Goal: Task Accomplishment & Management: Complete application form

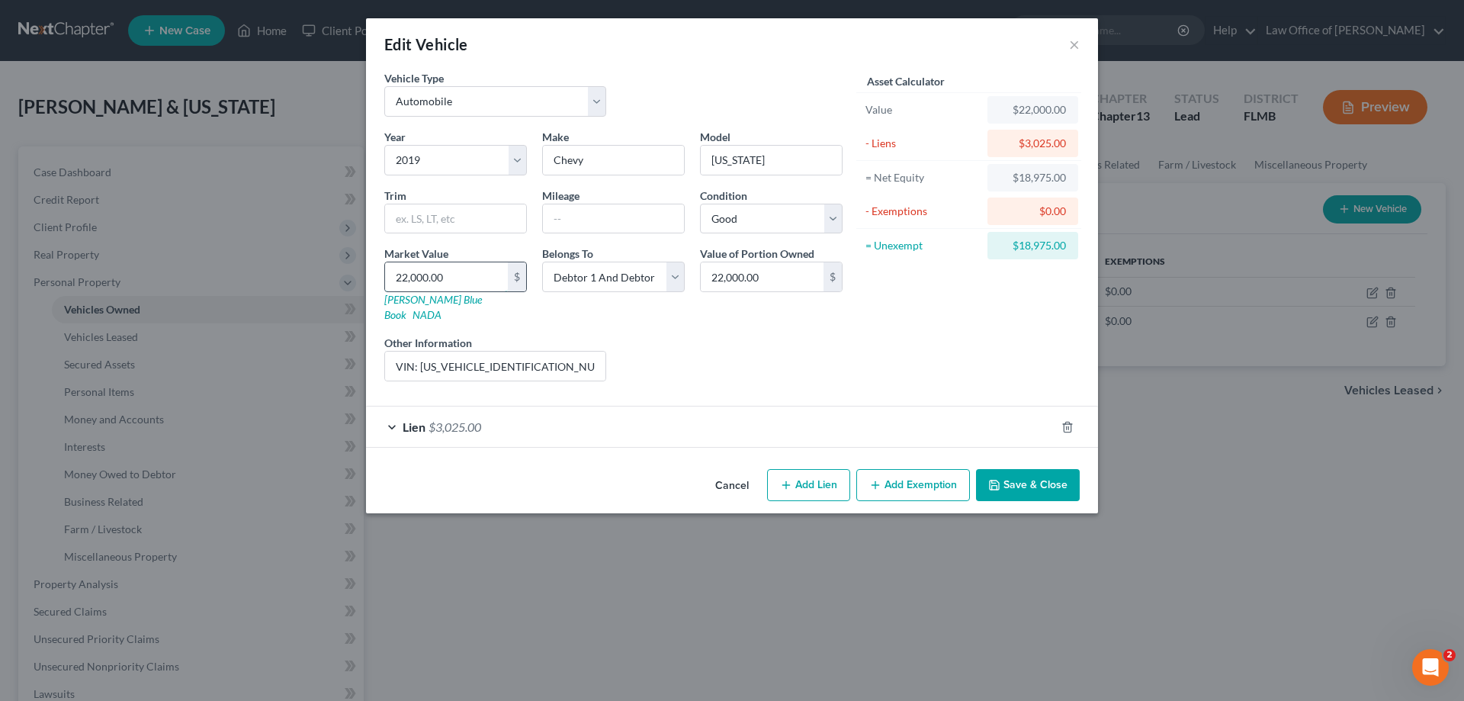
click at [472, 277] on input "22,000.00" at bounding box center [446, 276] width 123 height 29
type input "2"
type input "2.00"
type input "20"
type input "20.00"
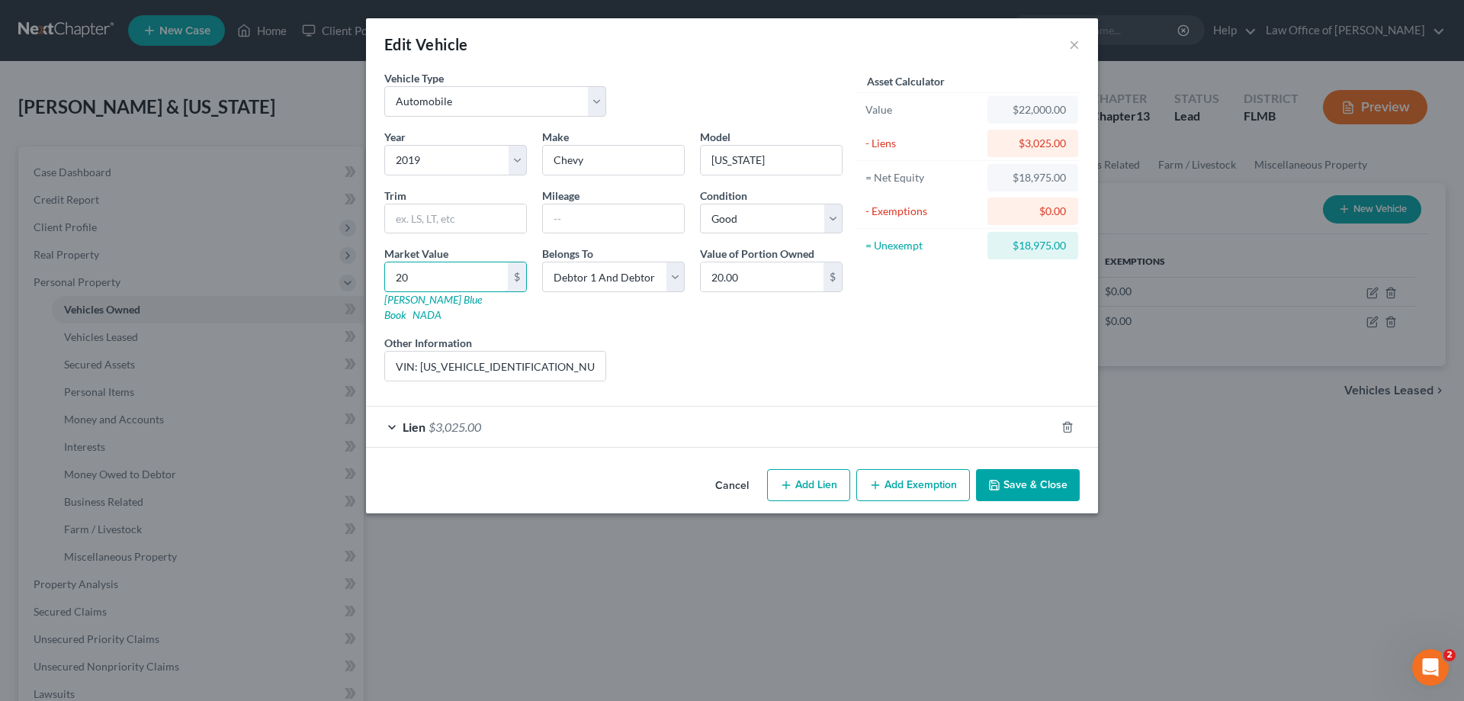
type input "200"
type input "200.00"
type input "2000"
type input "2,000.00"
type input "2,0000"
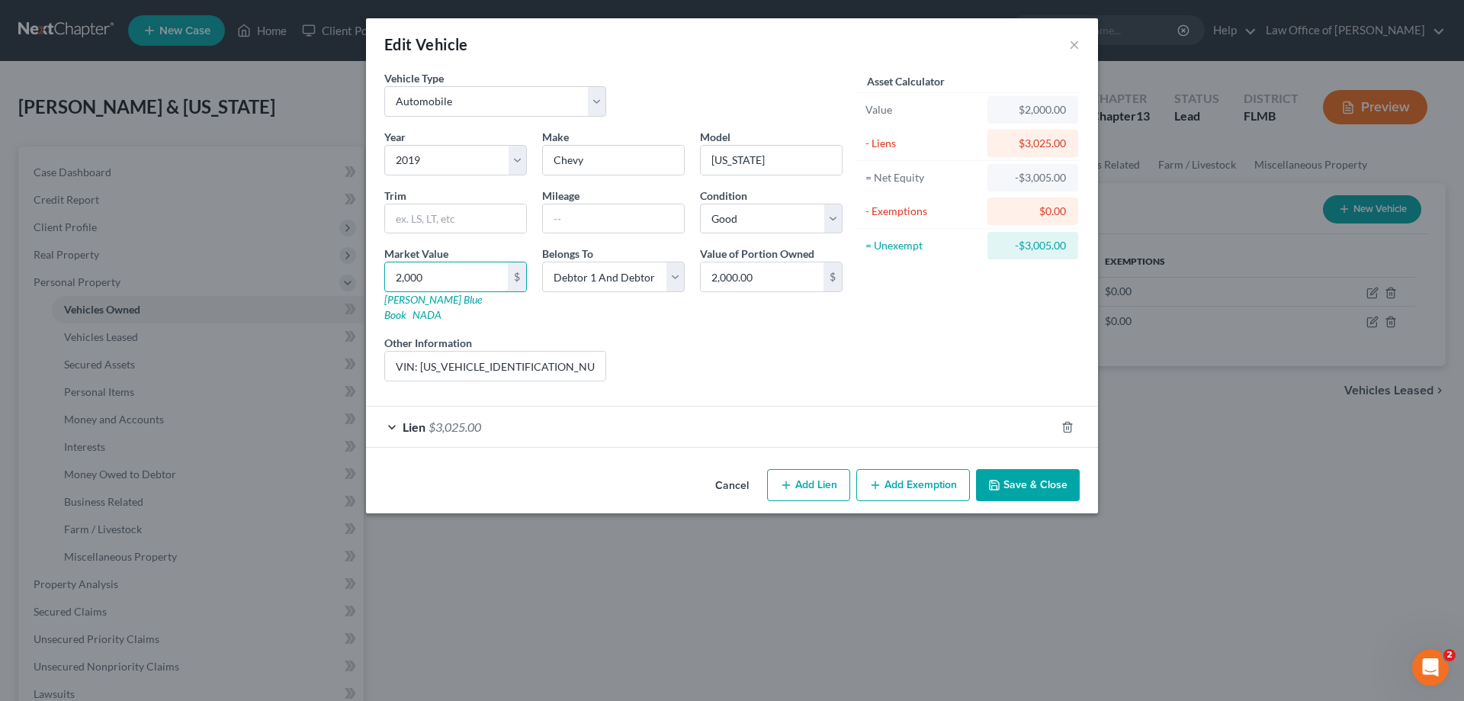
type input "20,000.00"
type input "20,000"
click at [684, 348] on div "Liens Select" at bounding box center [732, 358] width 237 height 46
click at [595, 216] on input "text" at bounding box center [613, 218] width 141 height 29
click at [571, 218] on input "725000" at bounding box center [613, 218] width 141 height 29
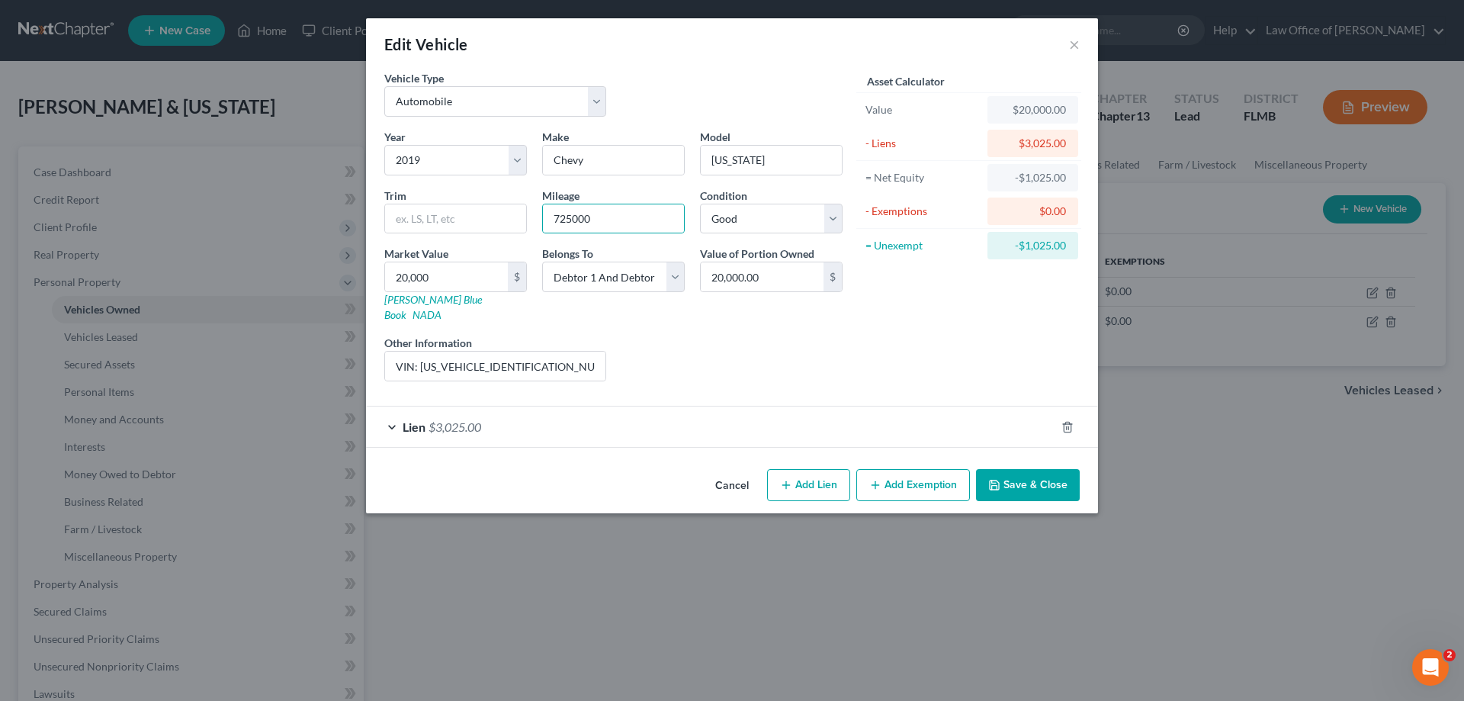
click at [705, 357] on div "Liens Select" at bounding box center [732, 358] width 237 height 46
click at [564, 220] on input "725000" at bounding box center [613, 218] width 141 height 29
click at [596, 213] on input "725000" at bounding box center [613, 218] width 141 height 29
click at [566, 218] on input "72500" at bounding box center [613, 218] width 141 height 29
type input "72500"
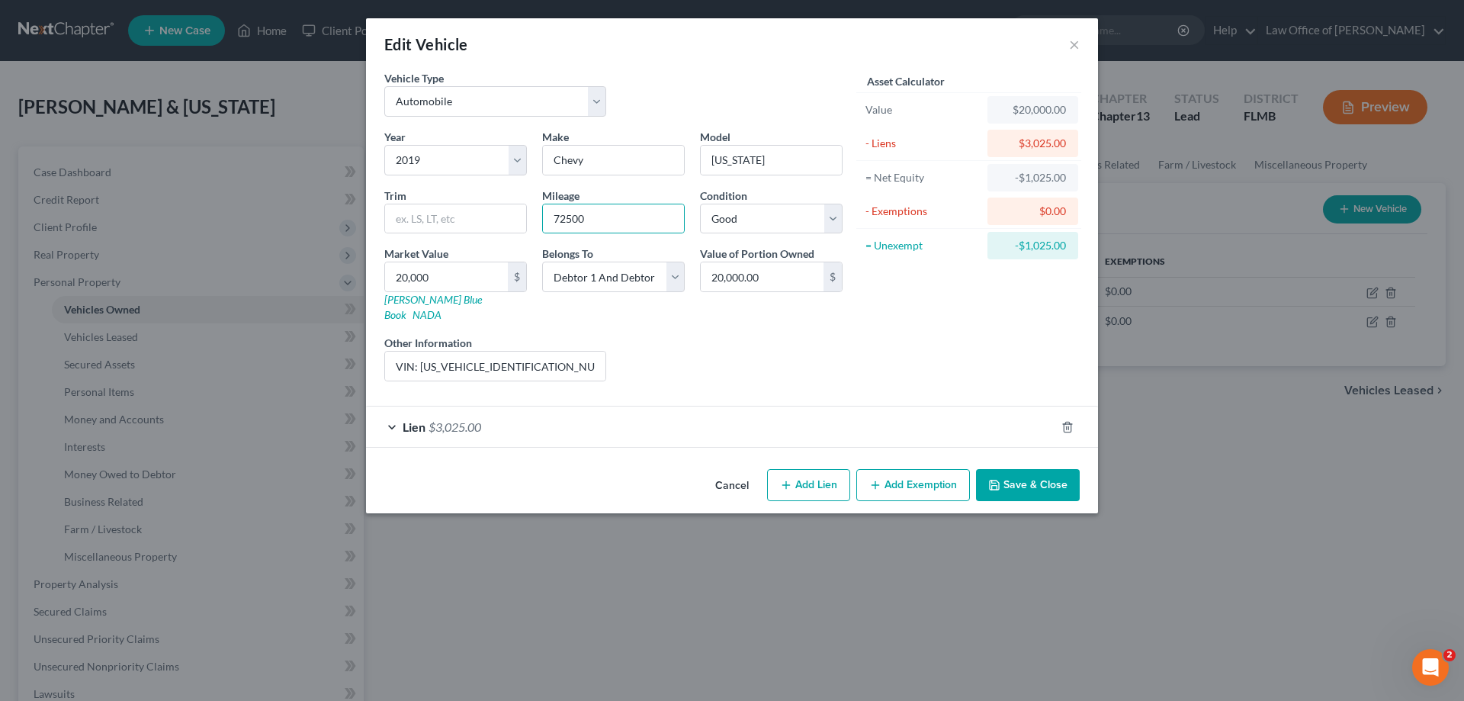
drag, startPoint x: 672, startPoint y: 328, endPoint x: 668, endPoint y: 319, distance: 9.2
click at [670, 335] on div "Liens Select" at bounding box center [732, 358] width 237 height 46
click at [589, 417] on div "Lien $3,025.00" at bounding box center [710, 426] width 689 height 40
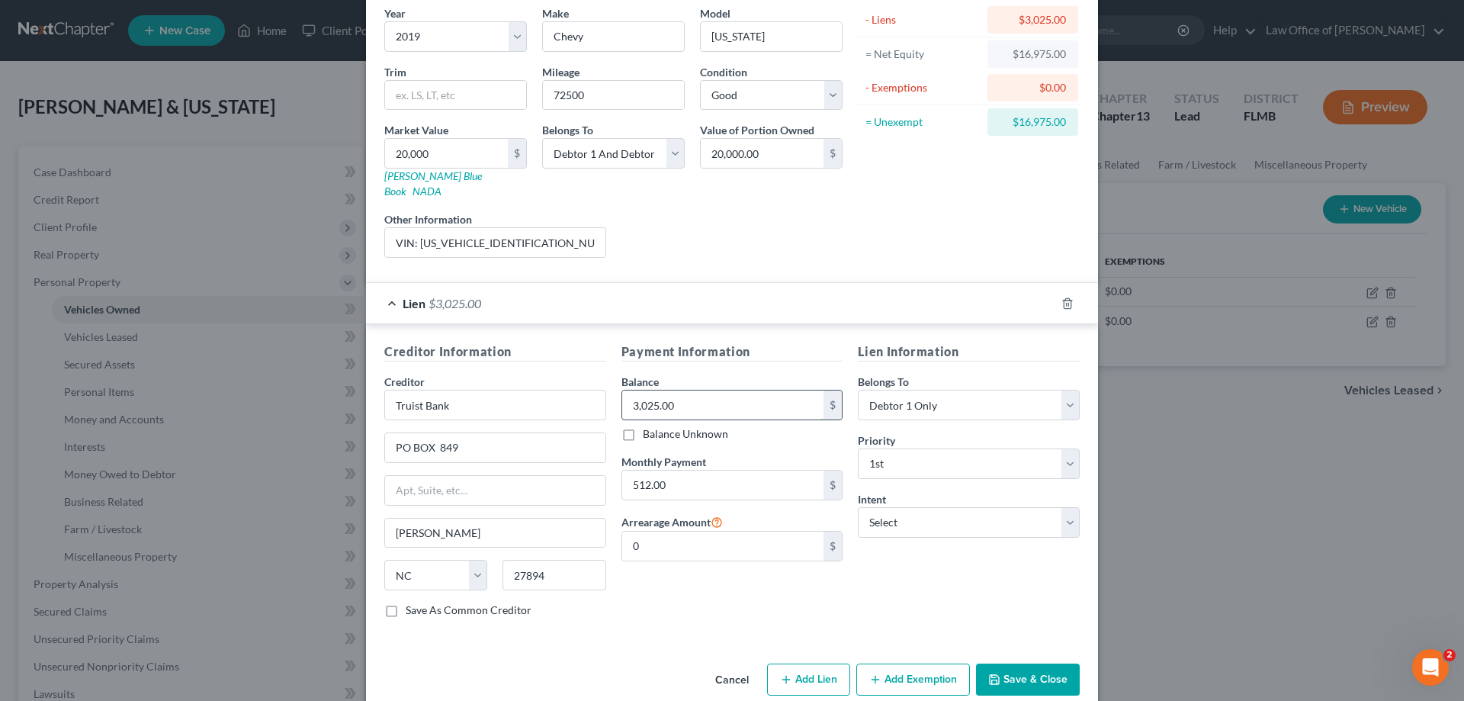
scroll to position [133, 0]
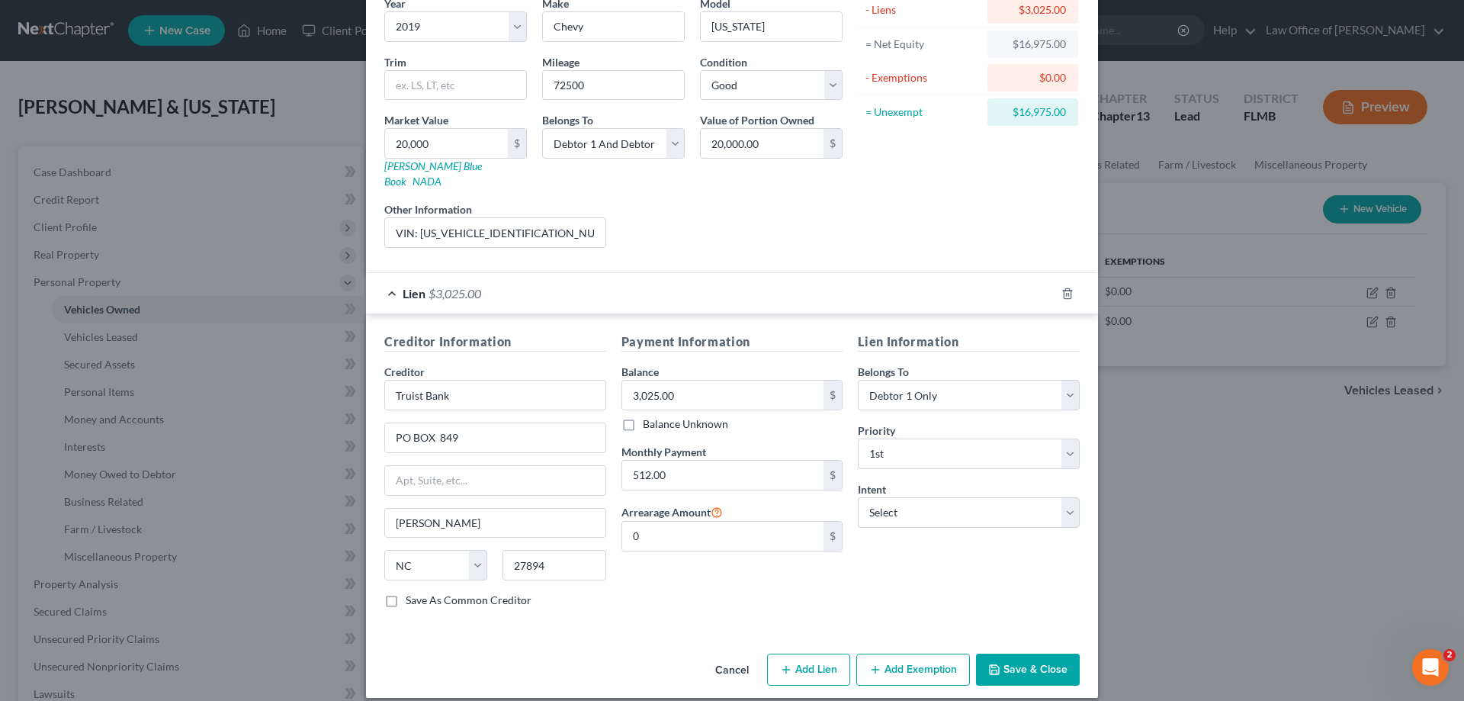
click at [795, 653] on button "Add Lien" at bounding box center [808, 669] width 83 height 32
select select "2"
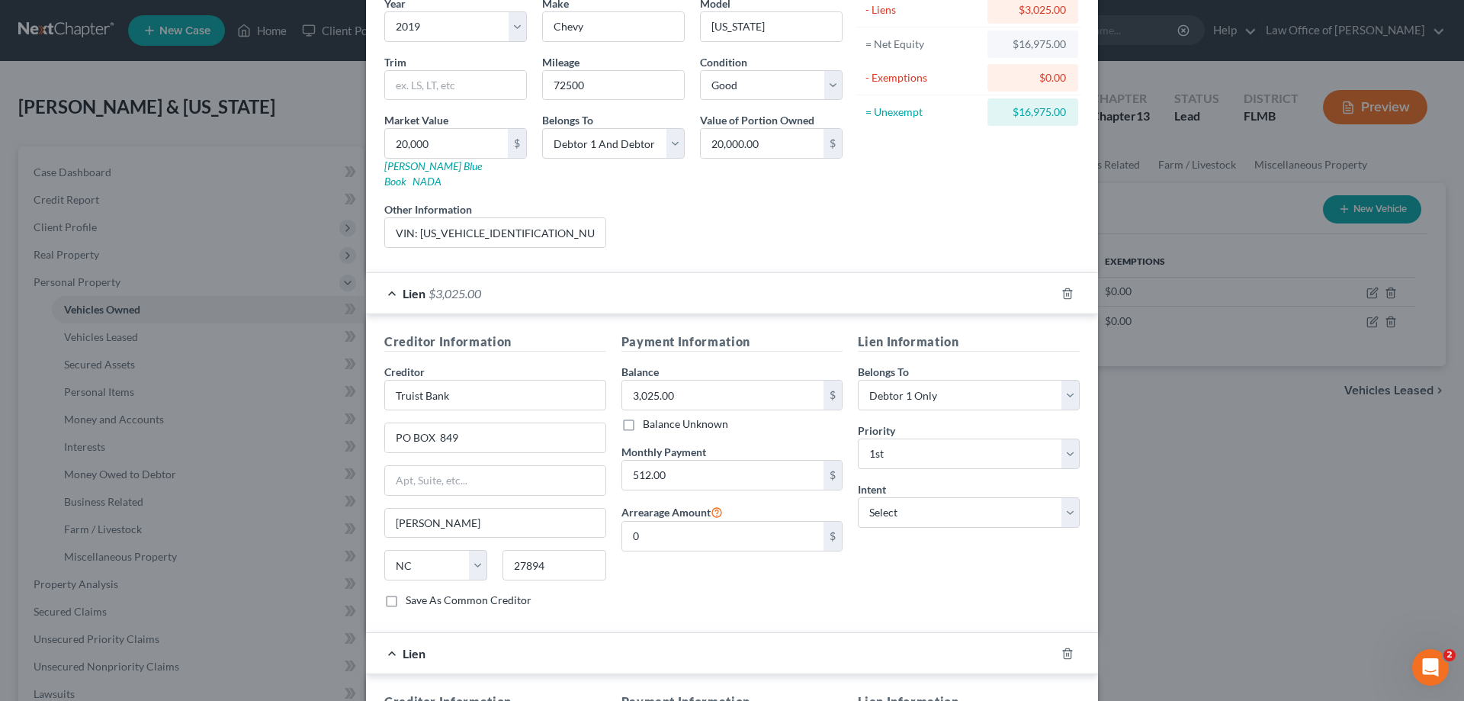
click at [795, 646] on div "Lien" at bounding box center [710, 653] width 689 height 40
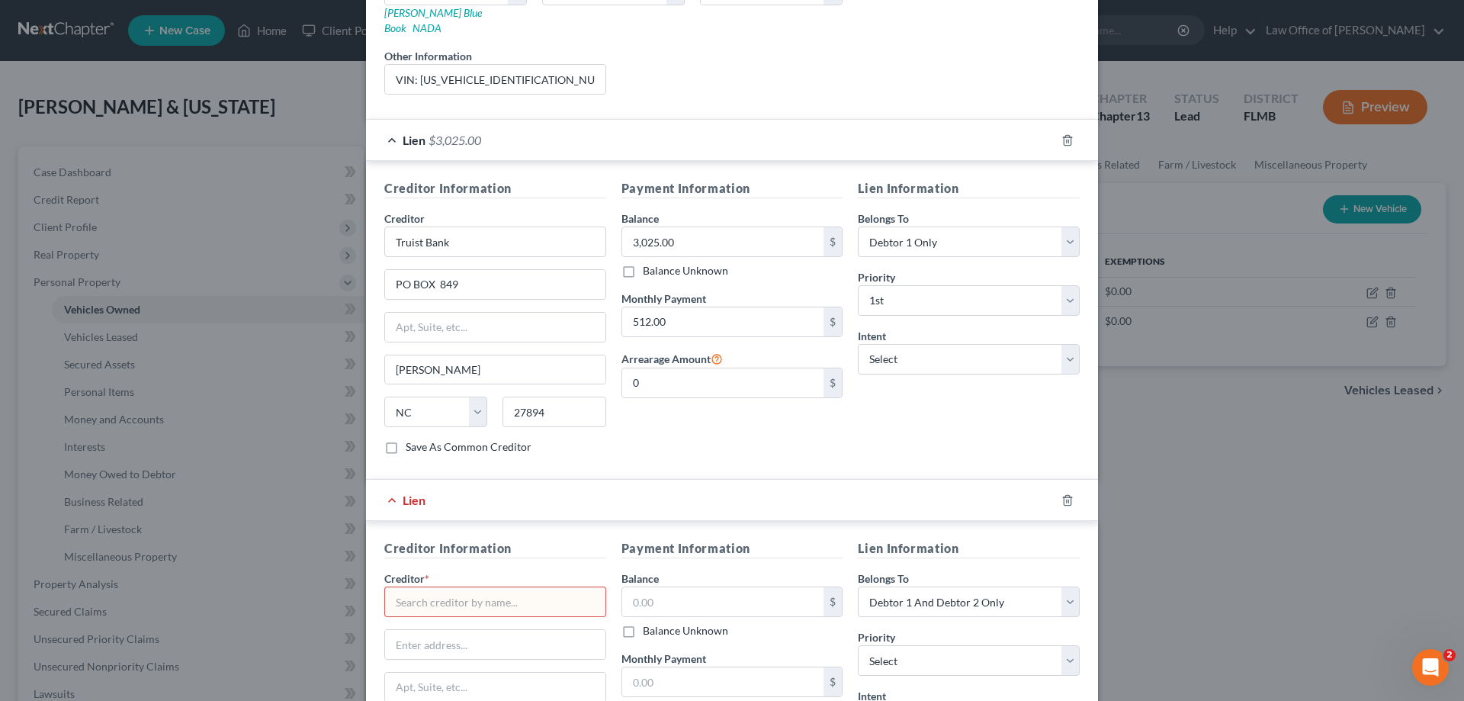
scroll to position [493, 0]
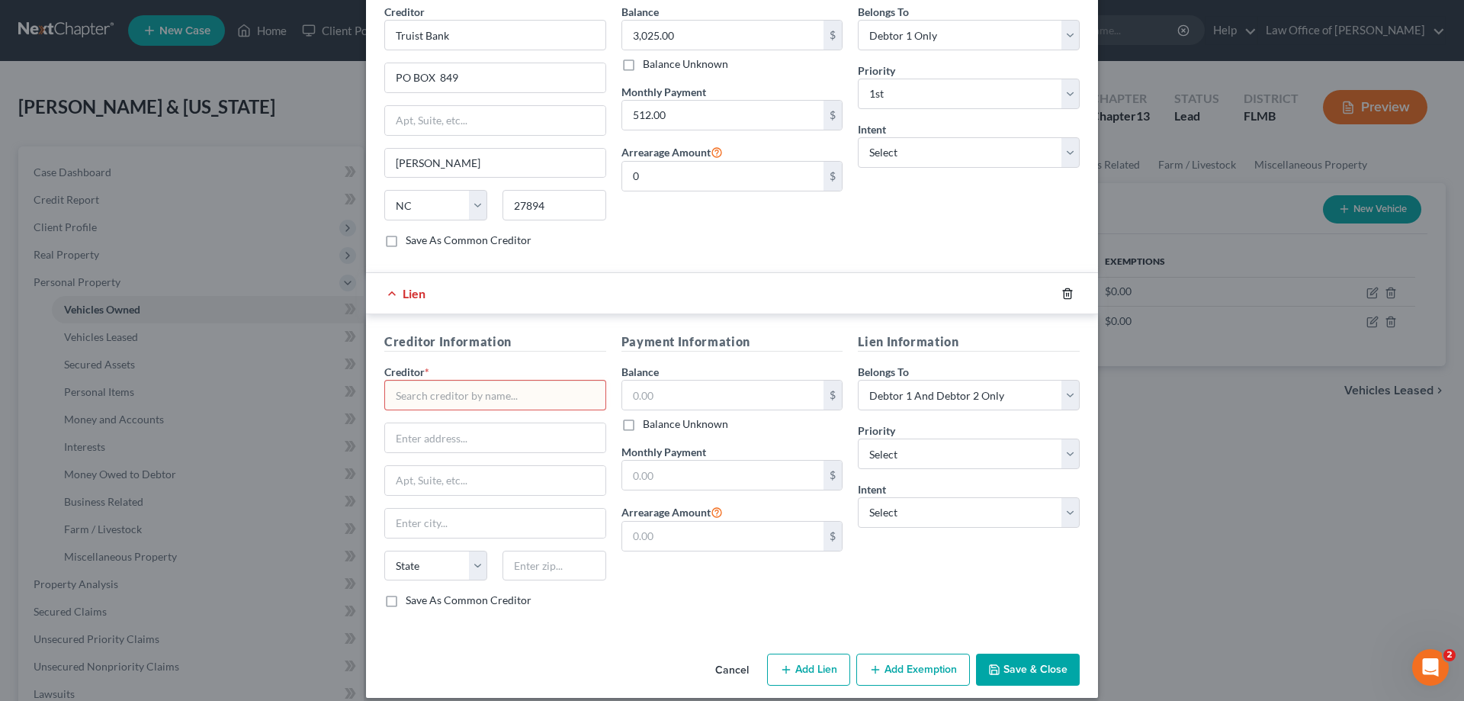
click at [1062, 287] on icon "button" at bounding box center [1067, 293] width 12 height 12
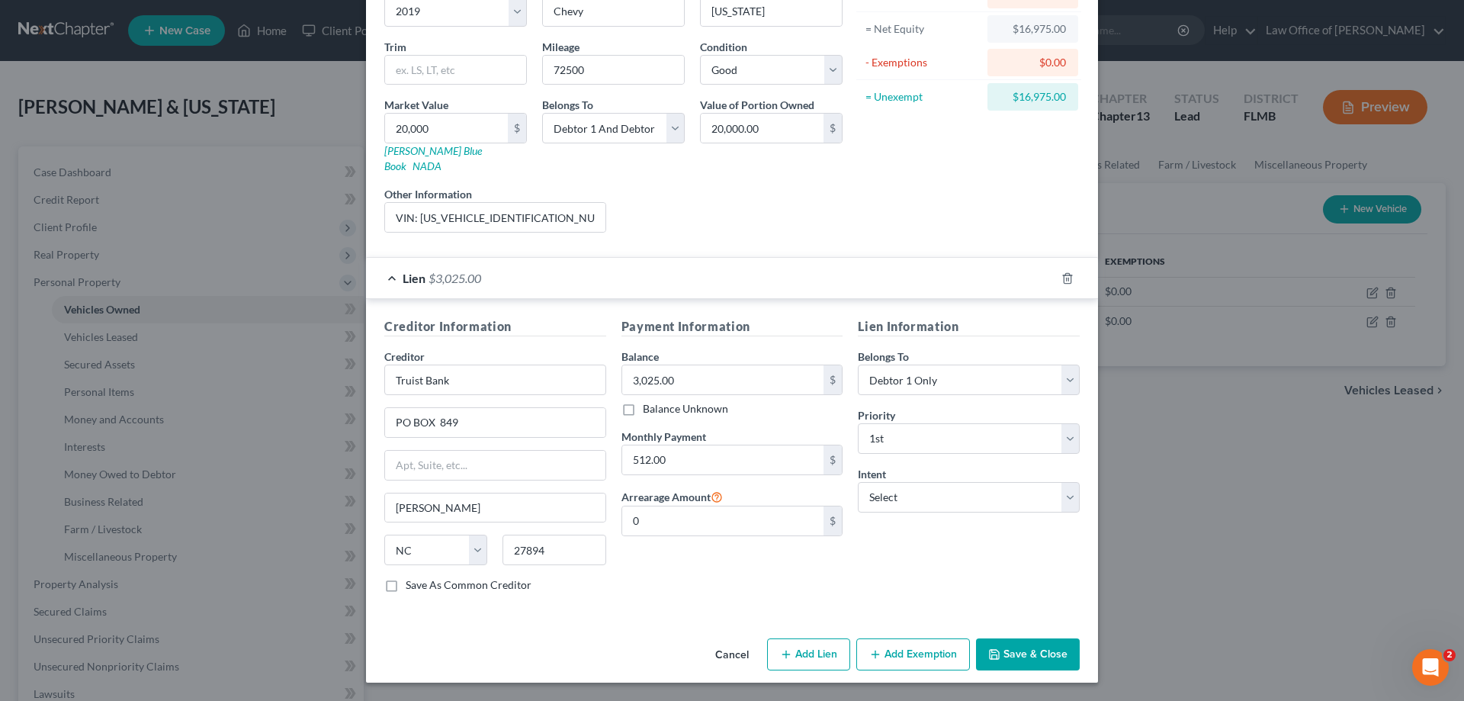
scroll to position [133, 0]
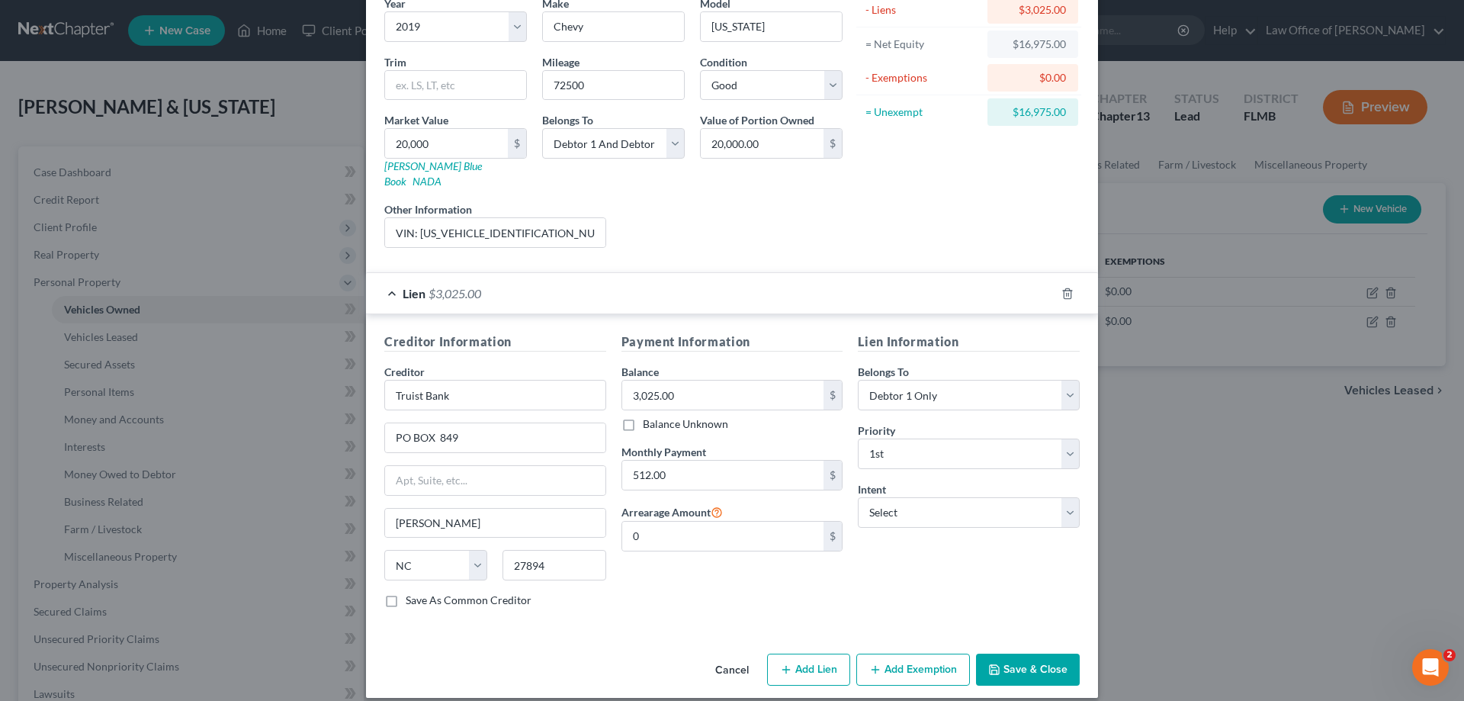
click at [920, 656] on button "Add Exemption" at bounding box center [913, 669] width 114 height 32
select select "2"
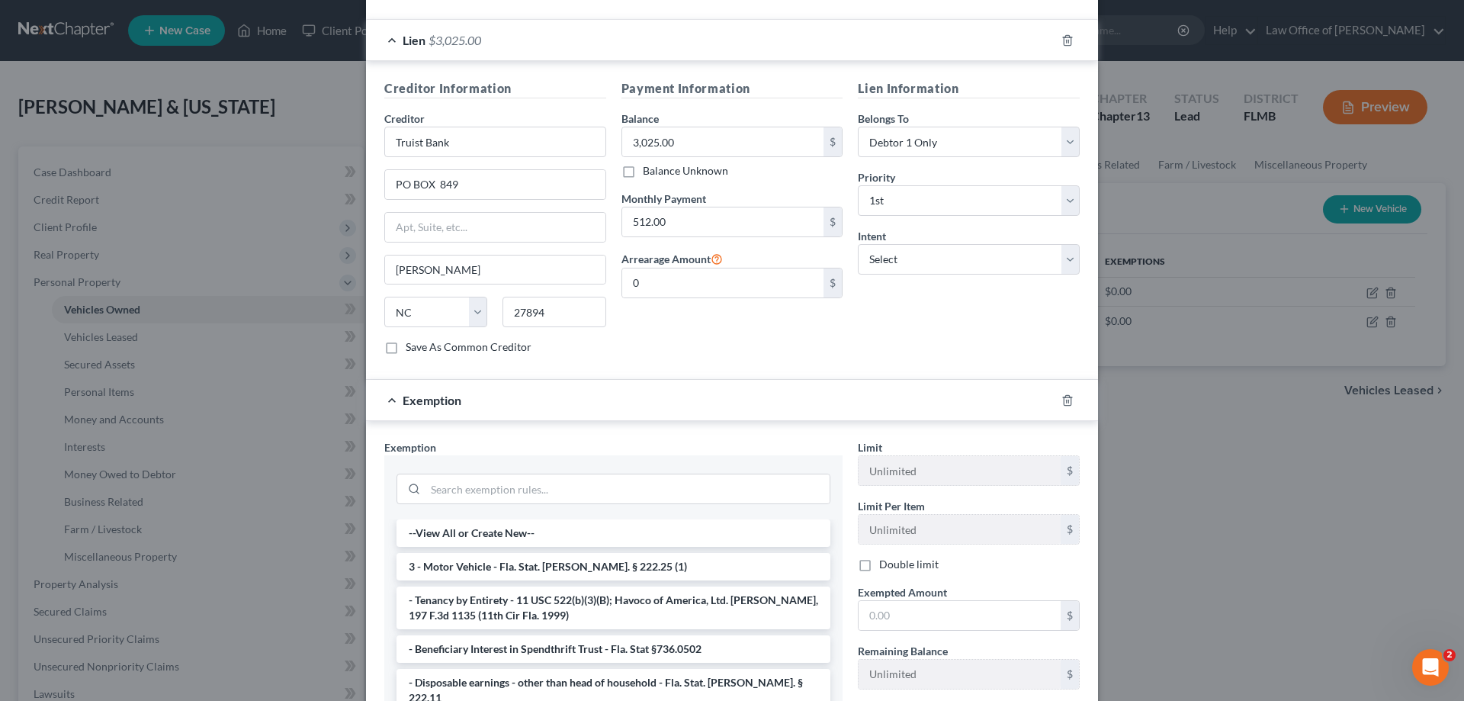
scroll to position [543, 0]
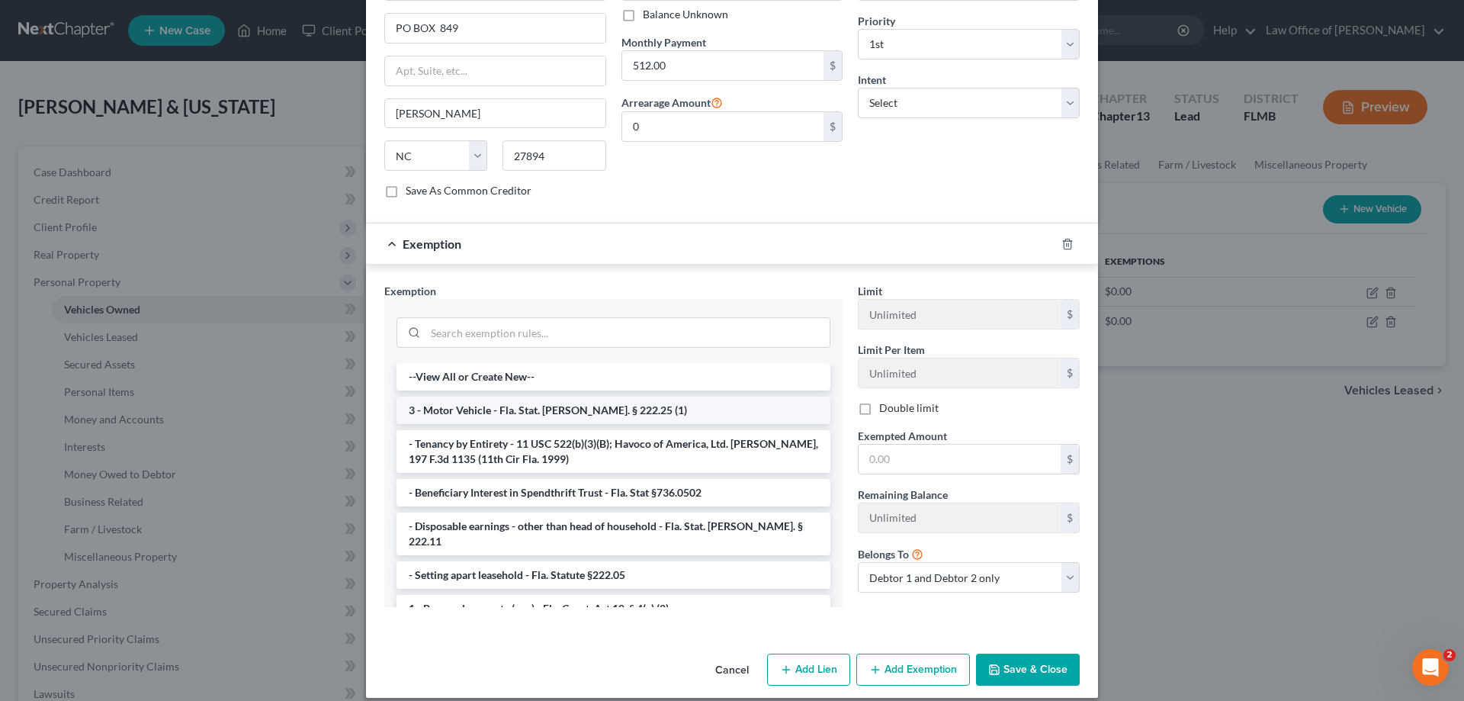
click at [553, 403] on li "3 - Motor Vehicle - Fla. Stat. [PERSON_NAME]. § 222.25 (1)" at bounding box center [613, 409] width 434 height 27
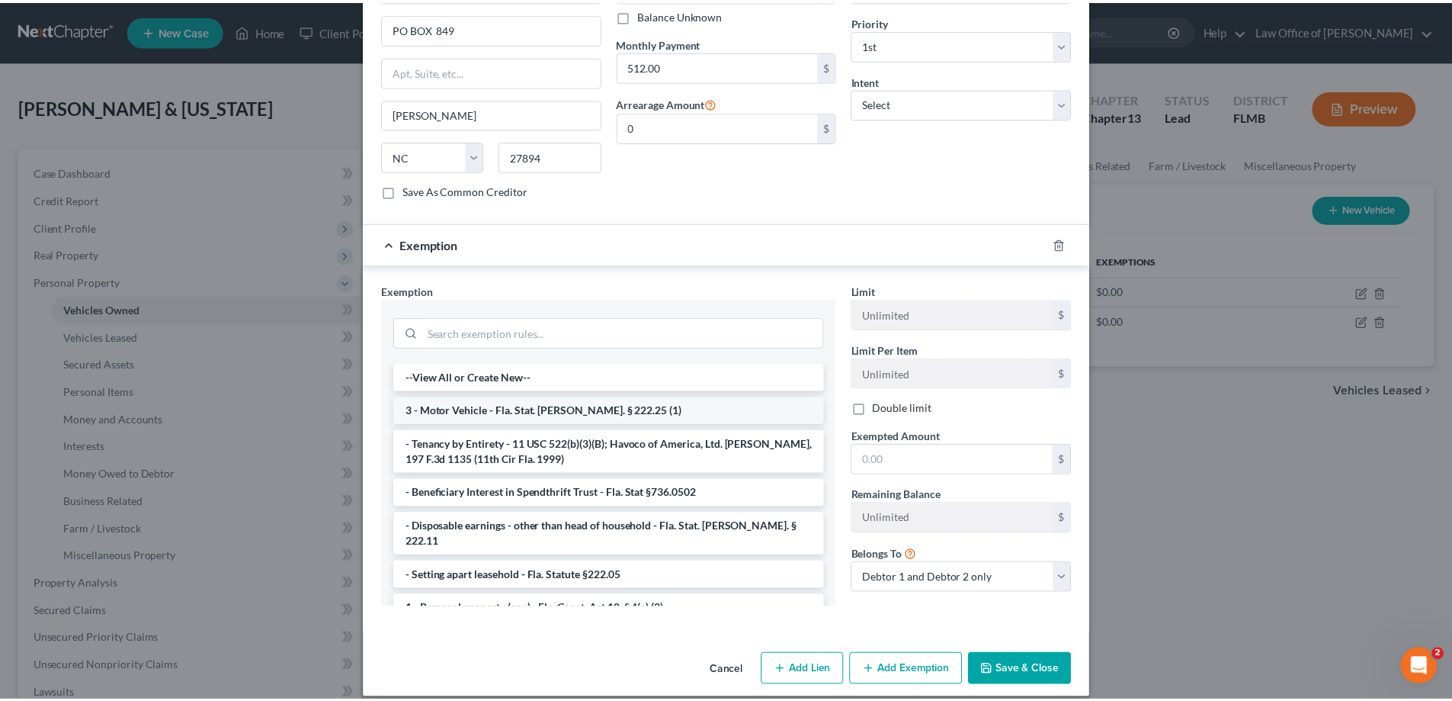
scroll to position [531, 0]
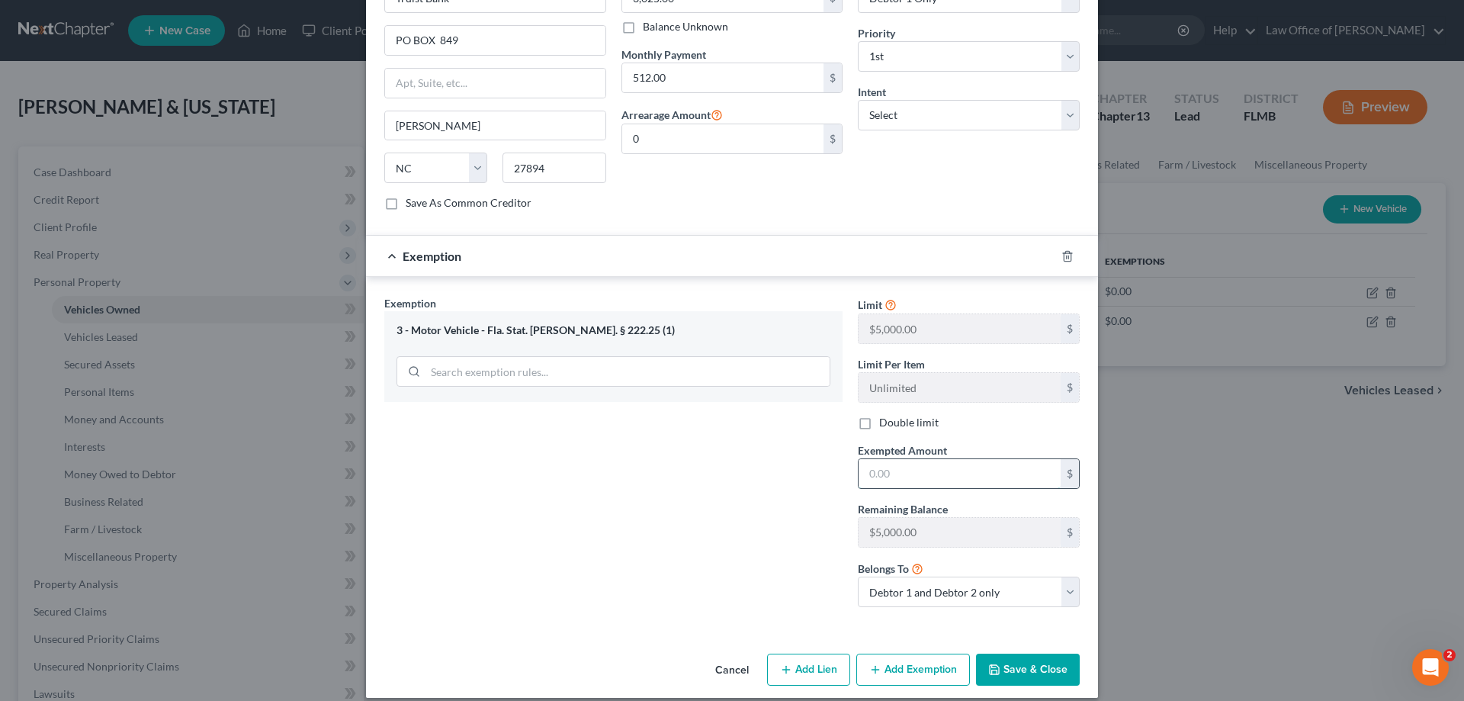
click at [949, 464] on input "text" at bounding box center [959, 473] width 202 height 29
click at [879, 415] on label "Double limit" at bounding box center [908, 422] width 59 height 15
click at [885, 415] on input "Double limit" at bounding box center [890, 420] width 10 height 10
checkbox input "true"
click at [981, 459] on input "text" at bounding box center [959, 473] width 202 height 29
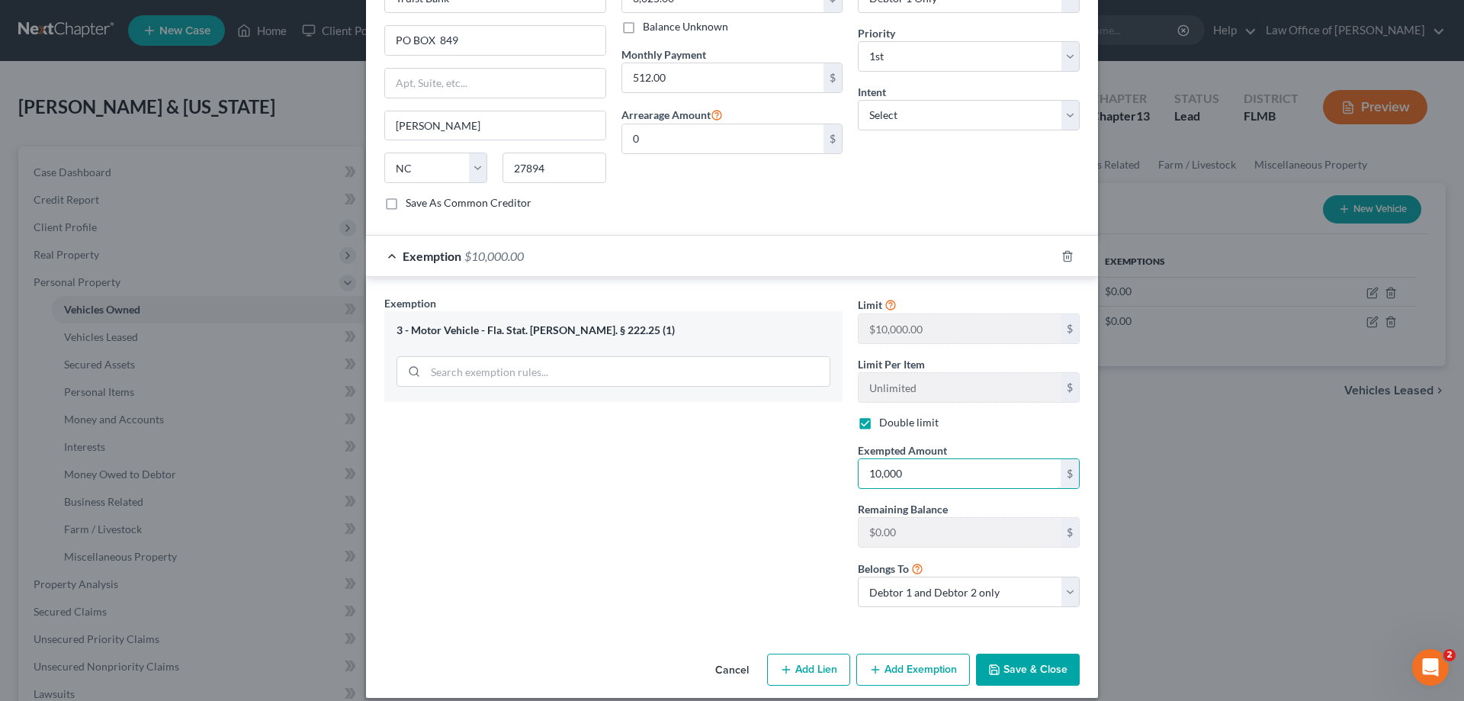
type input "10,000"
click at [1034, 656] on button "Save & Close" at bounding box center [1028, 669] width 104 height 32
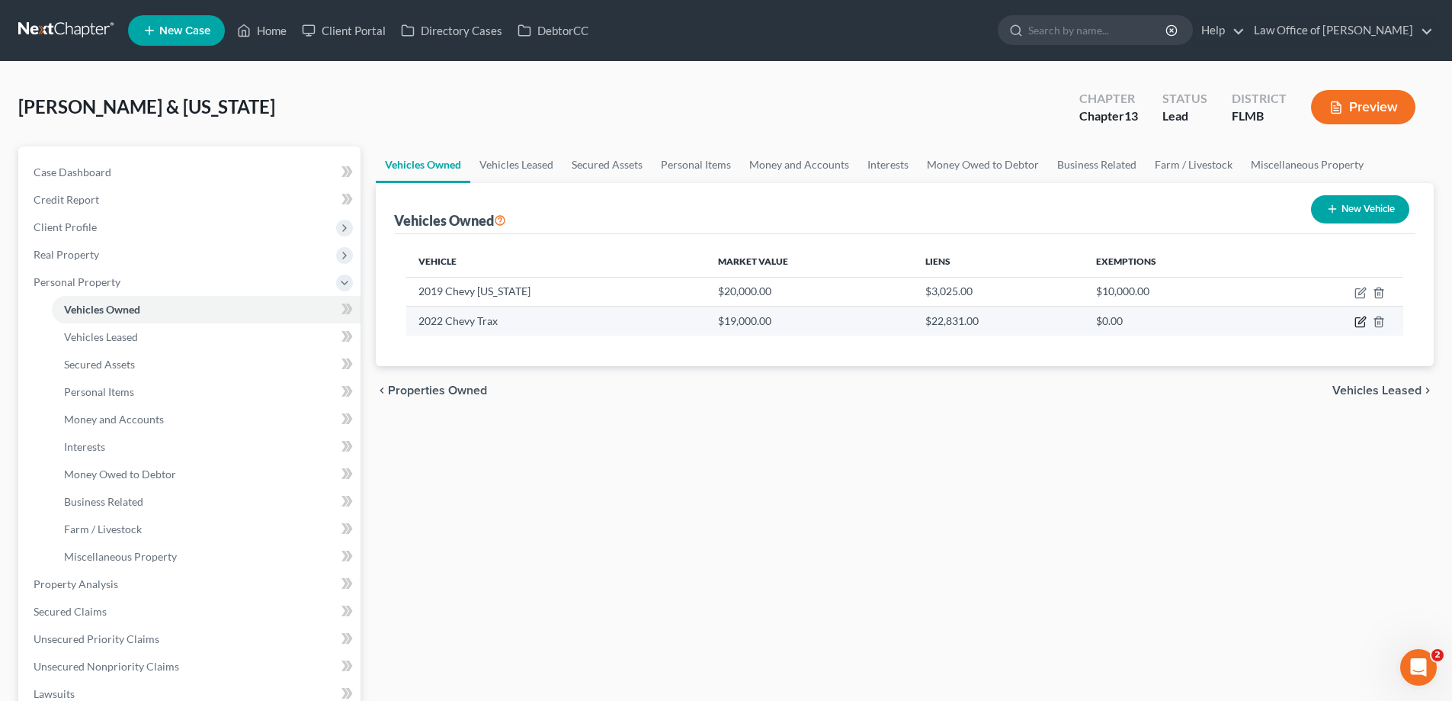
click at [1355, 324] on icon "button" at bounding box center [1359, 322] width 9 height 9
select select "0"
select select "4"
select select "2"
select select "0"
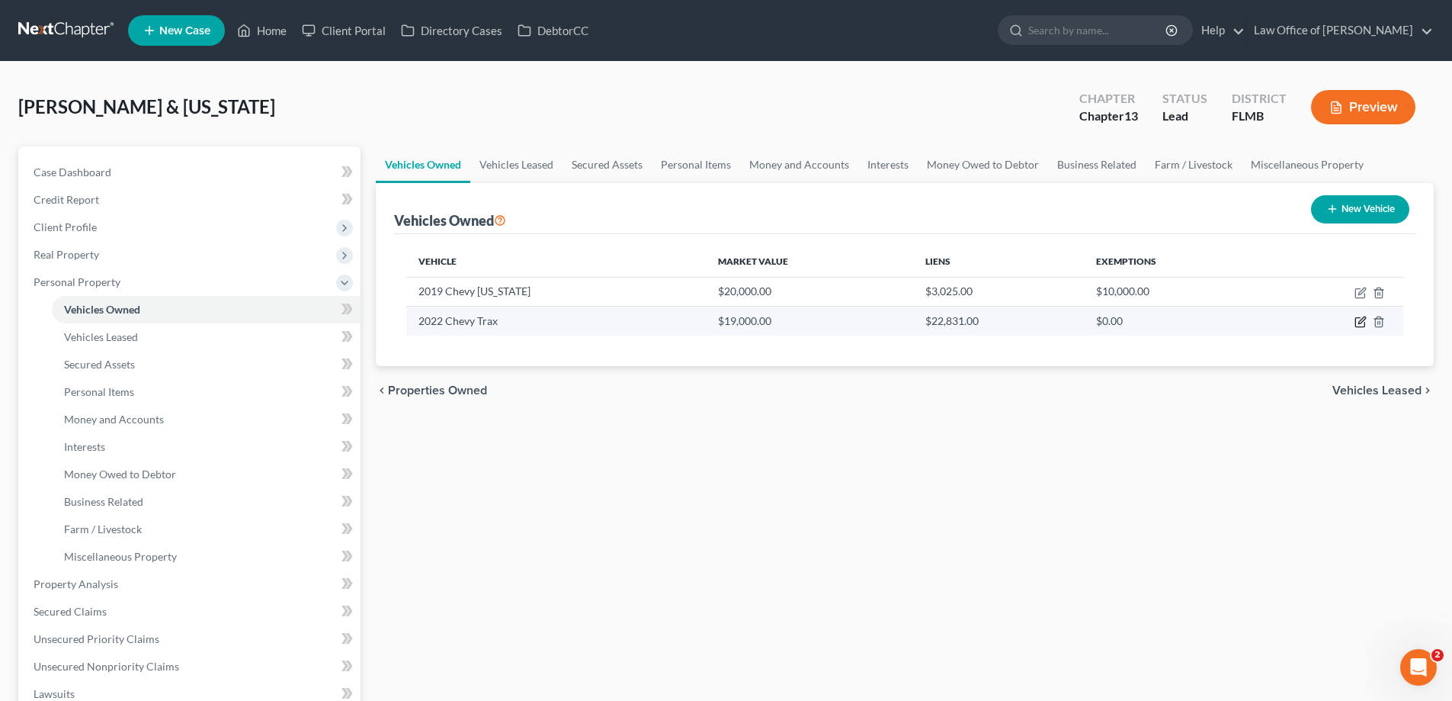
select select "9"
select select "0"
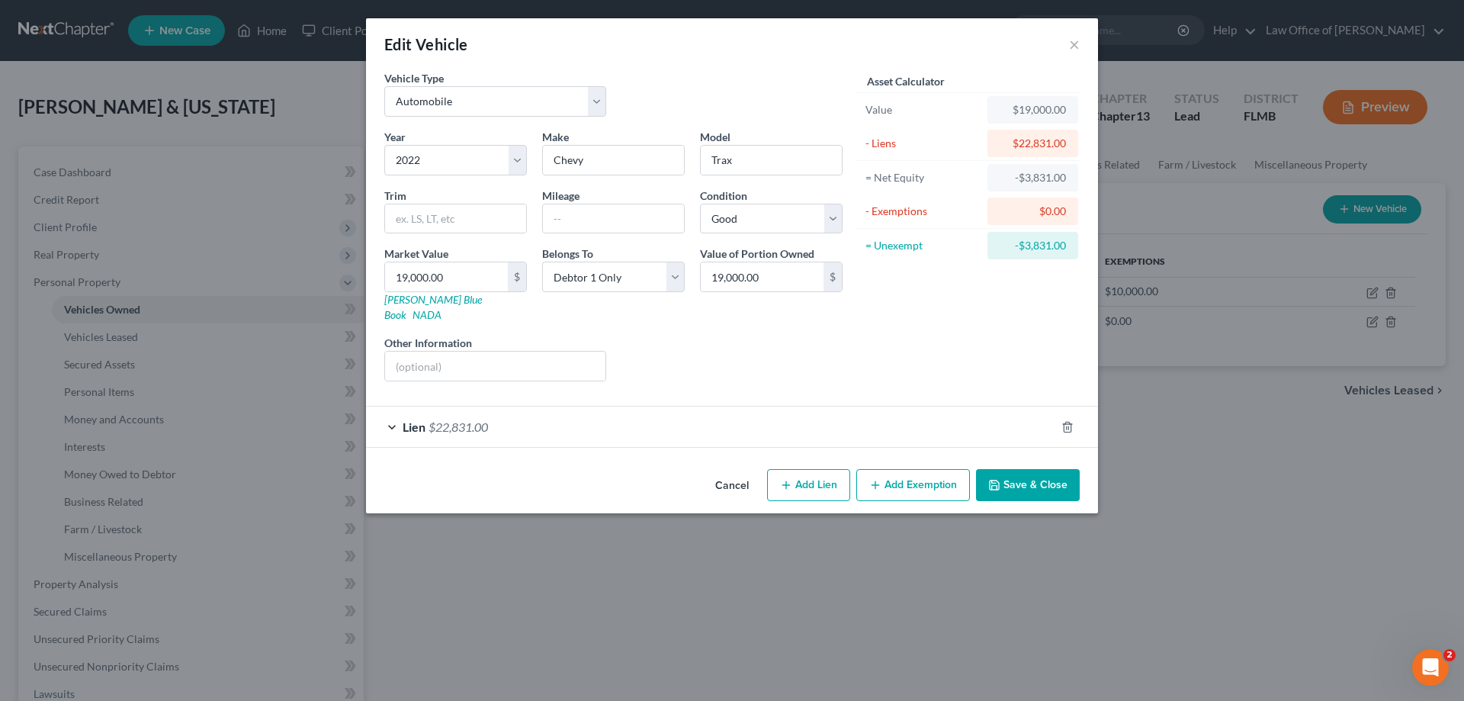
click at [543, 411] on div "Lien $22,831.00" at bounding box center [710, 426] width 689 height 40
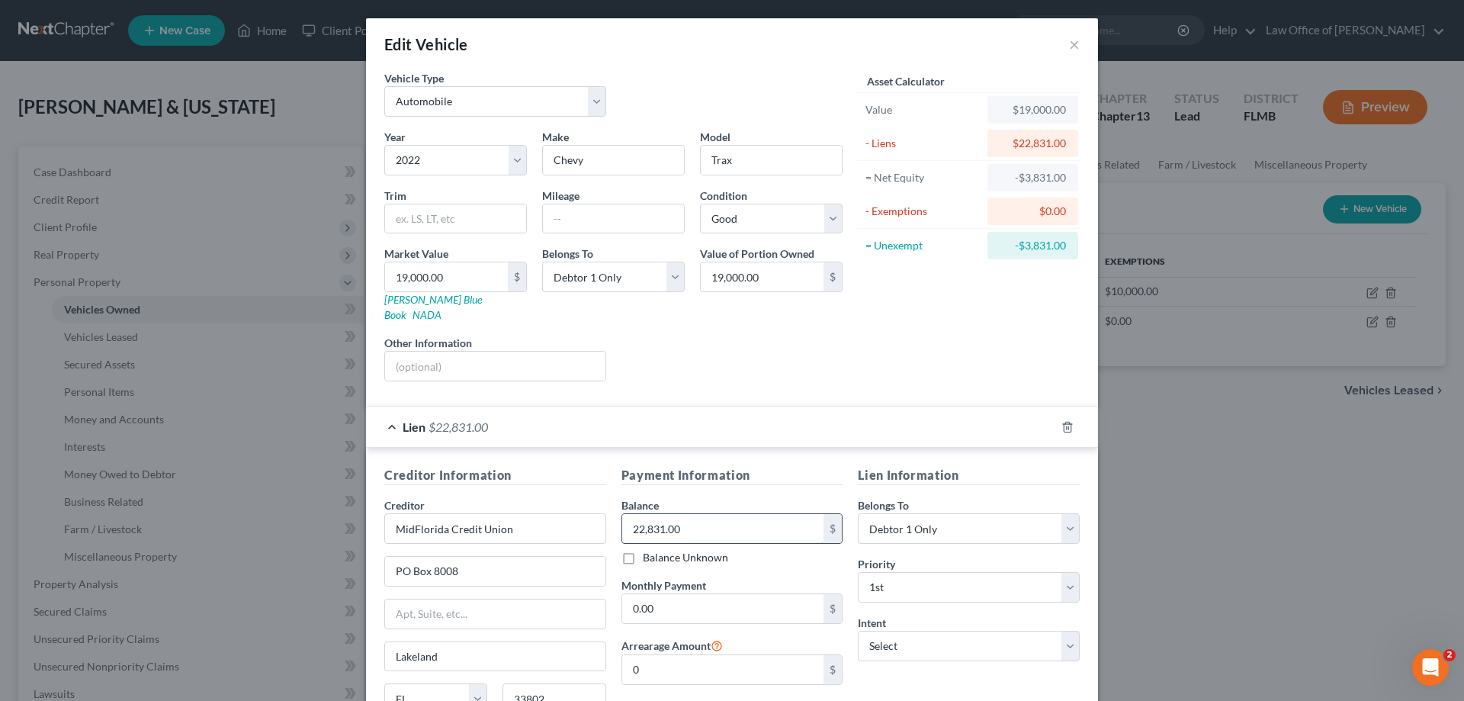
click at [713, 521] on input "22,831.00" at bounding box center [723, 528] width 202 height 29
click at [1070, 40] on button "×" at bounding box center [1074, 44] width 11 height 18
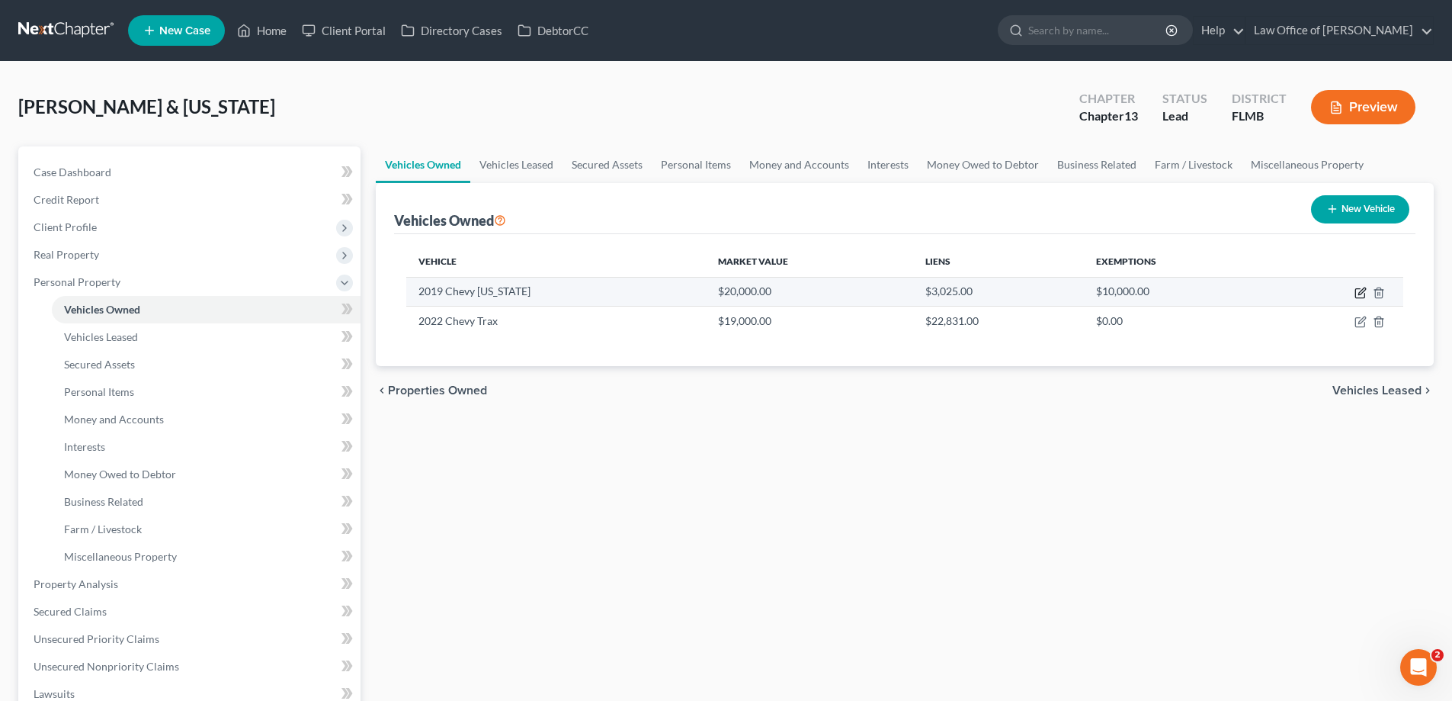
click at [1361, 291] on icon "button" at bounding box center [1361, 290] width 7 height 7
select select "0"
select select "7"
select select "2"
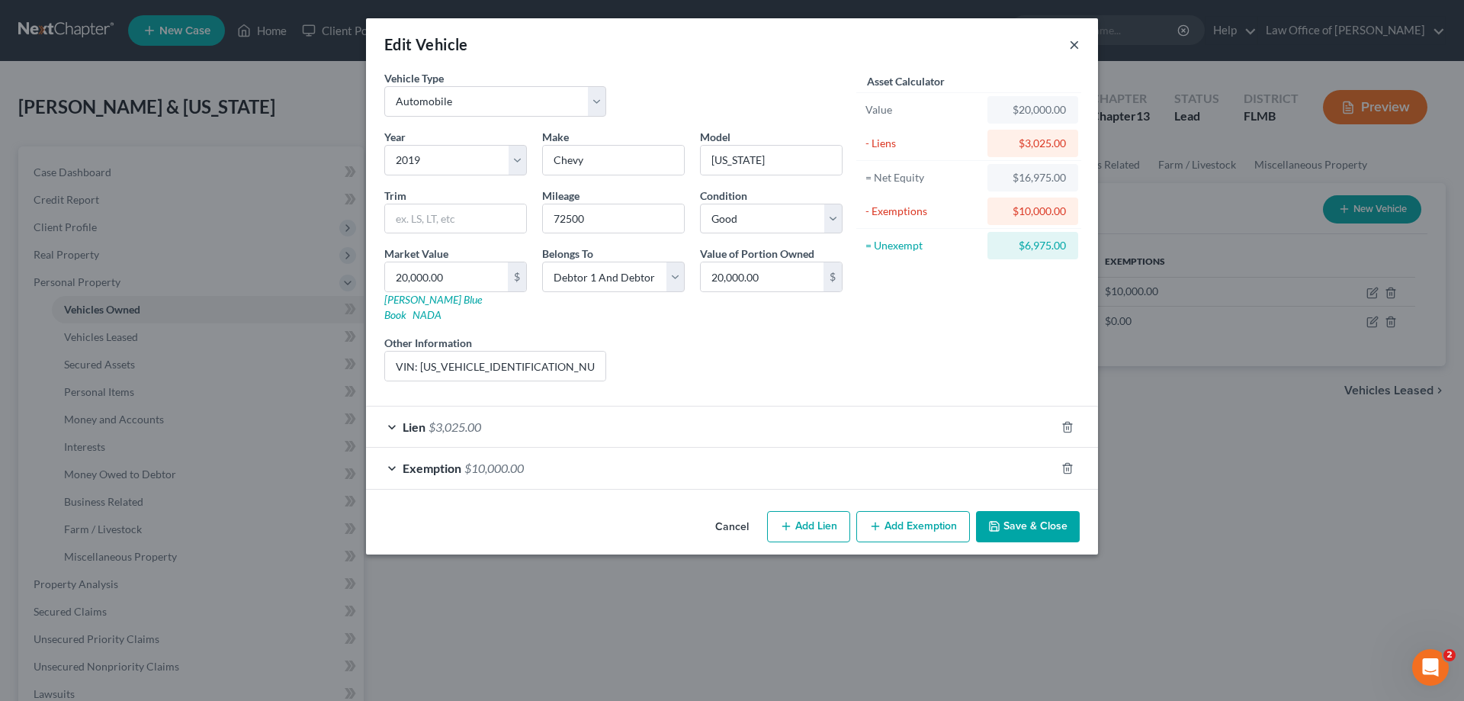
click at [1077, 38] on button "×" at bounding box center [1074, 44] width 11 height 18
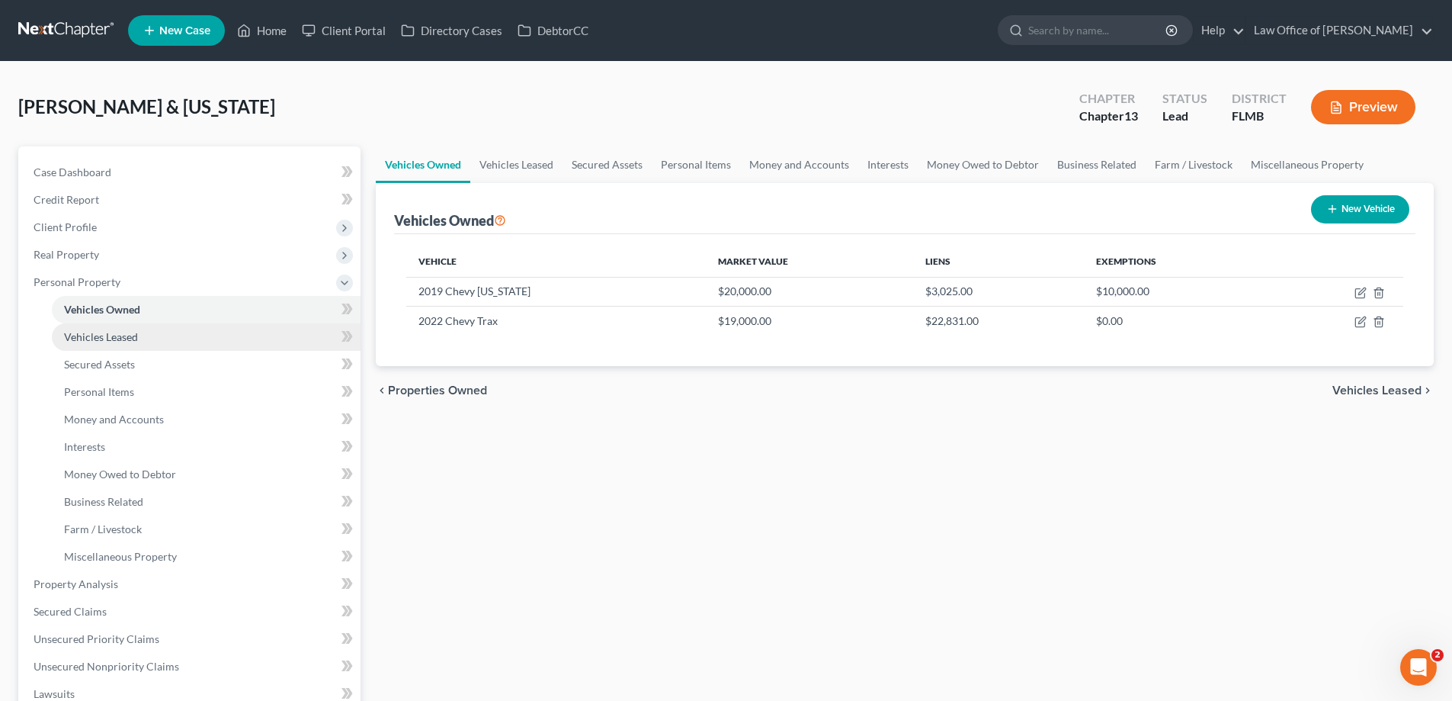
click at [233, 337] on link "Vehicles Leased" at bounding box center [206, 336] width 309 height 27
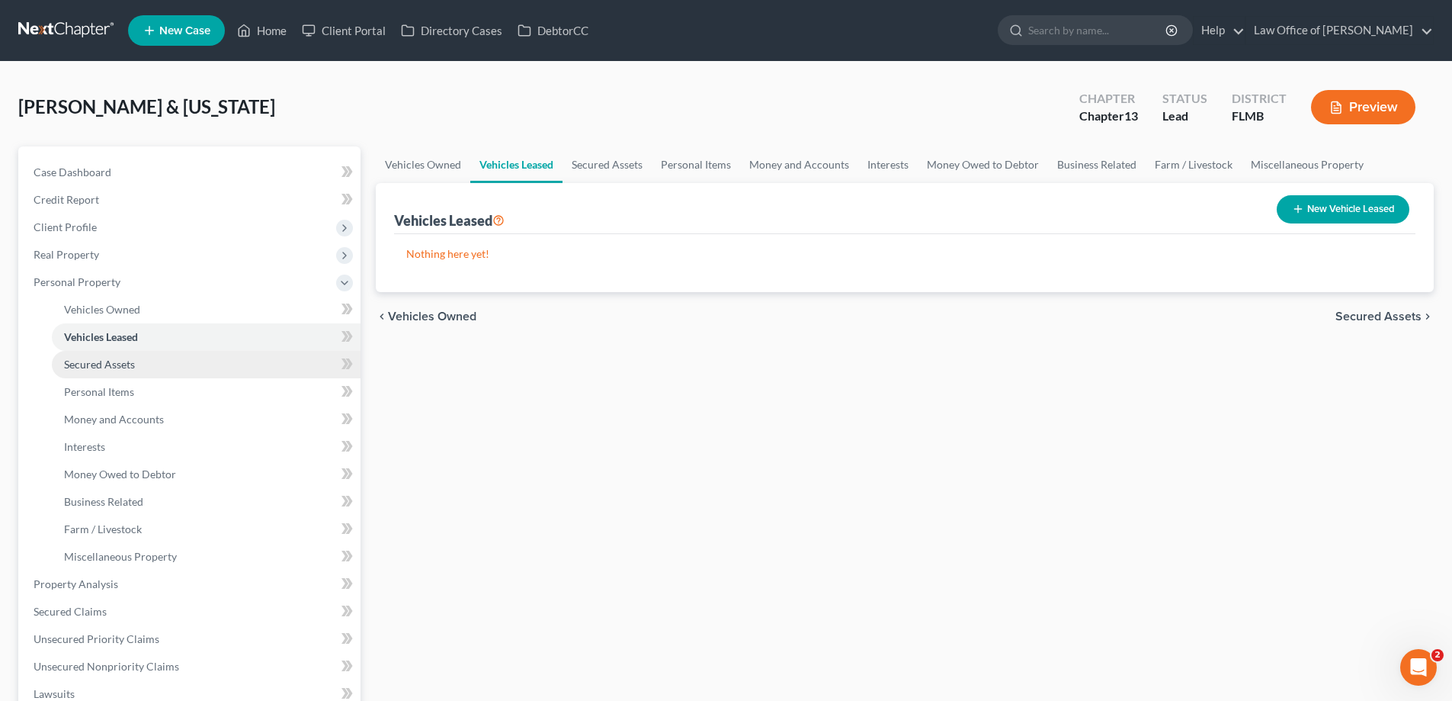
click at [207, 368] on link "Secured Assets" at bounding box center [206, 364] width 309 height 27
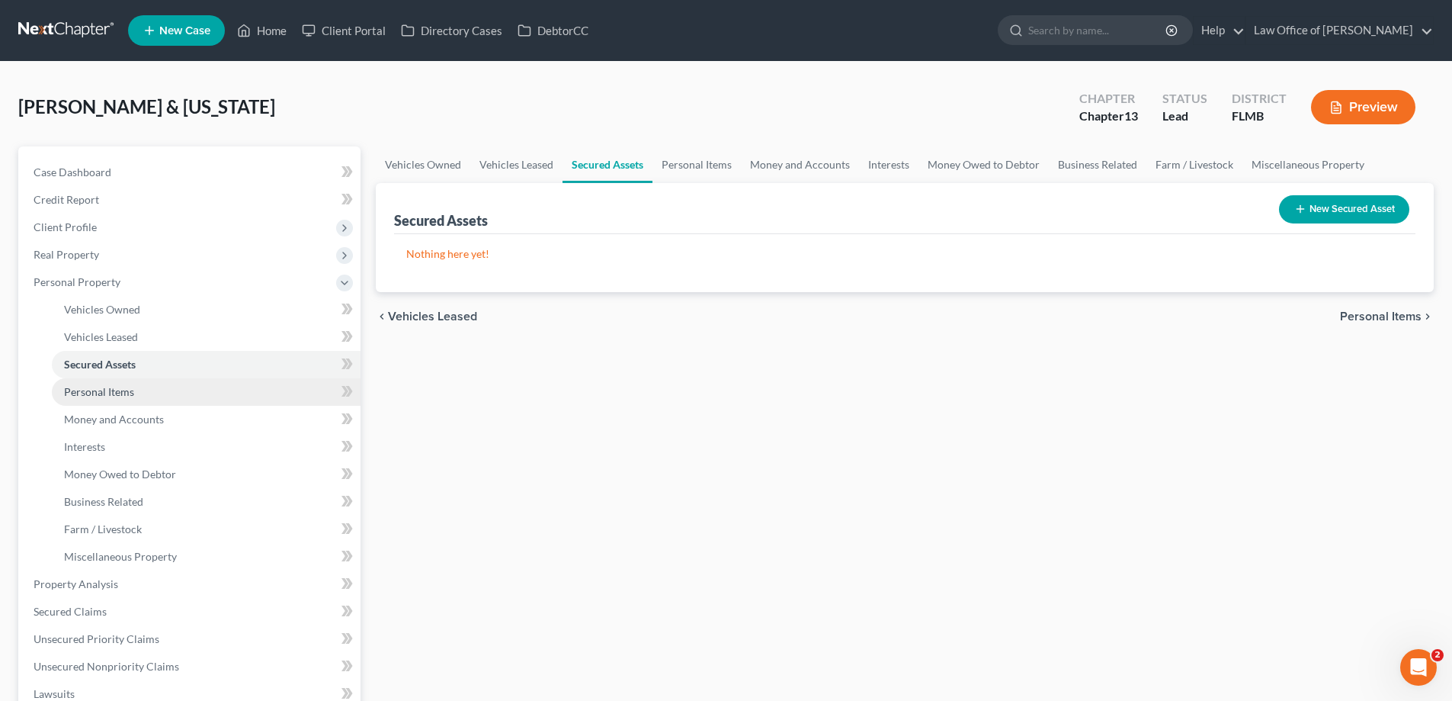
click at [189, 393] on link "Personal Items" at bounding box center [206, 391] width 309 height 27
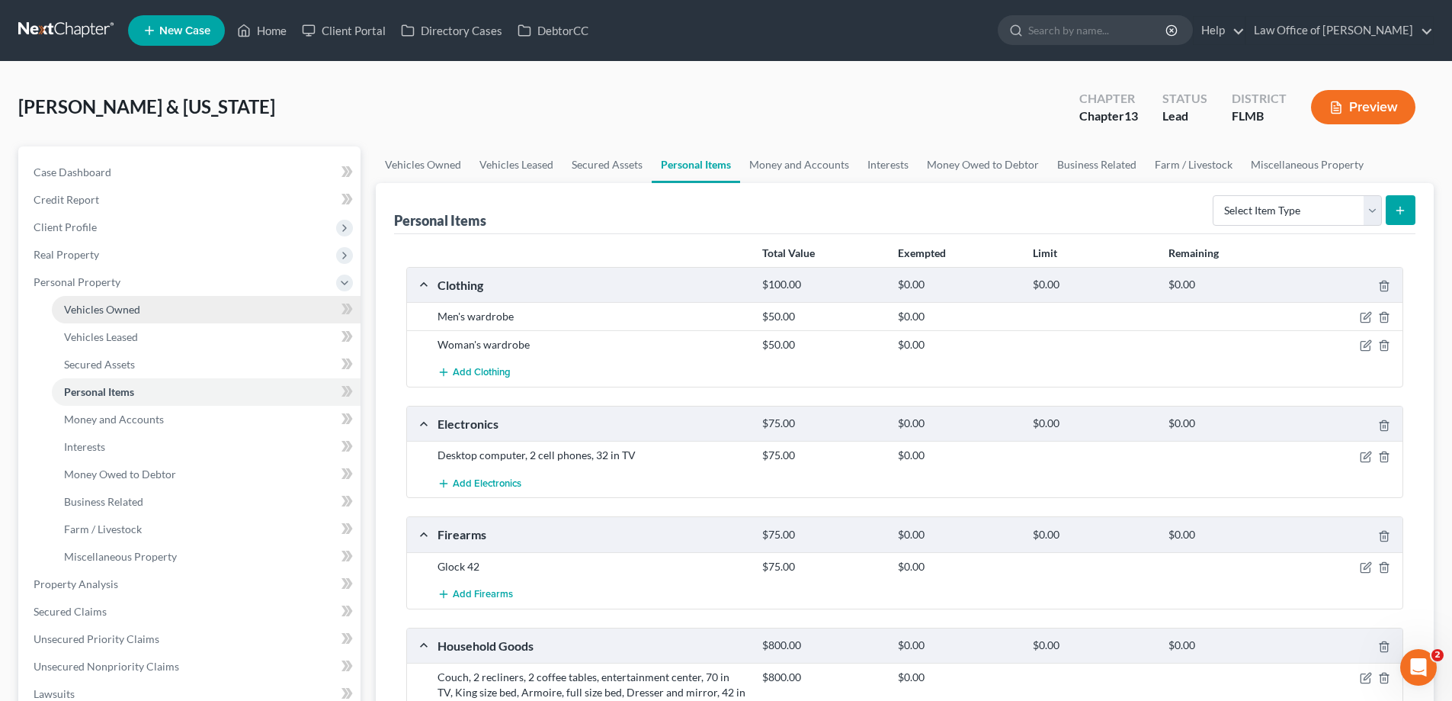
click at [124, 316] on link "Vehicles Owned" at bounding box center [206, 309] width 309 height 27
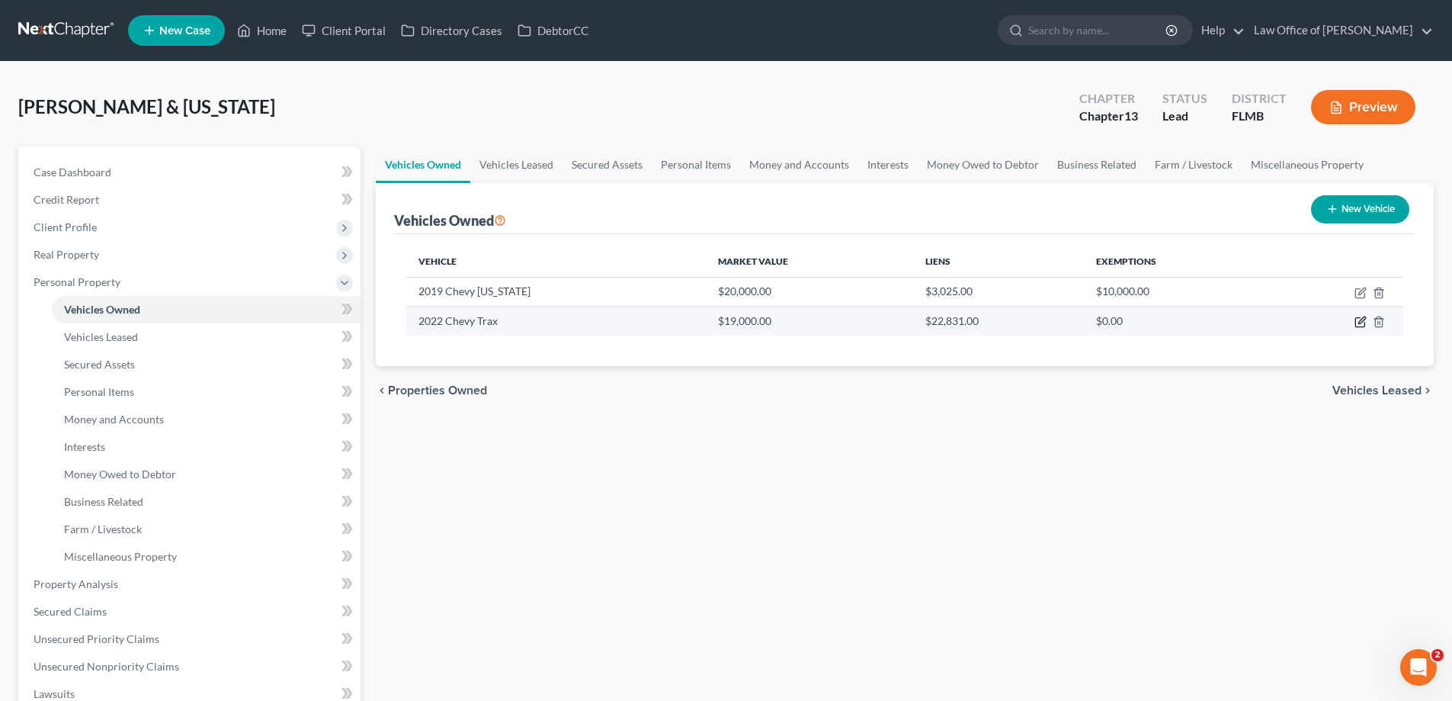
click at [1364, 323] on icon "button" at bounding box center [1361, 322] width 12 height 12
select select "0"
select select "4"
select select "2"
select select "0"
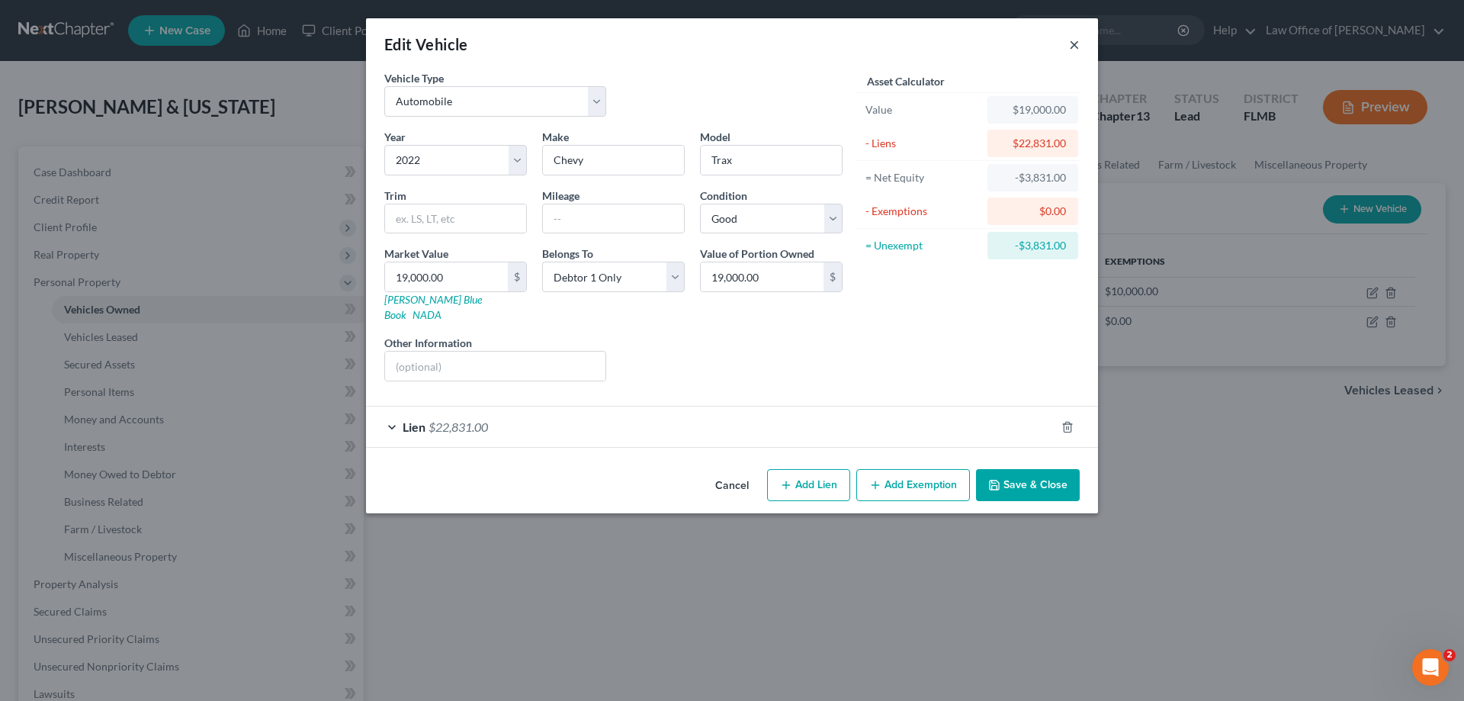
click at [1068, 49] on div "Edit Vehicle ×" at bounding box center [732, 44] width 732 height 52
click at [1072, 46] on button "×" at bounding box center [1074, 44] width 11 height 18
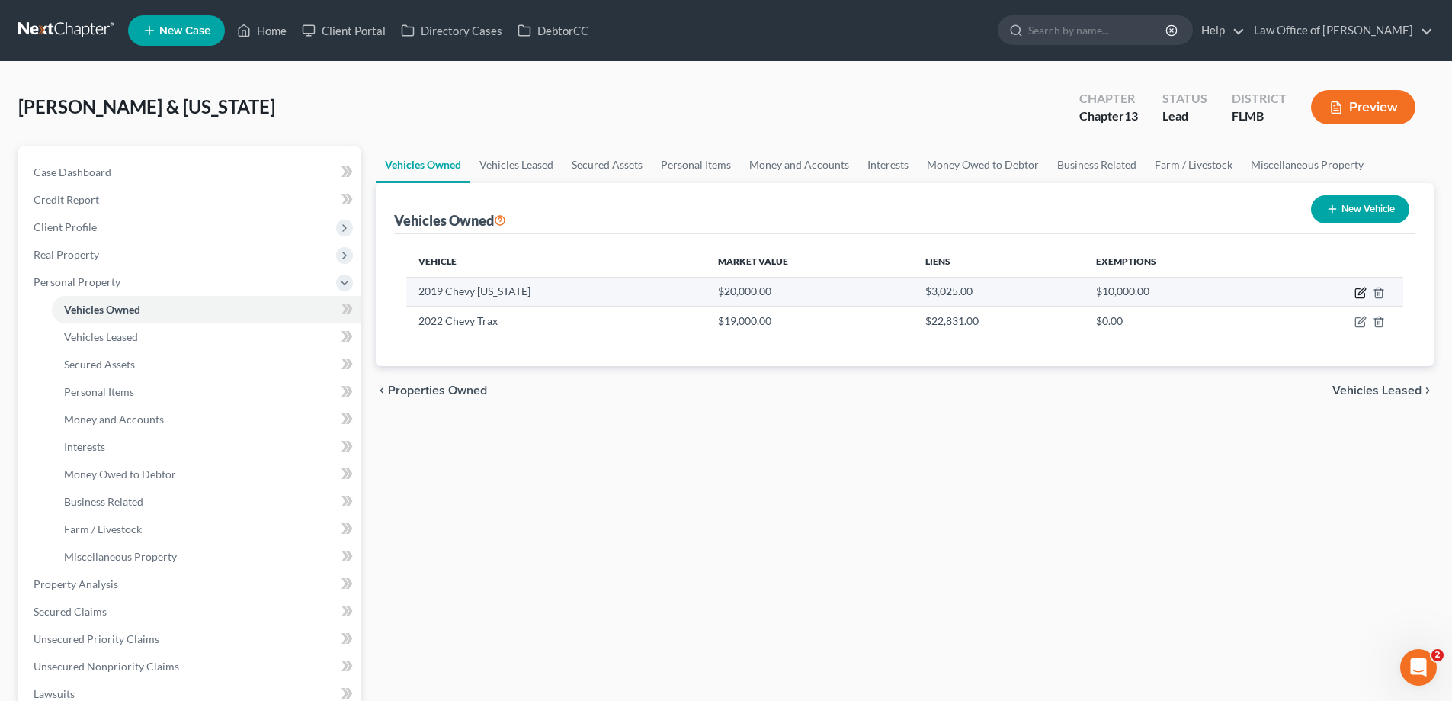
click at [1361, 293] on icon "button" at bounding box center [1361, 293] width 12 height 12
select select "0"
select select "7"
select select "2"
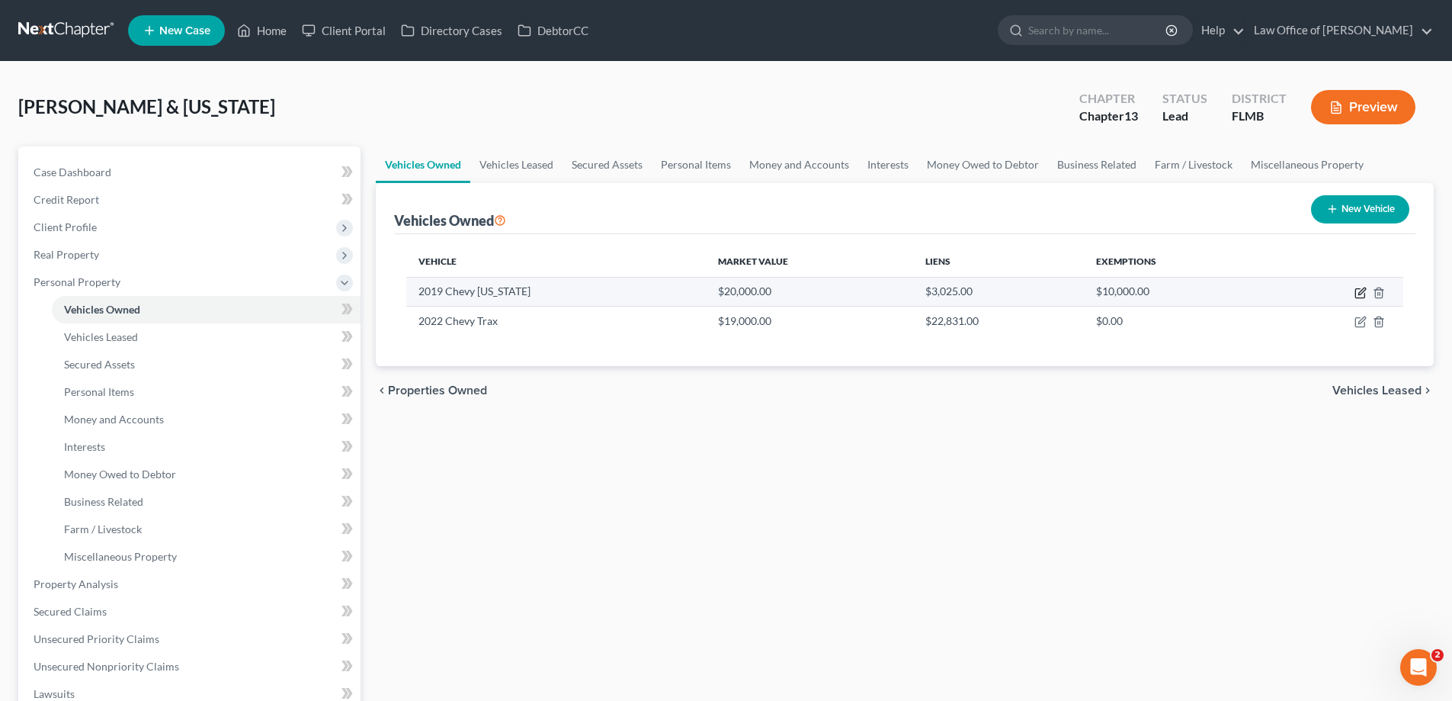
select select "2"
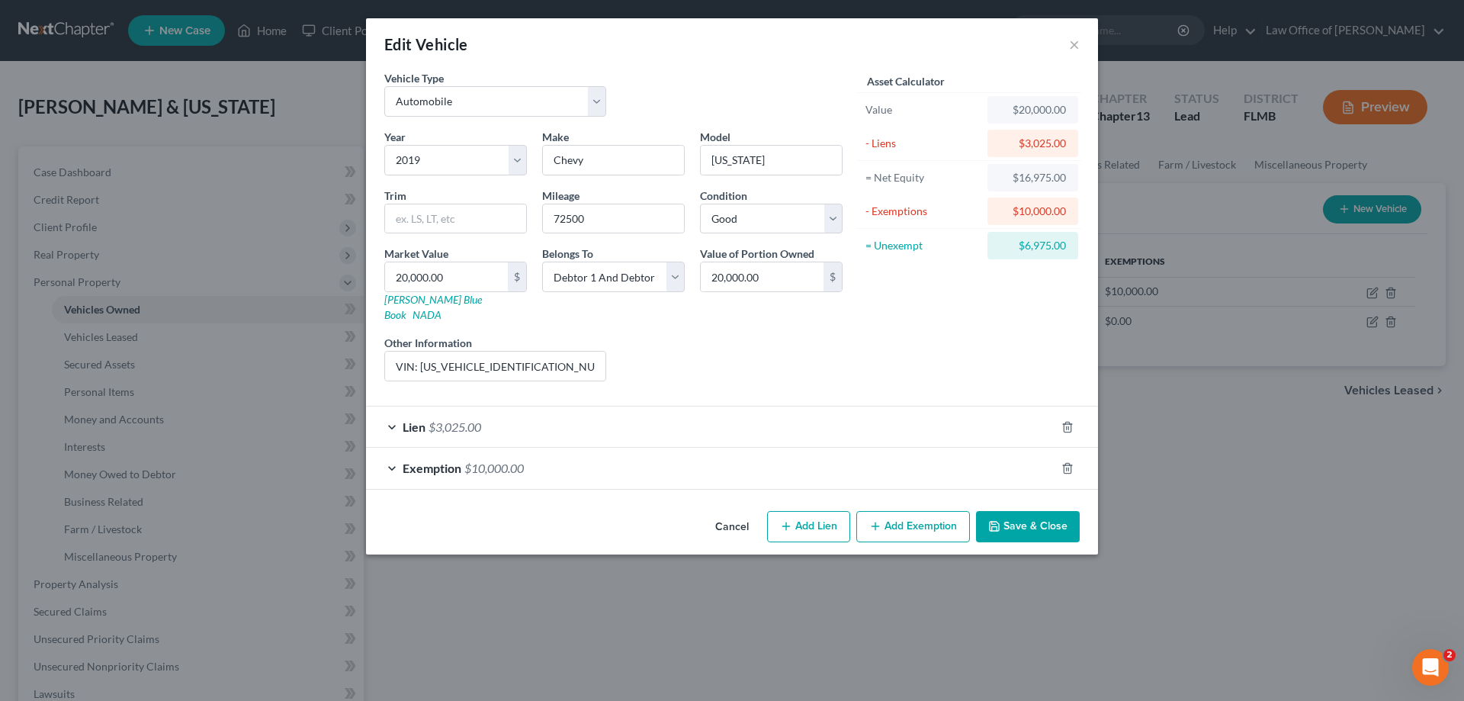
click at [832, 455] on div "Exemption $10,000.00" at bounding box center [710, 467] width 689 height 40
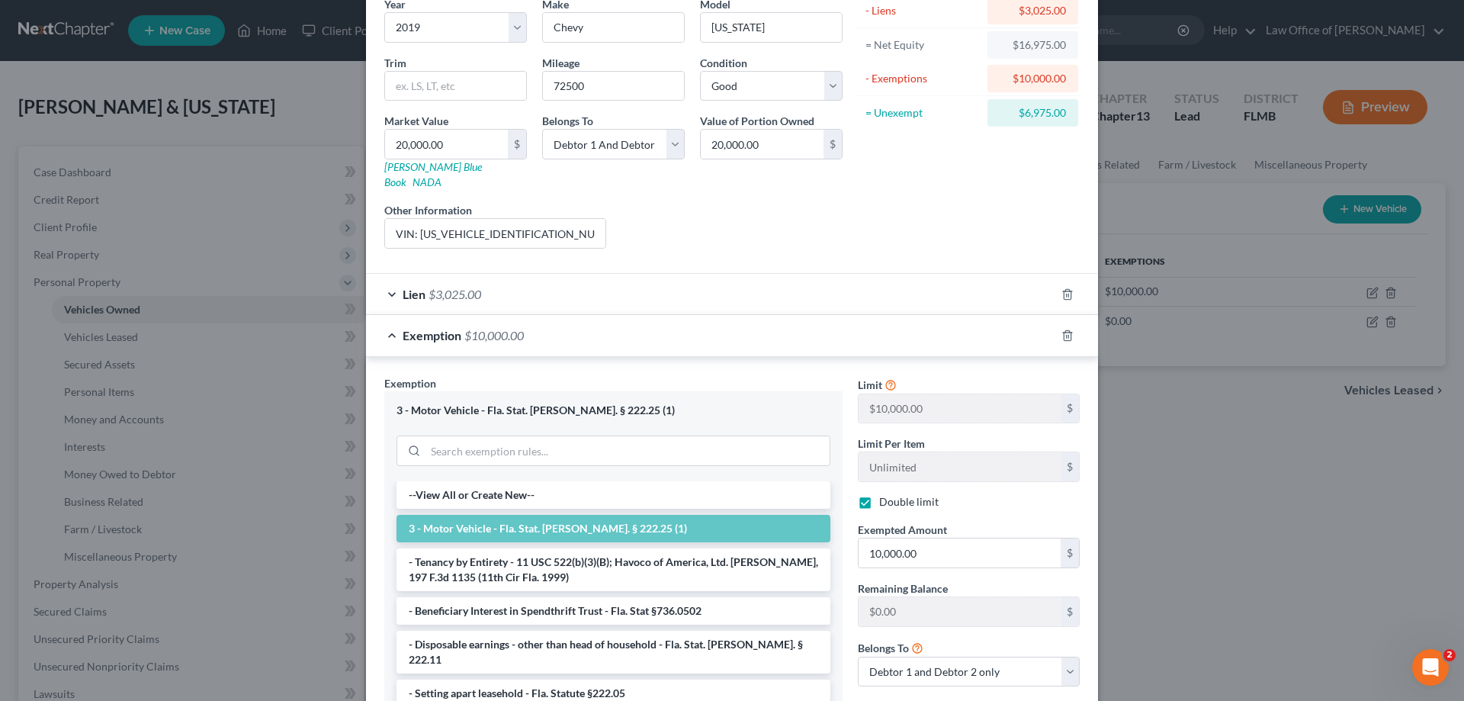
scroll to position [251, 0]
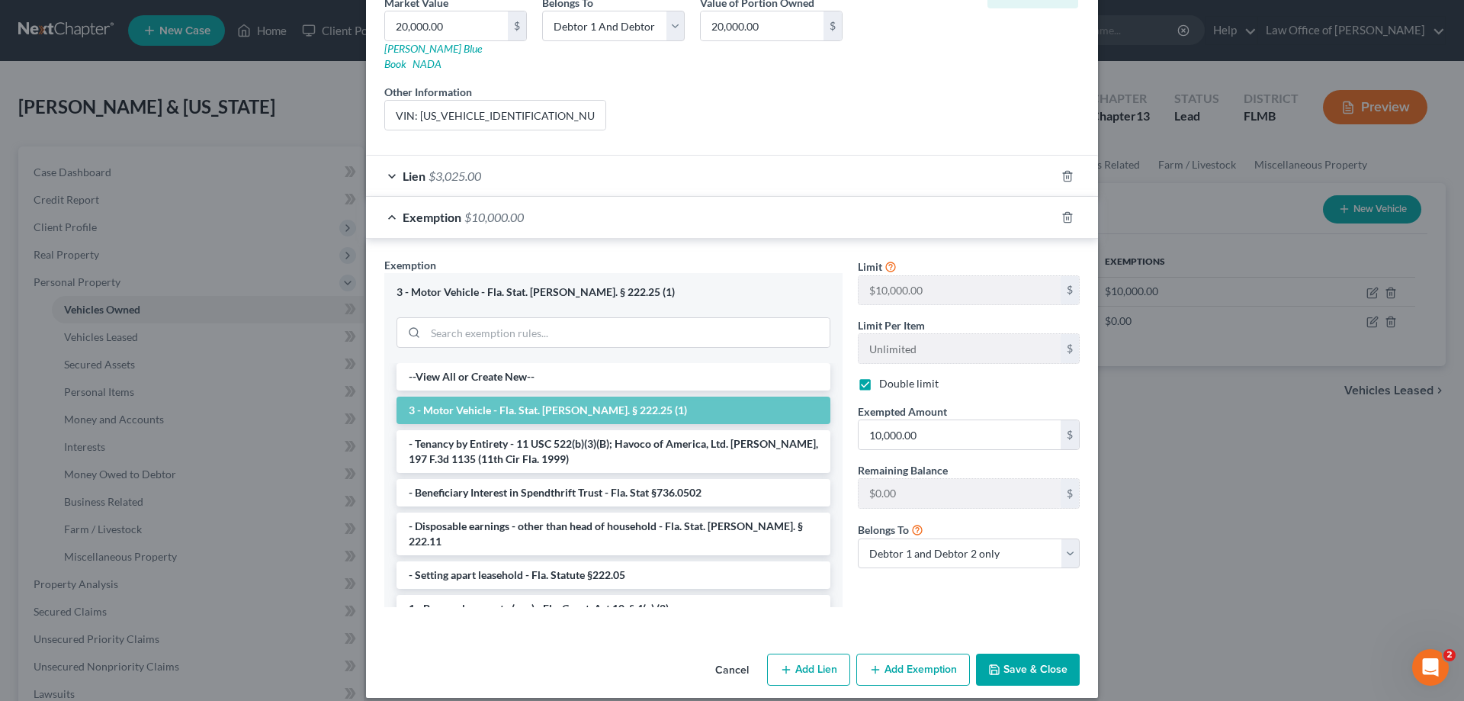
click at [916, 653] on button "Add Exemption" at bounding box center [913, 669] width 114 height 32
select select "2"
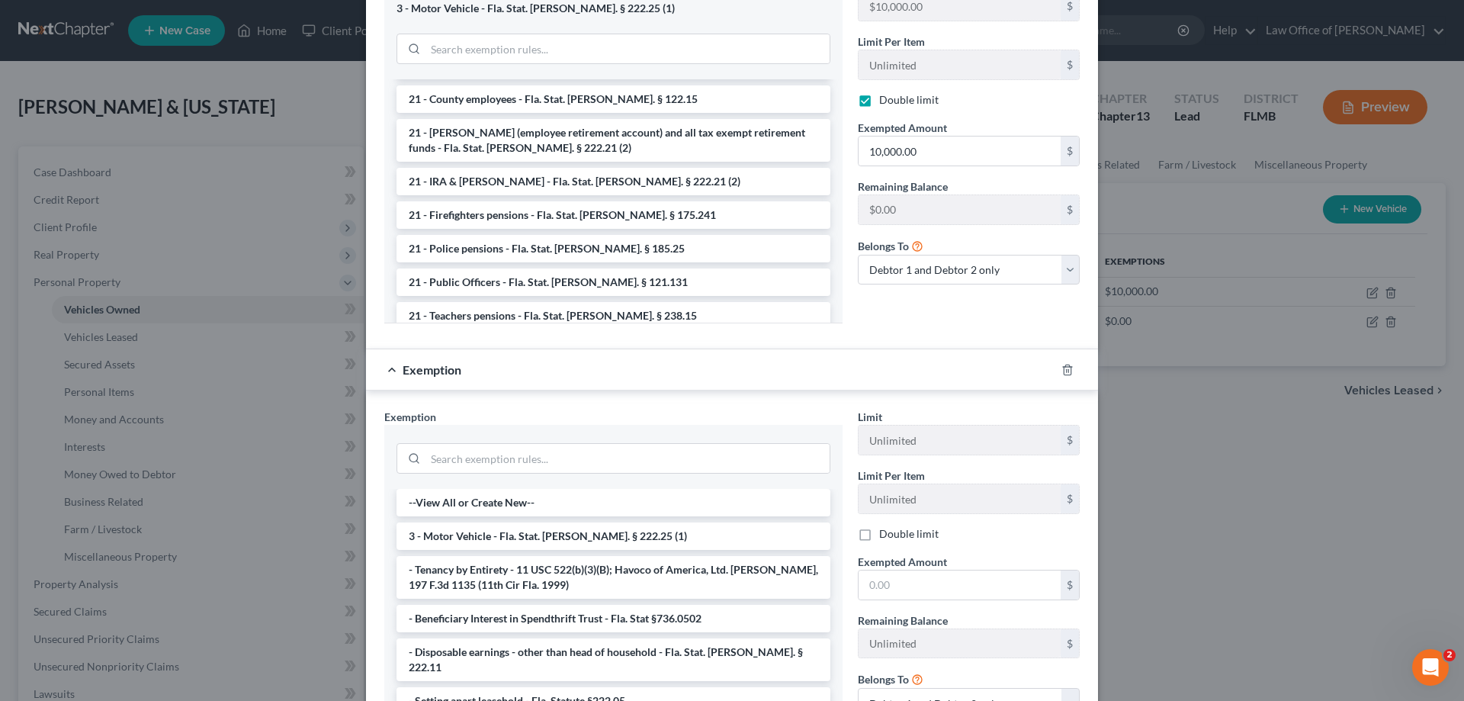
scroll to position [660, 0]
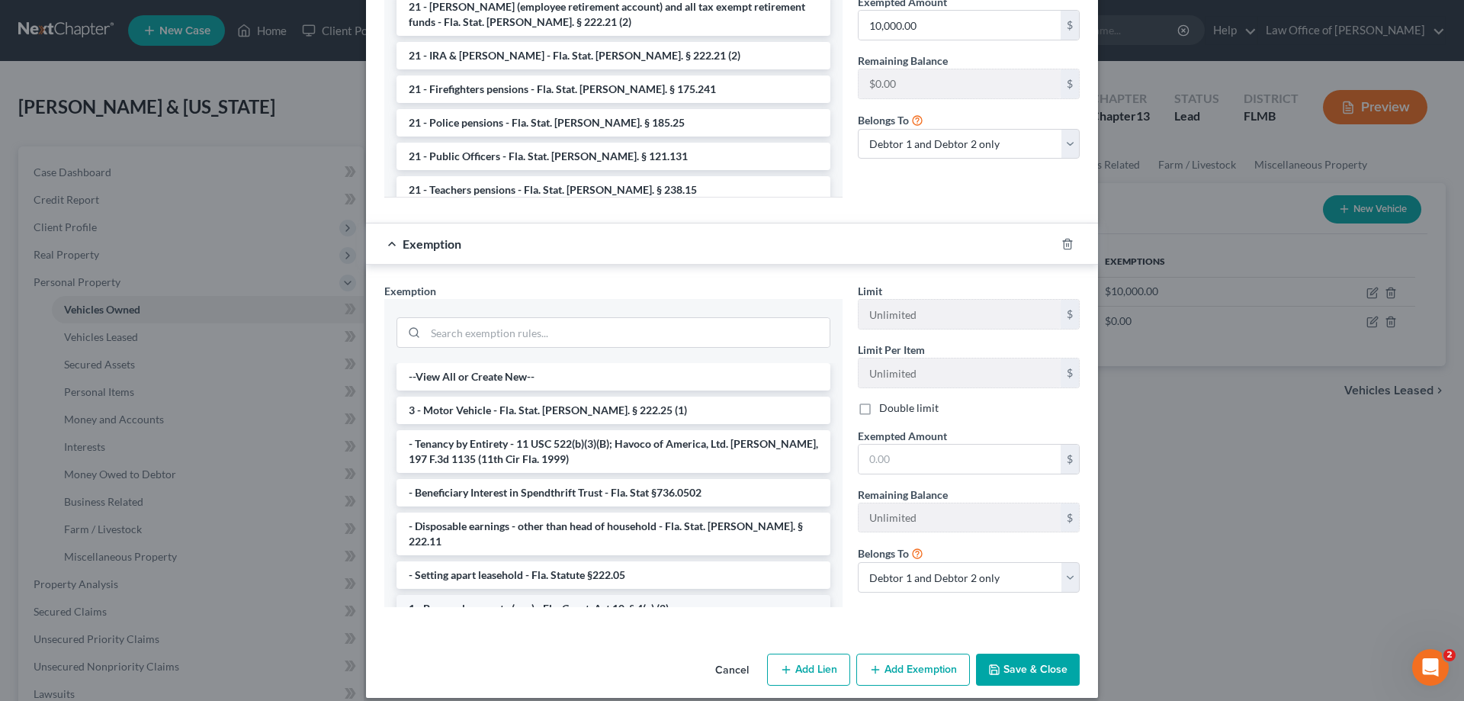
click at [488, 595] on li "1 - Personal property (any) - Fla. Const. Art.10, § 4(a) (2)" at bounding box center [613, 608] width 434 height 27
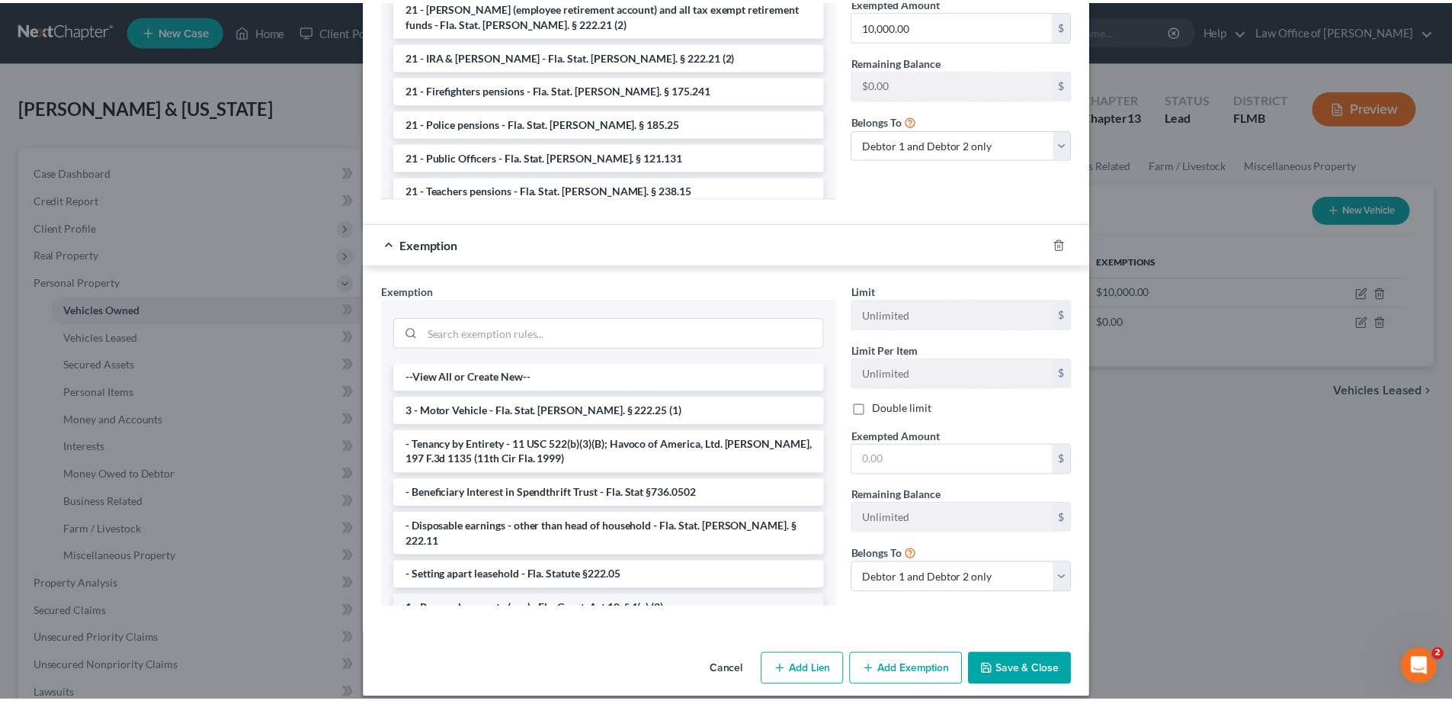
scroll to position [648, 0]
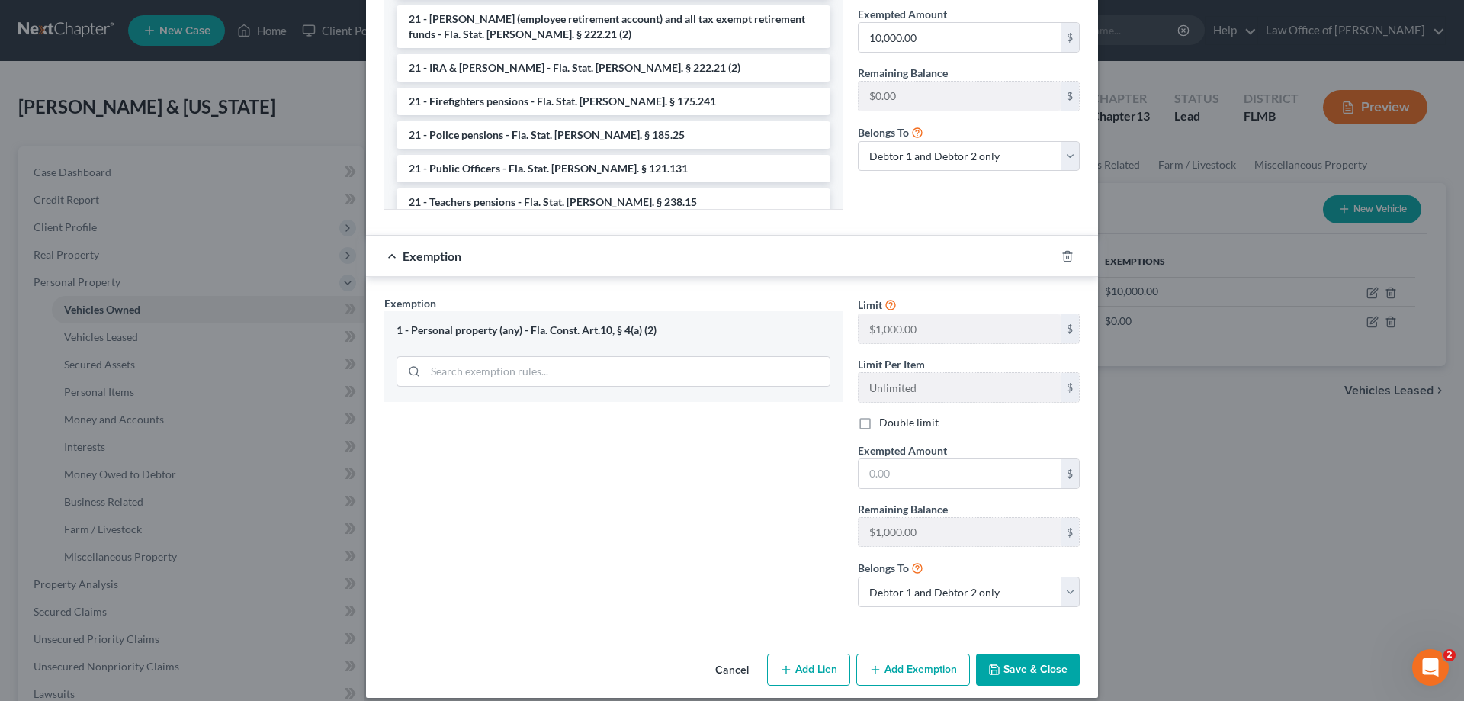
click at [879, 415] on label "Double limit" at bounding box center [908, 422] width 59 height 15
click at [885, 415] on input "Double limit" at bounding box center [890, 420] width 10 height 10
checkbox input "true"
click at [903, 465] on input "text" at bounding box center [959, 473] width 202 height 29
type input "2,000"
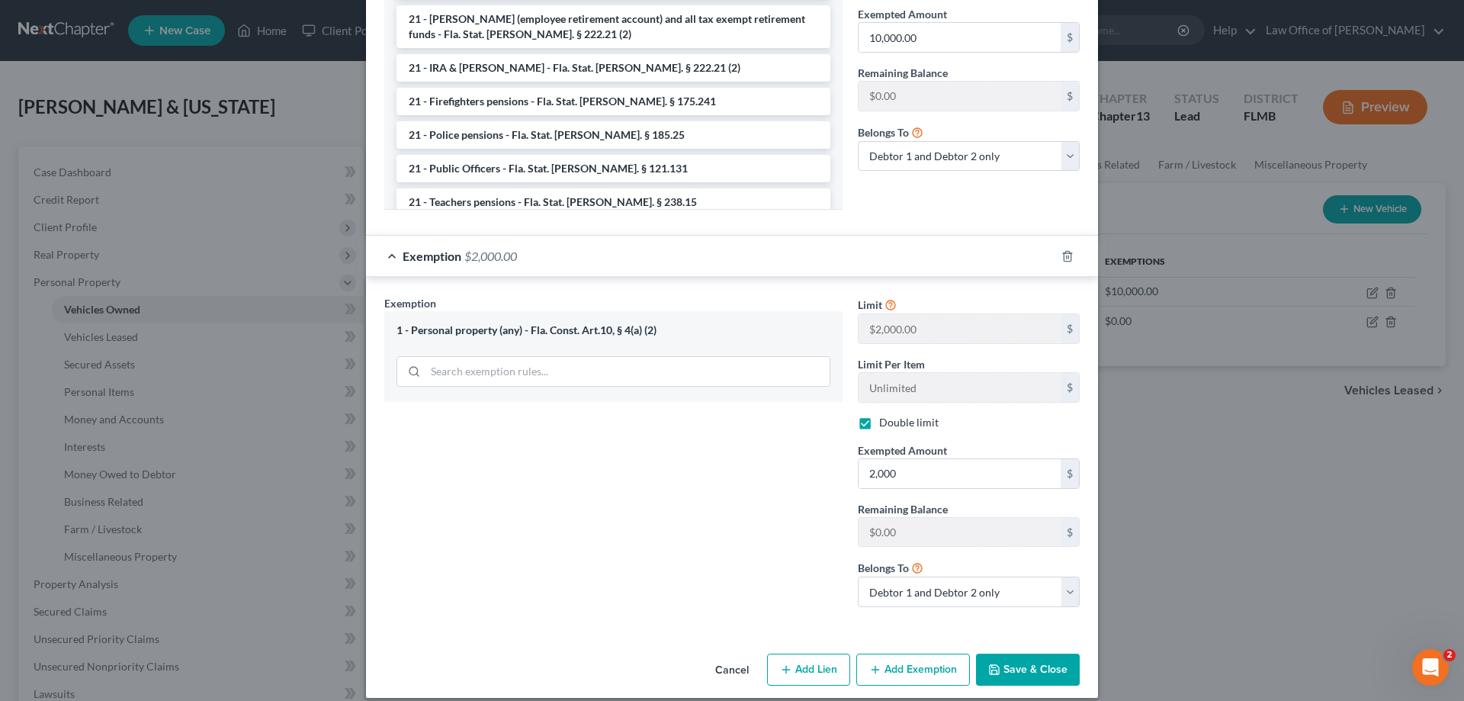
click at [1047, 669] on button "Save & Close" at bounding box center [1028, 669] width 104 height 32
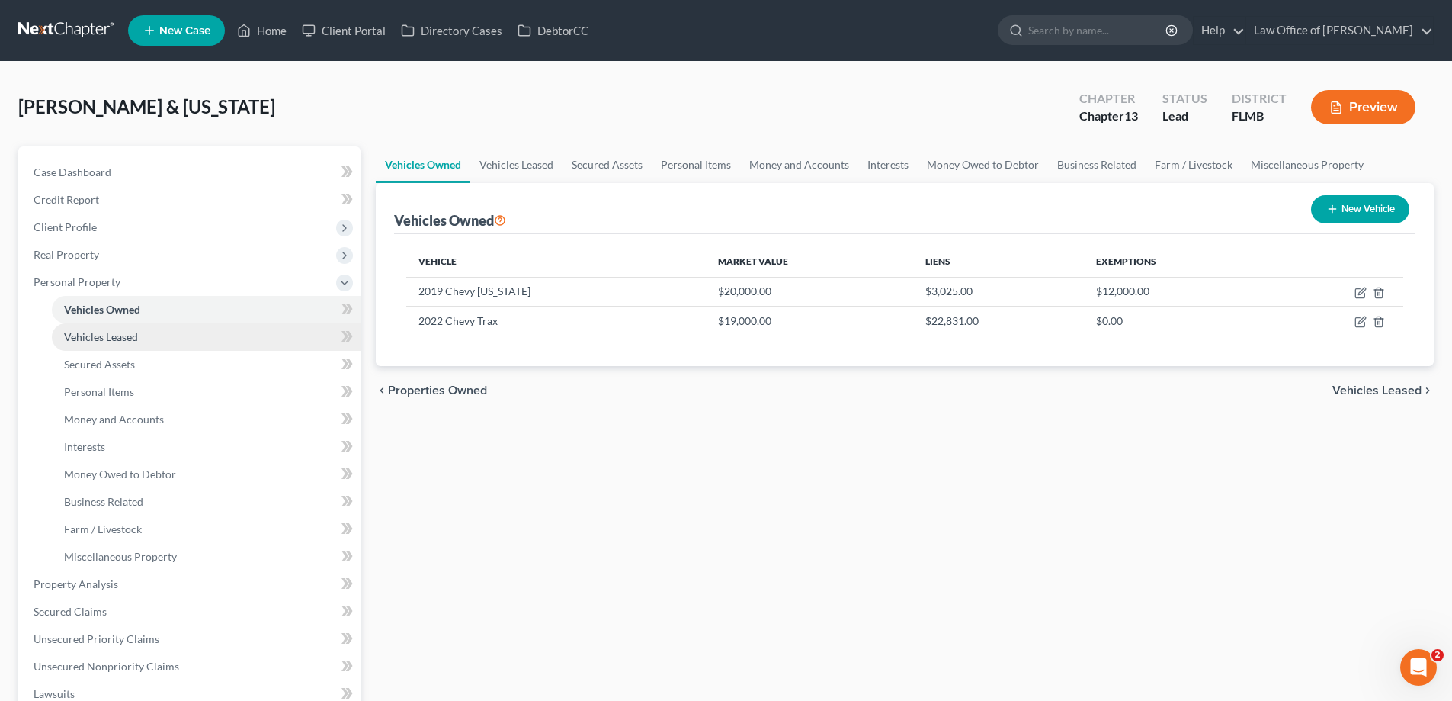
click at [174, 329] on link "Vehicles Leased" at bounding box center [206, 336] width 309 height 27
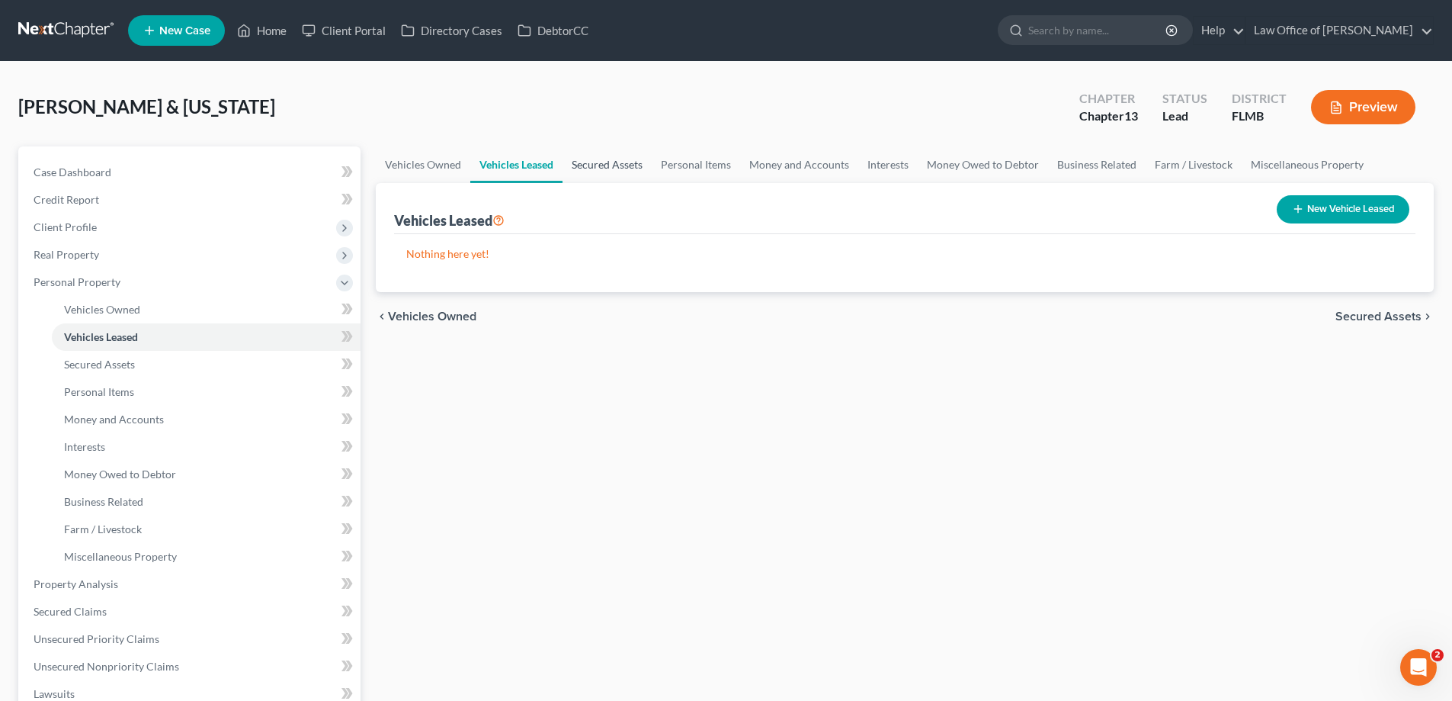
click at [604, 168] on link "Secured Assets" at bounding box center [607, 164] width 89 height 37
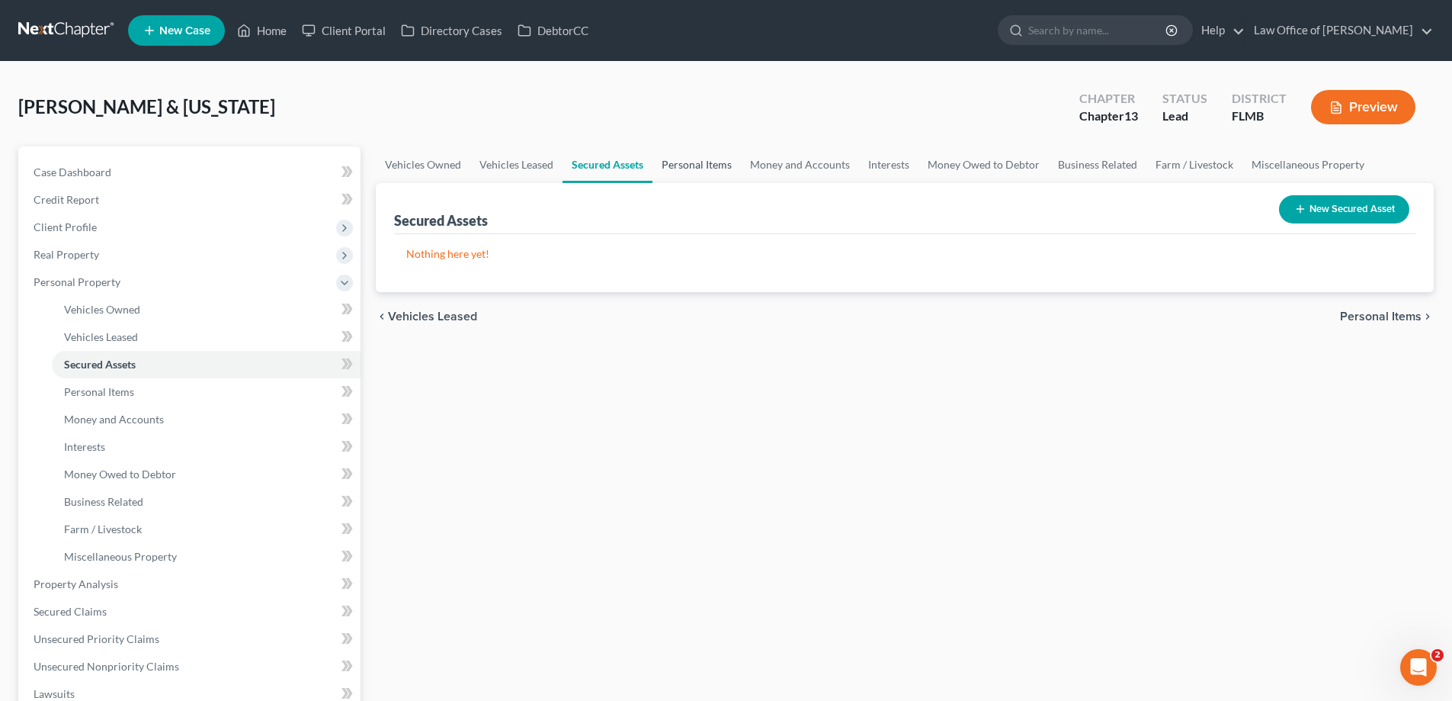
click at [706, 172] on link "Personal Items" at bounding box center [697, 164] width 88 height 37
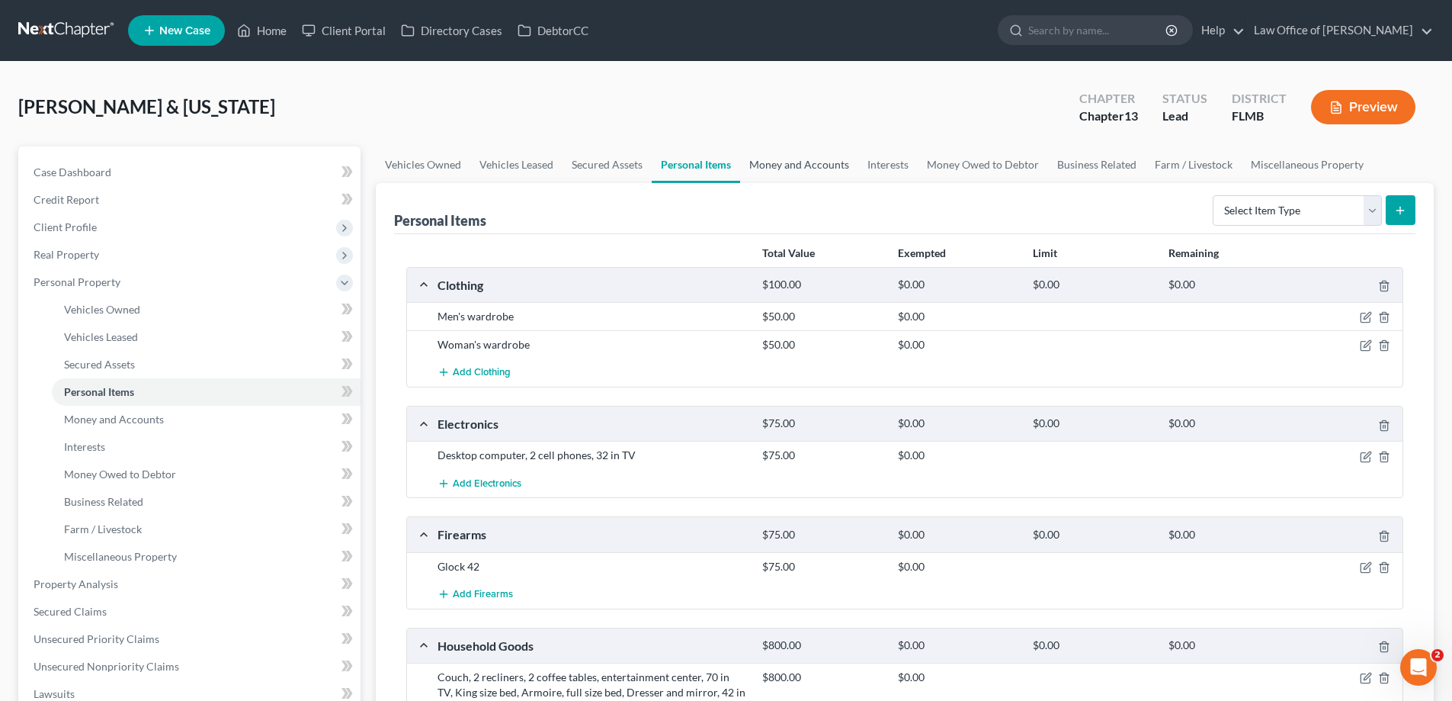
click at [813, 167] on link "Money and Accounts" at bounding box center [799, 164] width 118 height 37
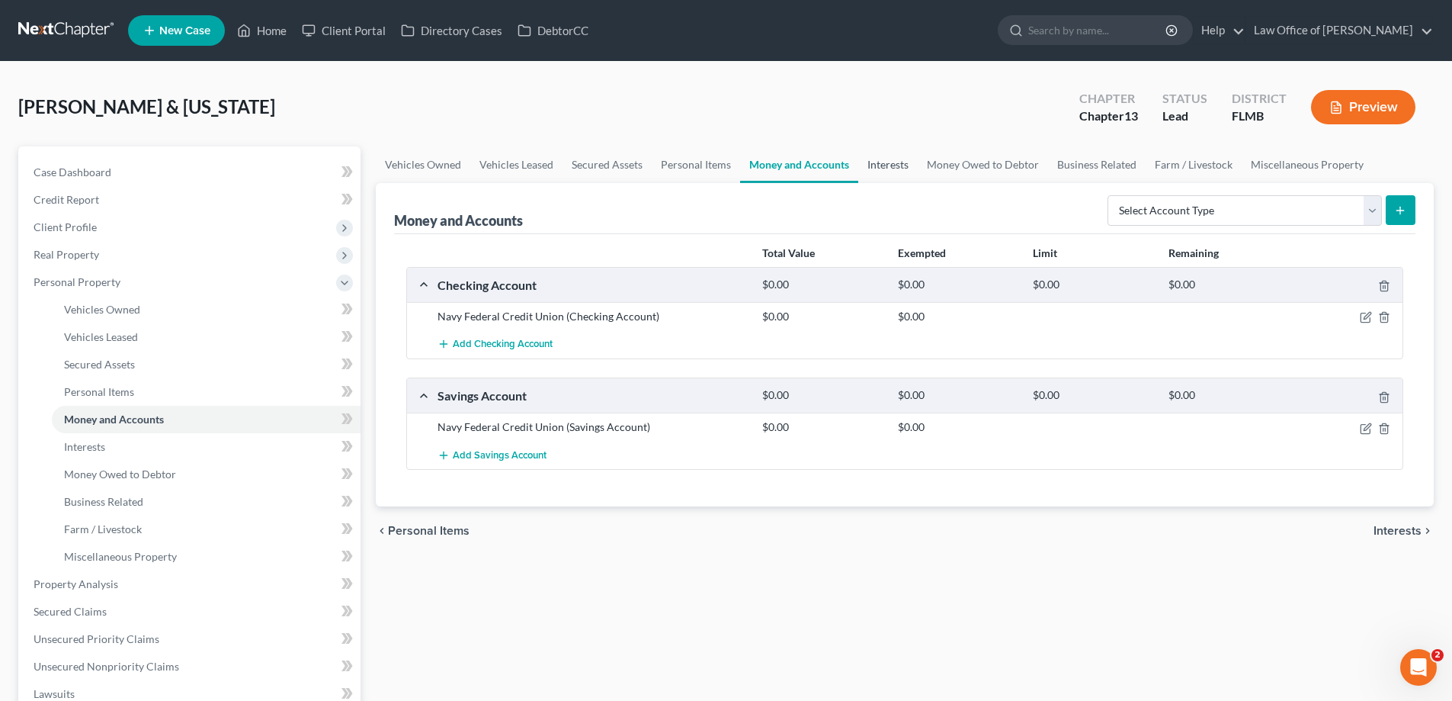
click at [900, 163] on link "Interests" at bounding box center [887, 164] width 59 height 37
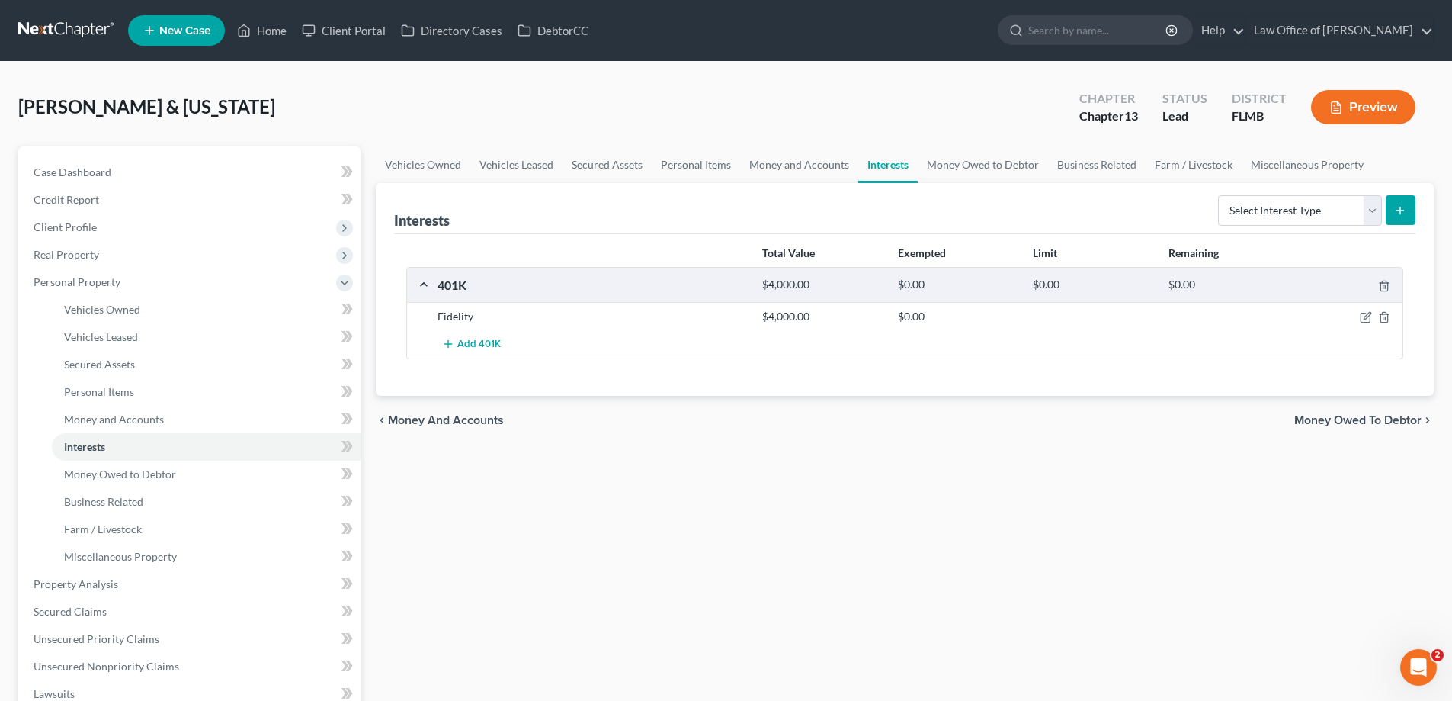
click at [1361, 310] on div at bounding box center [1350, 316] width 108 height 15
click at [1364, 319] on icon "button" at bounding box center [1367, 316] width 7 height 7
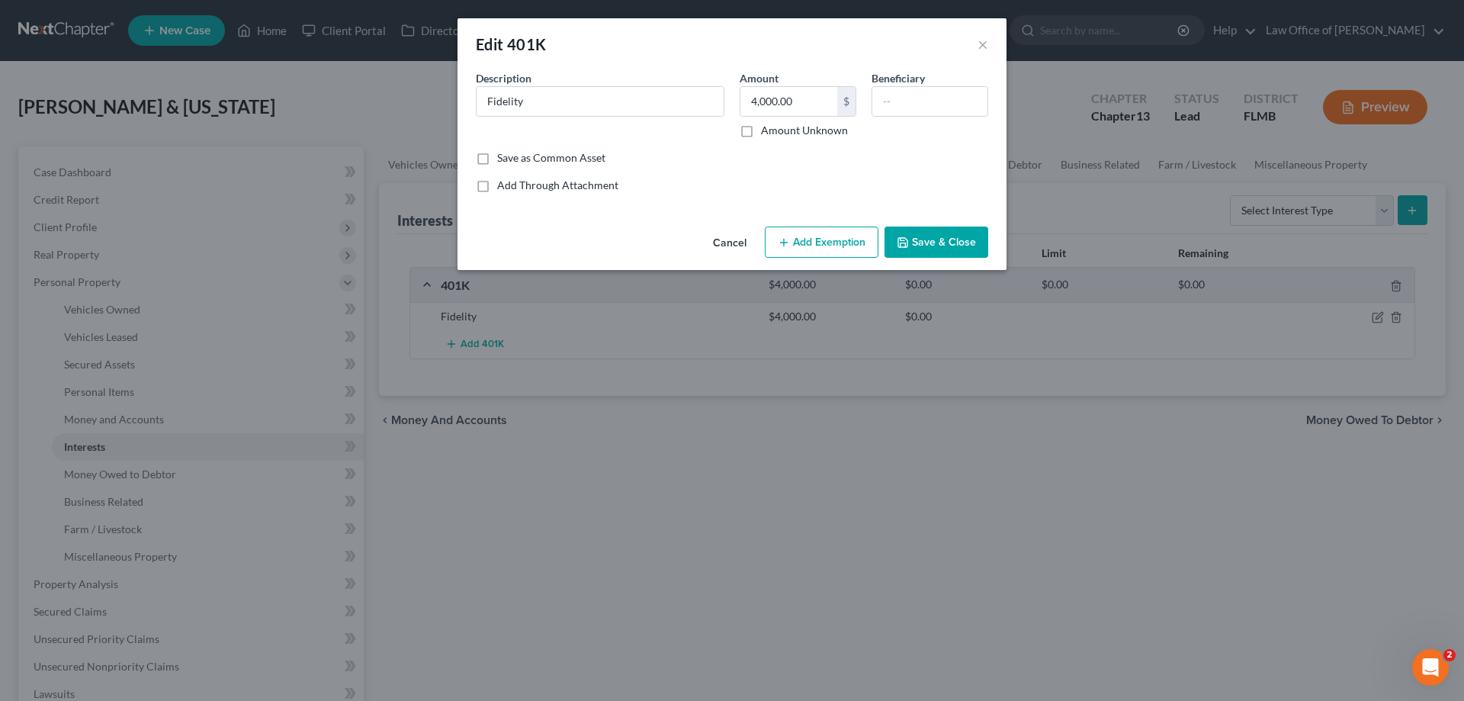
click at [836, 242] on button "Add Exemption" at bounding box center [822, 242] width 114 height 32
select select "2"
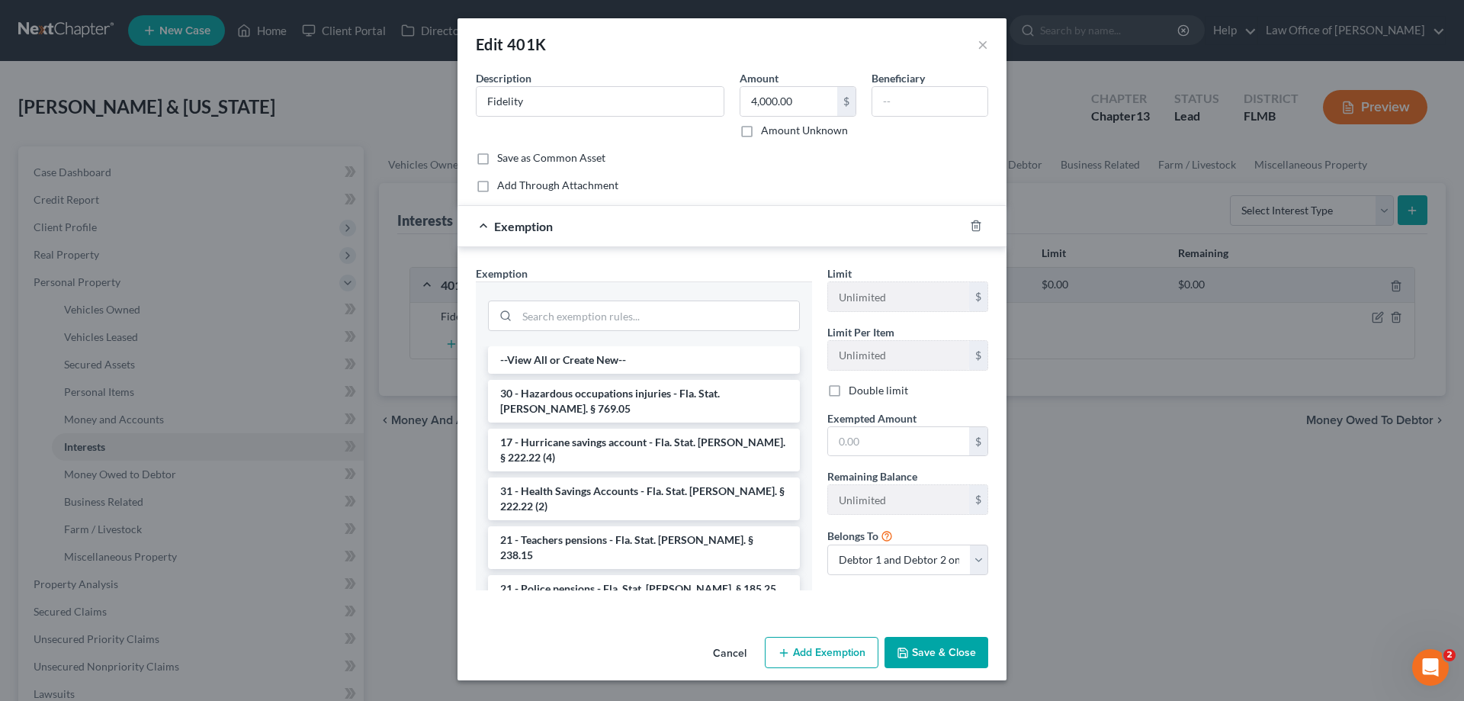
click at [617, 298] on div at bounding box center [644, 314] width 312 height 40
click at [614, 313] on input "search" at bounding box center [658, 315] width 282 height 29
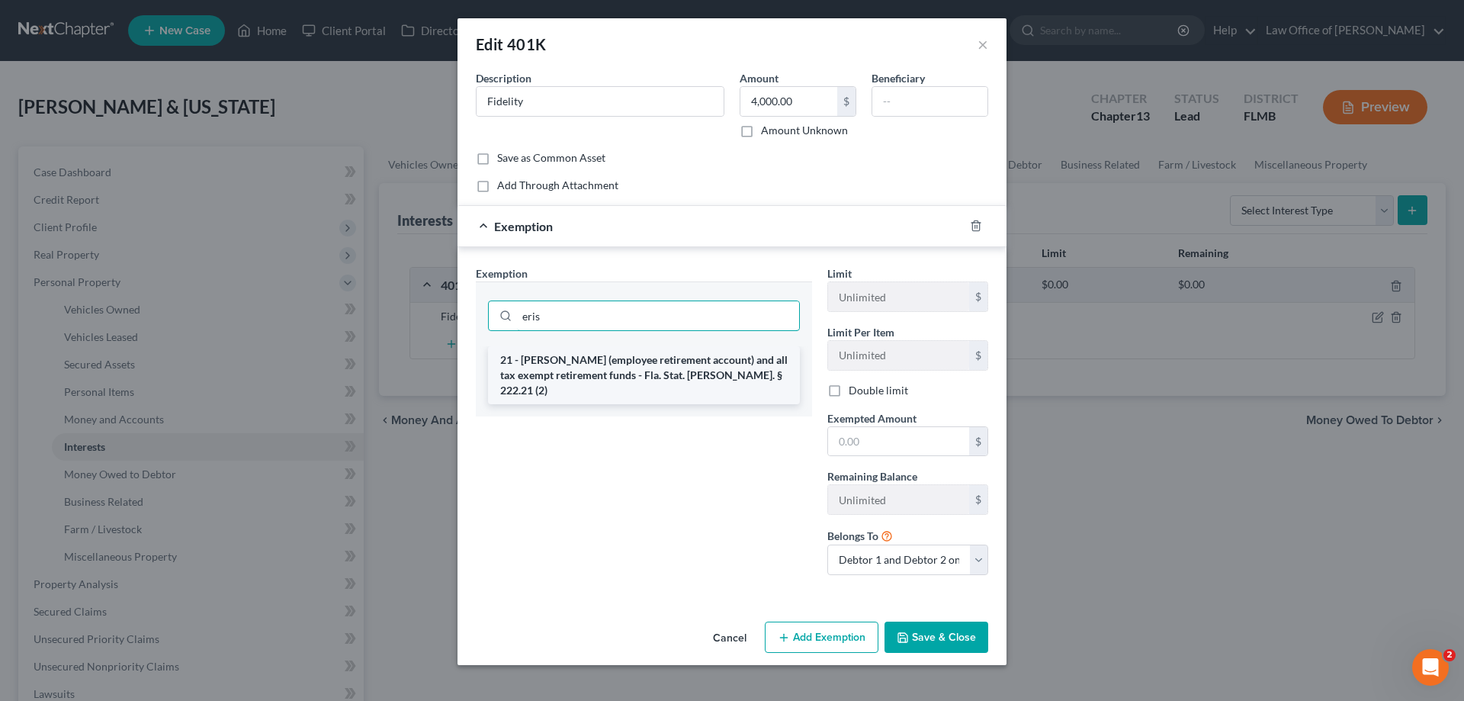
type input "eris"
click at [621, 361] on li "21 - [PERSON_NAME] (employee retirement account) and all tax exempt retirement …" at bounding box center [644, 375] width 312 height 58
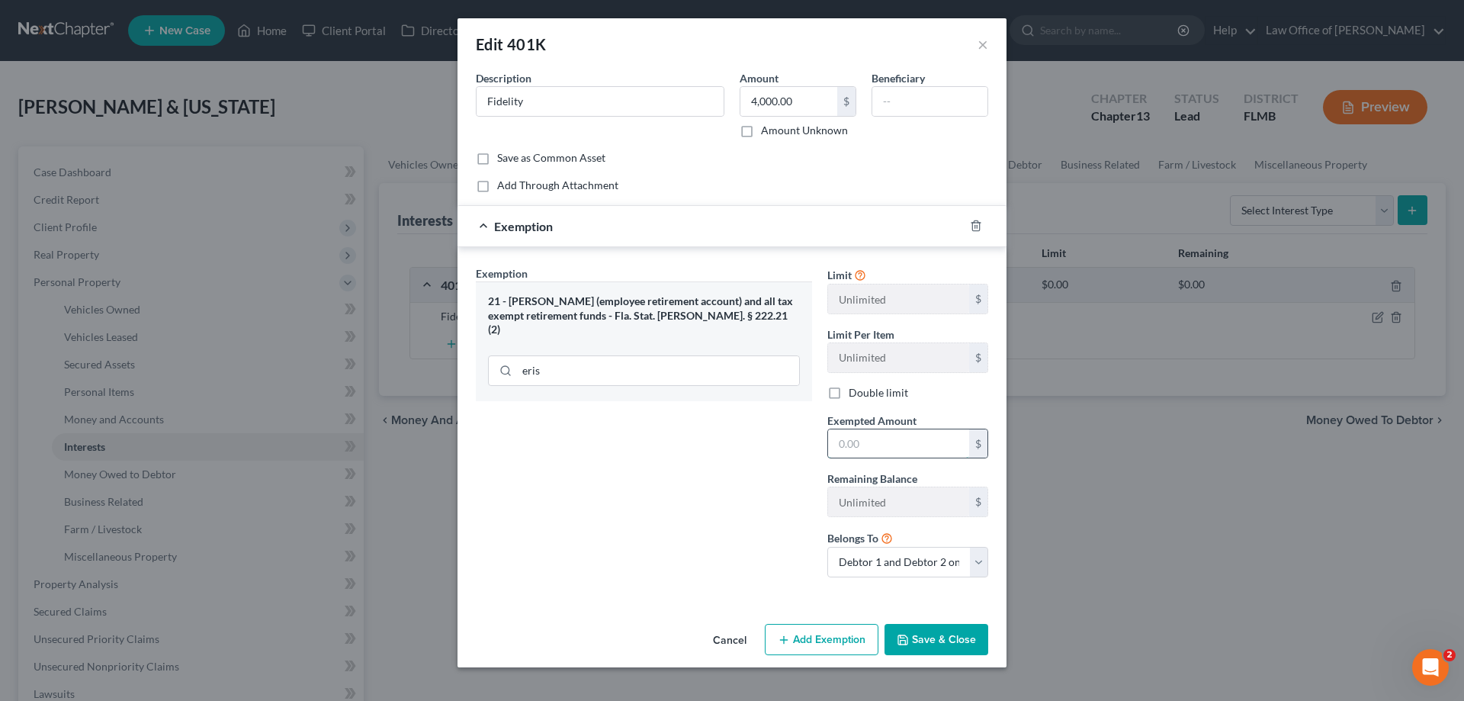
click at [917, 441] on input "text" at bounding box center [898, 443] width 141 height 29
type input "4,000"
click at [906, 570] on select "Debtor 1 only Debtor 2 only Debtor 1 and Debtor 2 only" at bounding box center [907, 562] width 161 height 30
select select "0"
click at [827, 547] on select "Debtor 1 only Debtor 2 only Debtor 1 and Debtor 2 only" at bounding box center [907, 562] width 161 height 30
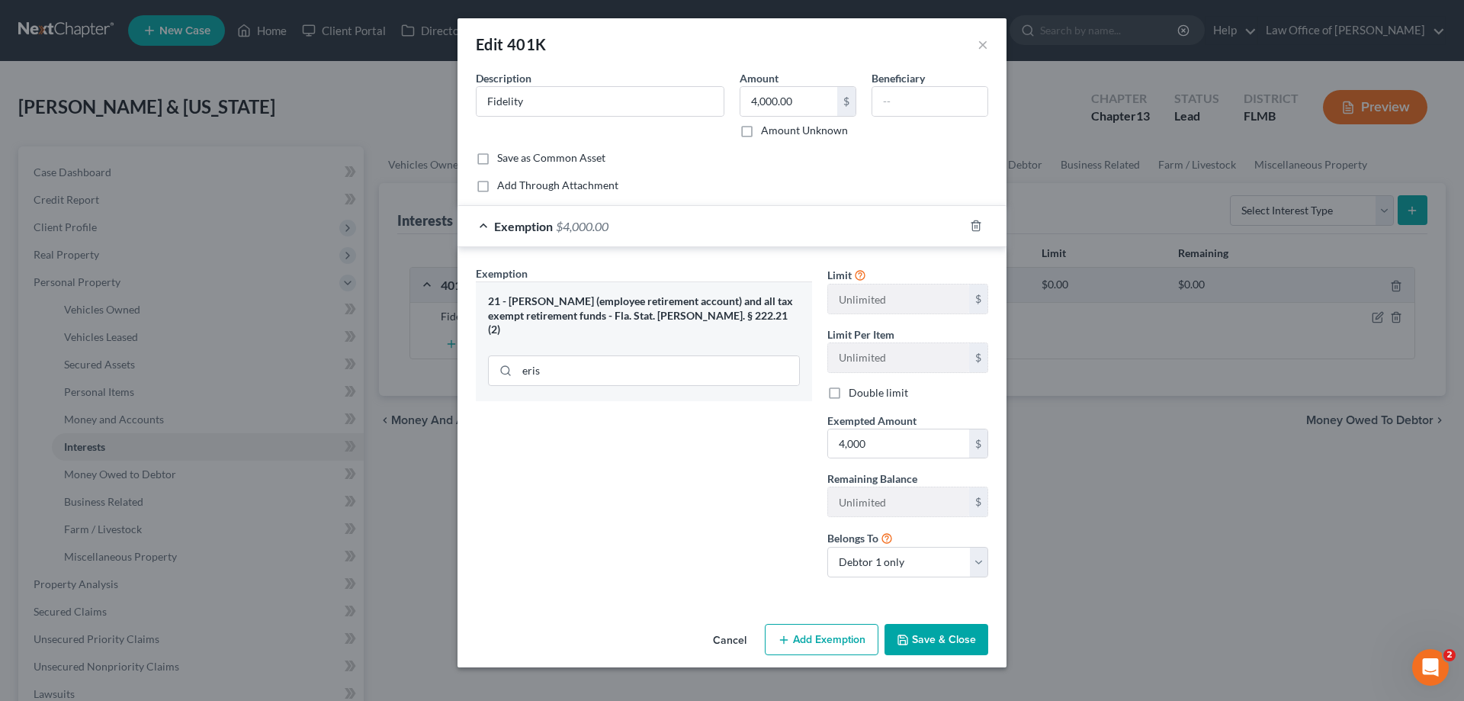
click at [923, 641] on button "Save & Close" at bounding box center [936, 640] width 104 height 32
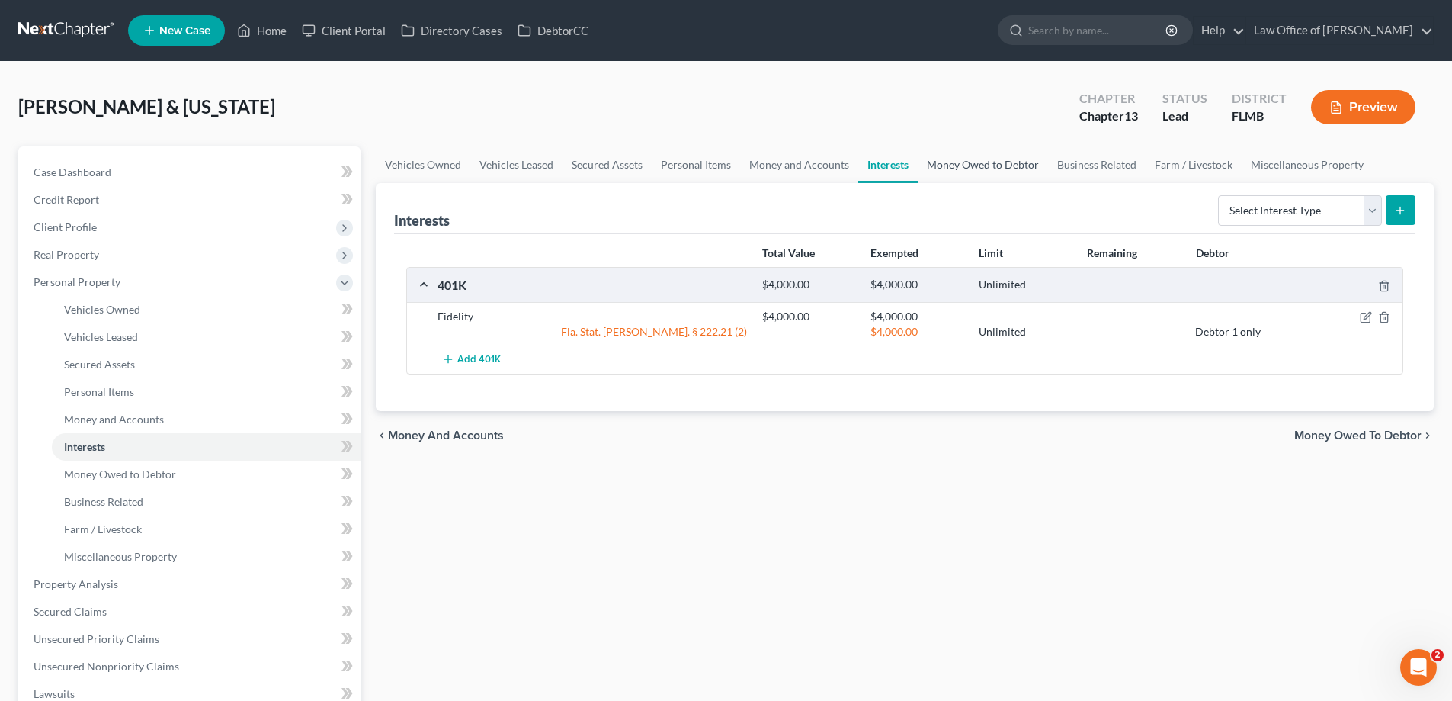
click at [980, 165] on link "Money Owed to Debtor" at bounding box center [983, 164] width 130 height 37
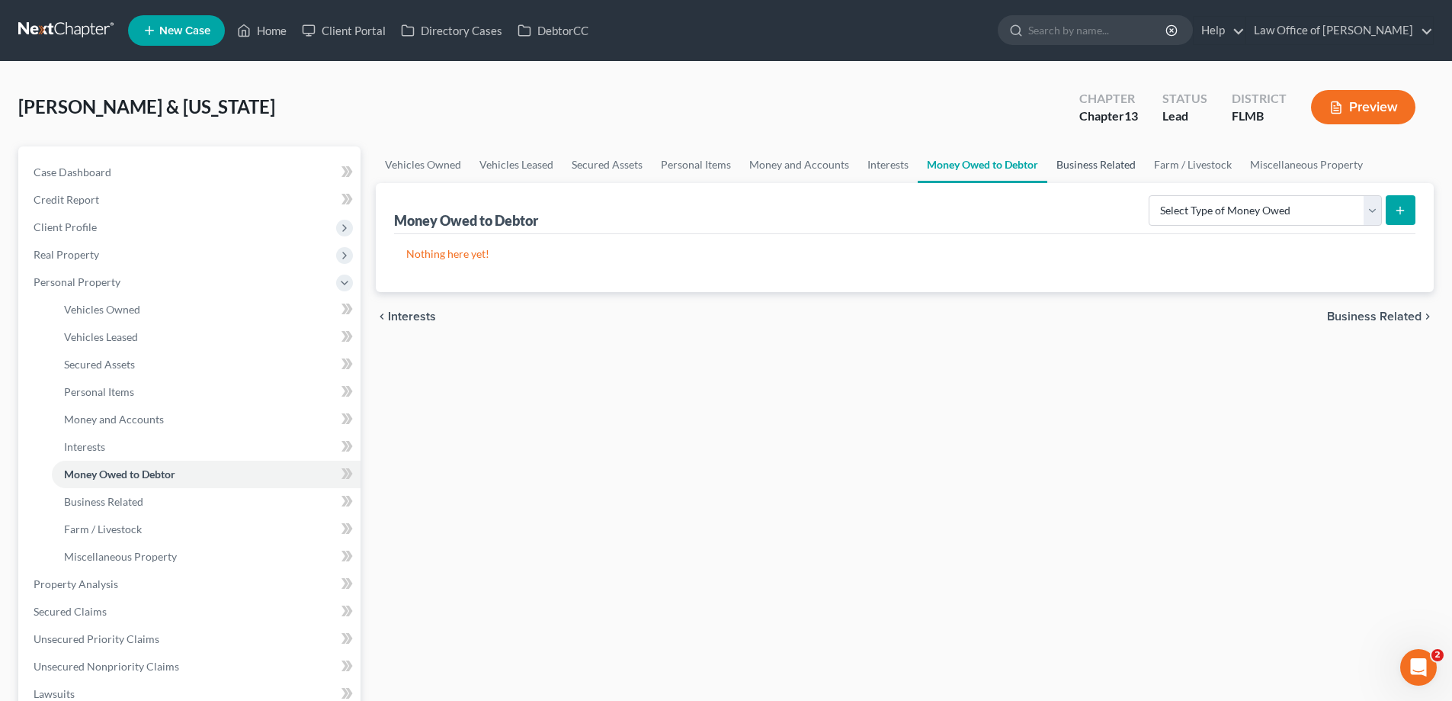
click at [1106, 170] on link "Business Related" at bounding box center [1096, 164] width 98 height 37
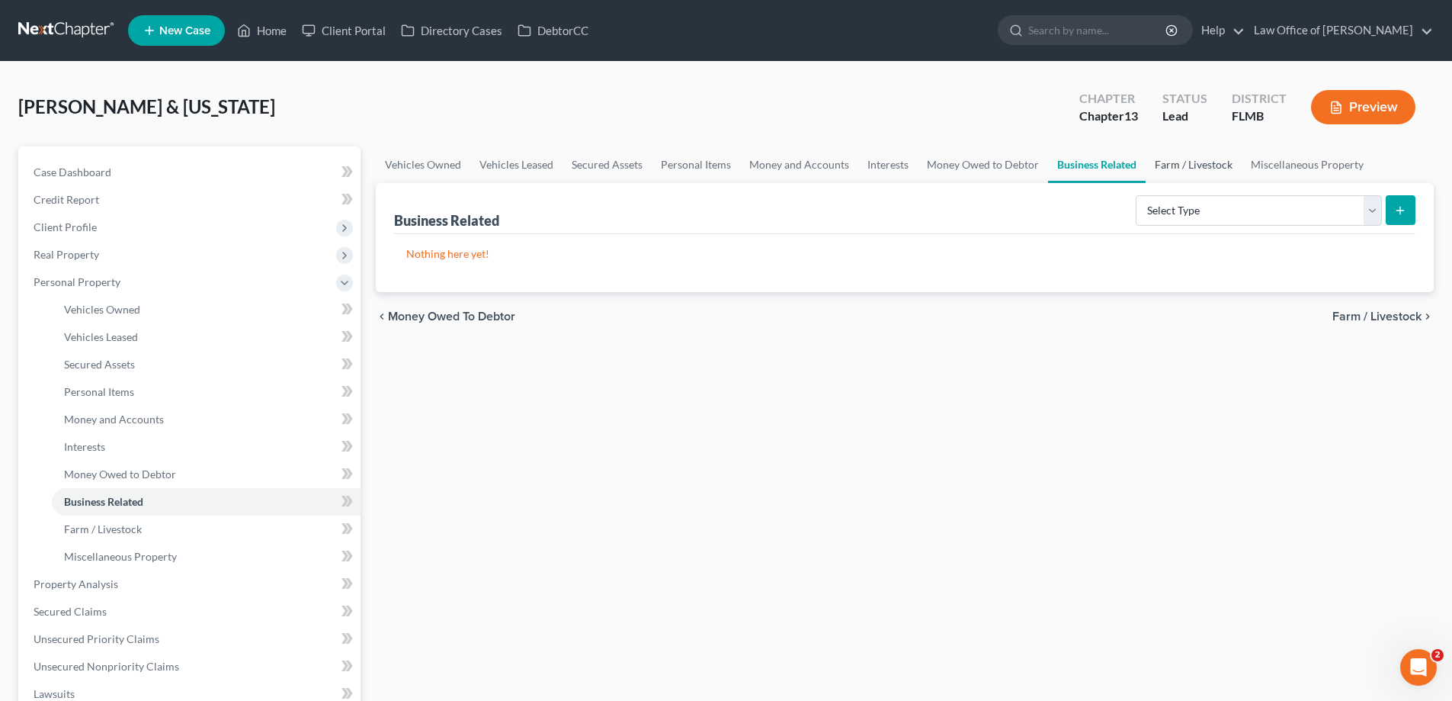
click at [1185, 160] on link "Farm / Livestock" at bounding box center [1194, 164] width 96 height 37
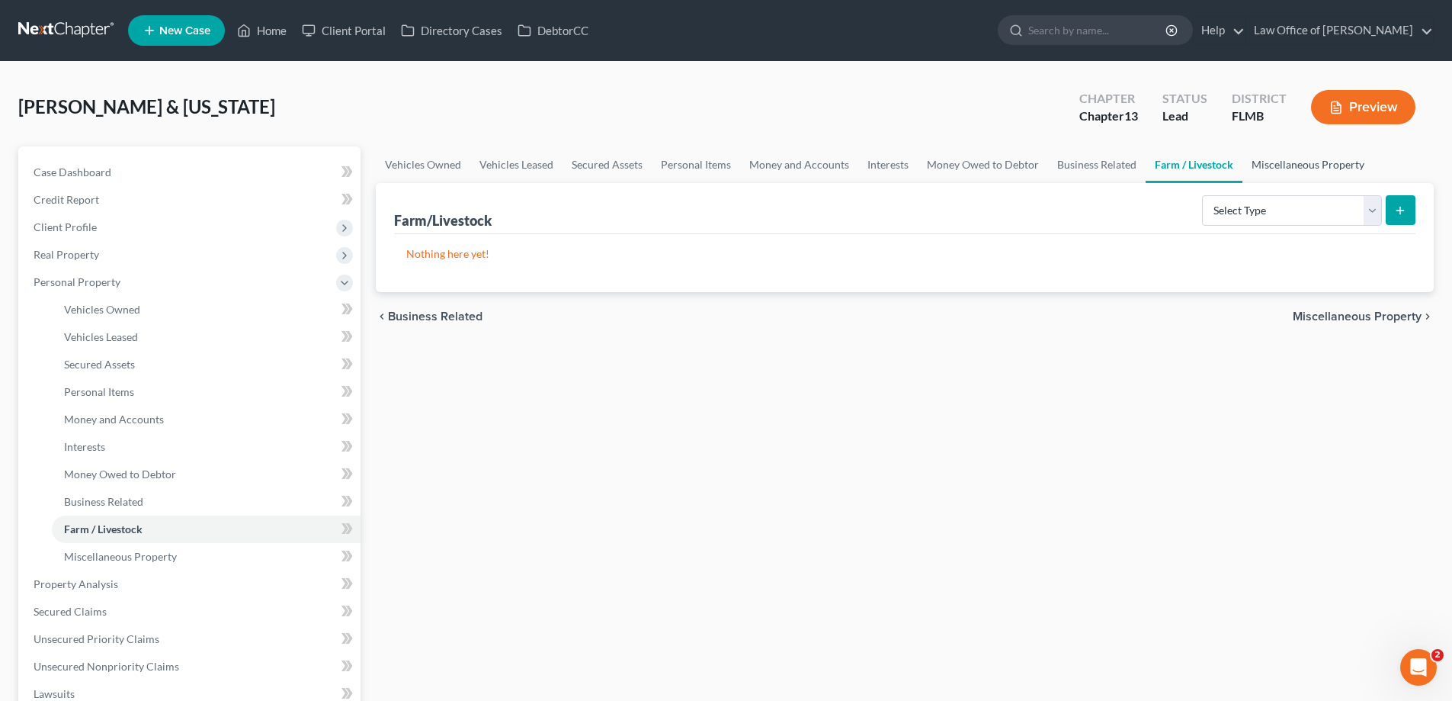
click at [1281, 165] on link "Miscellaneous Property" at bounding box center [1308, 164] width 131 height 37
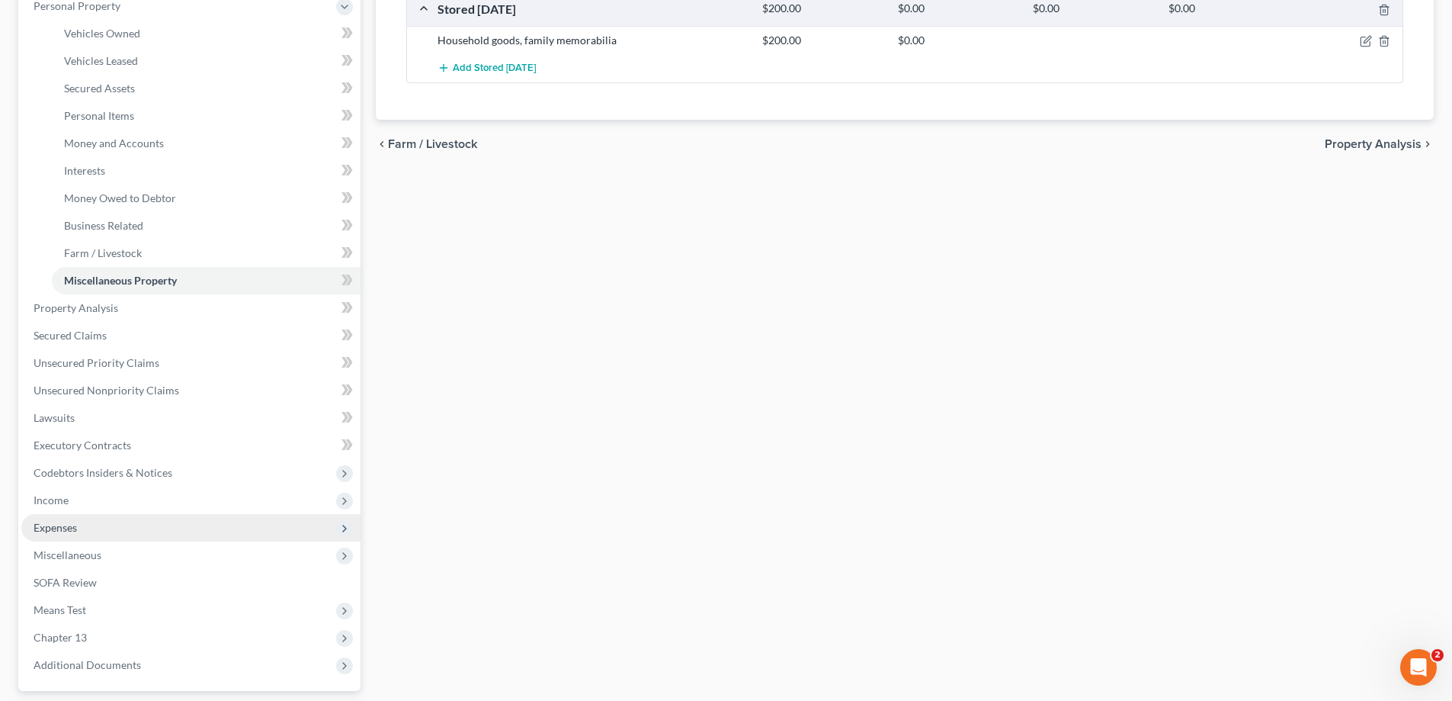
scroll to position [305, 0]
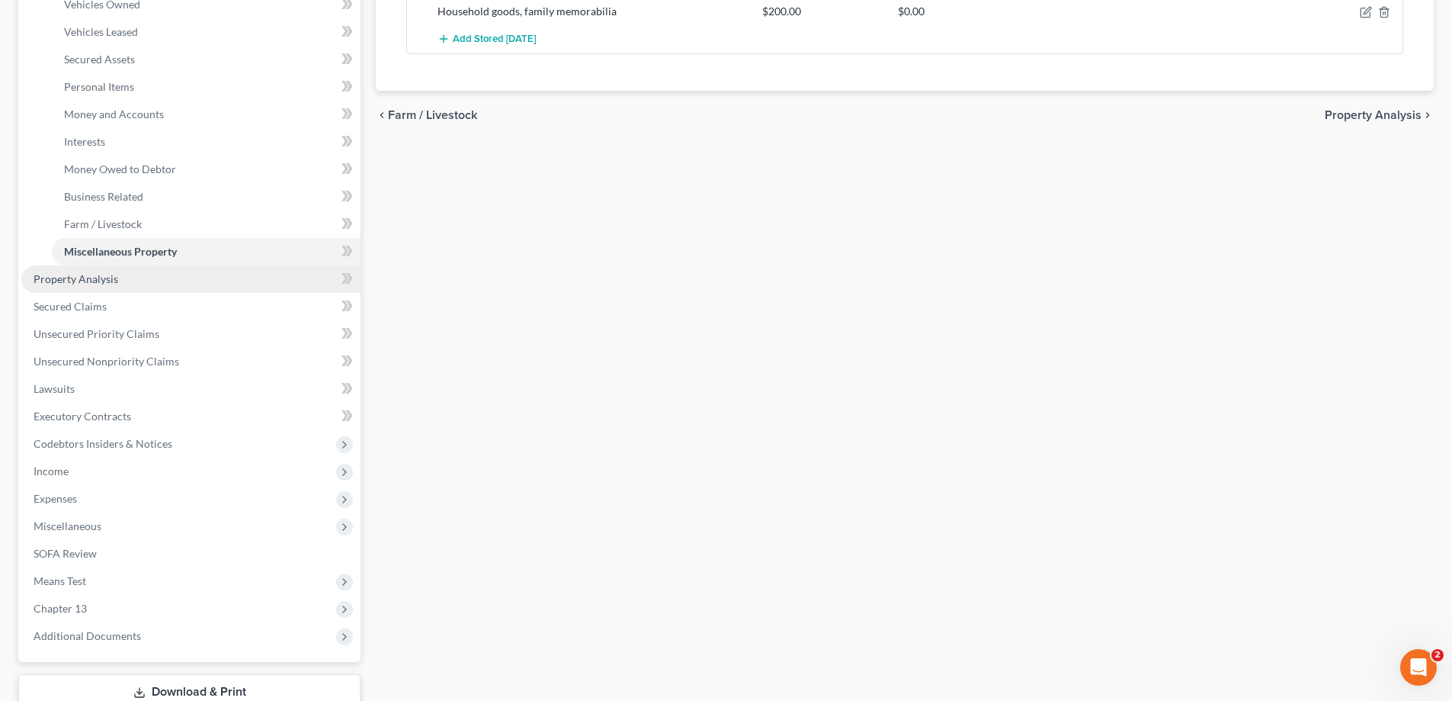
click at [79, 288] on link "Property Analysis" at bounding box center [190, 278] width 339 height 27
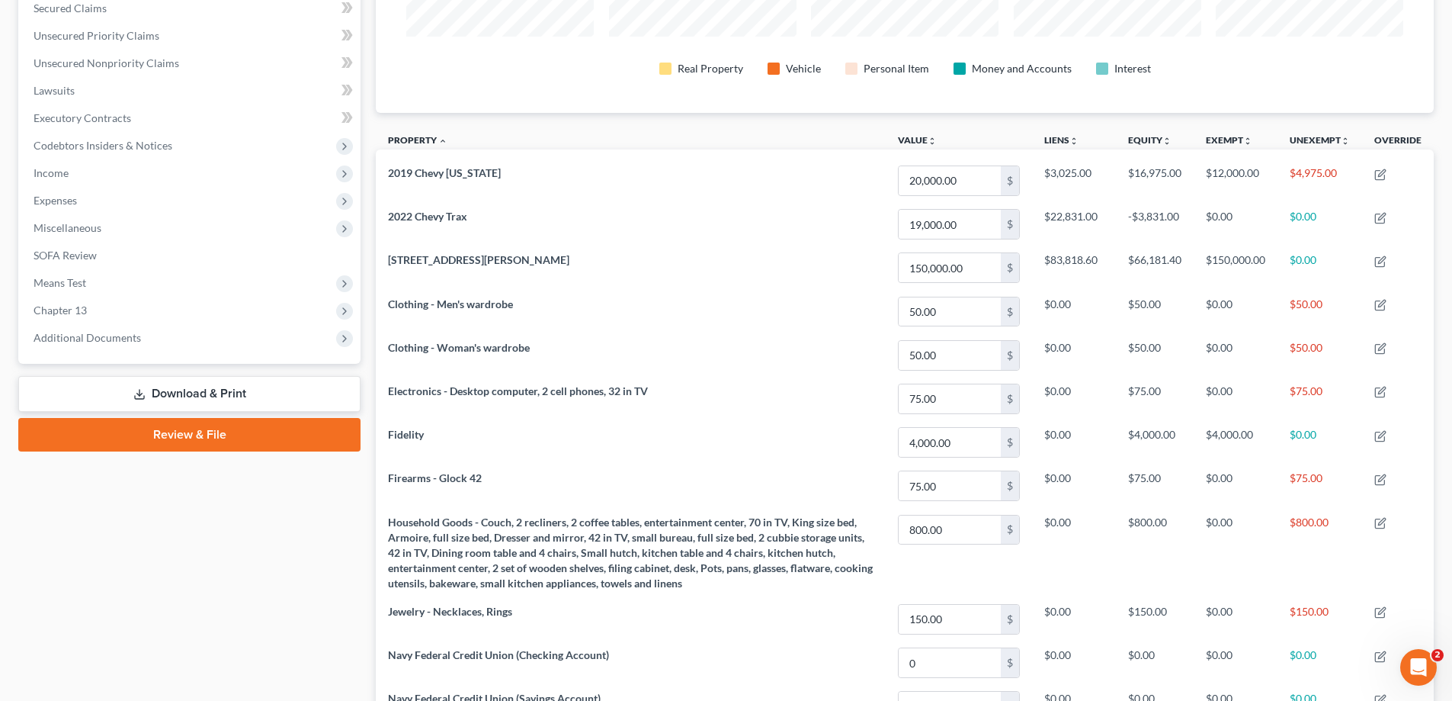
scroll to position [15, 0]
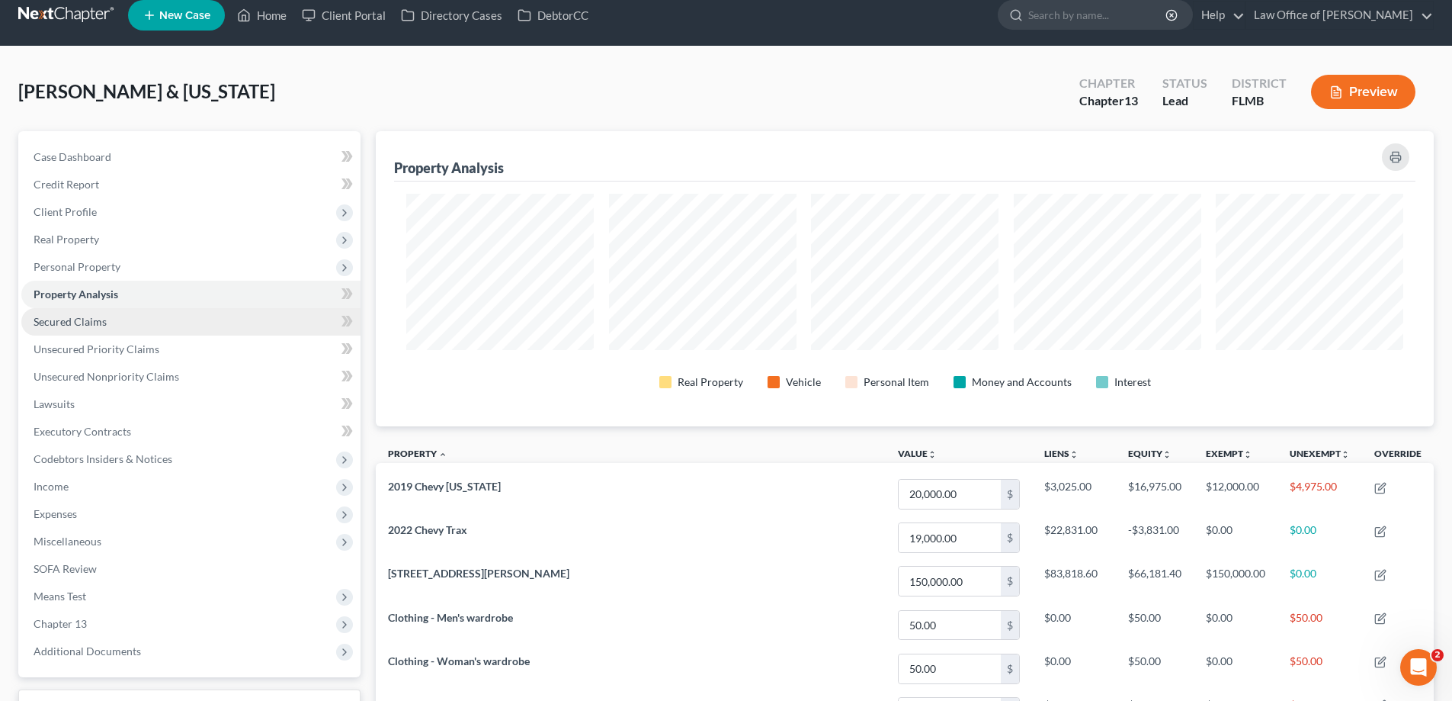
click at [50, 316] on span "Secured Claims" at bounding box center [70, 321] width 73 height 13
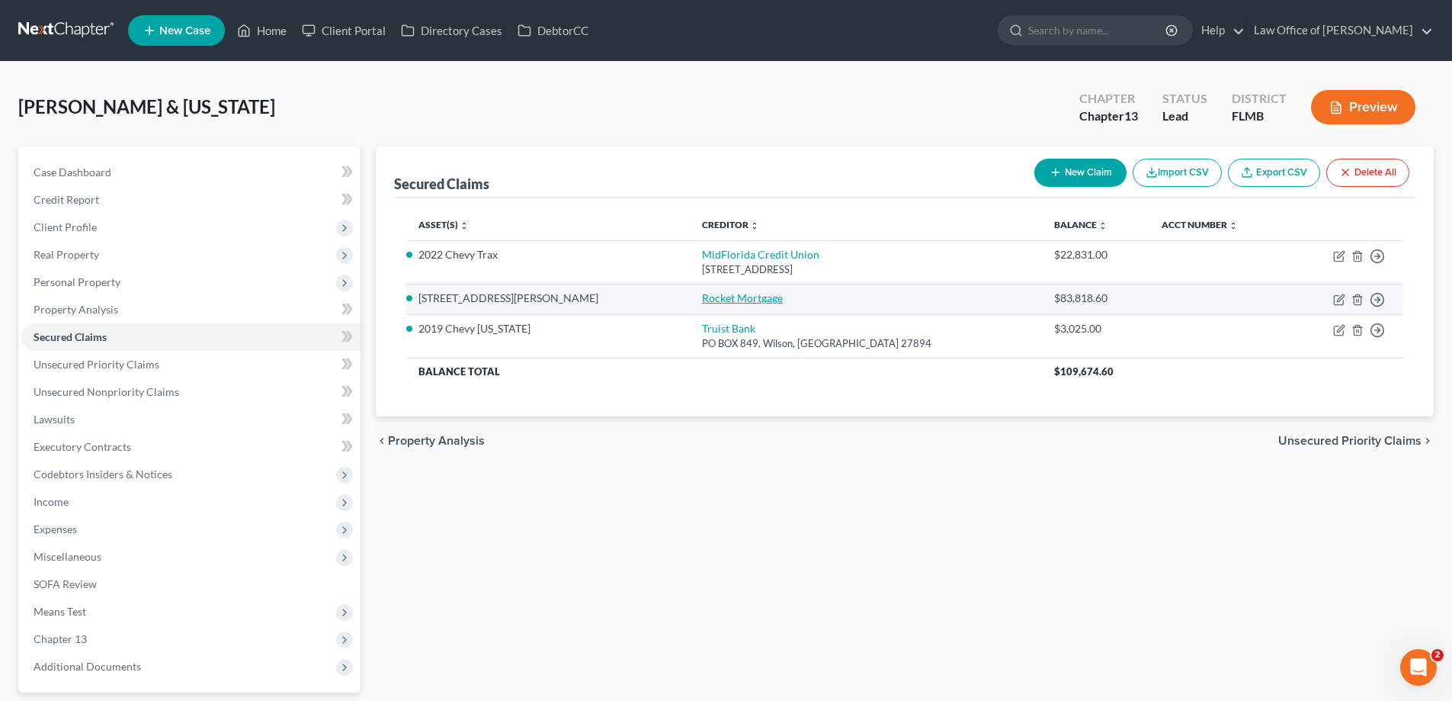
click at [702, 302] on link "Rocket Mortgage" at bounding box center [742, 297] width 81 height 13
select select "2"
select select "0"
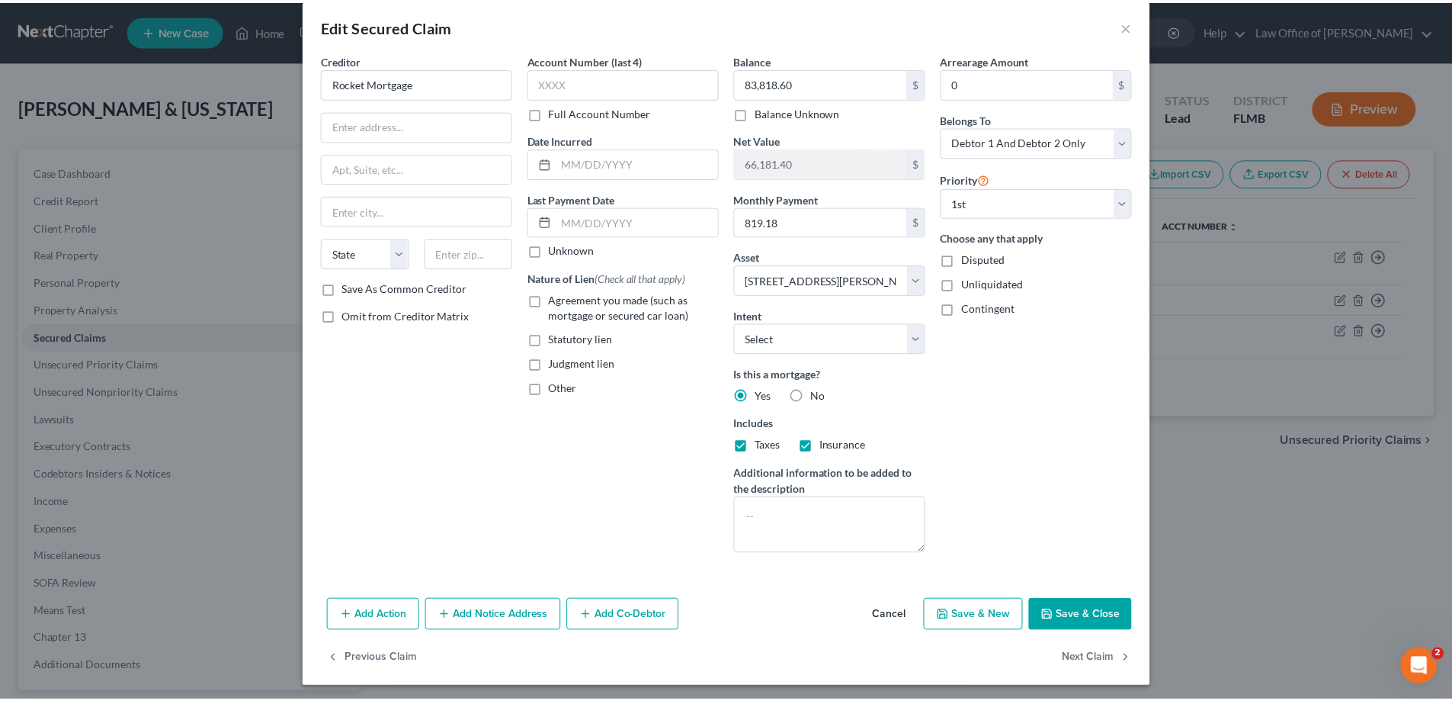
scroll to position [23, 0]
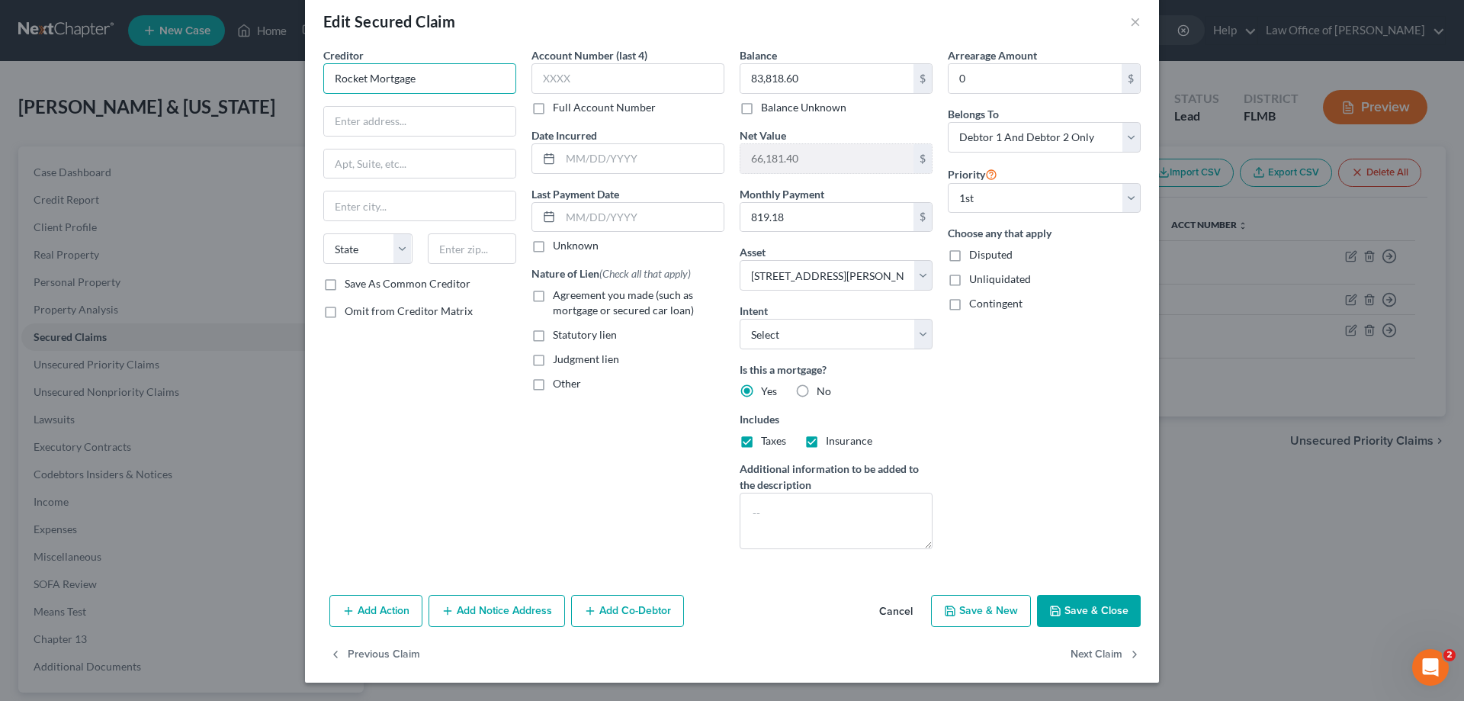
click at [451, 70] on input "Rocket Mortgage" at bounding box center [419, 78] width 193 height 30
type input "Rocket Mortga"
click at [425, 117] on input "text" at bounding box center [419, 121] width 191 height 29
type input "[STREET_ADDRESS][PERSON_NAME]"
click at [478, 250] on input "text" at bounding box center [472, 248] width 89 height 30
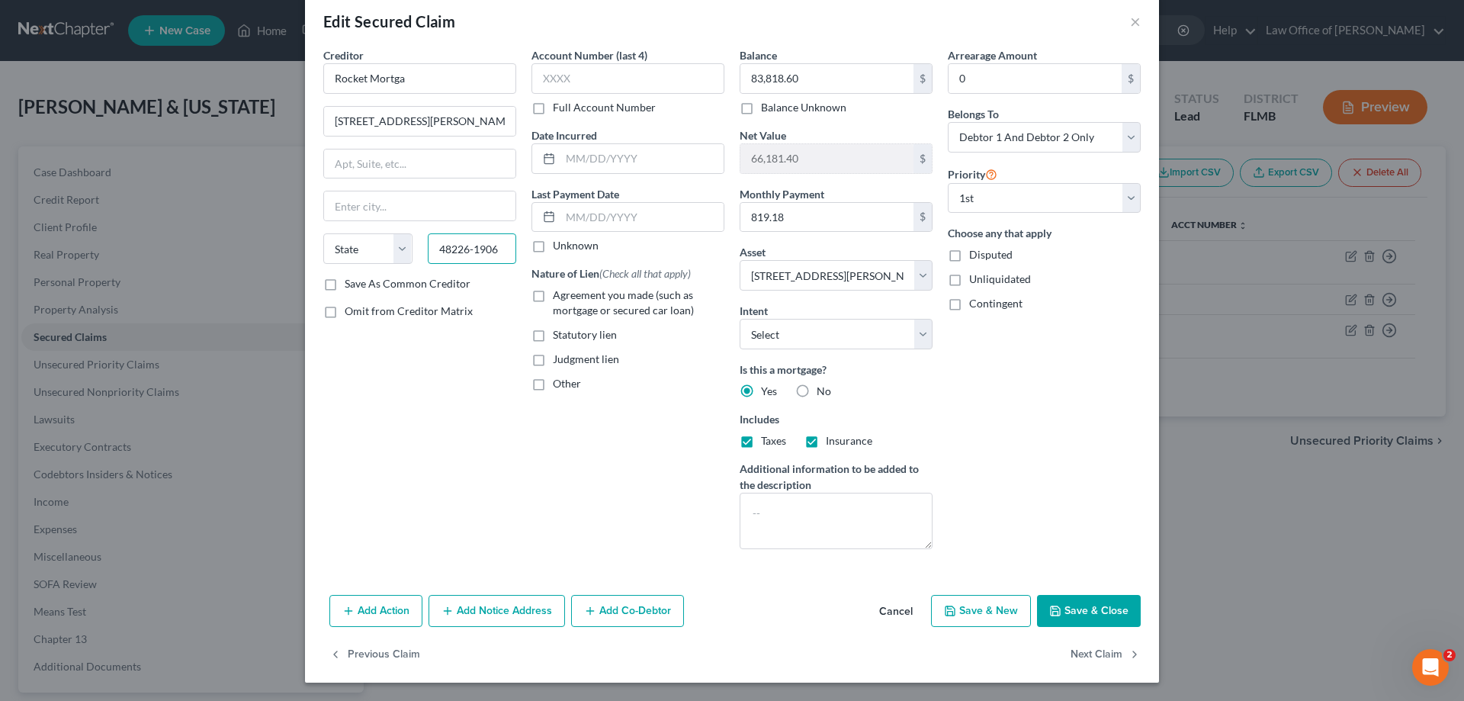
type input "48226-1906"
click at [447, 428] on div "Creditor * Rocket Mortga [STREET_ADDRESS][PERSON_NAME][US_STATE] AK AR AZ CA CO…" at bounding box center [420, 304] width 208 height 514
click at [412, 165] on input "text" at bounding box center [419, 163] width 191 height 29
type input "[GEOGRAPHIC_DATA]"
select select "23"
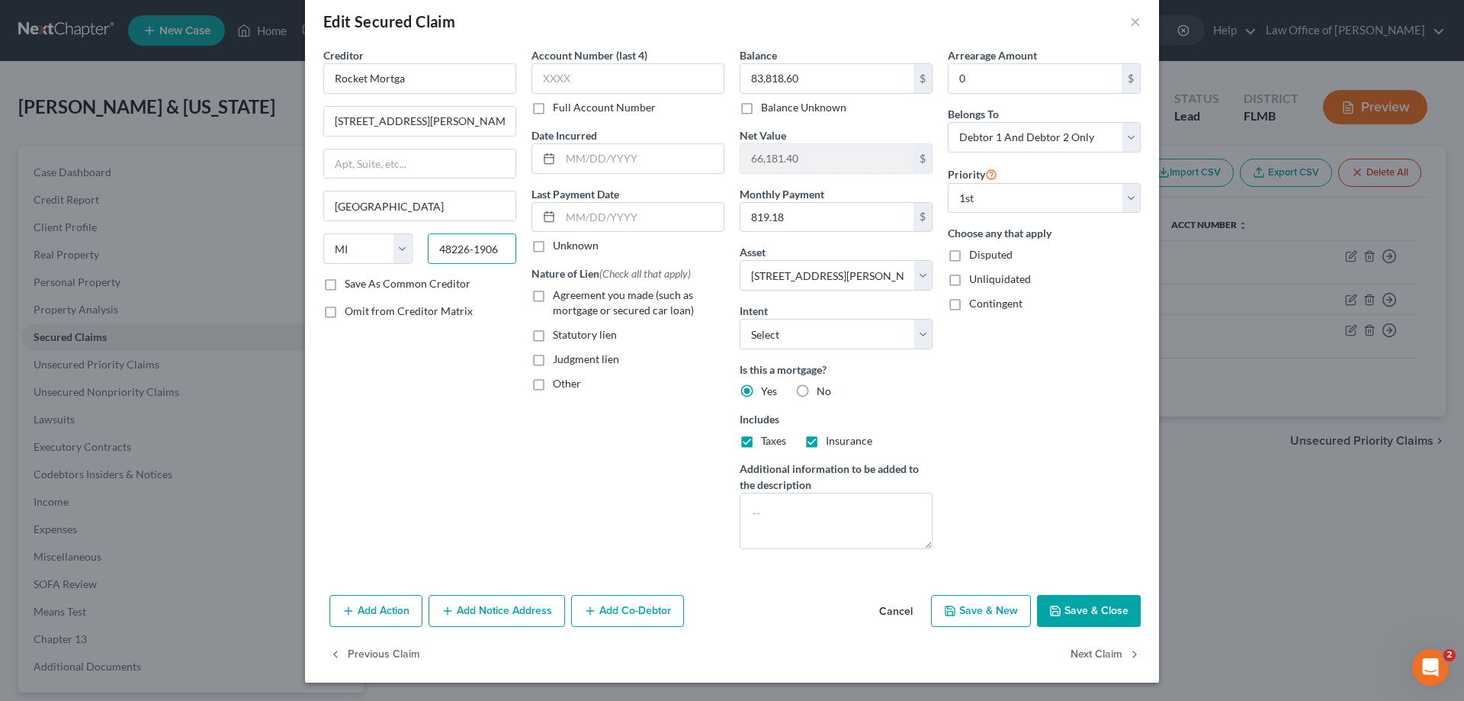
click at [442, 250] on input "48226-1906" at bounding box center [472, 248] width 89 height 30
click at [482, 251] on input "48226-1906" at bounding box center [472, 248] width 89 height 30
drag, startPoint x: 493, startPoint y: 251, endPoint x: 465, endPoint y: 254, distance: 28.4
click at [465, 254] on input "48226-1906" at bounding box center [472, 248] width 89 height 30
type input "48226"
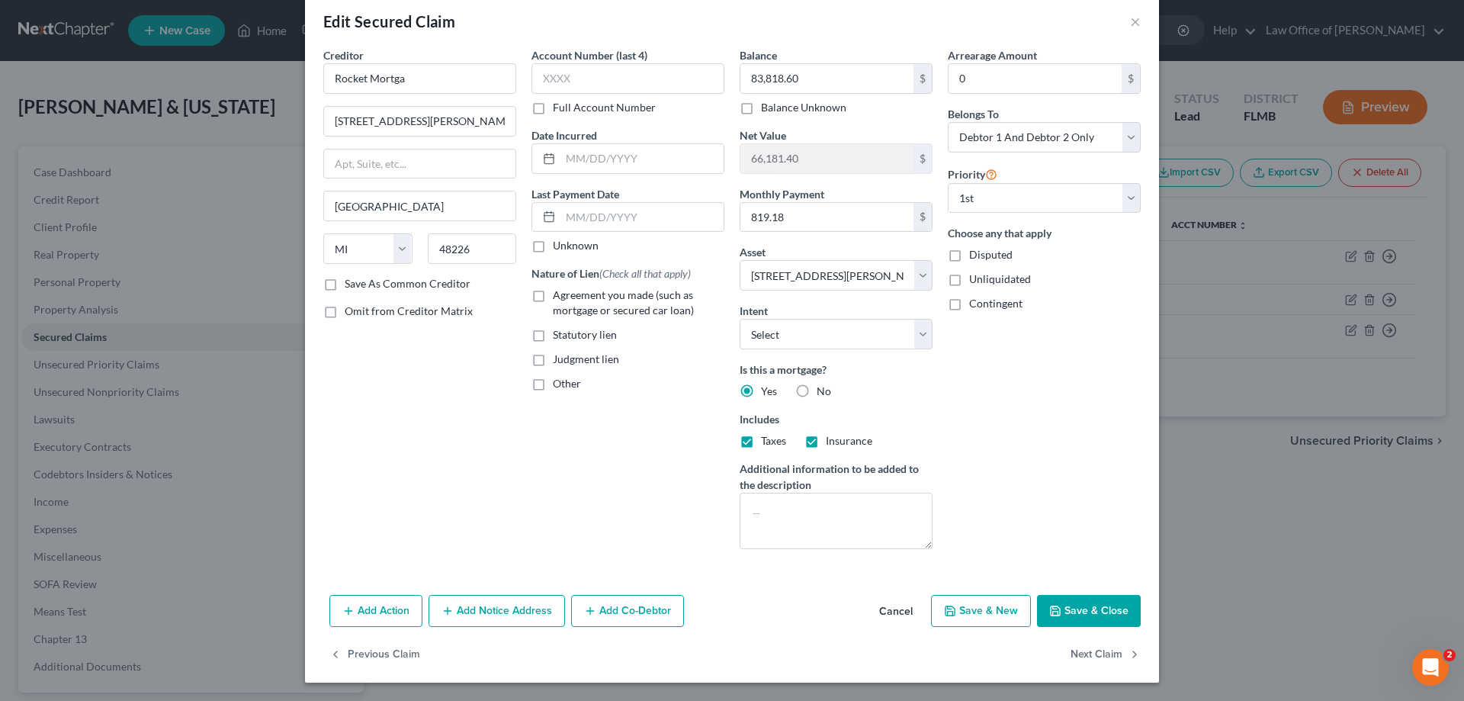
click at [504, 425] on div "Creditor * Rocket Mortga [STREET_ADDRESS][PERSON_NAME] State [US_STATE] AK AR A…" at bounding box center [420, 304] width 208 height 514
click at [445, 360] on div "Creditor * Rocket Mortga [STREET_ADDRESS][PERSON_NAME] State [US_STATE] AK AR A…" at bounding box center [420, 304] width 208 height 514
drag, startPoint x: 1101, startPoint y: 606, endPoint x: 745, endPoint y: 585, distance: 357.3
click at [745, 585] on div "Edit Secured Claim × Creditor * Rocket Mortga [STREET_ADDRESS][PERSON_NAME] Sta…" at bounding box center [732, 338] width 854 height 687
click at [1083, 603] on button "Save & Close" at bounding box center [1089, 611] width 104 height 32
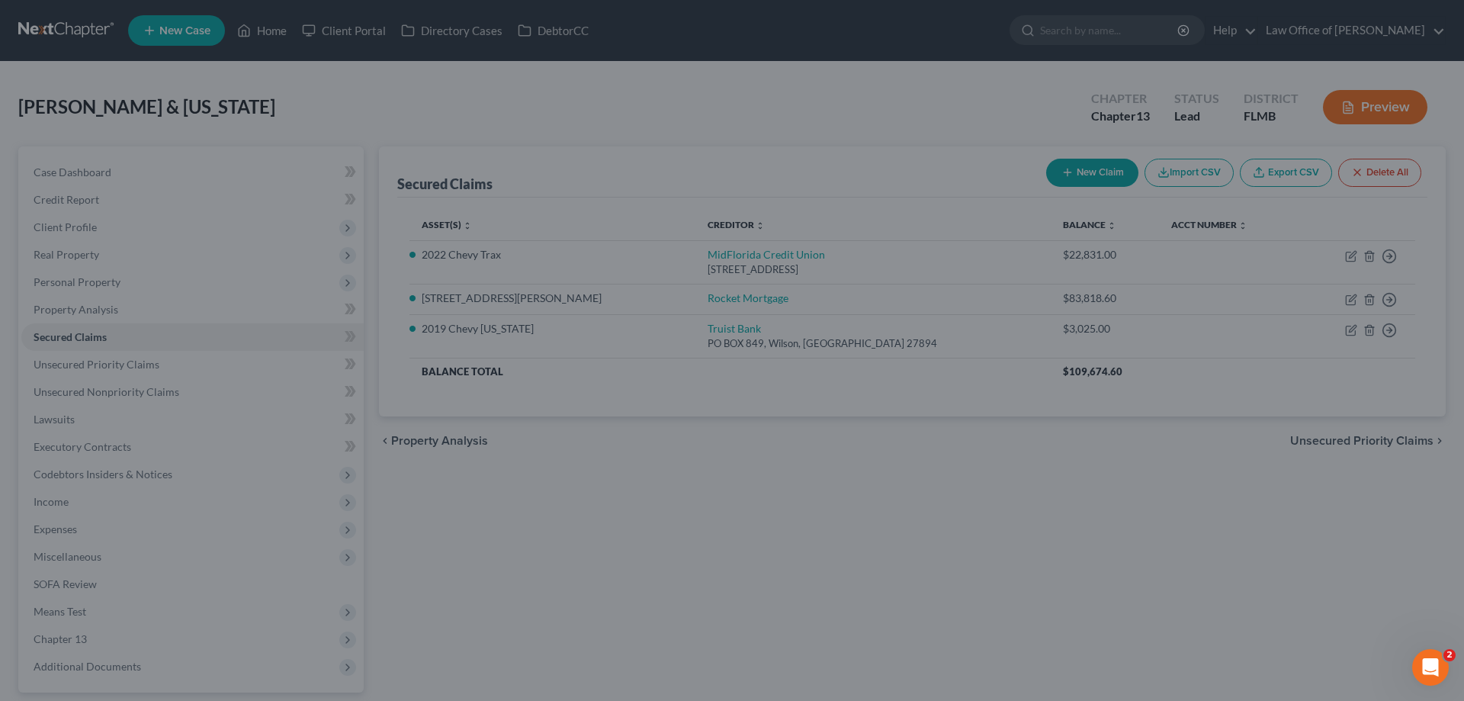
select select "2"
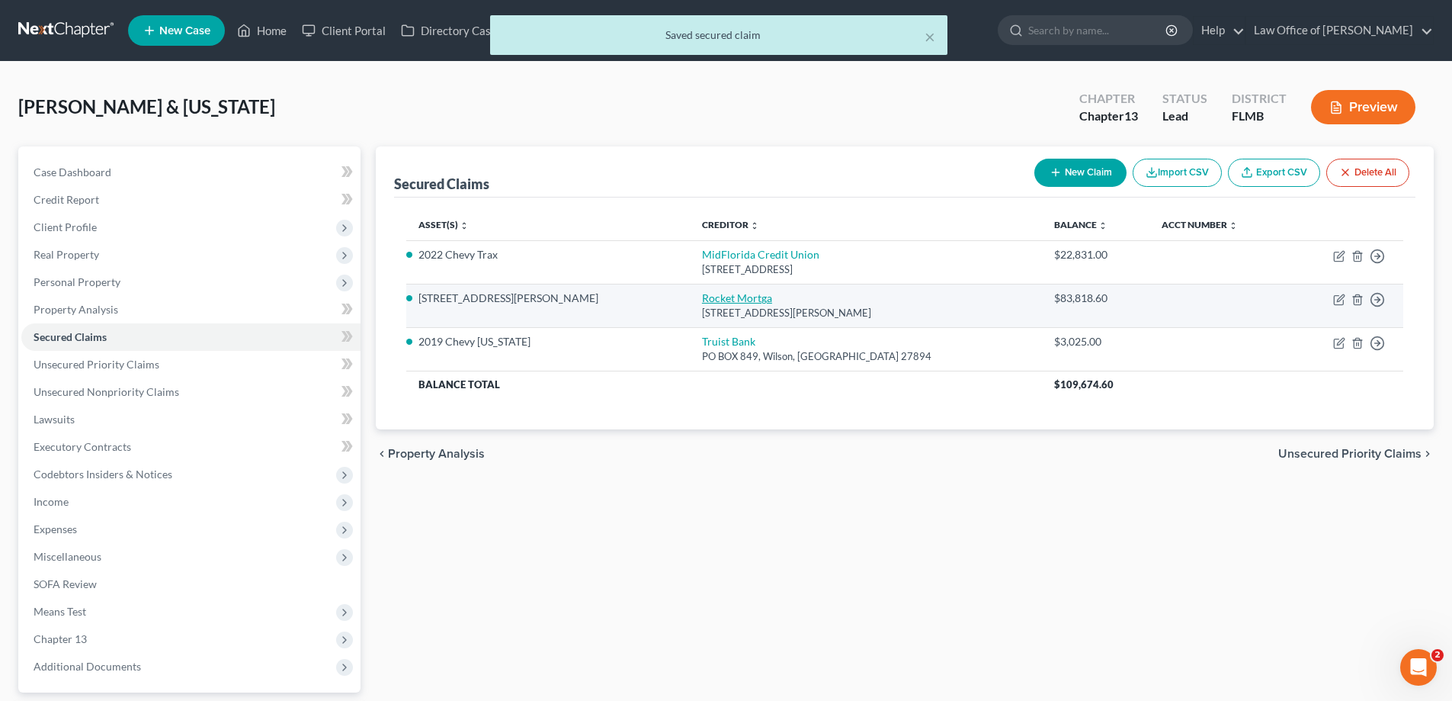
click at [702, 302] on link "Rocket Mortga" at bounding box center [737, 297] width 70 height 13
select select "23"
select select "2"
select select "0"
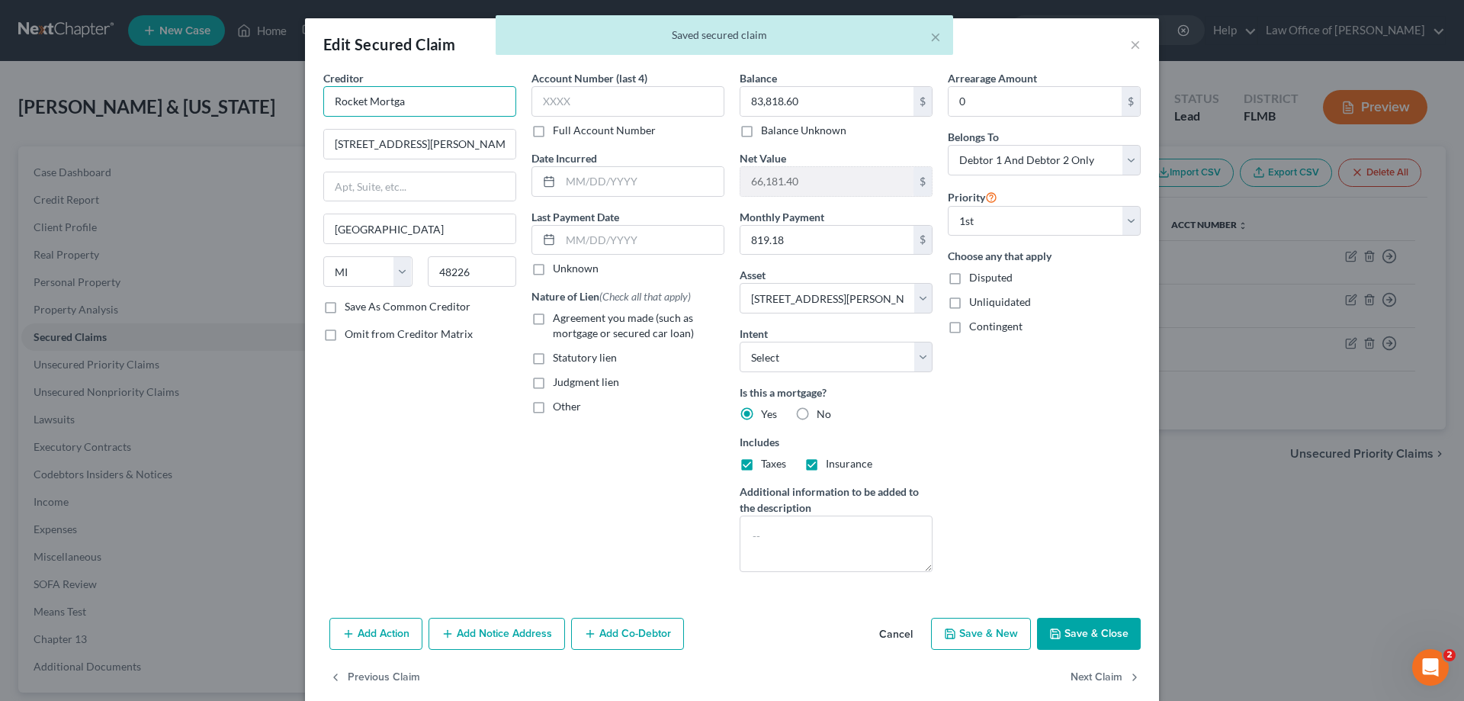
click at [460, 101] on input "Rocket Mortga" at bounding box center [419, 101] width 193 height 30
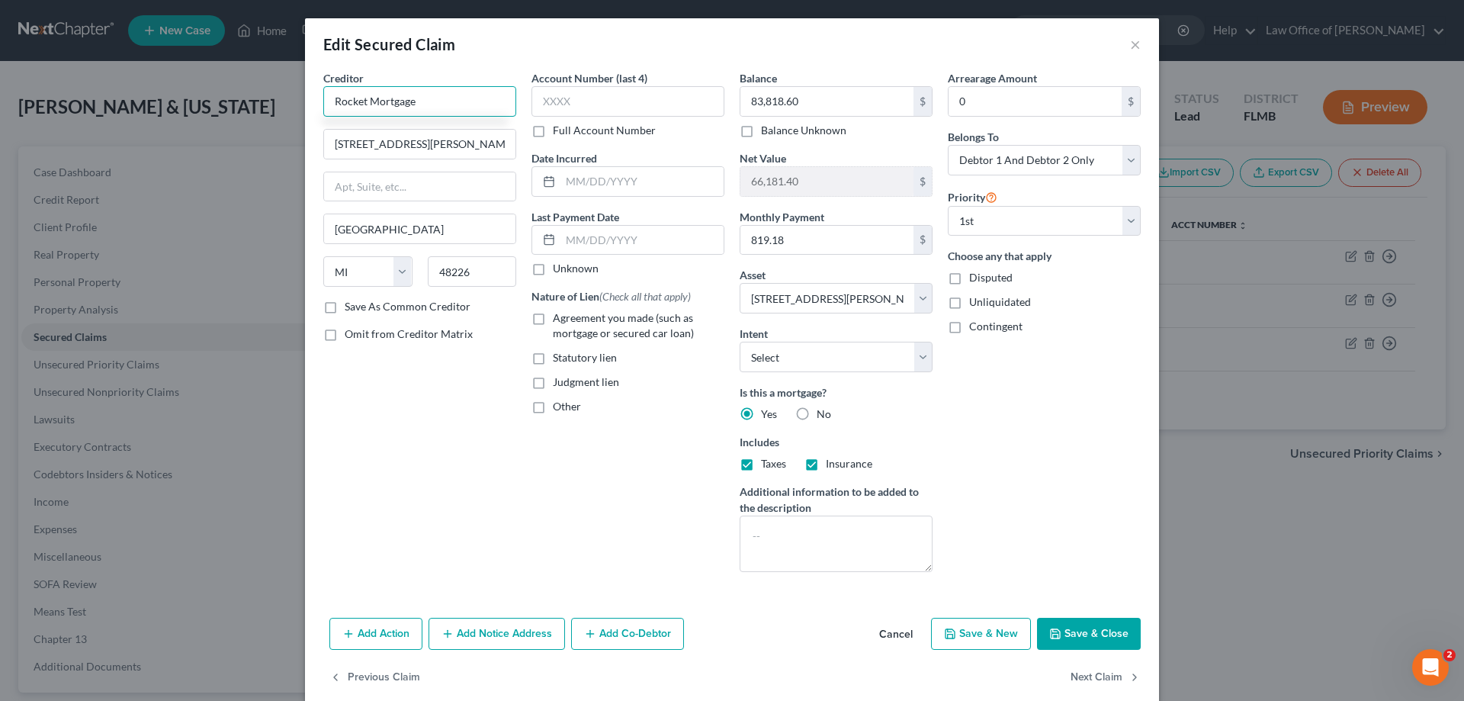
type input "Rocket Mortgage"
click at [348, 495] on div "Creditor * Rocket Mortgage [STREET_ADDRESS][PERSON_NAME] State [US_STATE] AK AR…" at bounding box center [420, 327] width 208 height 514
click at [377, 306] on label "Save As Common Creditor" at bounding box center [408, 306] width 126 height 15
click at [361, 306] on input "Save As Common Creditor" at bounding box center [356, 304] width 10 height 10
click at [1120, 633] on button "Save & Close" at bounding box center [1089, 633] width 104 height 32
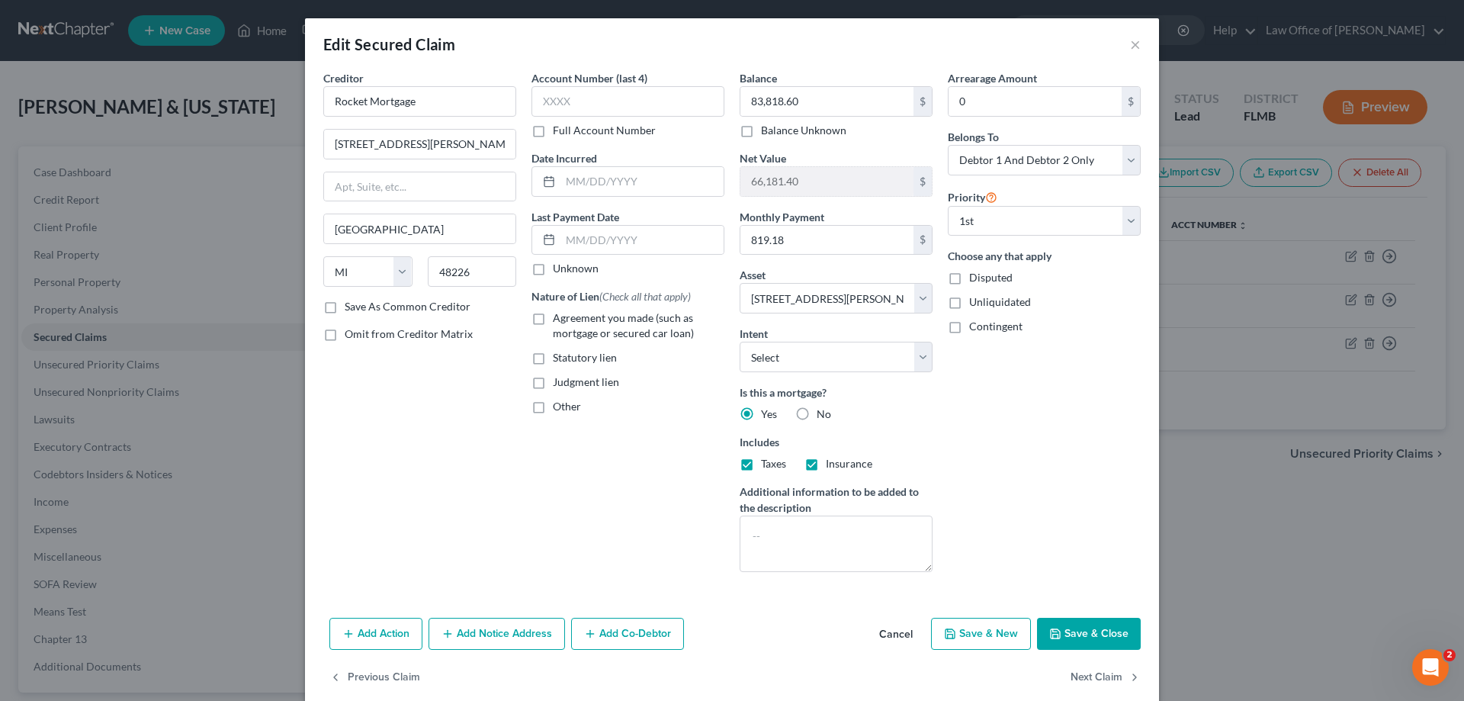
checkbox input "false"
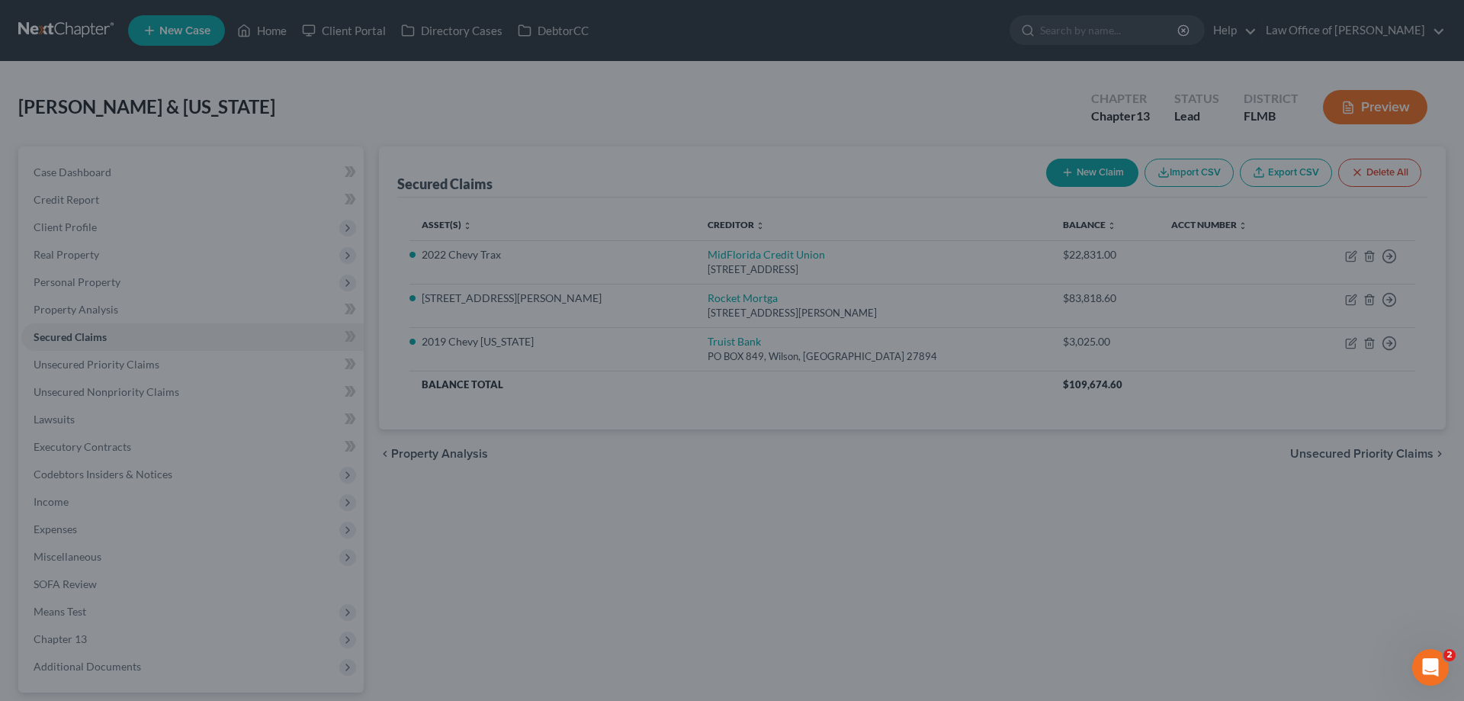
select select "2"
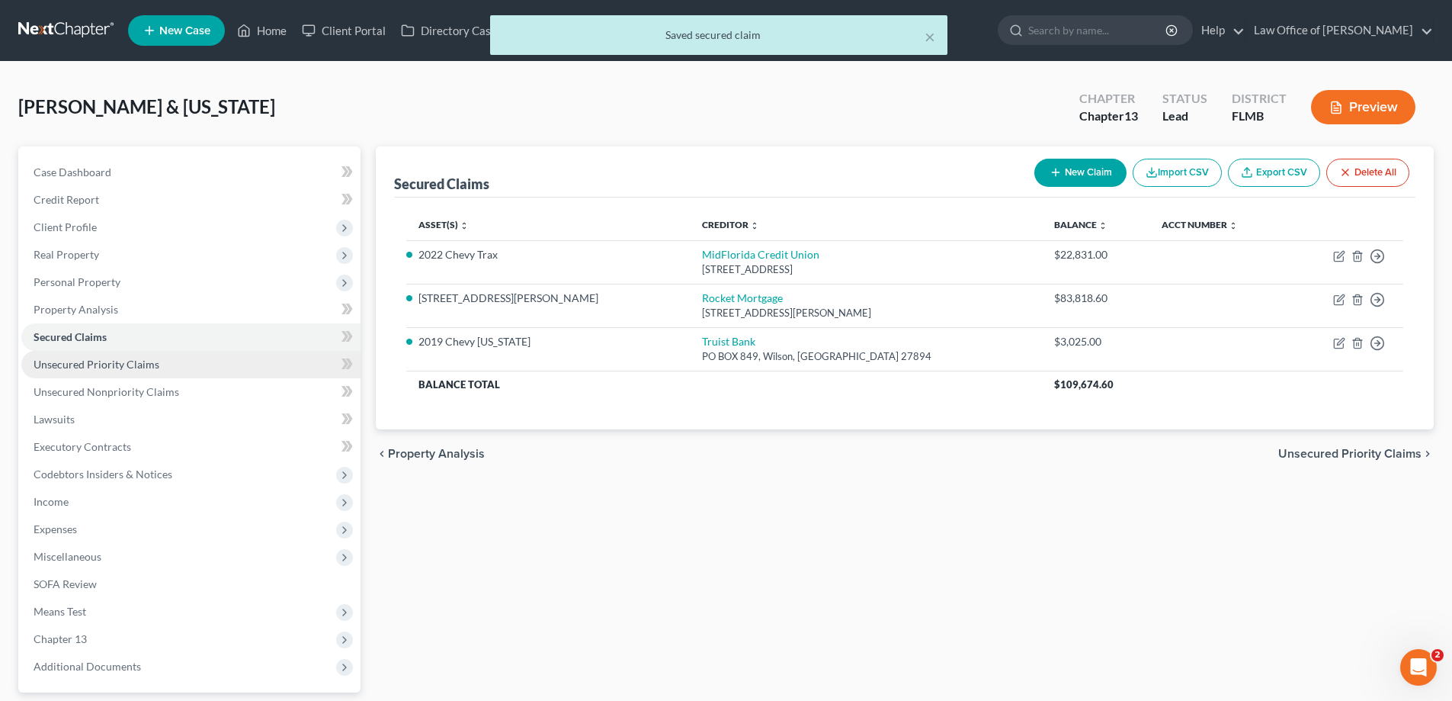
click at [114, 362] on span "Unsecured Priority Claims" at bounding box center [97, 364] width 126 height 13
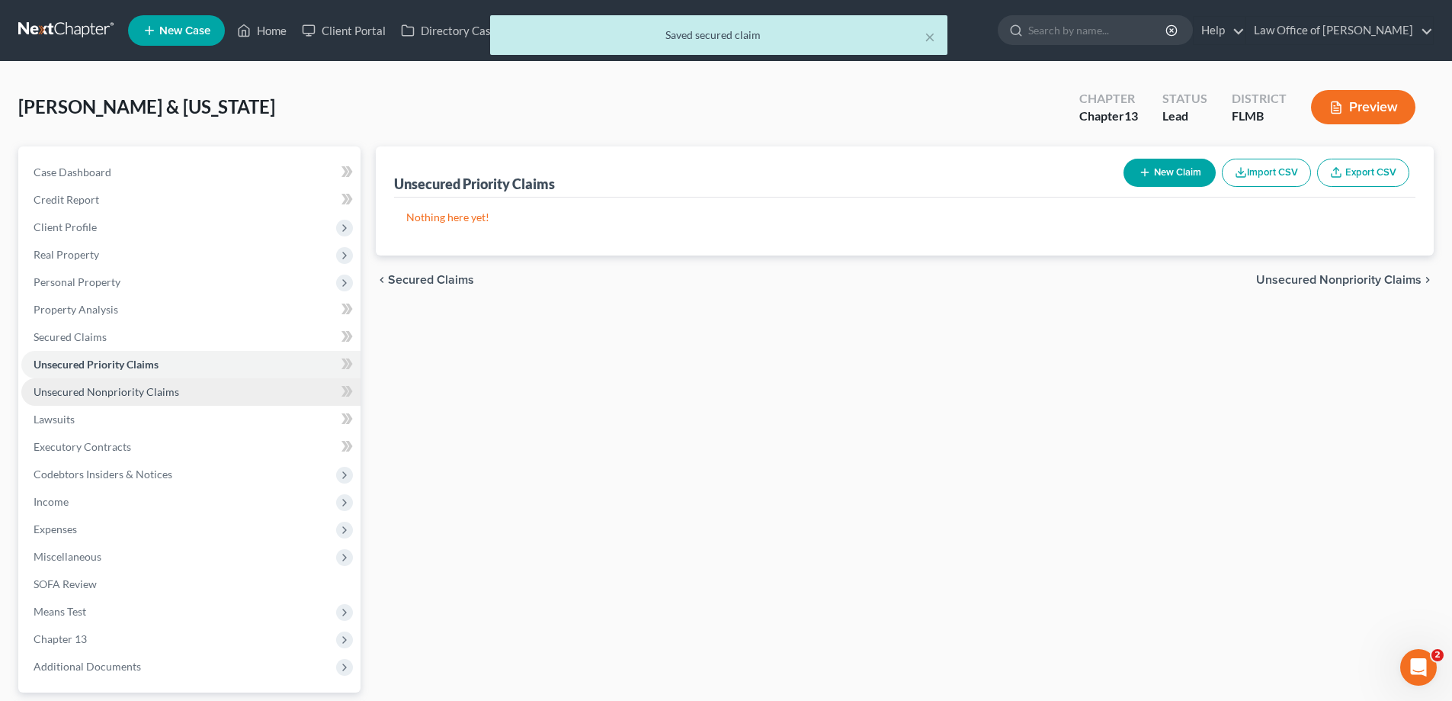
click at [124, 393] on span "Unsecured Nonpriority Claims" at bounding box center [107, 391] width 146 height 13
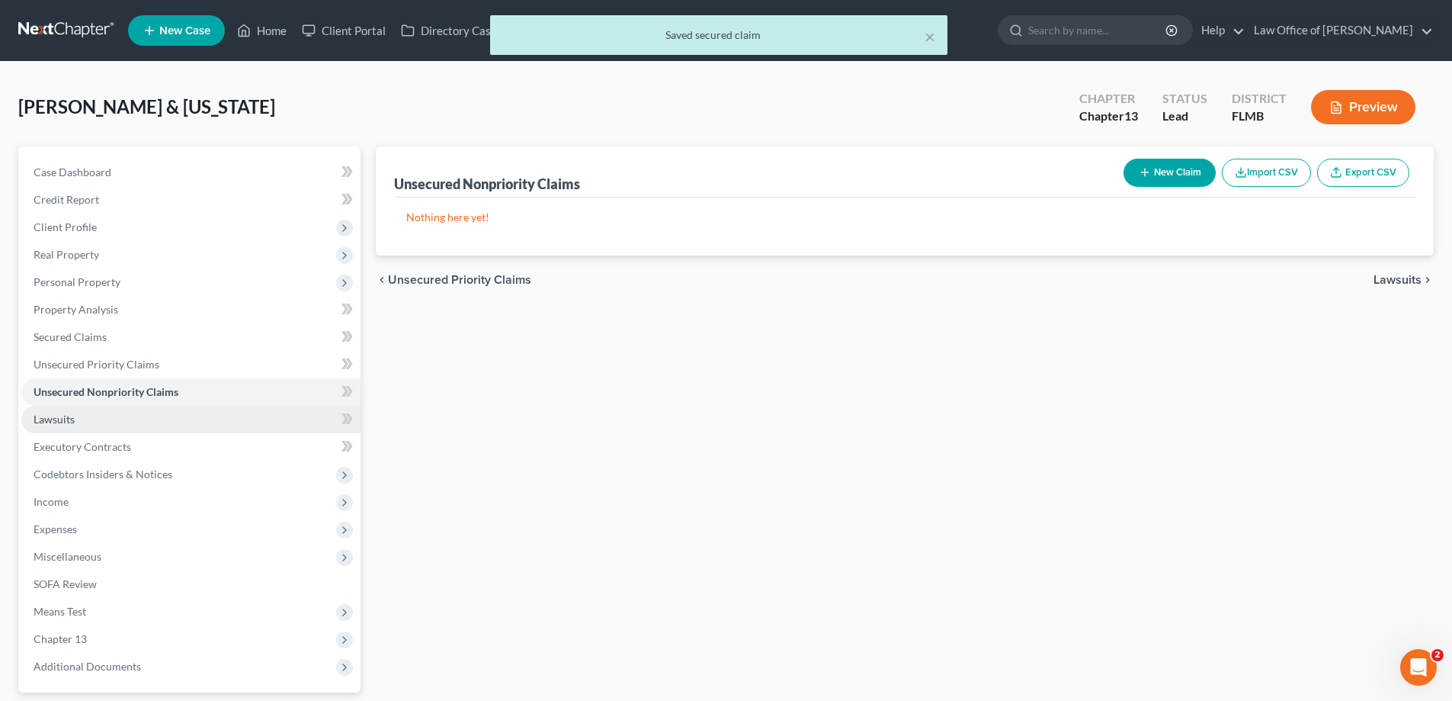
click at [100, 418] on link "Lawsuits" at bounding box center [190, 419] width 339 height 27
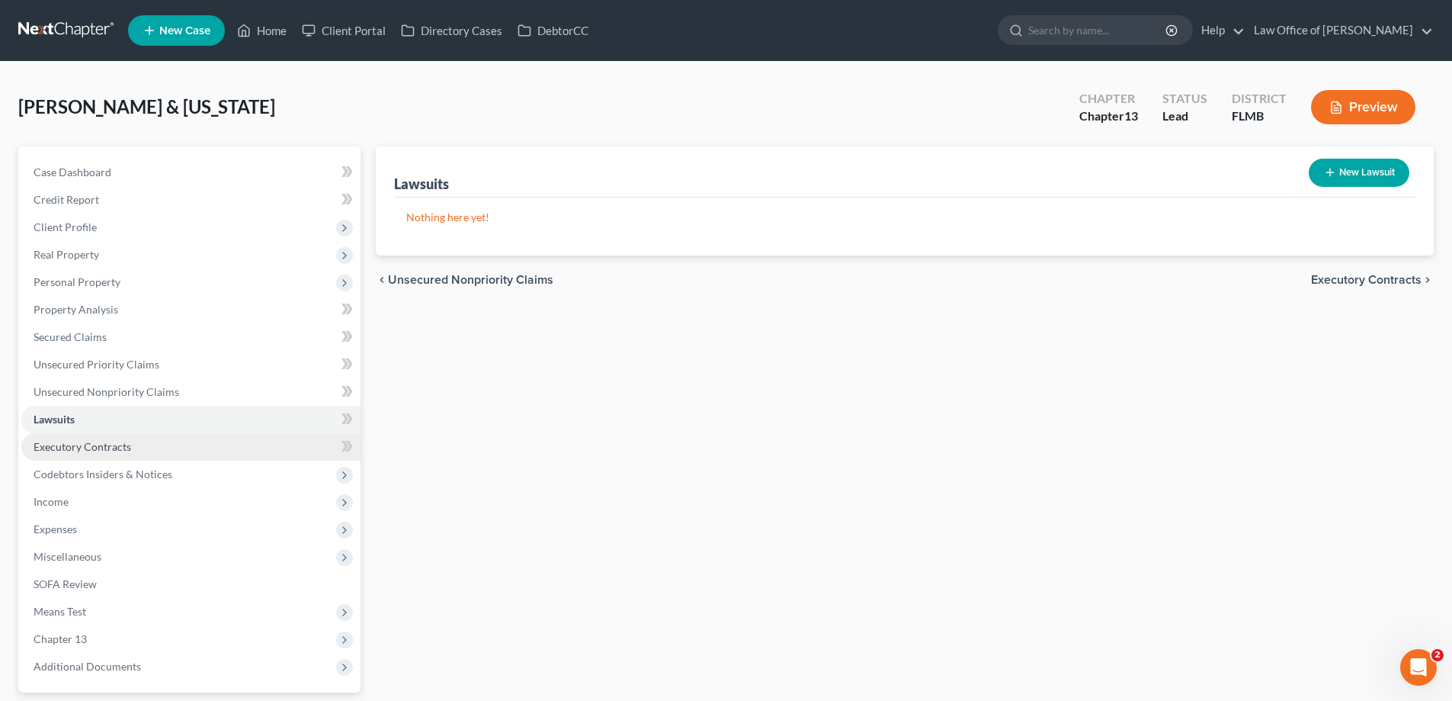
click at [101, 440] on span "Executory Contracts" at bounding box center [83, 446] width 98 height 13
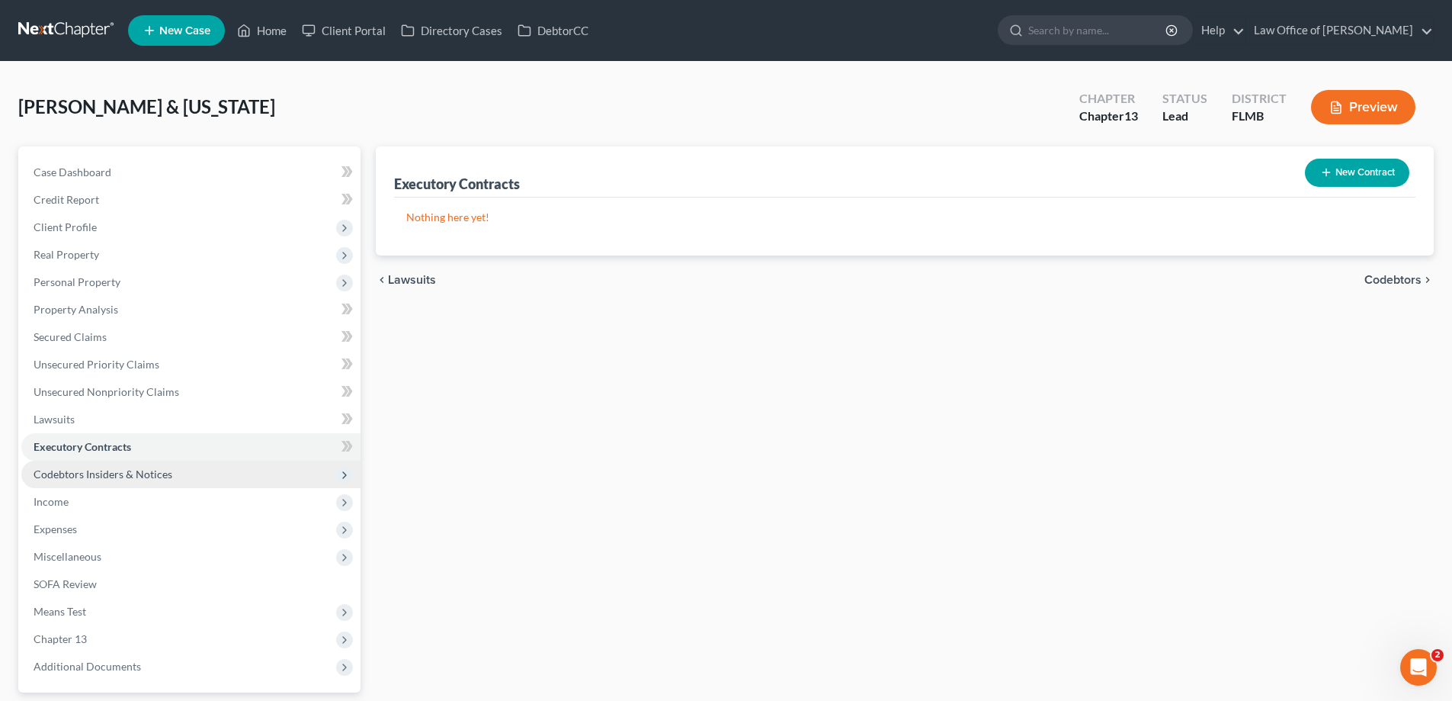
click at [99, 468] on span "Codebtors Insiders & Notices" at bounding box center [103, 473] width 139 height 13
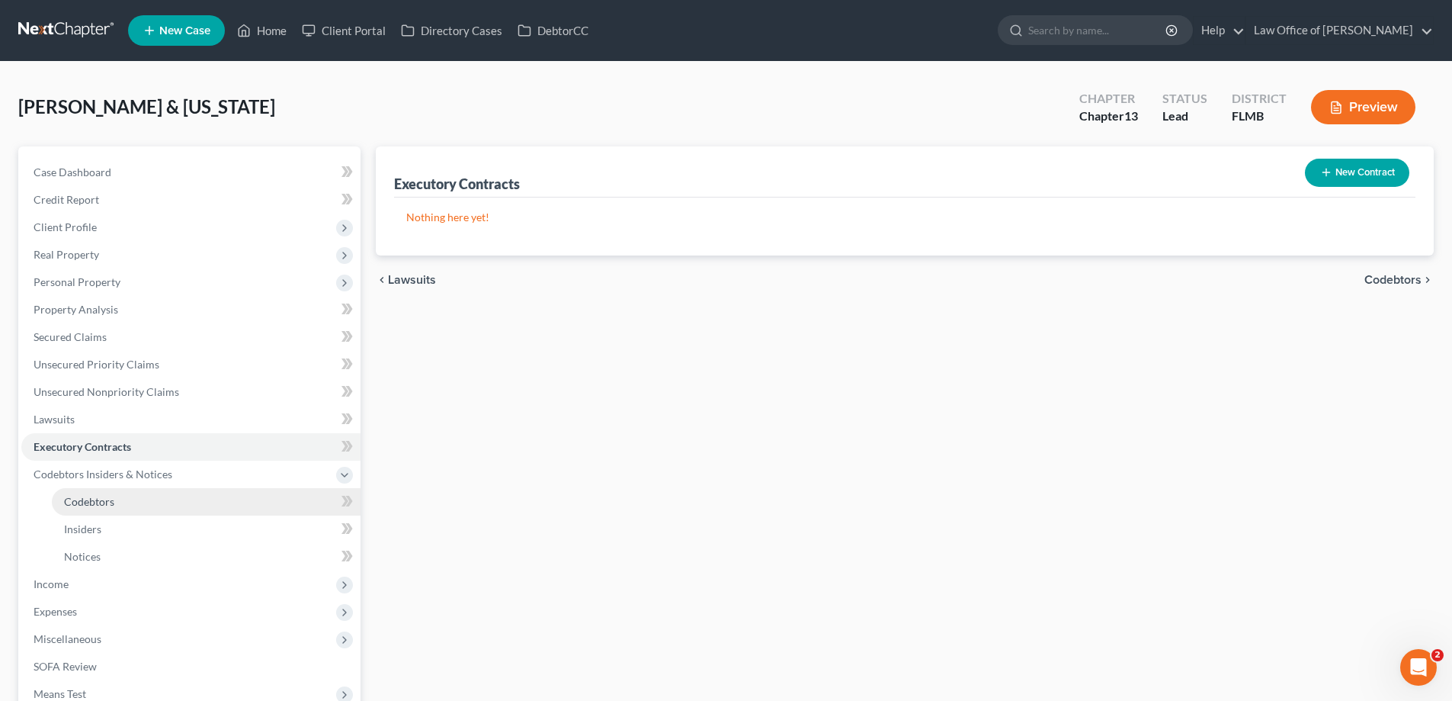
click at [77, 509] on link "Codebtors" at bounding box center [206, 501] width 309 height 27
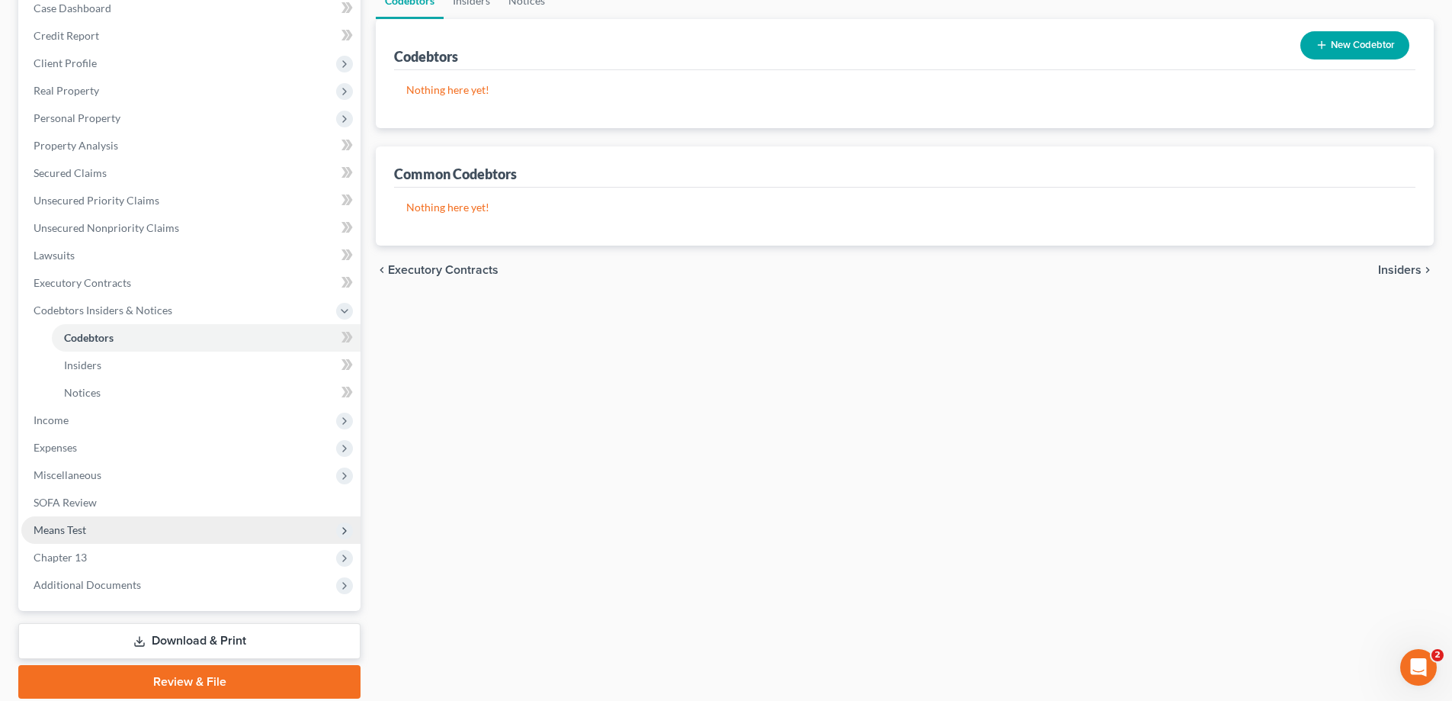
scroll to position [220, 0]
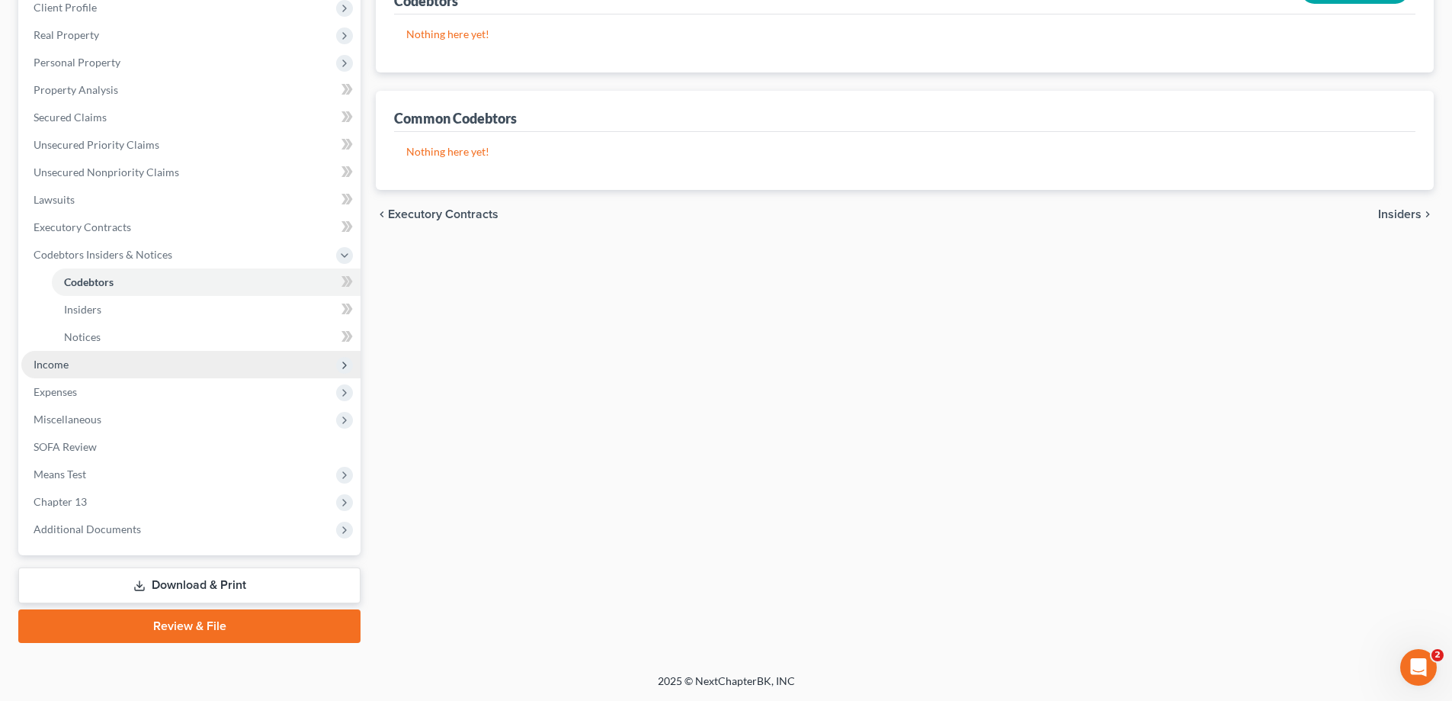
click at [75, 366] on span "Income" at bounding box center [190, 364] width 339 height 27
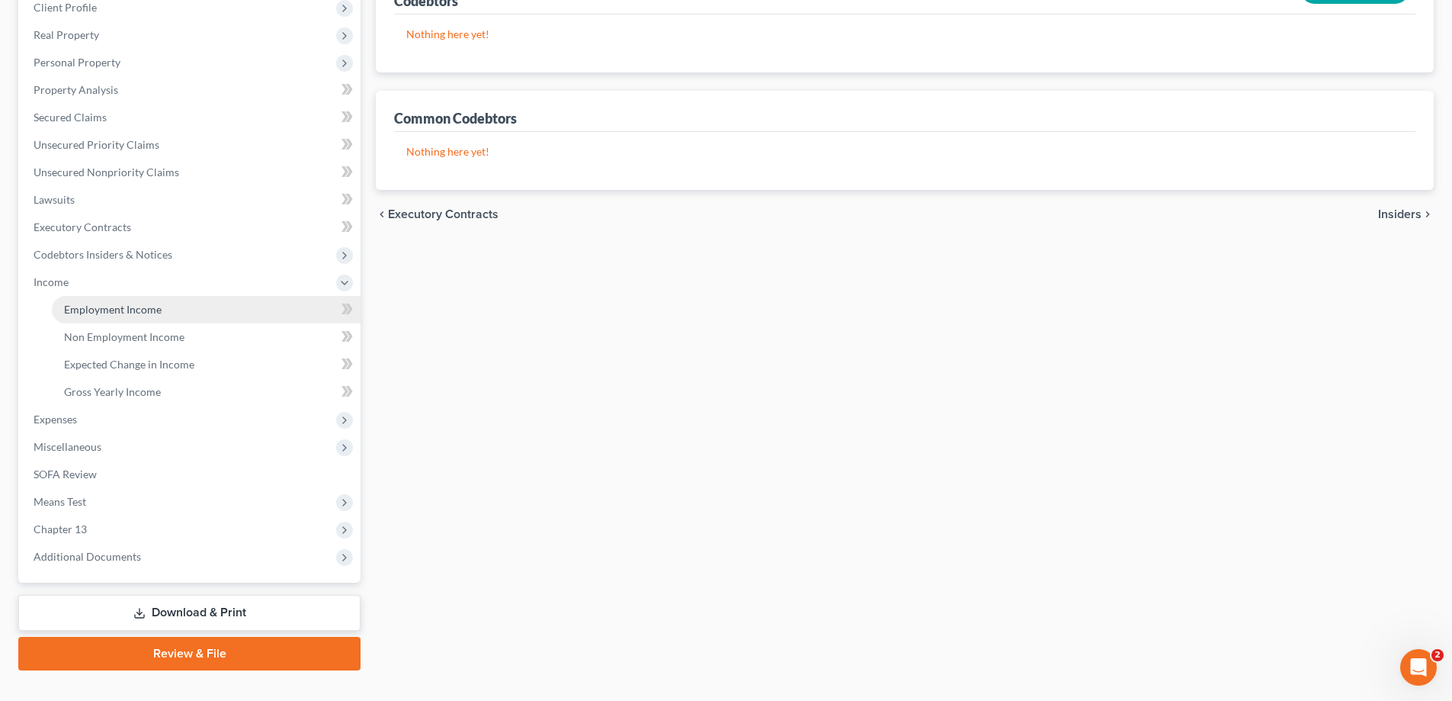
click at [101, 305] on span "Employment Income" at bounding box center [113, 309] width 98 height 13
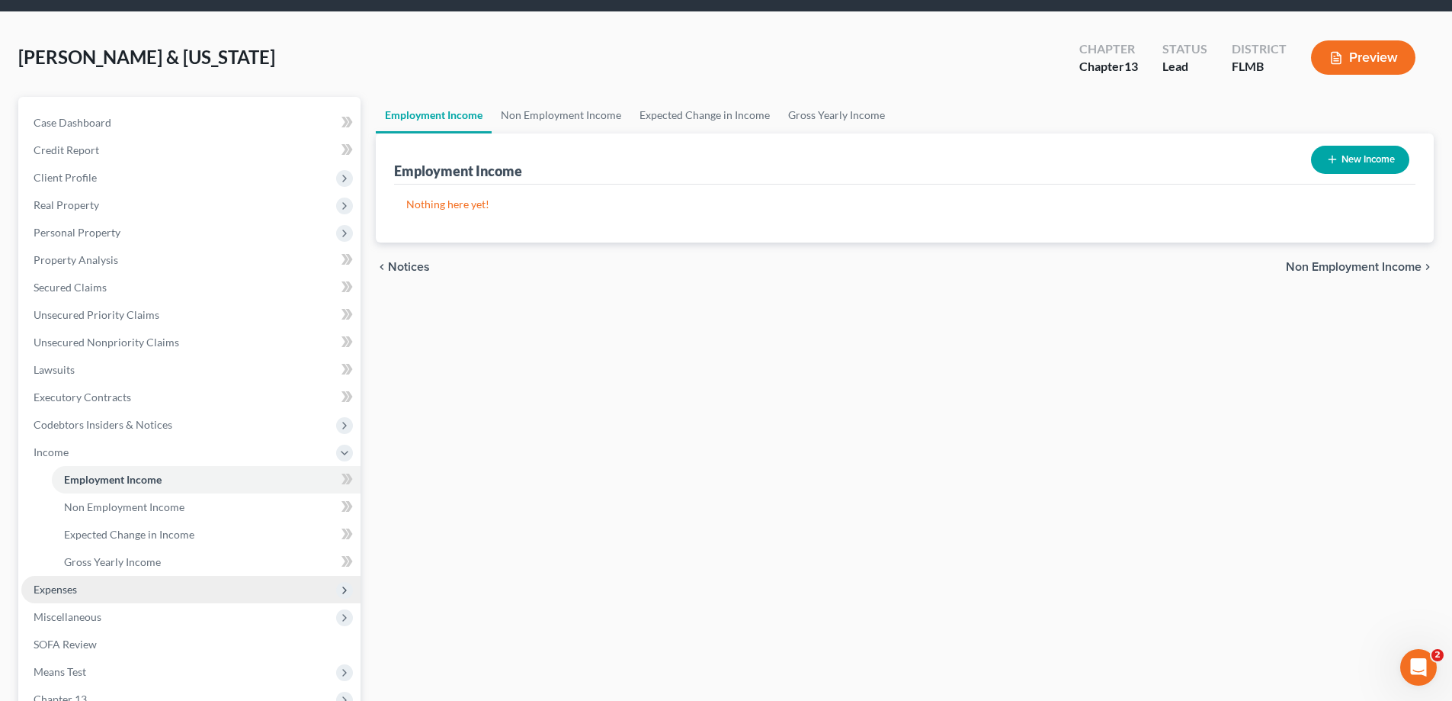
scroll to position [76, 0]
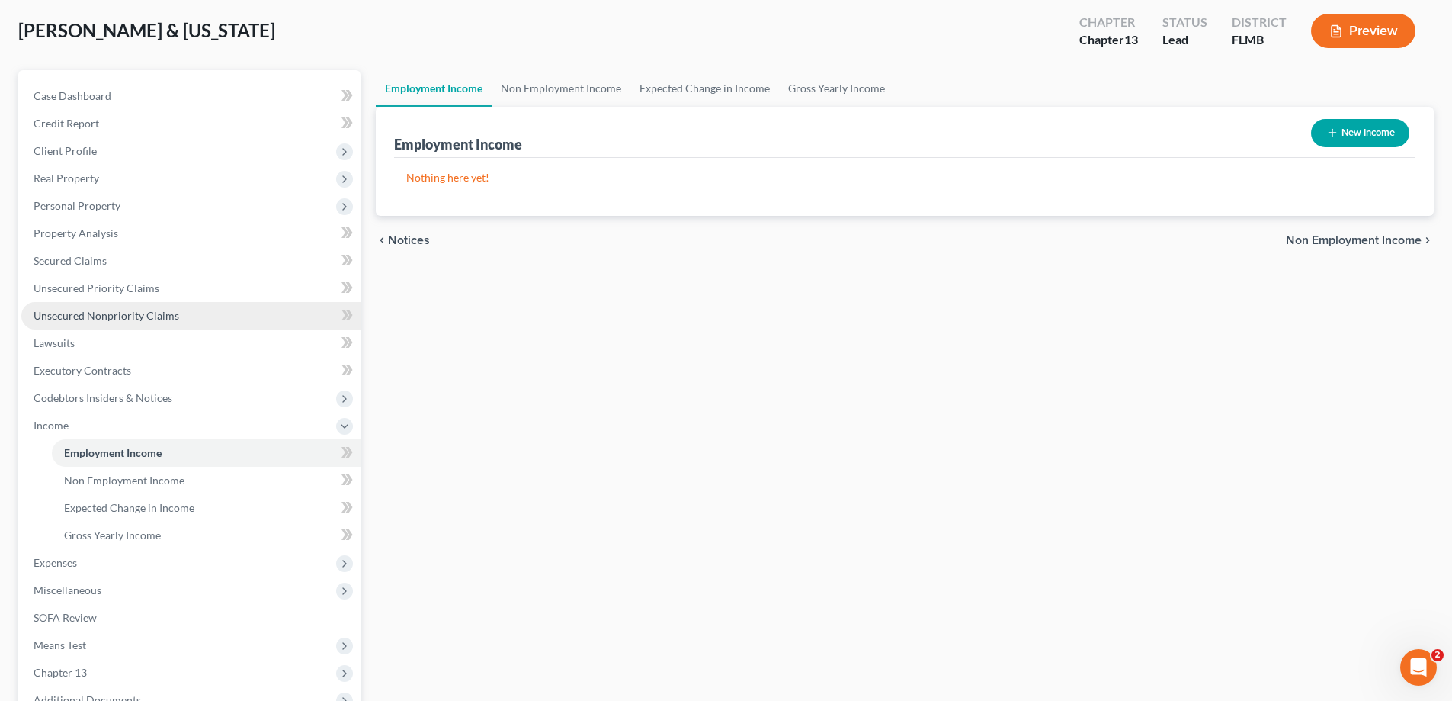
click at [86, 323] on link "Unsecured Nonpriority Claims" at bounding box center [190, 315] width 339 height 27
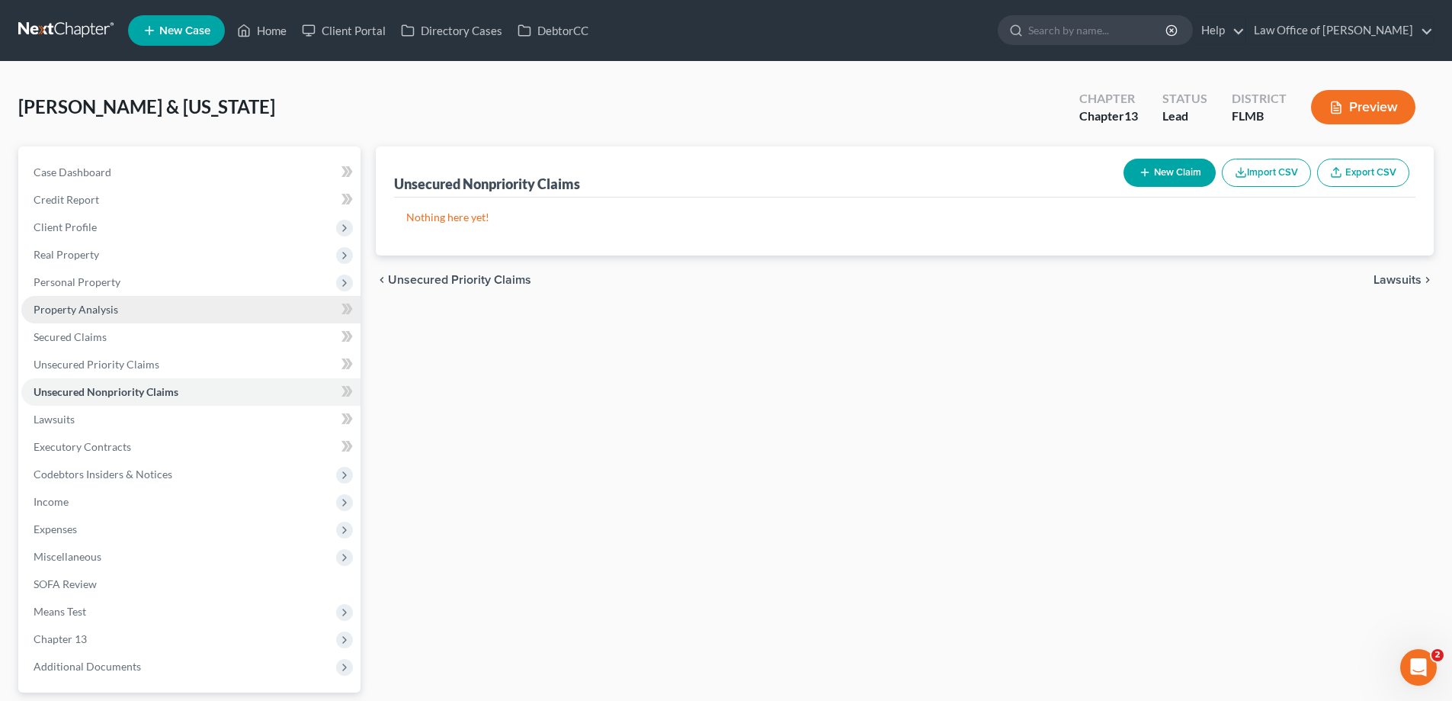
click at [93, 306] on span "Property Analysis" at bounding box center [76, 309] width 85 height 13
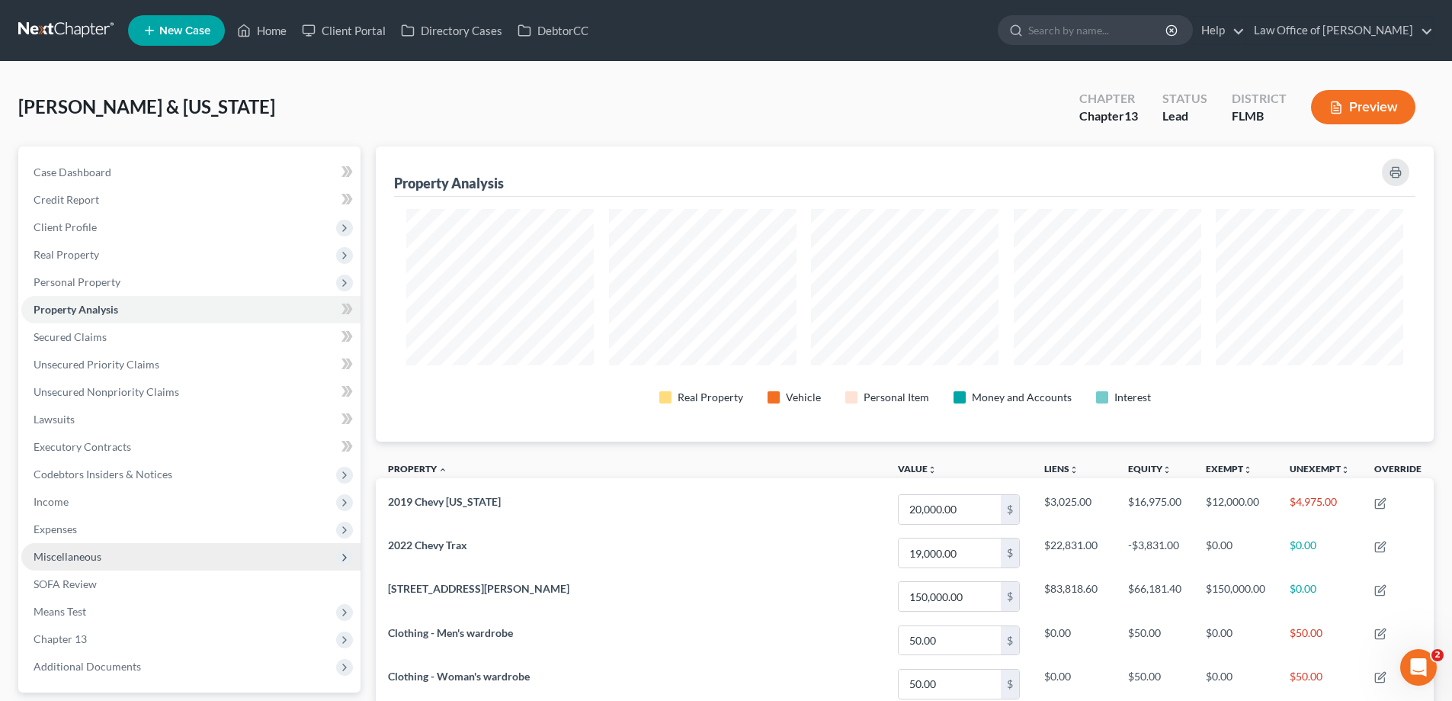
click at [75, 547] on span "Miscellaneous" at bounding box center [190, 556] width 339 height 27
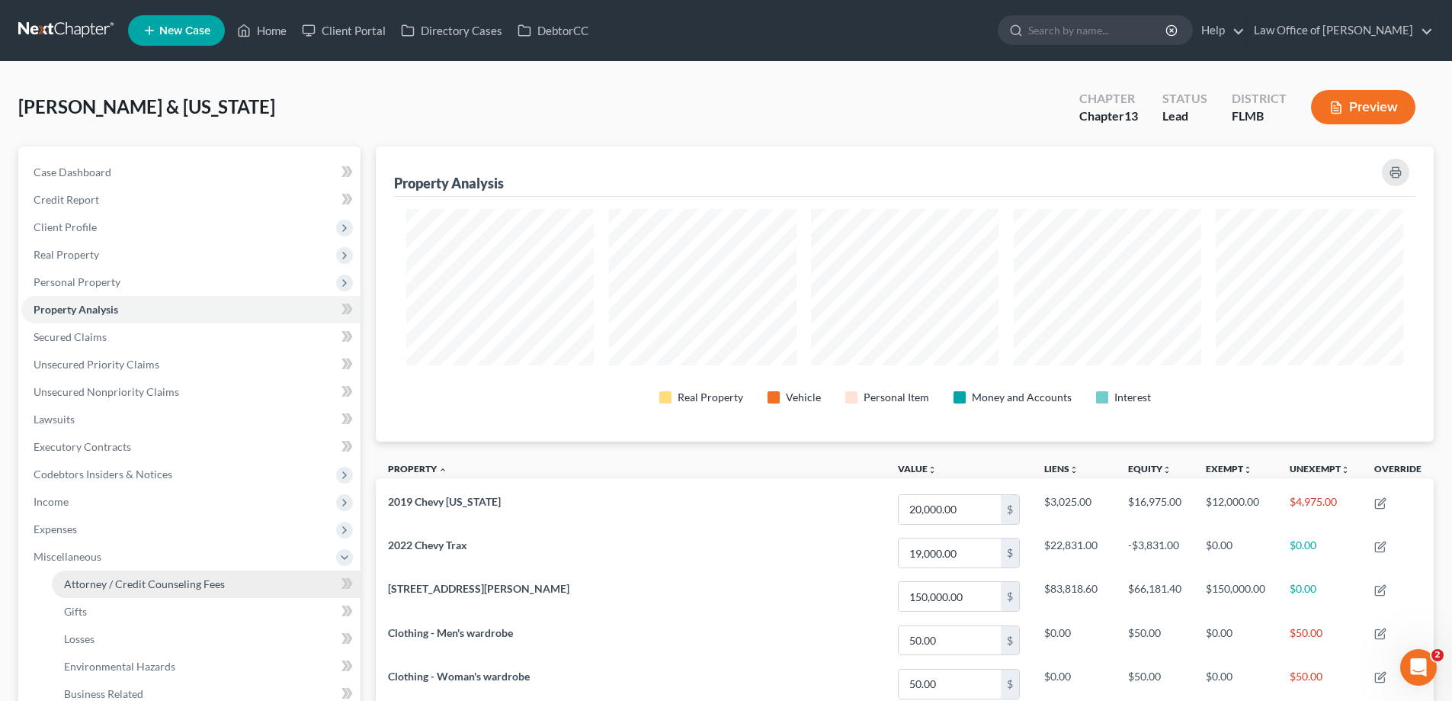
click at [66, 578] on span "Attorney / Credit Counseling Fees" at bounding box center [144, 583] width 161 height 13
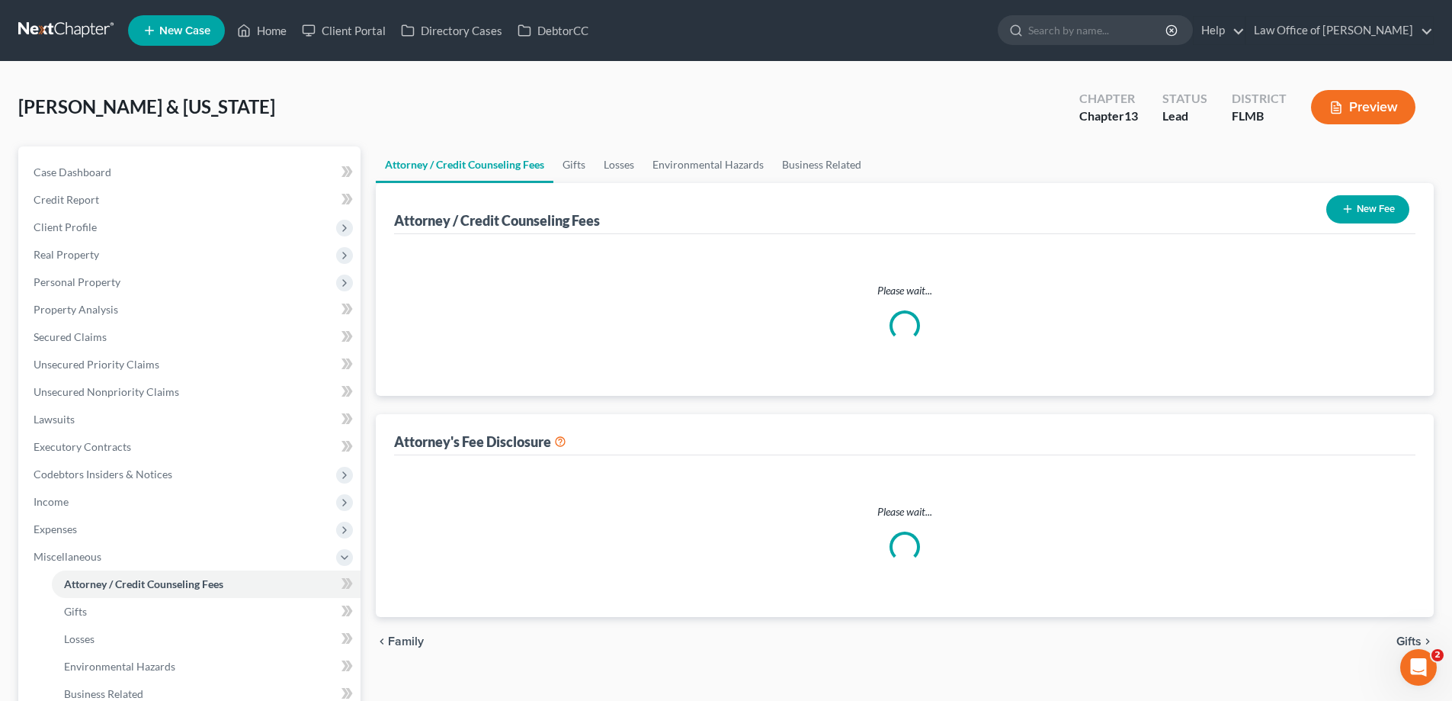
select select "0"
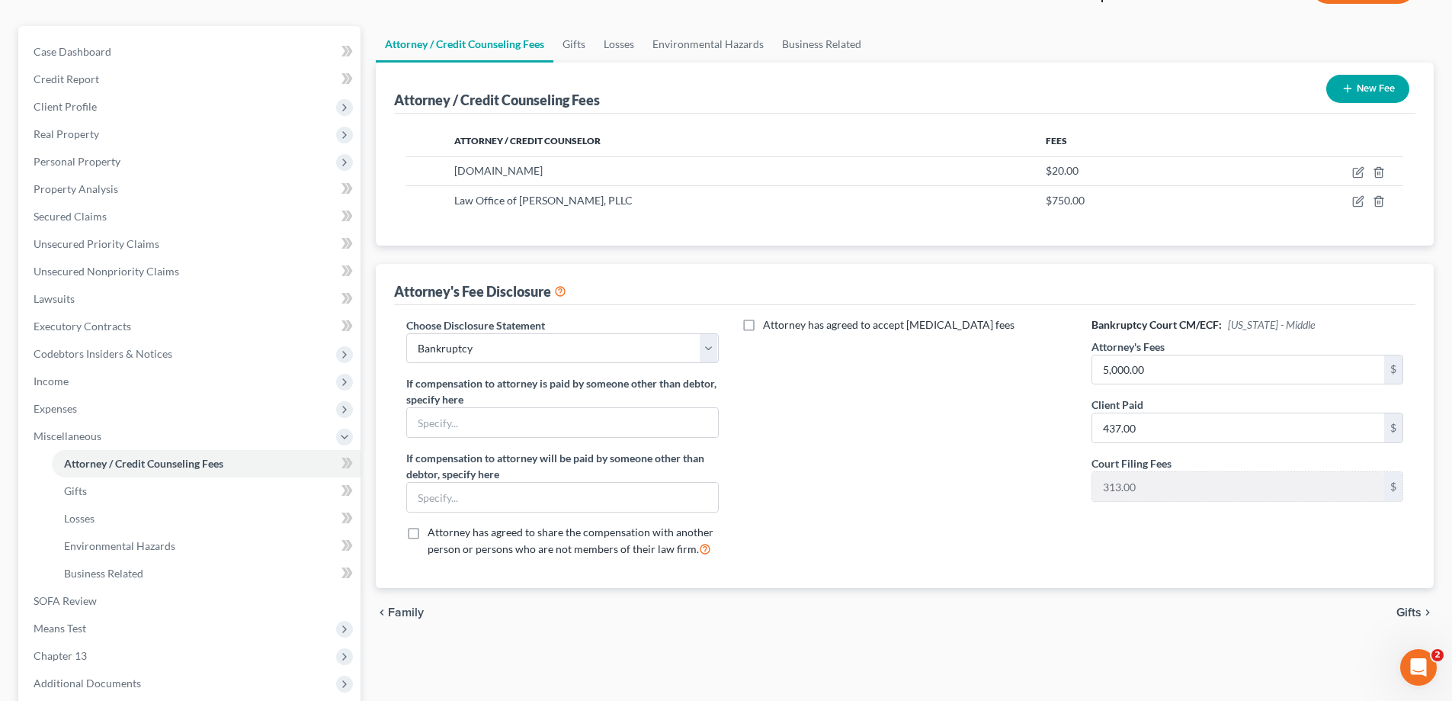
scroll to position [274, 0]
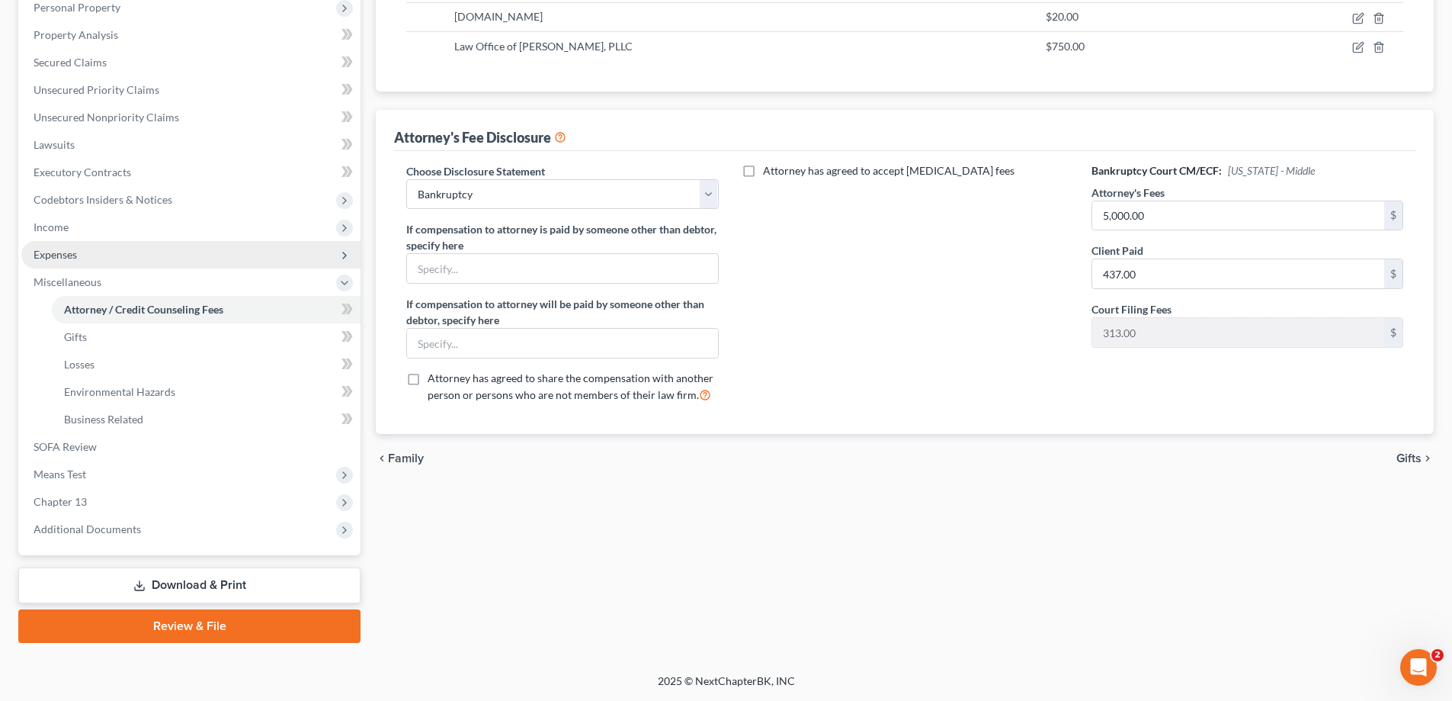
click at [63, 252] on span "Expenses" at bounding box center [55, 254] width 43 height 13
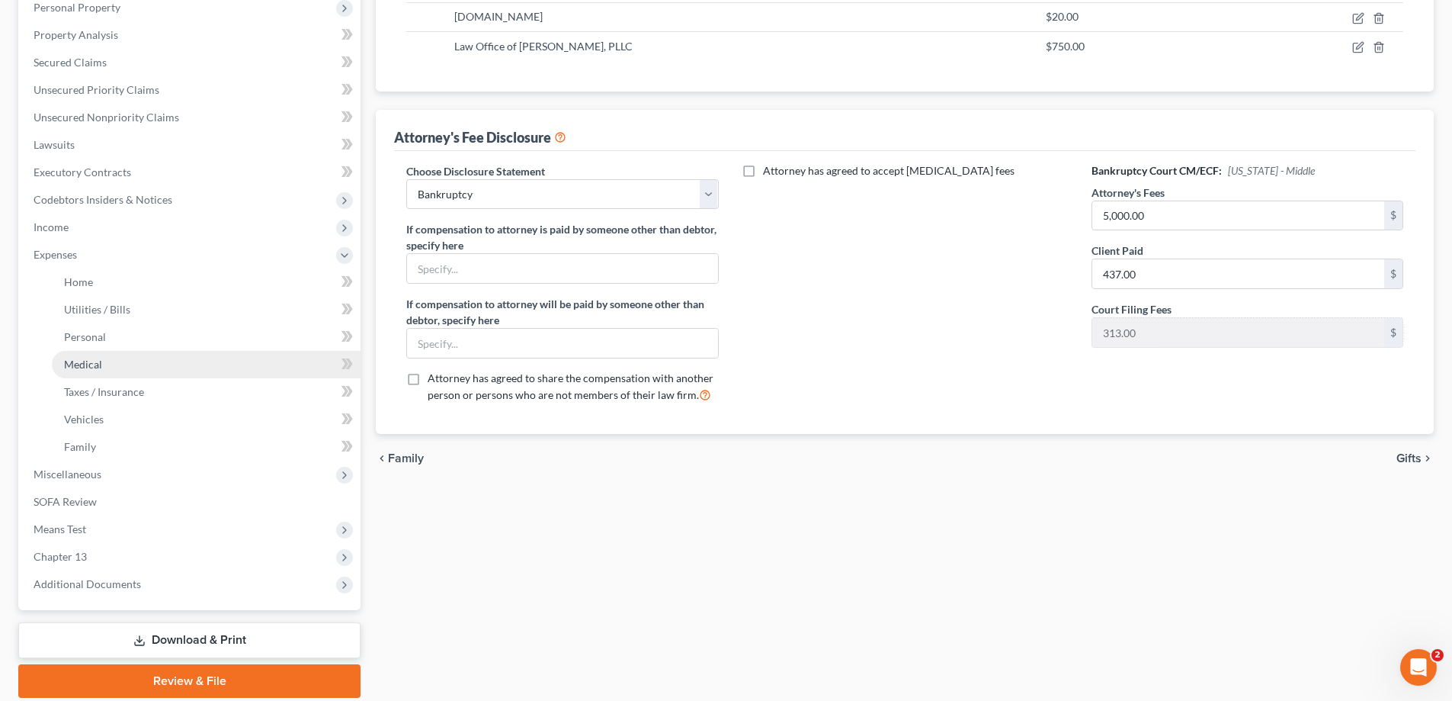
click at [82, 377] on link "Medical" at bounding box center [206, 364] width 309 height 27
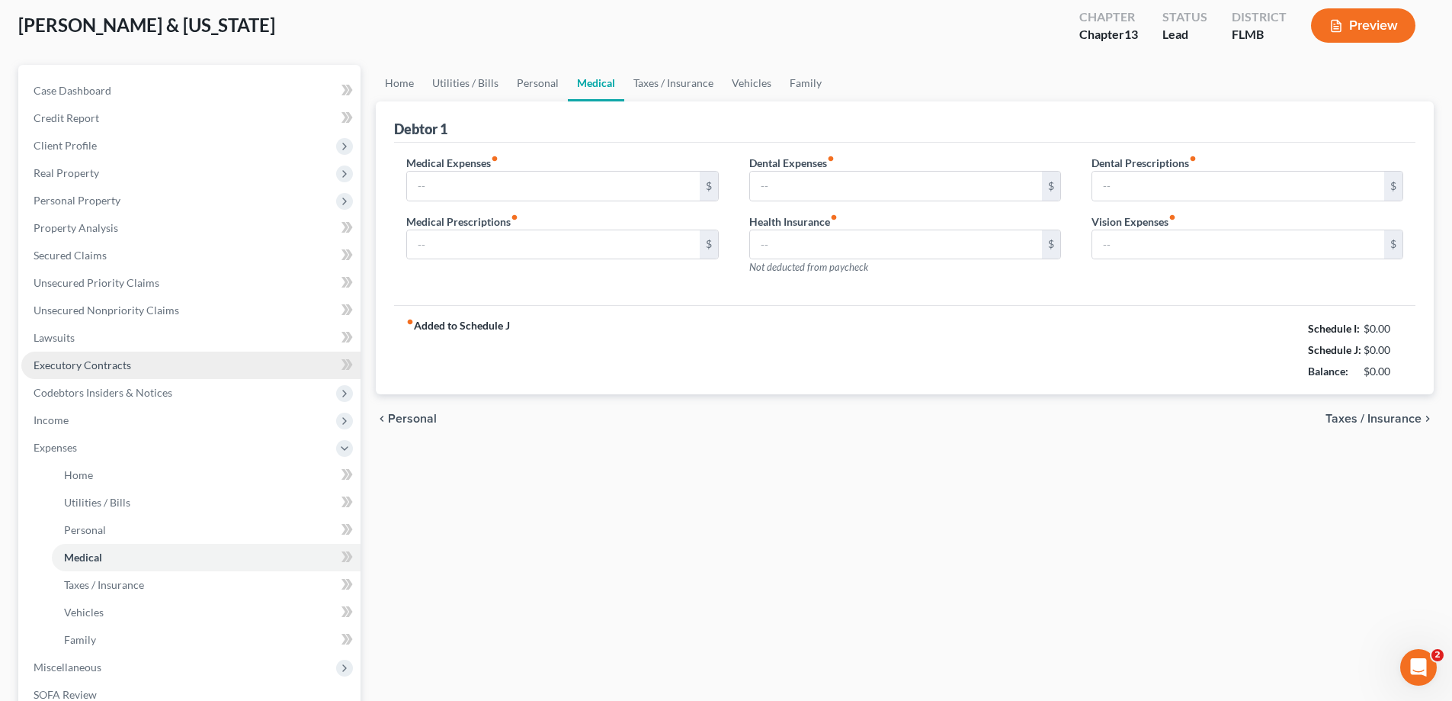
type input "0.00"
type input "25.00"
type input "0.00"
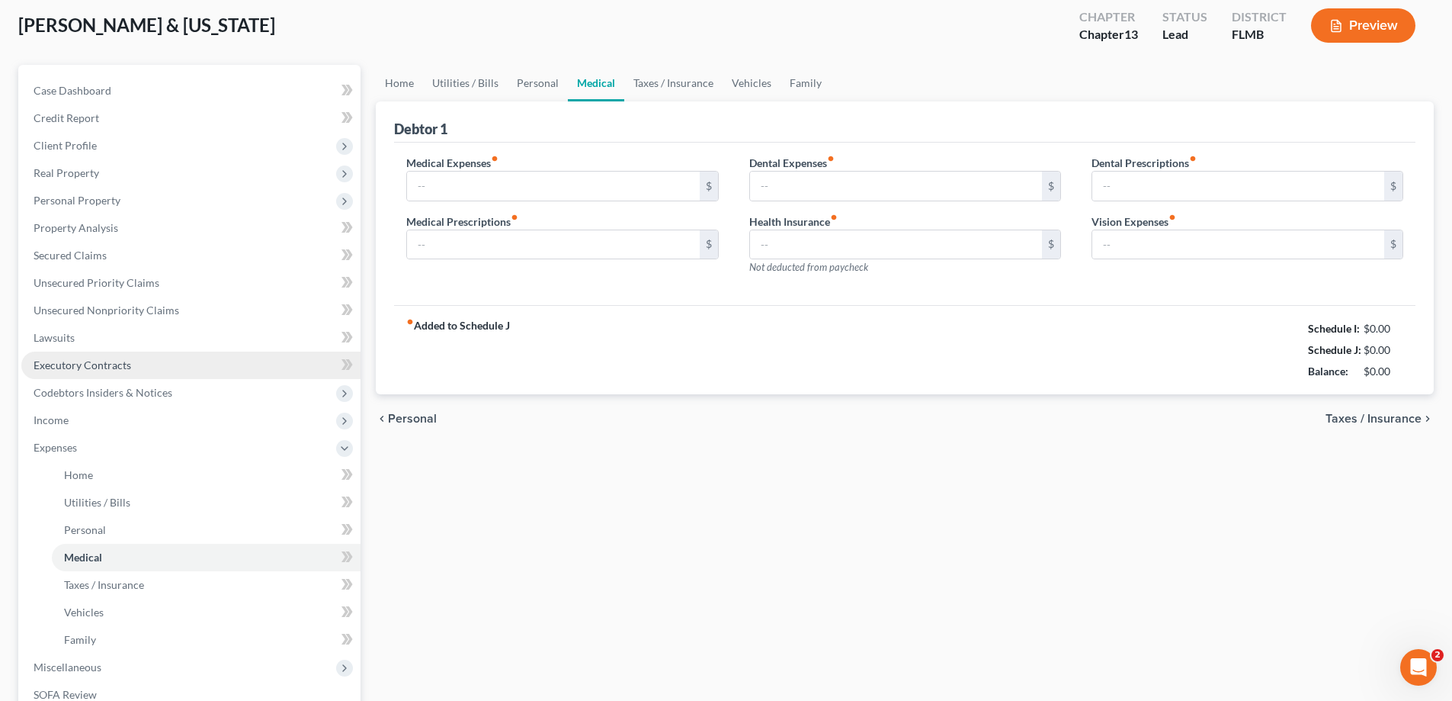
type input "22.50"
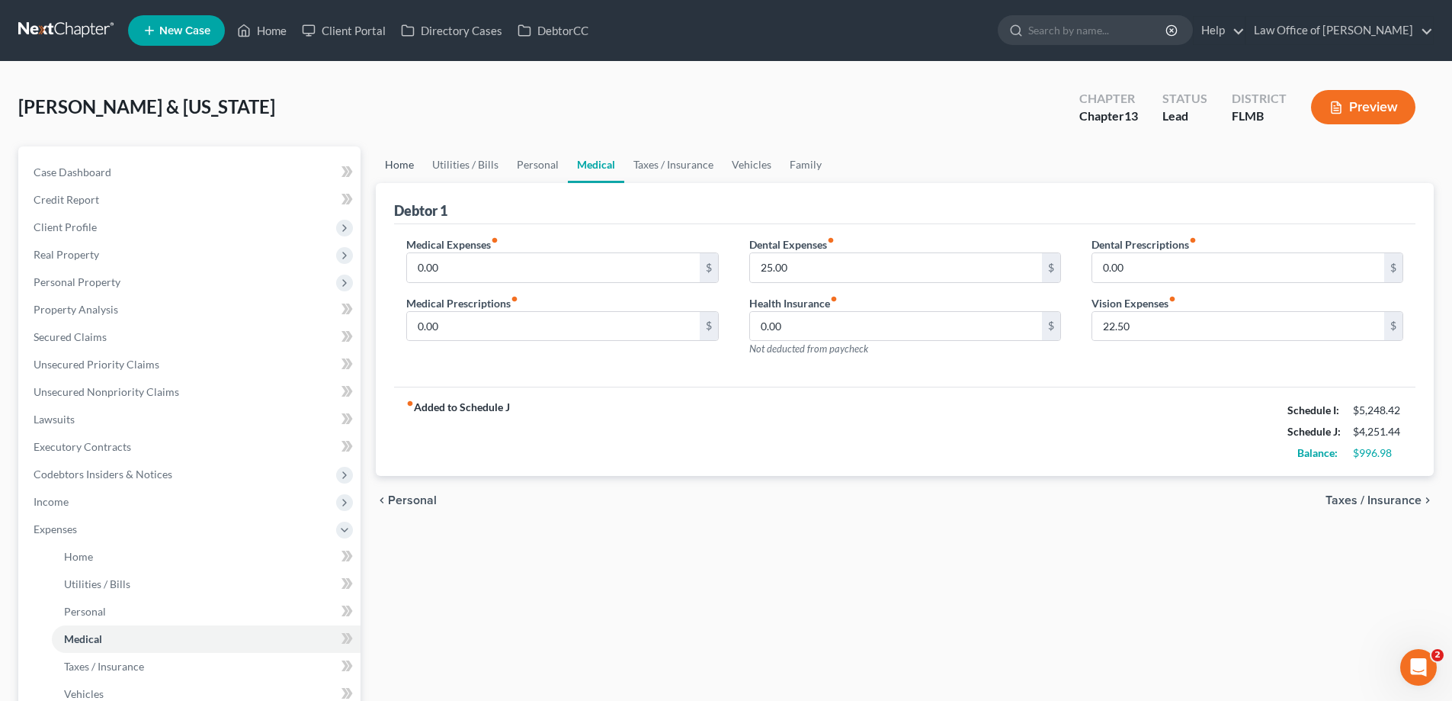
click at [406, 162] on link "Home" at bounding box center [399, 164] width 47 height 37
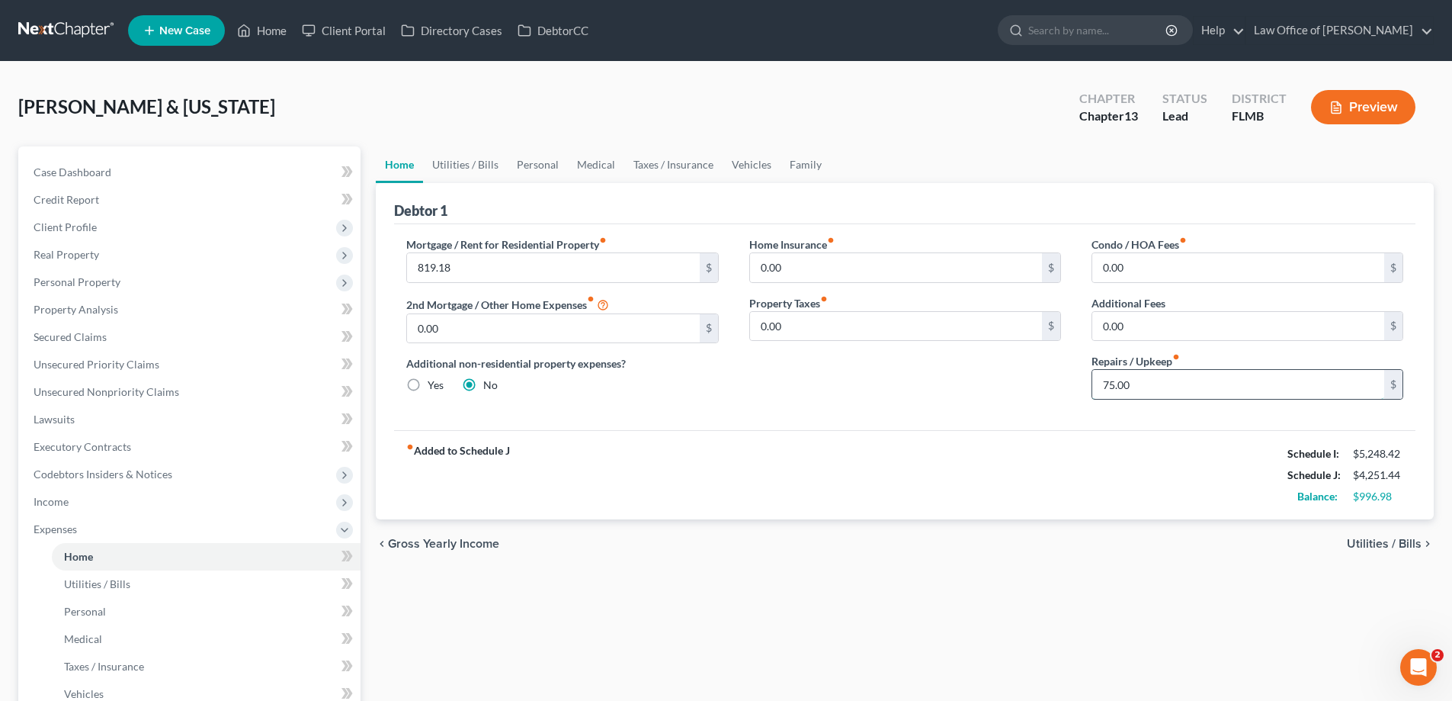
click at [1190, 397] on input "75.00" at bounding box center [1238, 384] width 292 height 29
type input "110"
click at [839, 447] on div "fiber_manual_record Added to Schedule J Schedule I: $5,248.42 Schedule J: $4,28…" at bounding box center [904, 474] width 1021 height 89
click at [448, 161] on link "Utilities / Bills" at bounding box center [465, 164] width 85 height 37
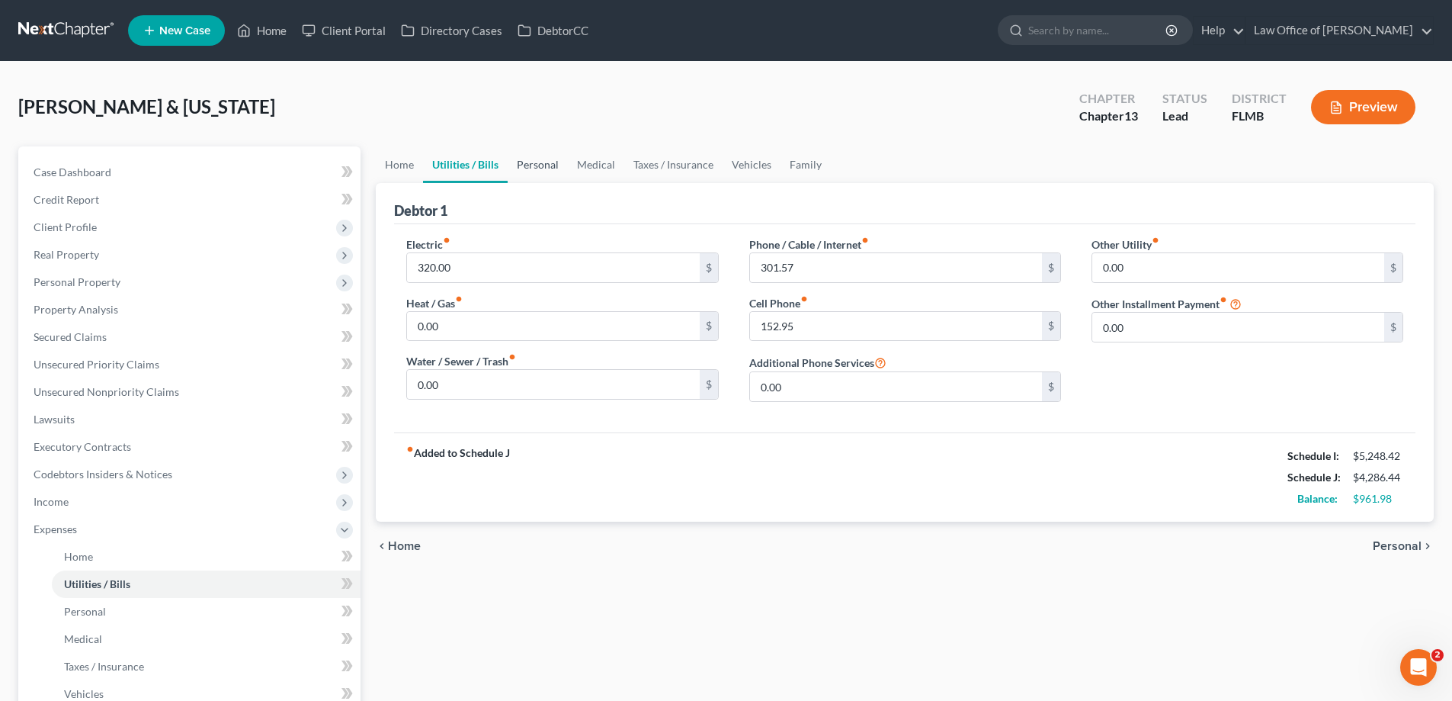
click at [559, 164] on link "Personal" at bounding box center [538, 164] width 60 height 37
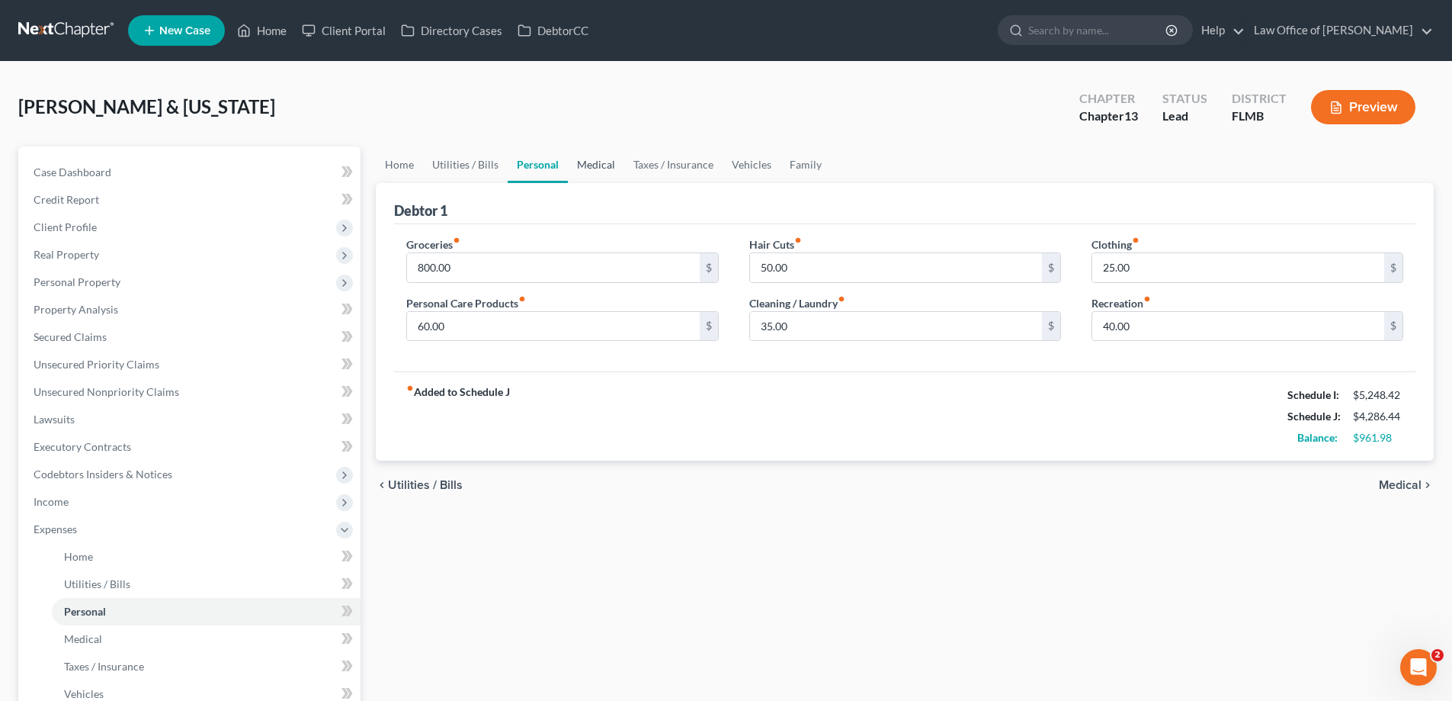
click at [602, 165] on link "Medical" at bounding box center [596, 164] width 56 height 37
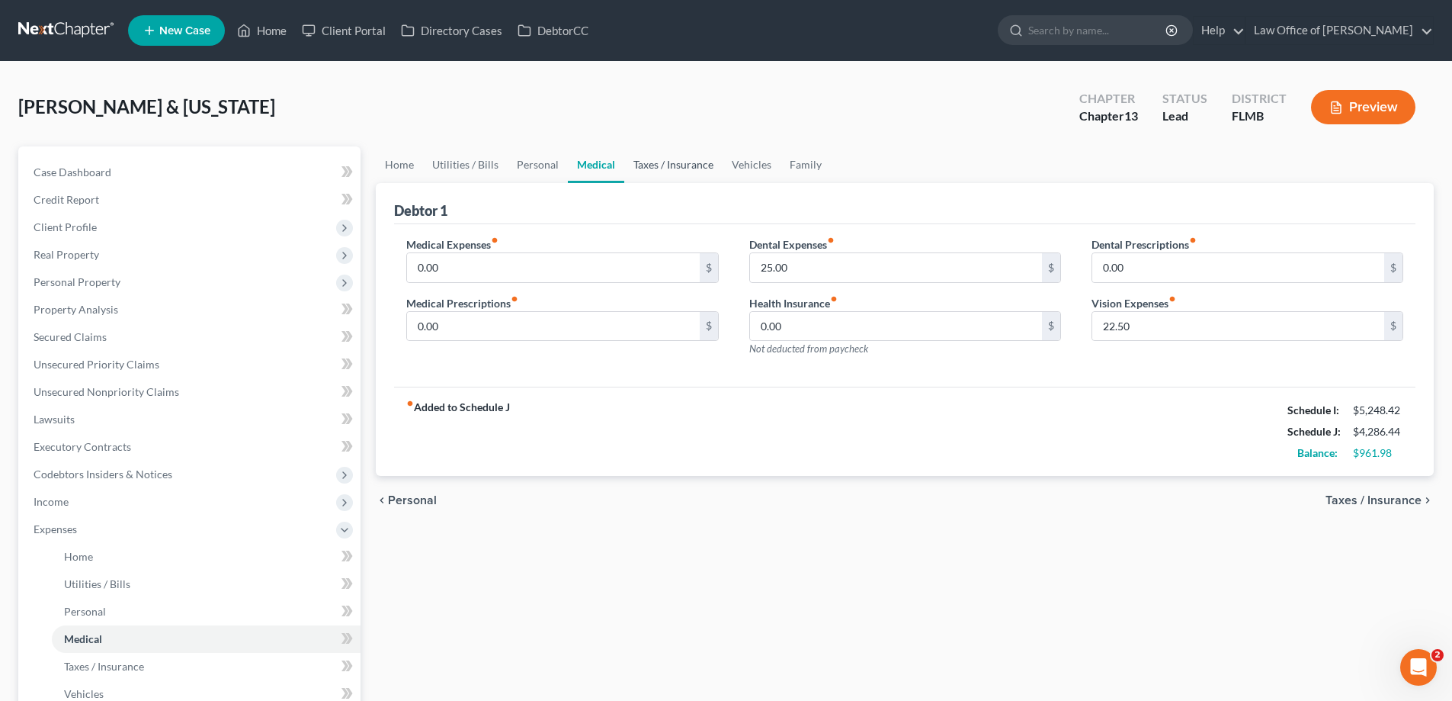
click at [630, 169] on link "Taxes / Insurance" at bounding box center [673, 164] width 98 height 37
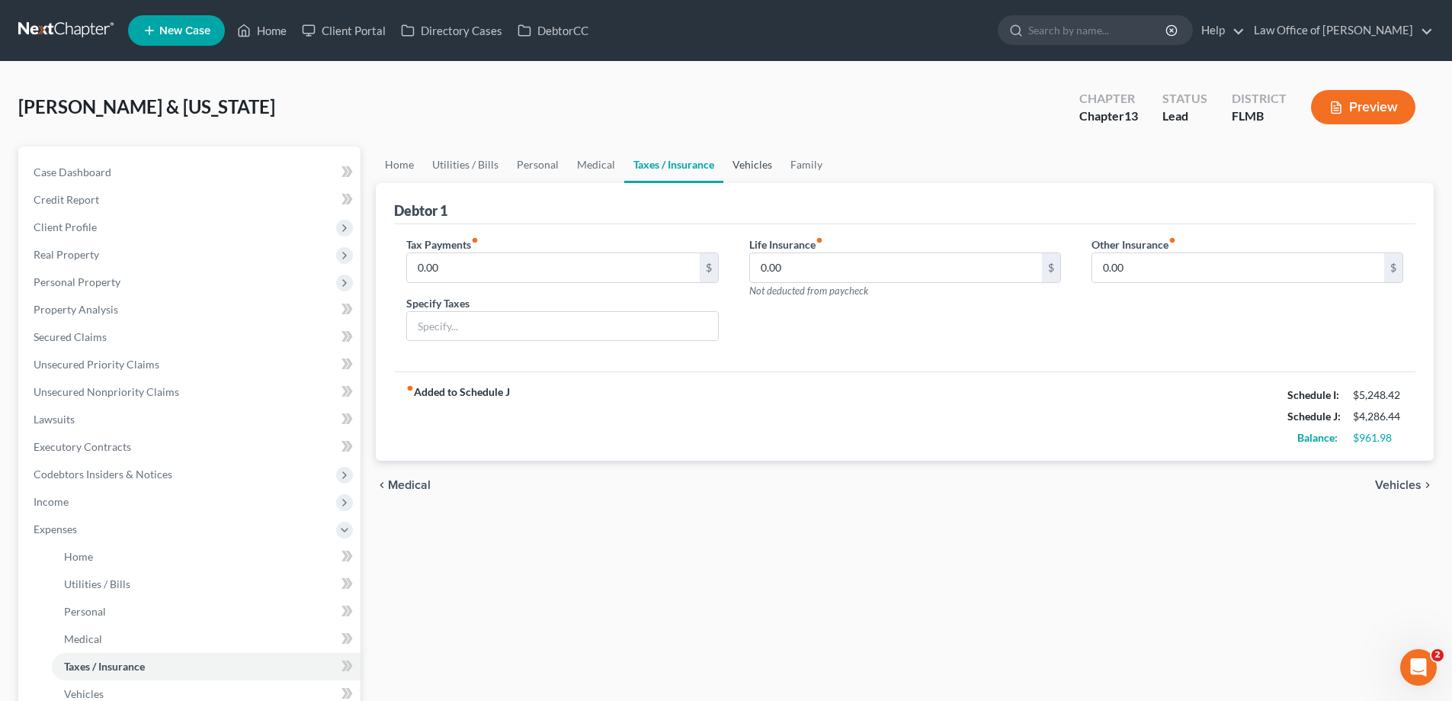
click at [752, 173] on link "Vehicles" at bounding box center [752, 164] width 58 height 37
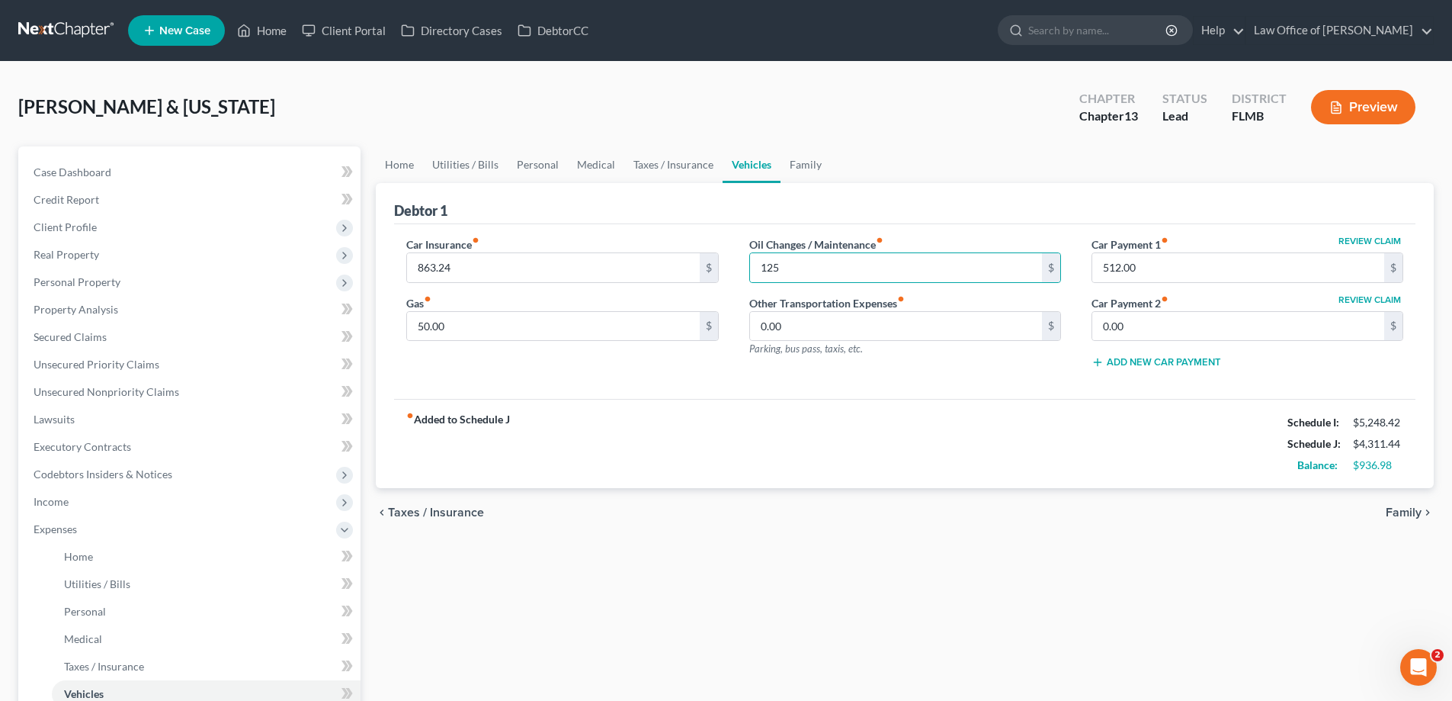
click at [1078, 501] on div "chevron_left Taxes / Insurance Family chevron_right" at bounding box center [905, 512] width 1058 height 49
click at [822, 272] on input "125" at bounding box center [896, 267] width 292 height 29
type input "250"
drag, startPoint x: 986, startPoint y: 178, endPoint x: 988, endPoint y: 170, distance: 8.7
click at [985, 178] on ul "Home Utilities / Bills Personal Medical Taxes / Insurance Vehicles Family" at bounding box center [905, 164] width 1058 height 37
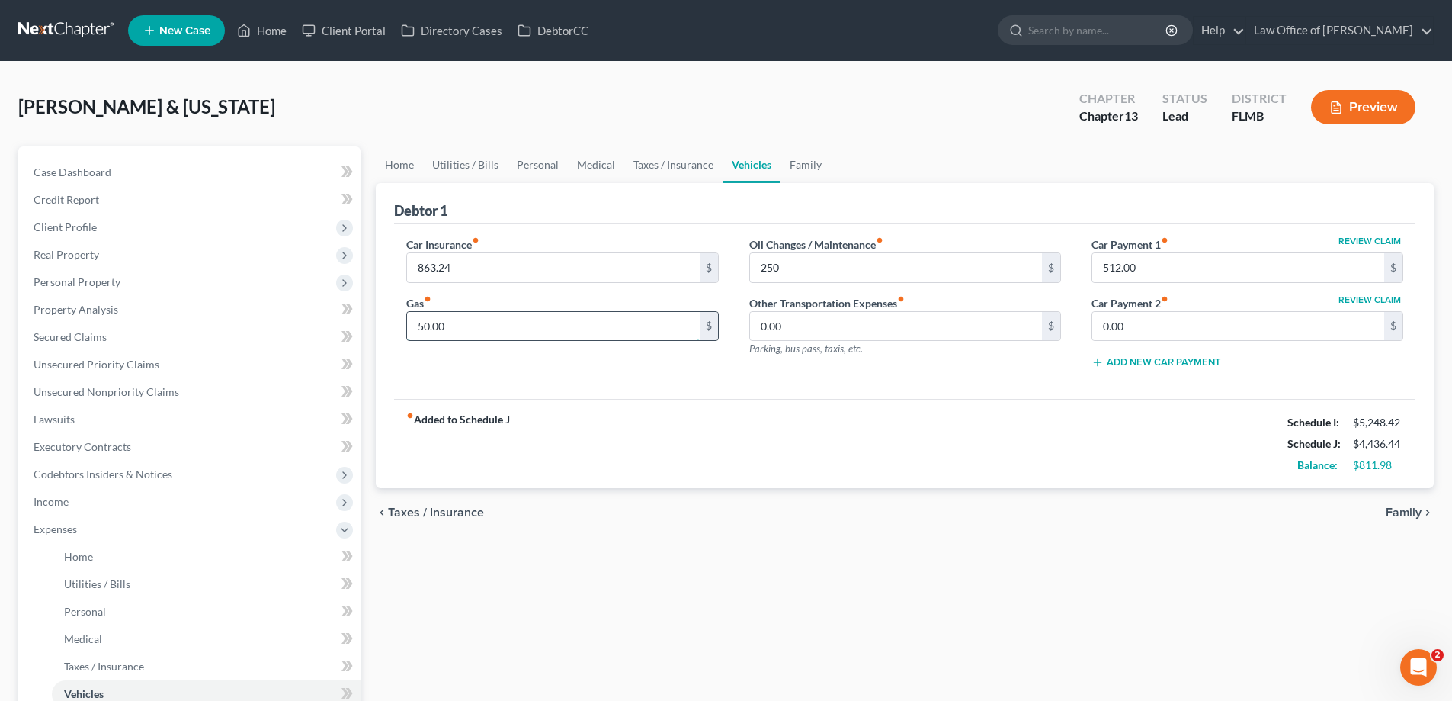
click at [589, 328] on input "50.00" at bounding box center [553, 326] width 292 height 29
type input "125"
click at [562, 471] on div "fiber_manual_record Added to Schedule J Schedule I: $5,248.42 Schedule J: $4,51…" at bounding box center [904, 443] width 1021 height 89
click at [812, 162] on link "Family" at bounding box center [806, 164] width 50 height 37
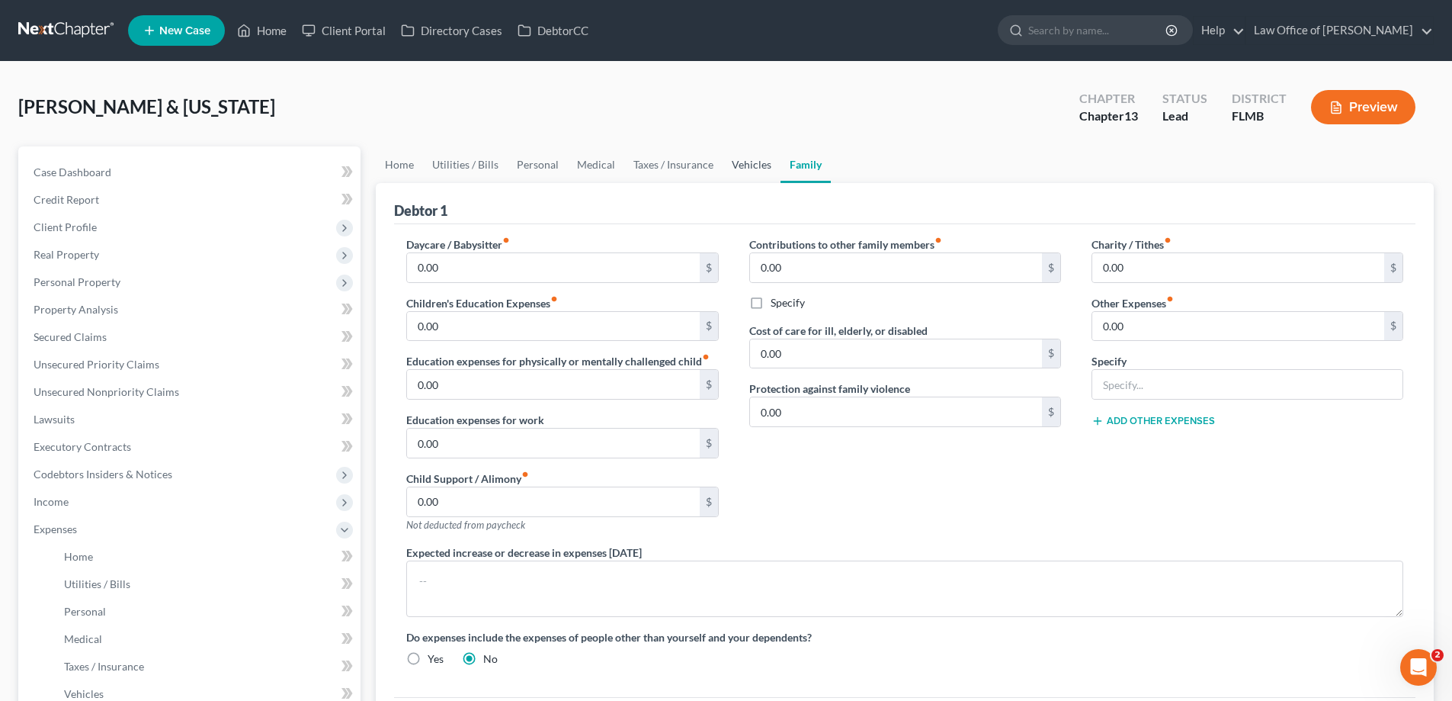
click at [723, 165] on link "Vehicles" at bounding box center [752, 164] width 58 height 37
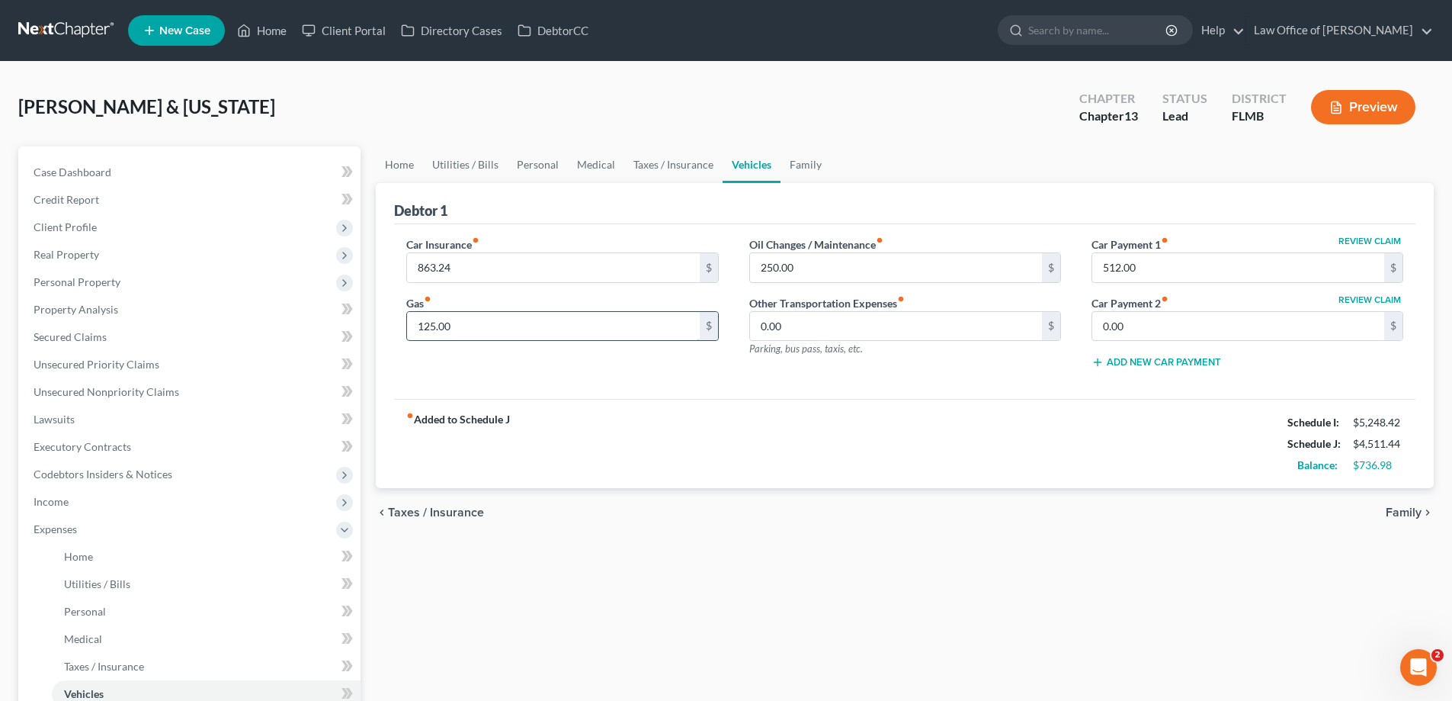
click at [576, 324] on input "125.00" at bounding box center [553, 326] width 292 height 29
click at [399, 166] on link "Home" at bounding box center [399, 164] width 47 height 37
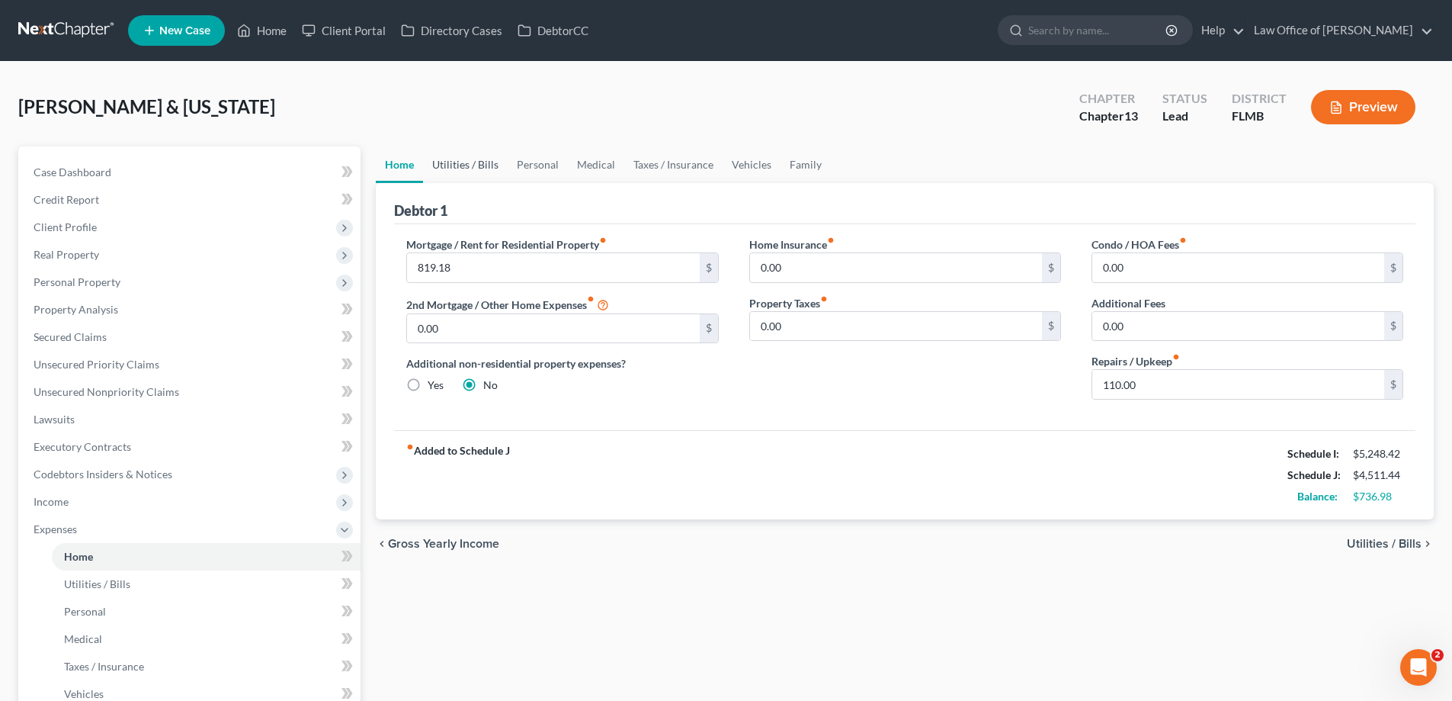
click at [453, 159] on link "Utilities / Bills" at bounding box center [465, 164] width 85 height 37
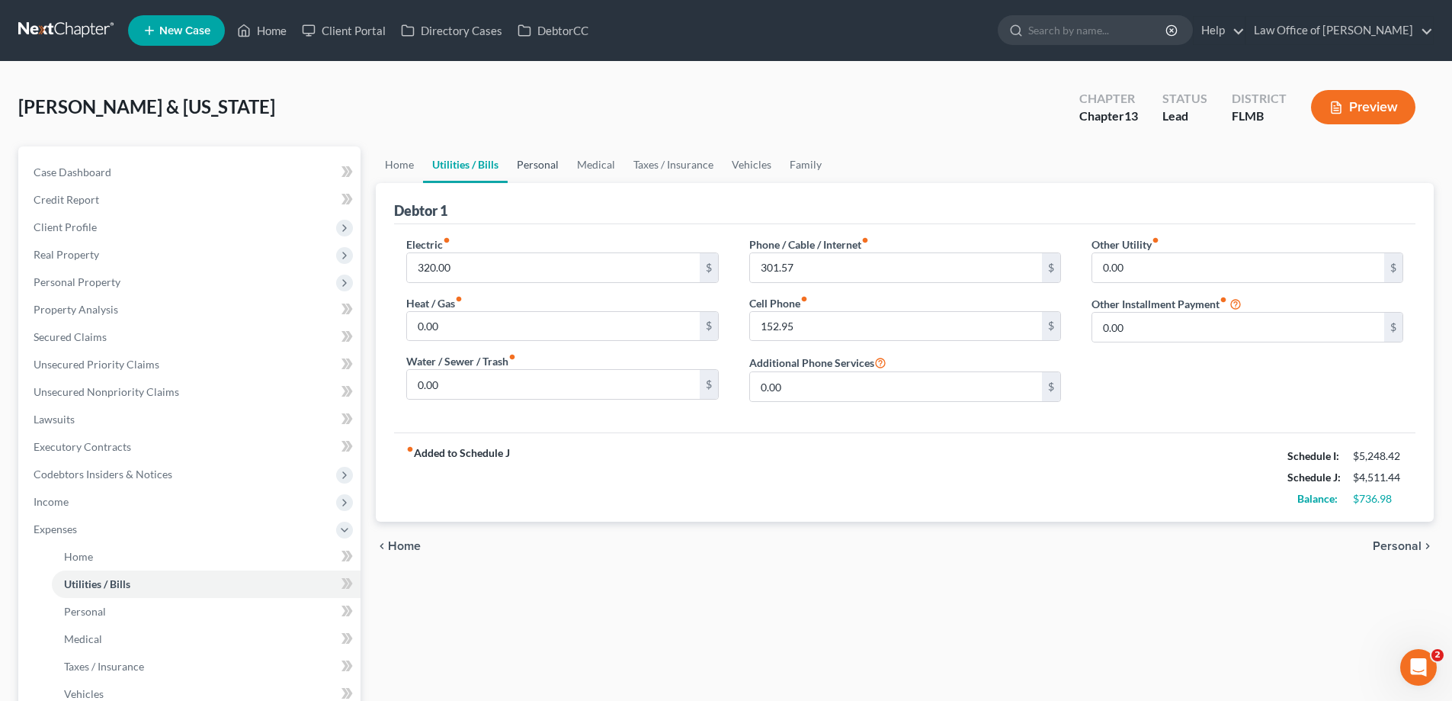
click at [528, 165] on link "Personal" at bounding box center [538, 164] width 60 height 37
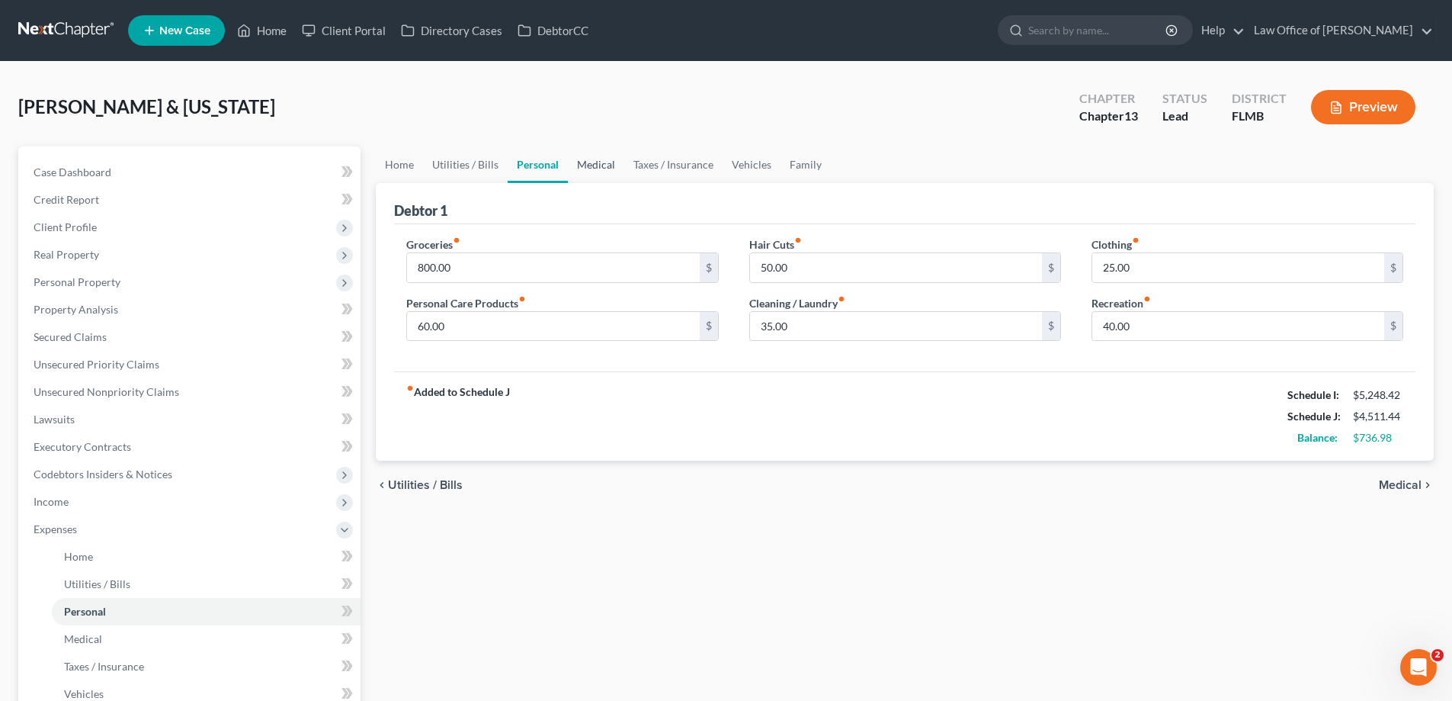
click at [595, 166] on link "Medical" at bounding box center [596, 164] width 56 height 37
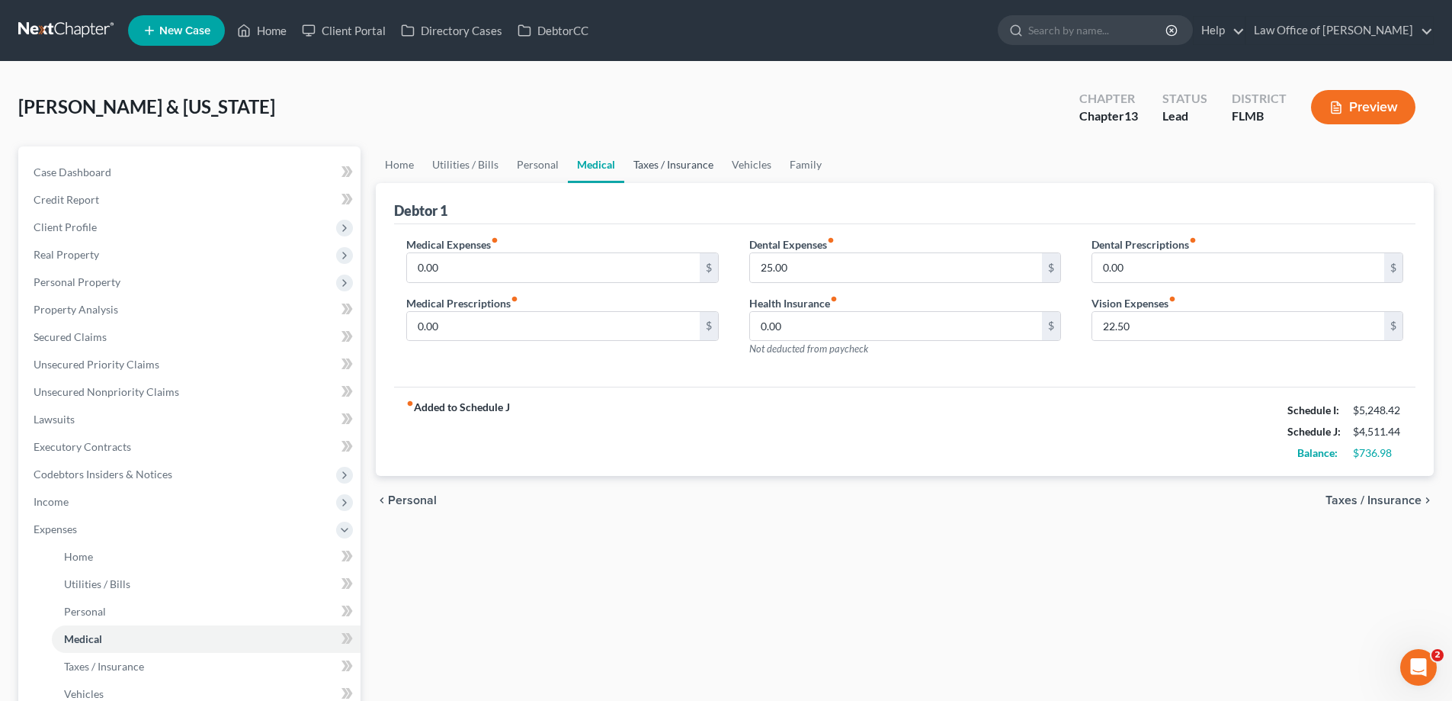
click at [693, 171] on link "Taxes / Insurance" at bounding box center [673, 164] width 98 height 37
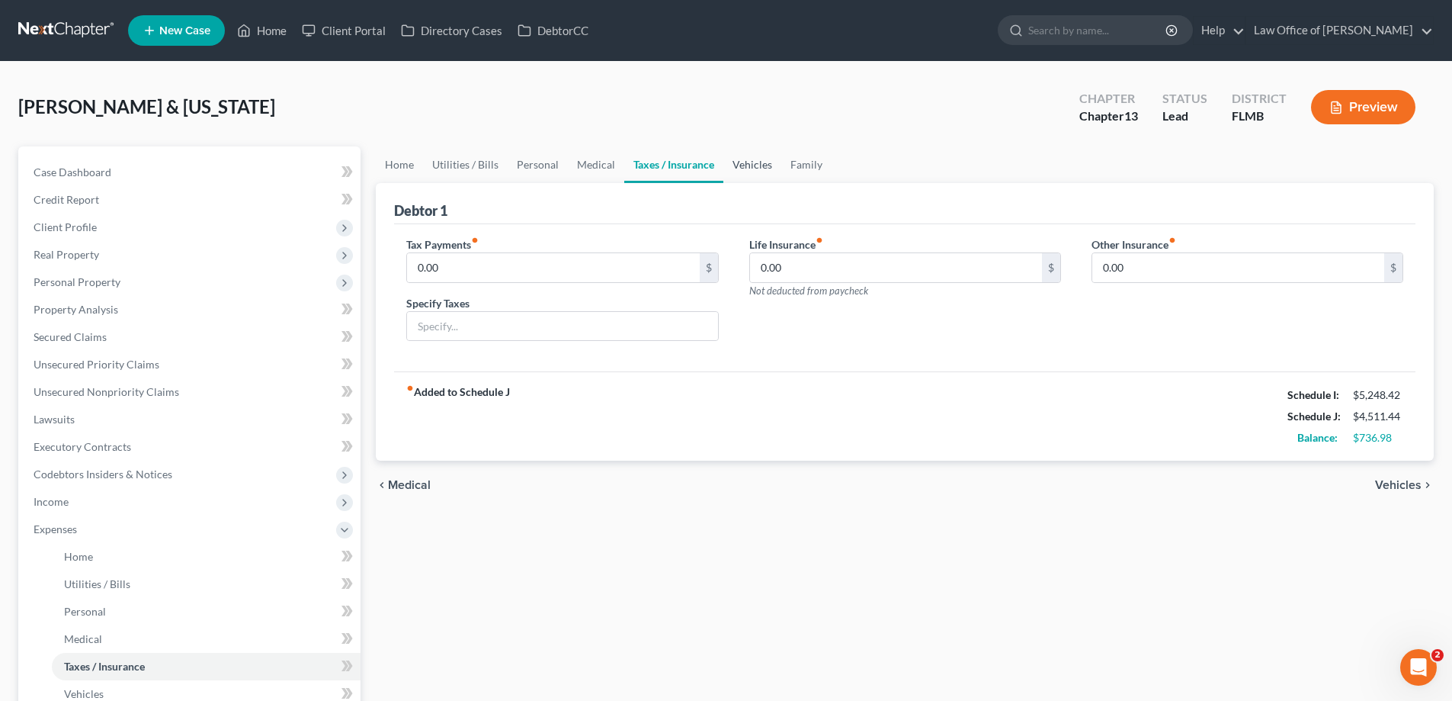
click at [740, 178] on link "Vehicles" at bounding box center [752, 164] width 58 height 37
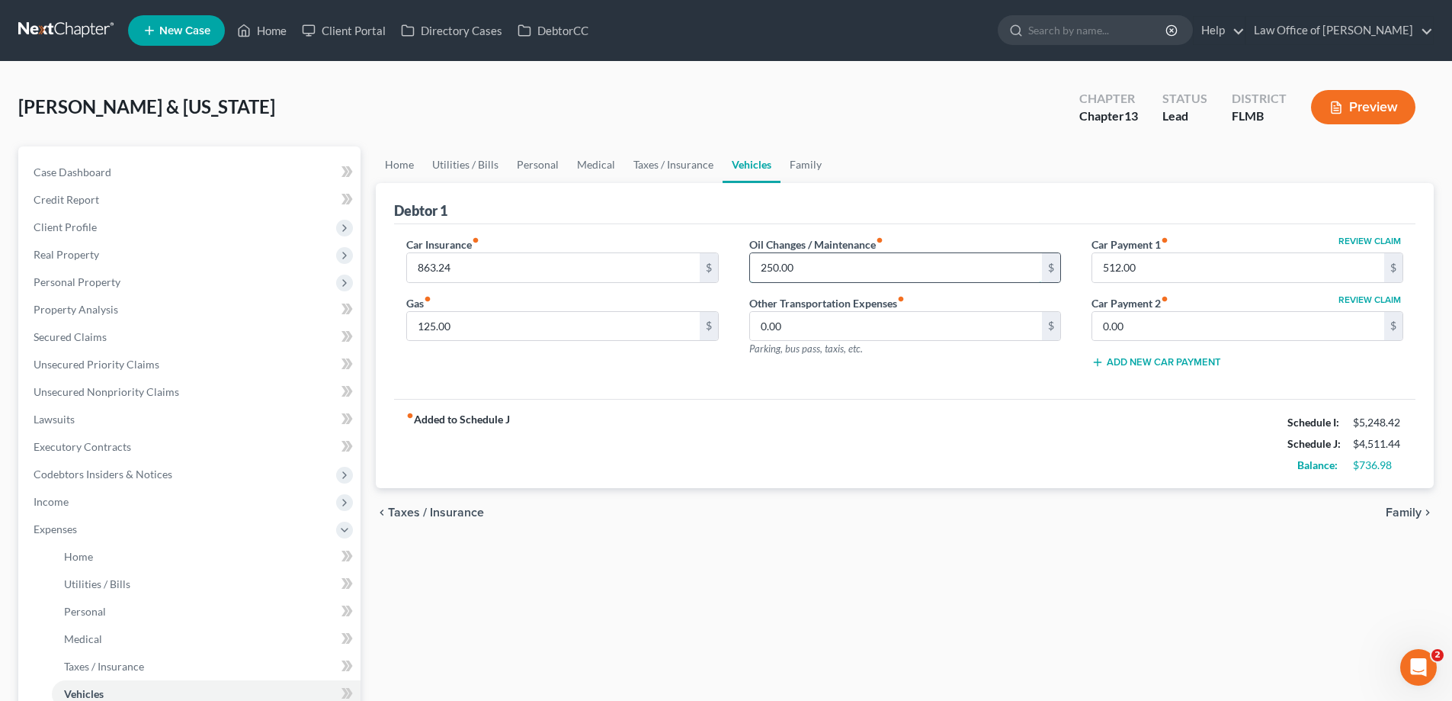
click at [858, 259] on input "250.00" at bounding box center [896, 267] width 292 height 29
type input "125"
click at [839, 479] on div "fiber_manual_record Added to Schedule J Schedule I: $5,248.42 Schedule J: $4,38…" at bounding box center [904, 443] width 1021 height 89
click at [638, 336] on input "125.00" at bounding box center [553, 326] width 292 height 29
type input "75"
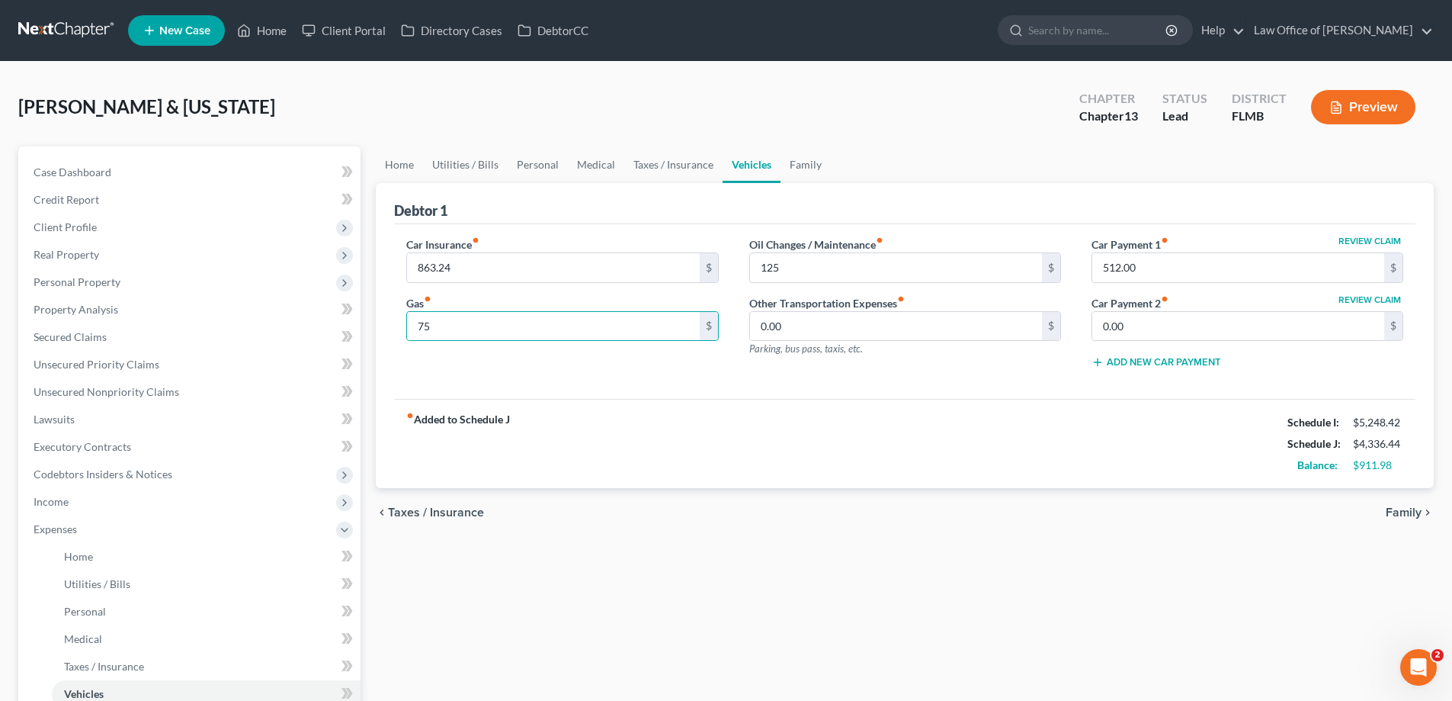
drag, startPoint x: 798, startPoint y: 473, endPoint x: 764, endPoint y: 421, distance: 62.2
click at [797, 473] on div "fiber_manual_record Added to Schedule J Schedule I: $5,248.42 Schedule J: $4,33…" at bounding box center [904, 443] width 1021 height 89
click at [810, 163] on link "Family" at bounding box center [806, 164] width 50 height 37
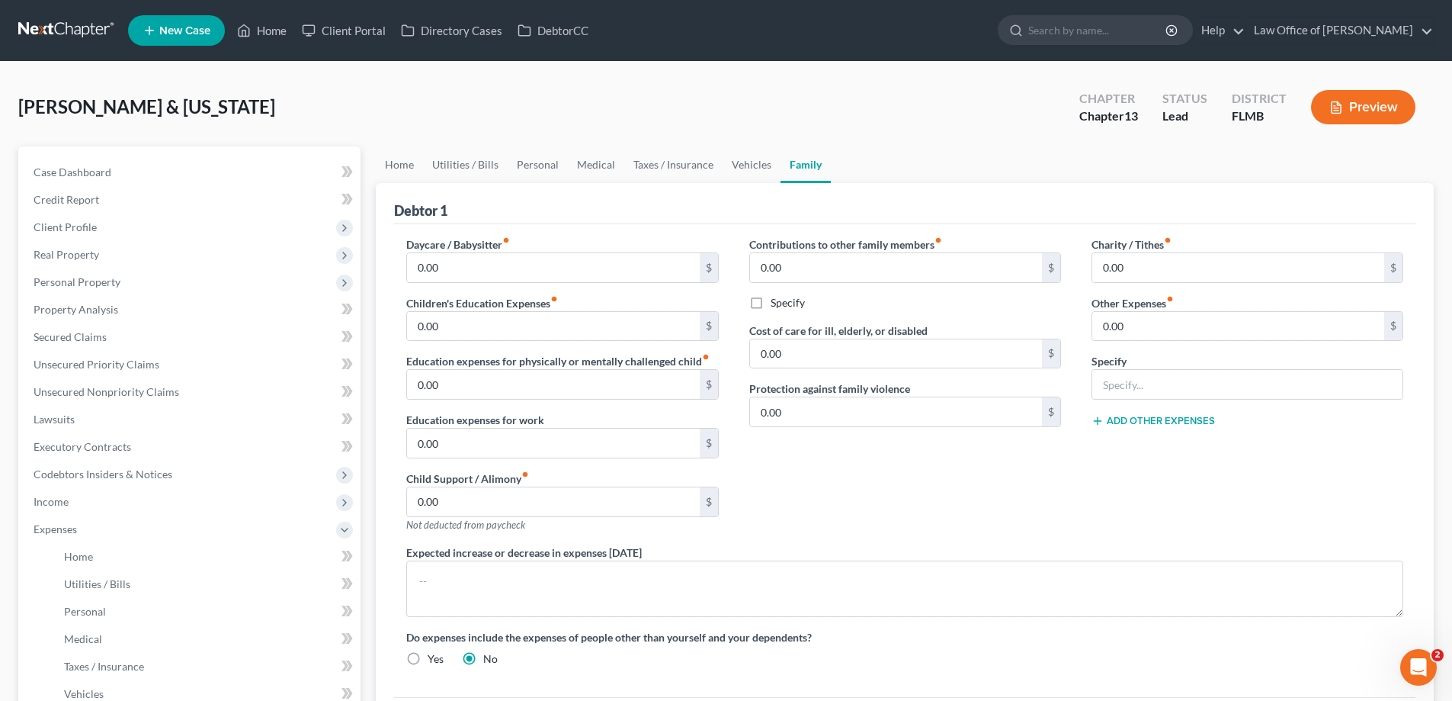
click at [680, 105] on div "[PERSON_NAME] & [US_STATE] Upgraded Chapter Chapter 13 Status Lead District [GE…" at bounding box center [726, 113] width 1416 height 66
click at [396, 168] on link "Home" at bounding box center [399, 164] width 47 height 37
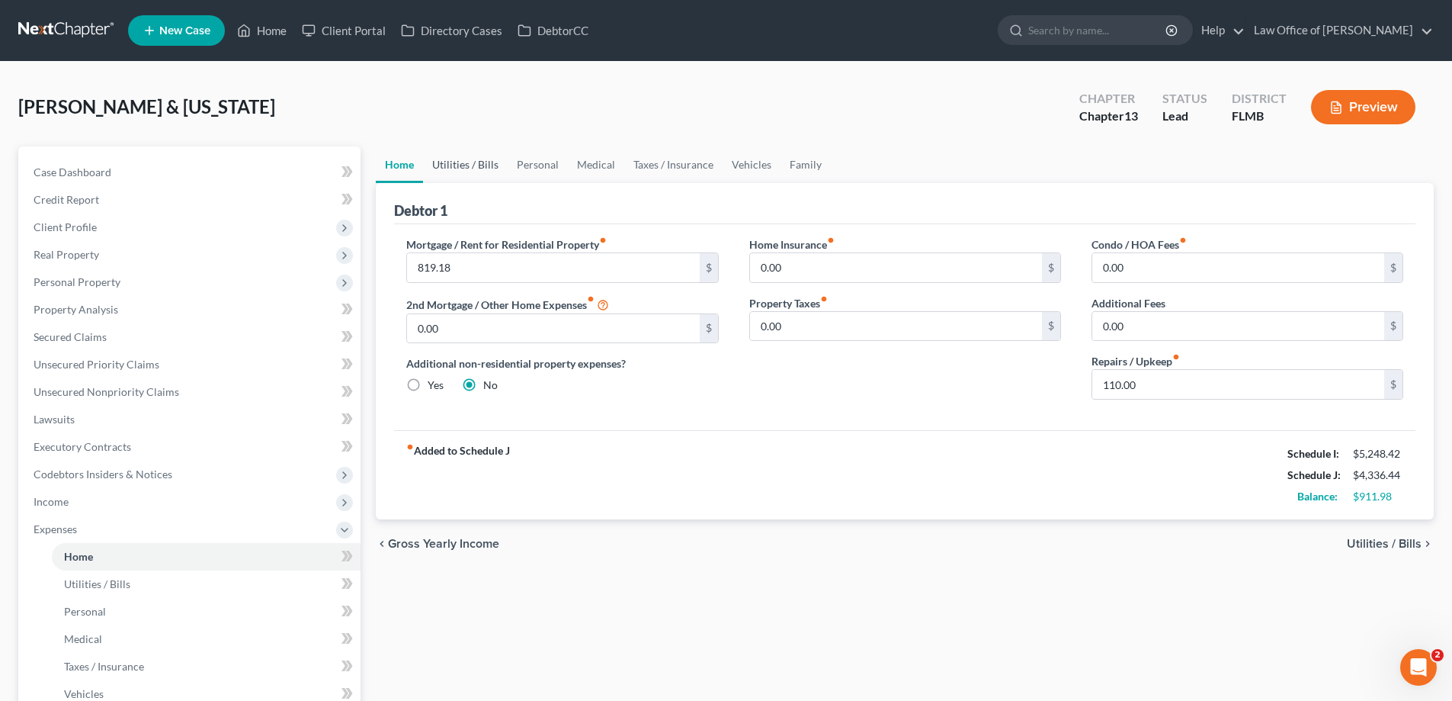
click at [468, 164] on link "Utilities / Bills" at bounding box center [465, 164] width 85 height 37
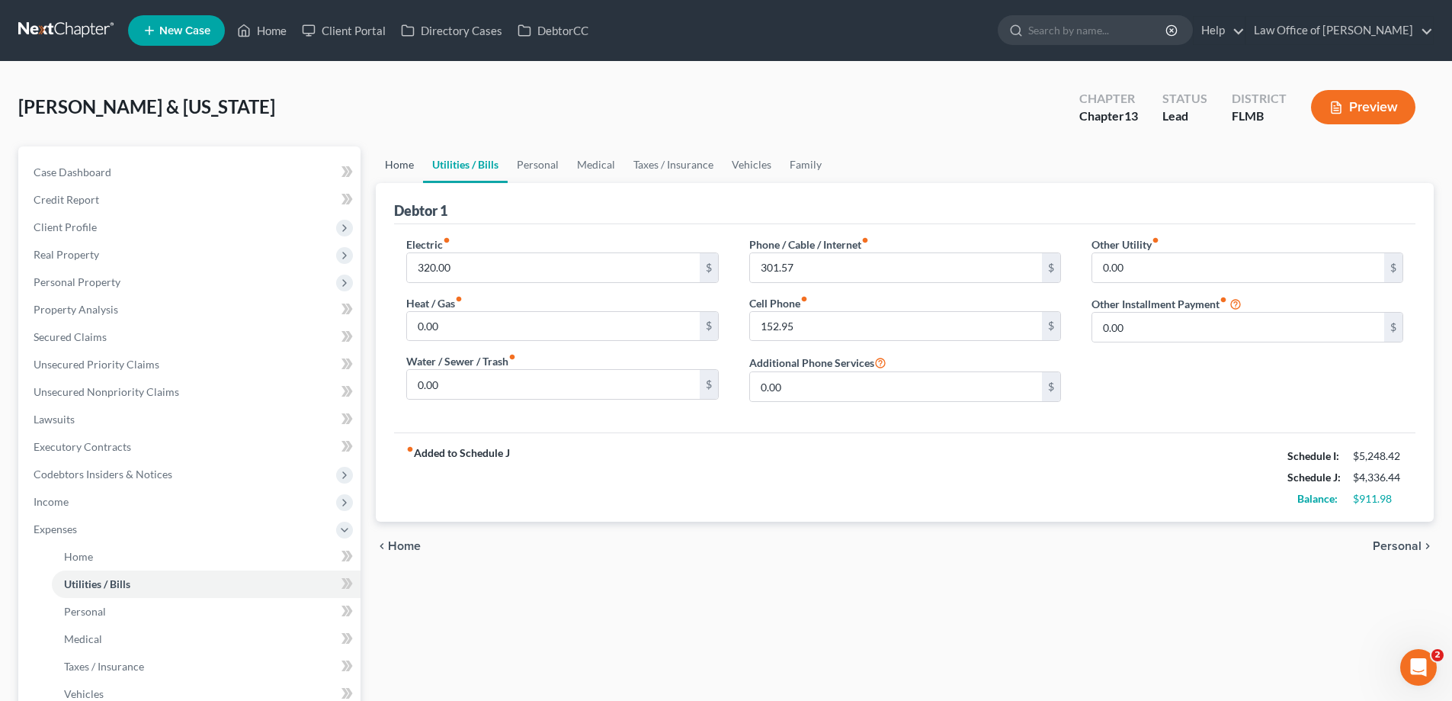
click at [396, 169] on link "Home" at bounding box center [399, 164] width 47 height 37
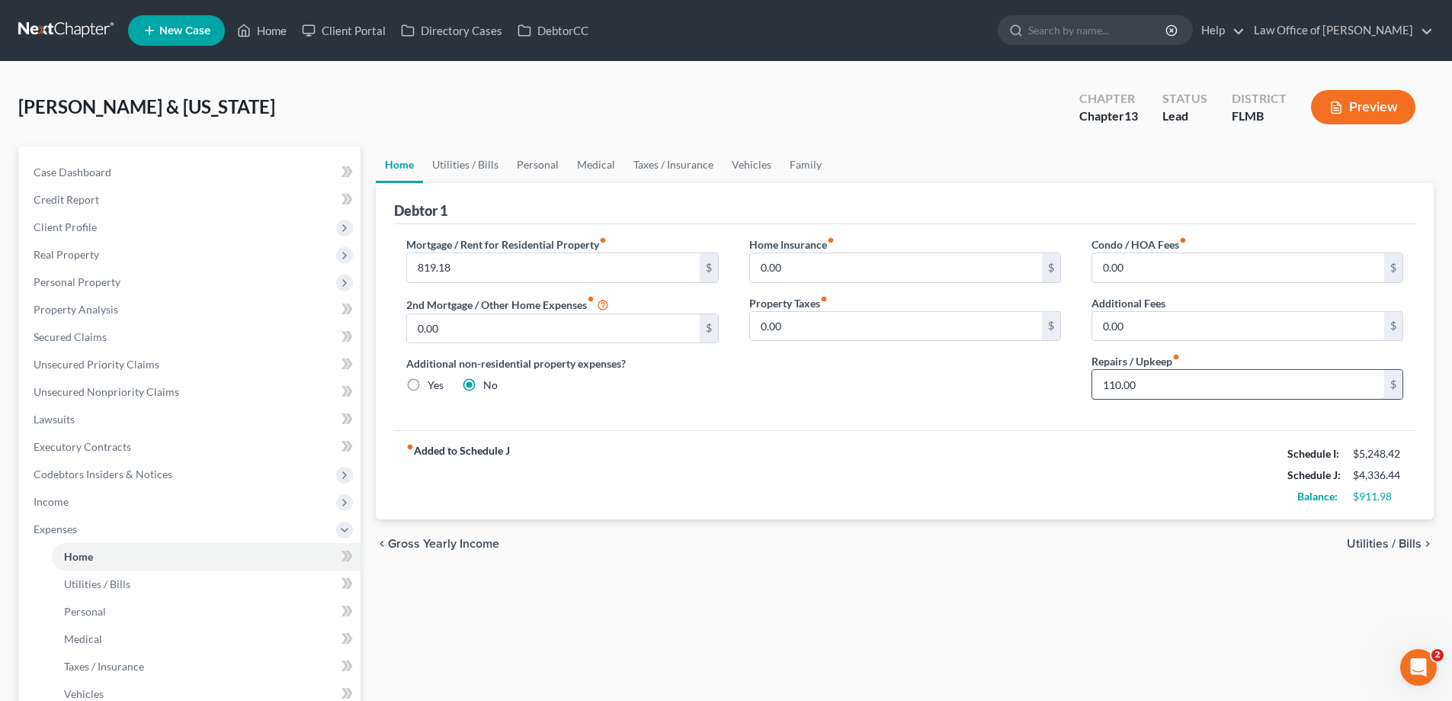
click at [1231, 385] on input "110.00" at bounding box center [1238, 384] width 292 height 29
type input "150"
click at [1196, 584] on div "Home Utilities / Bills Personal Medical Taxes / Insurance Vehicles Family Debto…" at bounding box center [904, 559] width 1073 height 826
click at [448, 162] on link "Utilities / Bills" at bounding box center [465, 164] width 85 height 37
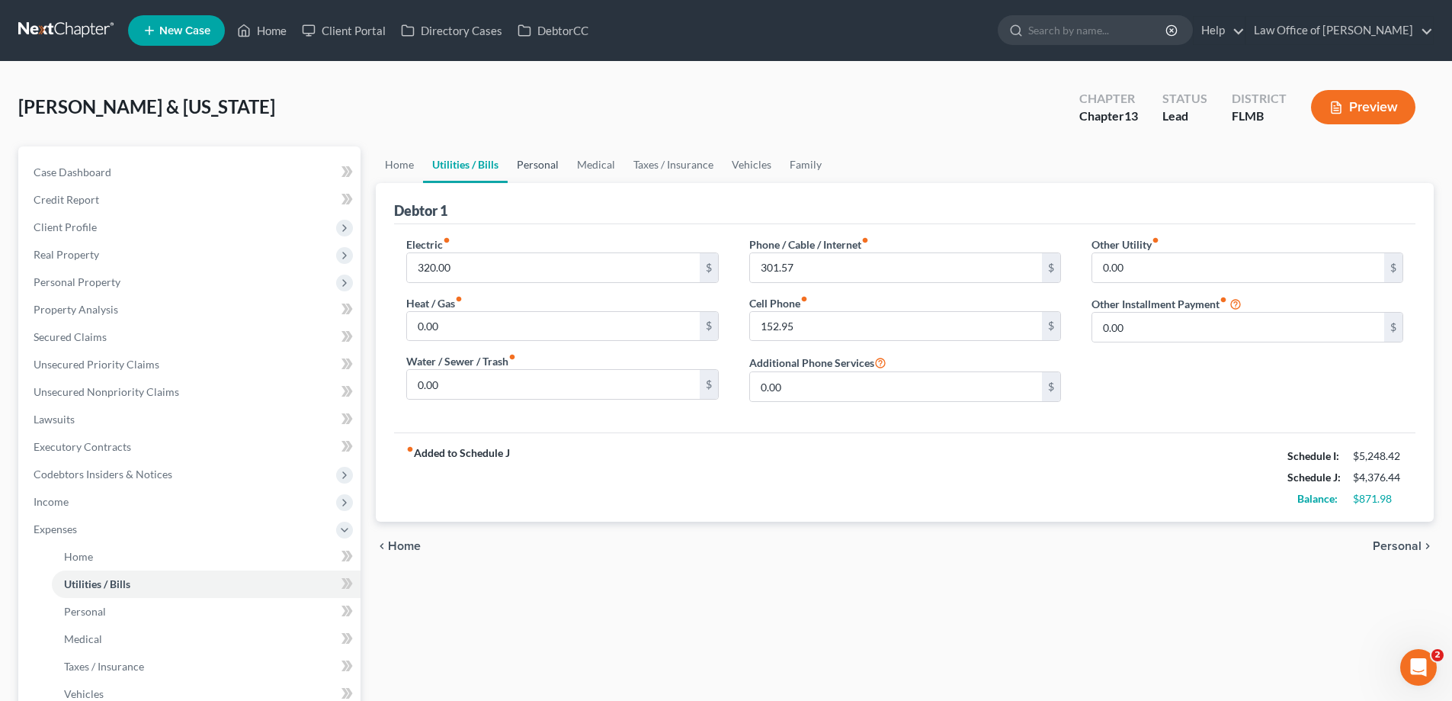
click at [539, 172] on link "Personal" at bounding box center [538, 164] width 60 height 37
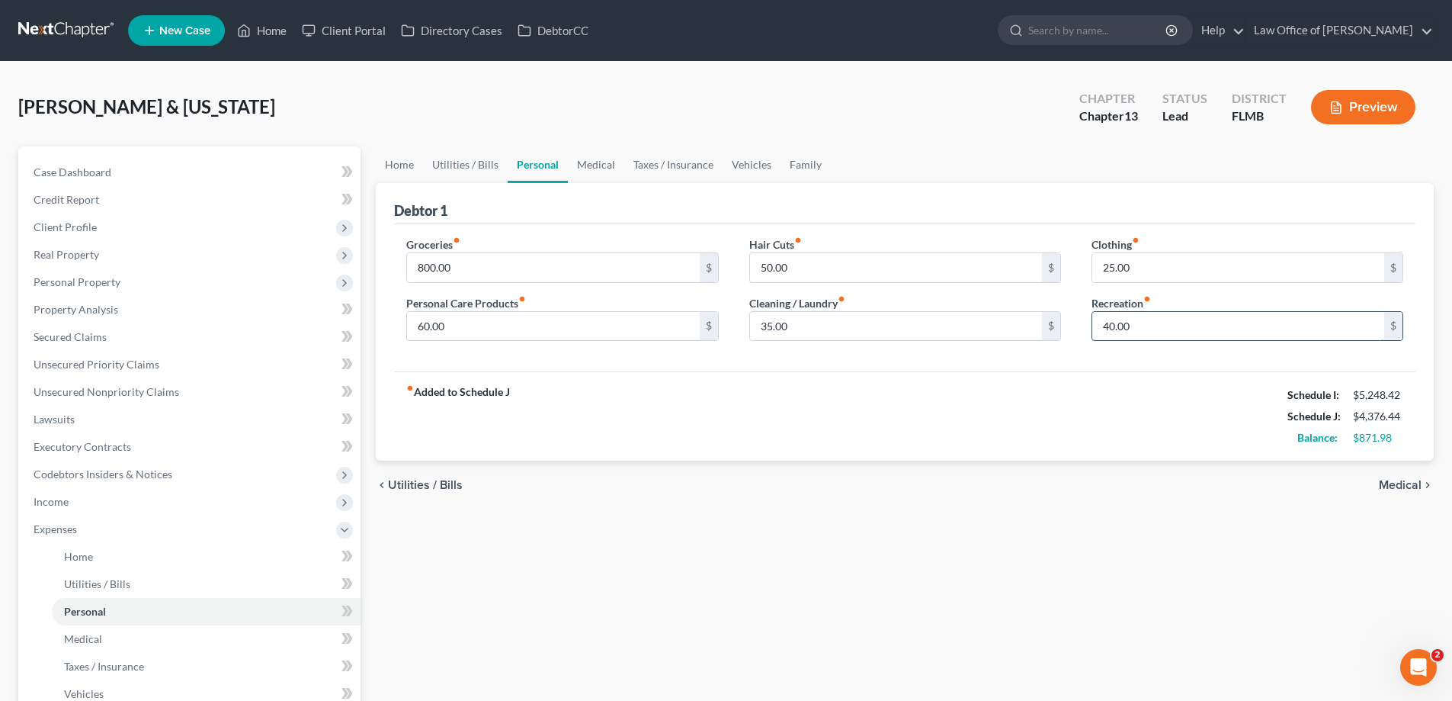
click at [1249, 329] on input "40.00" at bounding box center [1238, 326] width 292 height 29
type input "80"
drag, startPoint x: 1106, startPoint y: 414, endPoint x: 1098, endPoint y: 409, distance: 8.9
click at [1106, 414] on div "fiber_manual_record Added to Schedule J Schedule I: $5,248.42 Schedule J: $4,41…" at bounding box center [904, 415] width 1021 height 89
click at [974, 322] on input "35.00" at bounding box center [896, 326] width 292 height 29
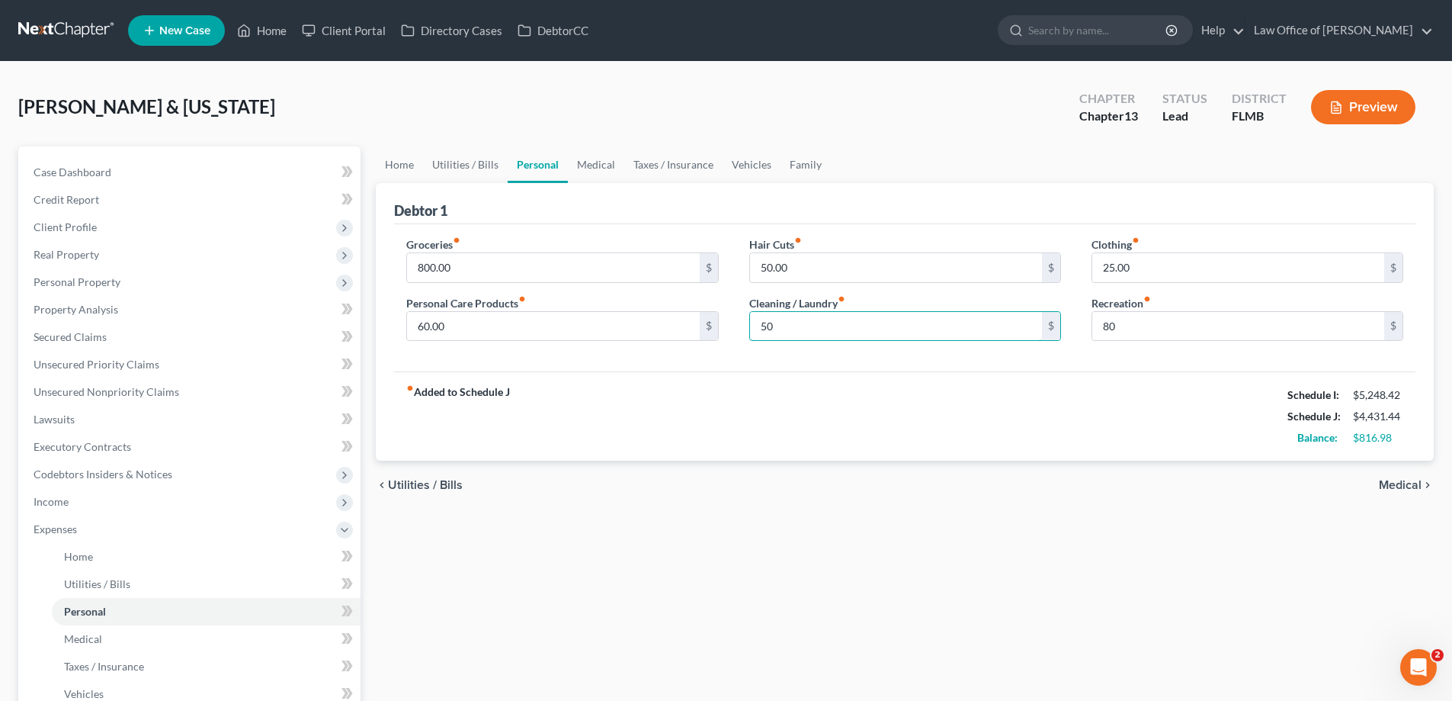
type input "50"
click at [708, 406] on div "fiber_manual_record Added to Schedule J Schedule I: $5,248.42 Schedule J: $4,43…" at bounding box center [904, 415] width 1021 height 89
click at [560, 321] on input "60.00" at bounding box center [553, 326] width 292 height 29
type input "80"
drag, startPoint x: 590, startPoint y: 407, endPoint x: 592, endPoint y: 398, distance: 9.3
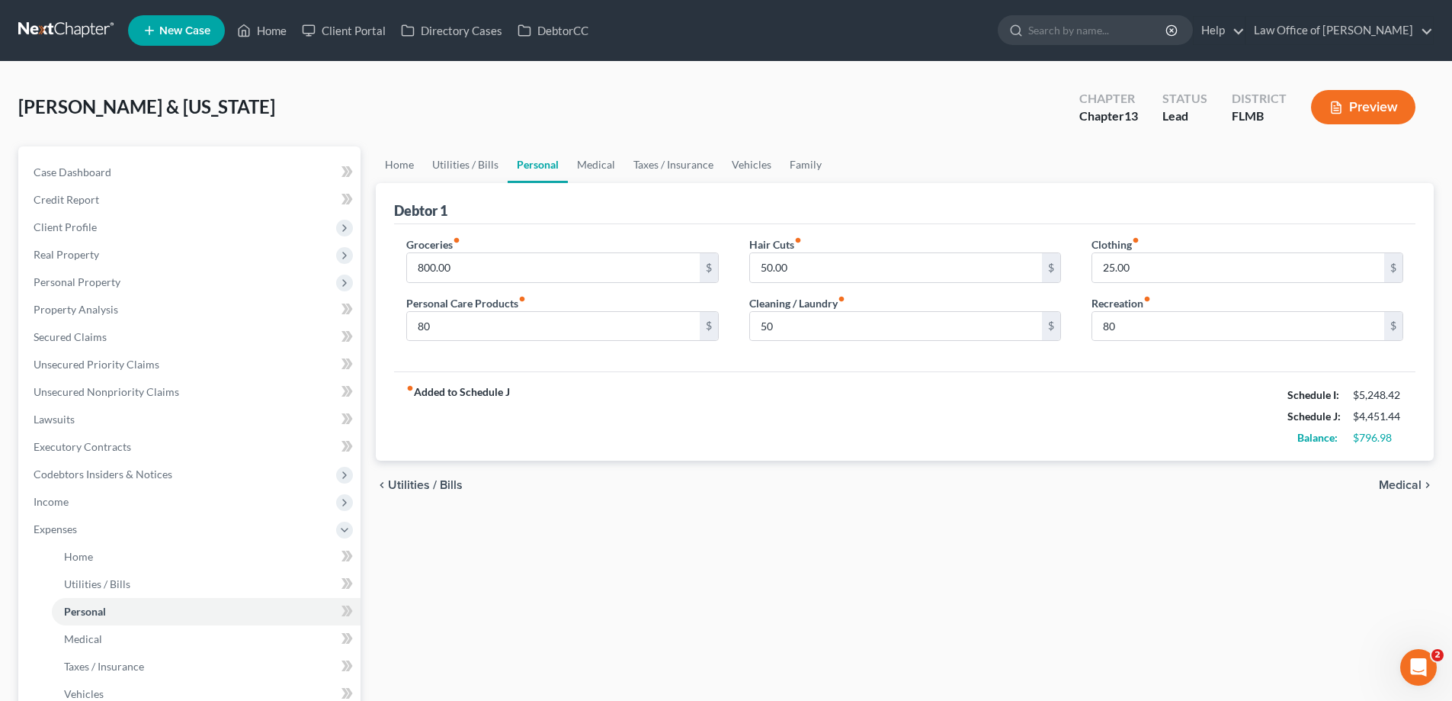
click at [591, 407] on div "fiber_manual_record Added to Schedule J Schedule I: $5,248.42 Schedule J: $4,45…" at bounding box center [904, 415] width 1021 height 89
click at [804, 267] on input "50.00" at bounding box center [896, 267] width 292 height 29
click at [1201, 262] on input "25.00" at bounding box center [1238, 267] width 292 height 29
type input "80"
click at [1124, 372] on div "fiber_manual_record Added to Schedule J Schedule I: $5,248.42 Schedule J: $4,50…" at bounding box center [904, 415] width 1021 height 89
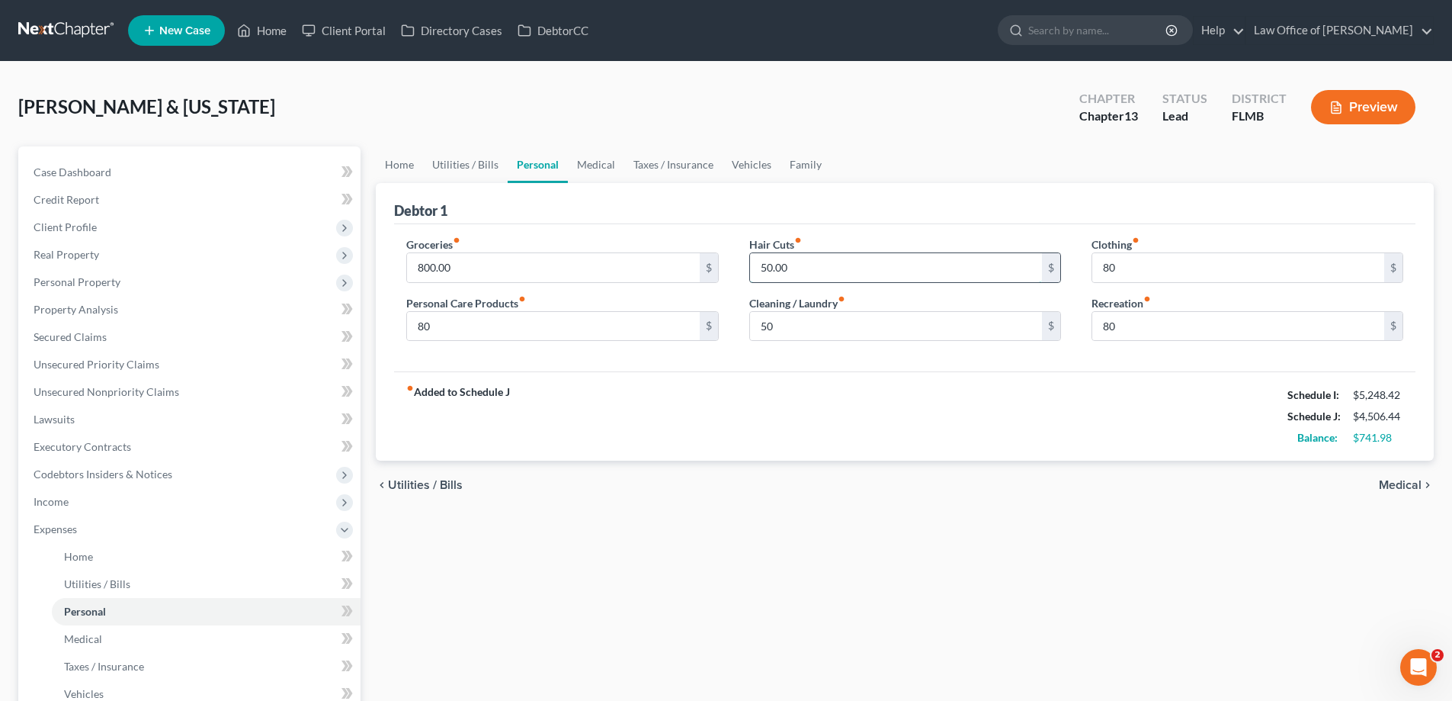
click at [840, 265] on input "50.00" at bounding box center [896, 267] width 292 height 29
click at [612, 171] on link "Medical" at bounding box center [596, 164] width 56 height 37
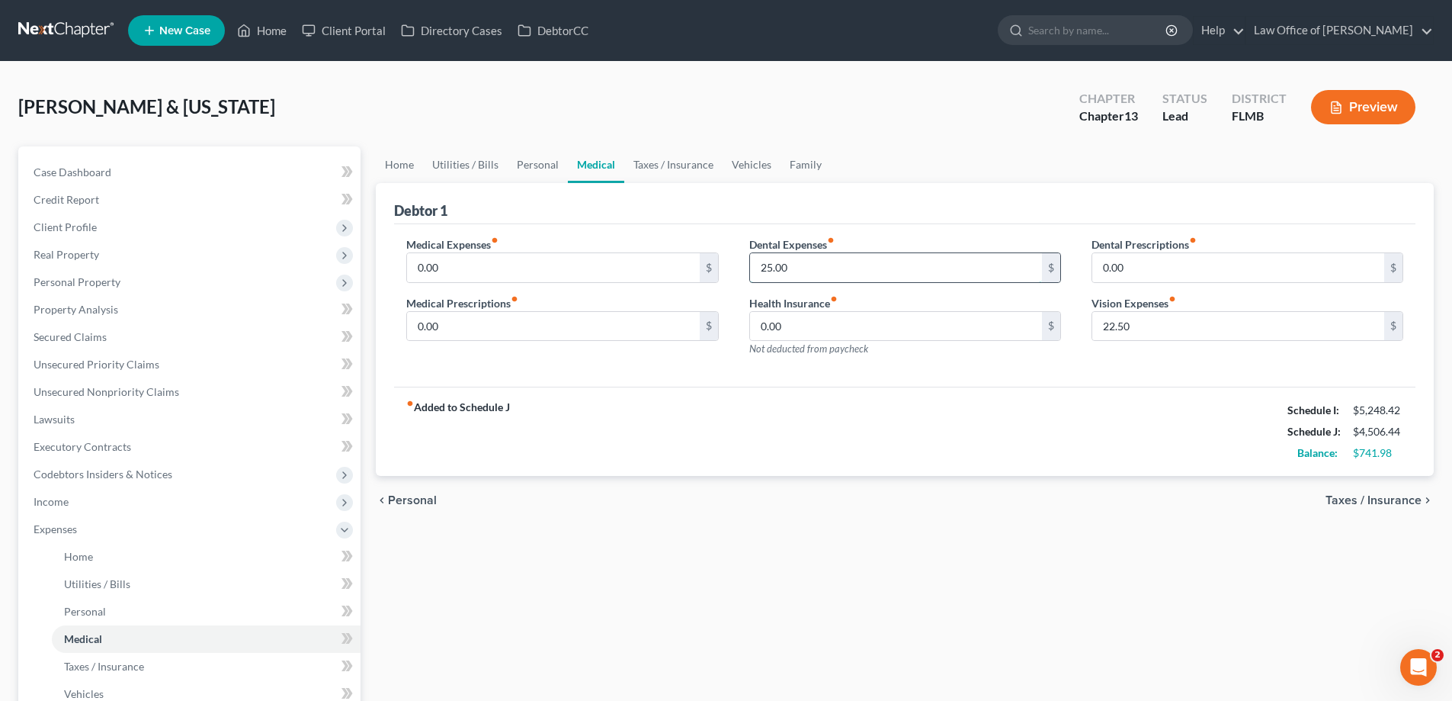
click at [931, 269] on input "25.00" at bounding box center [896, 267] width 292 height 29
click at [973, 399] on div "fiber_manual_record Added to Schedule J Schedule I: $5,248.42 Schedule J: $4,54…" at bounding box center [904, 430] width 1021 height 89
click at [1150, 330] on input "22.50" at bounding box center [1238, 326] width 292 height 29
drag, startPoint x: 906, startPoint y: 635, endPoint x: 826, endPoint y: 517, distance: 142.7
click at [907, 634] on div "Home Utilities / Bills Personal Medical Taxes / Insurance Vehicles Family Debto…" at bounding box center [904, 559] width 1073 height 826
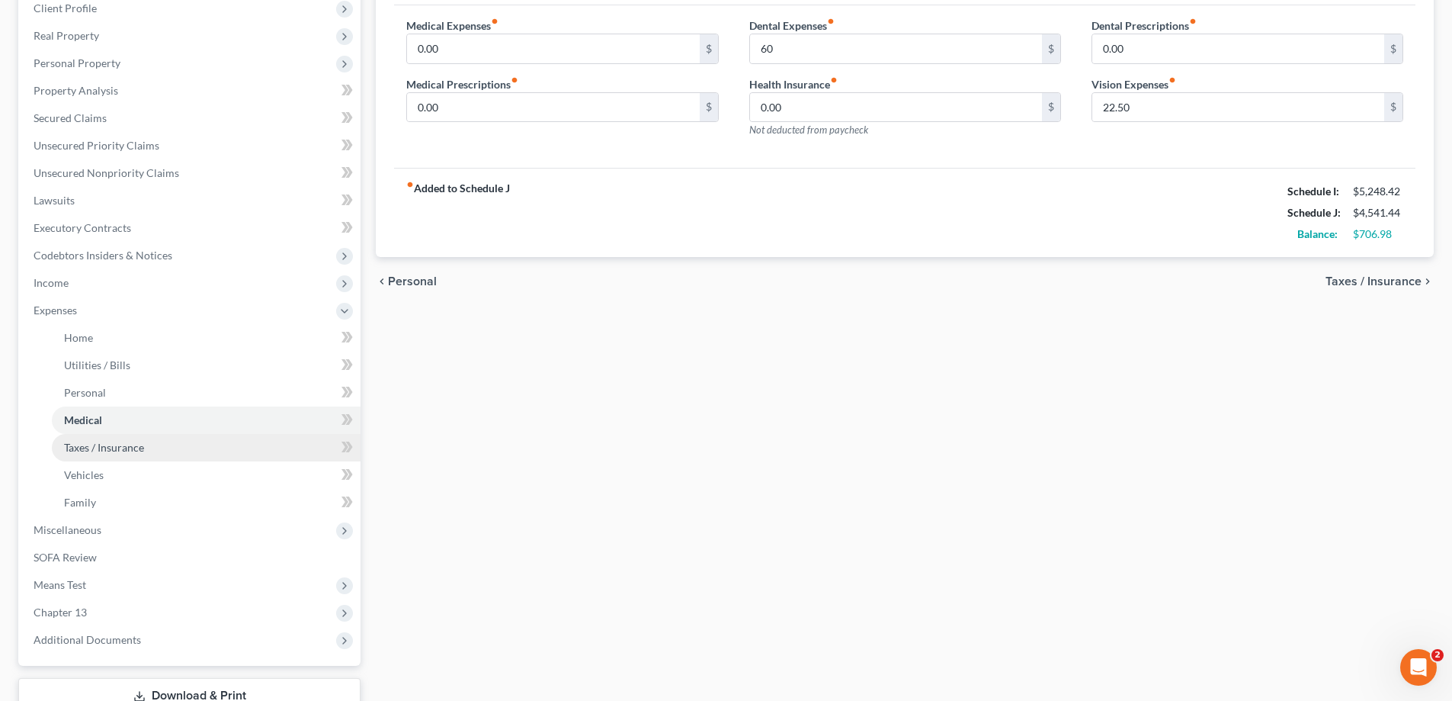
scroll to position [329, 0]
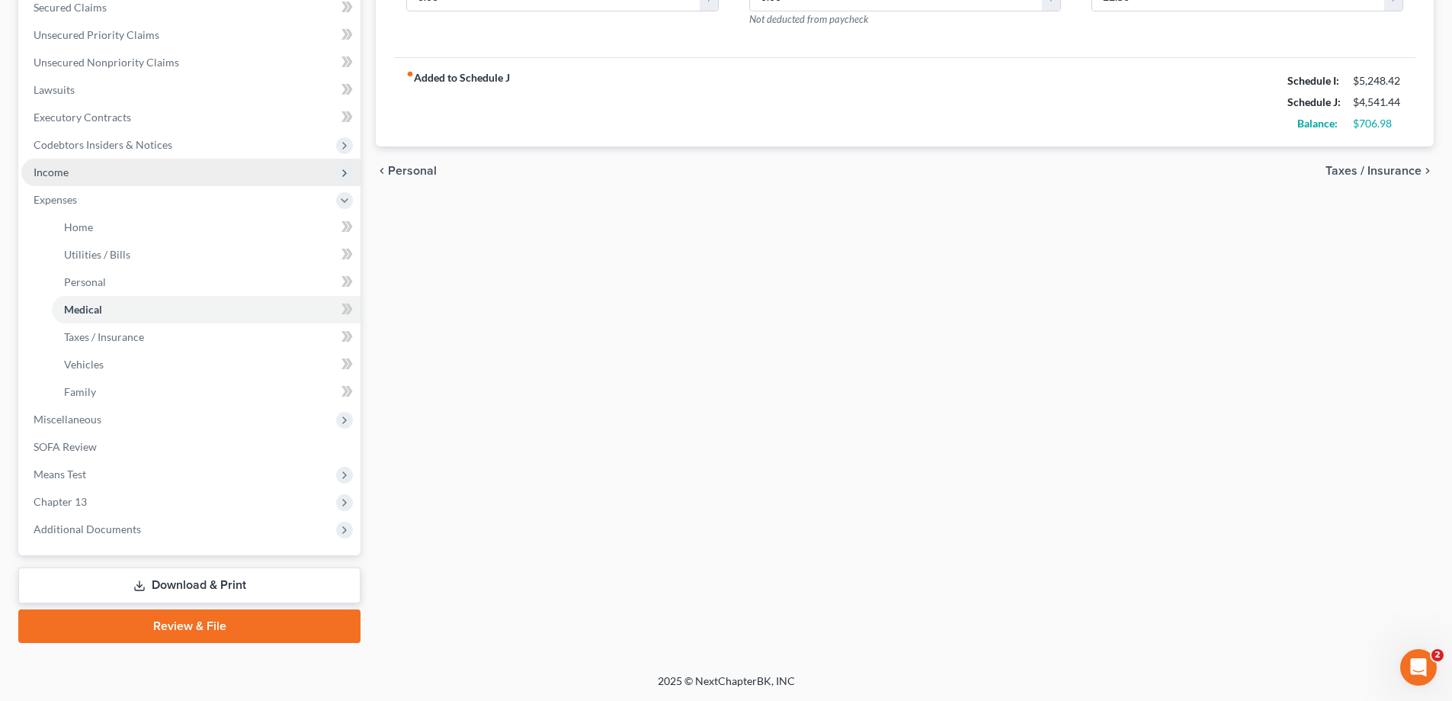
click at [92, 183] on span "Income" at bounding box center [190, 172] width 339 height 27
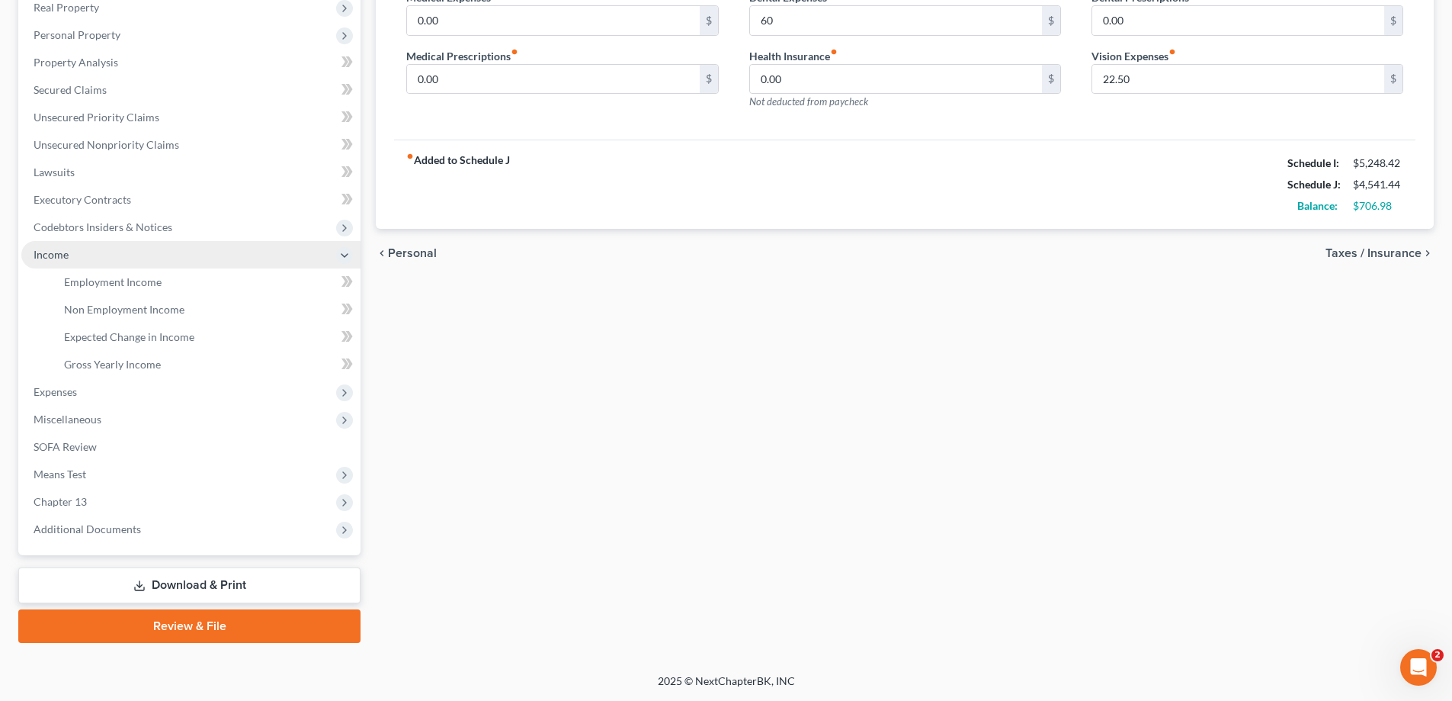
scroll to position [247, 0]
click at [153, 281] on span "Employment Income" at bounding box center [113, 281] width 98 height 13
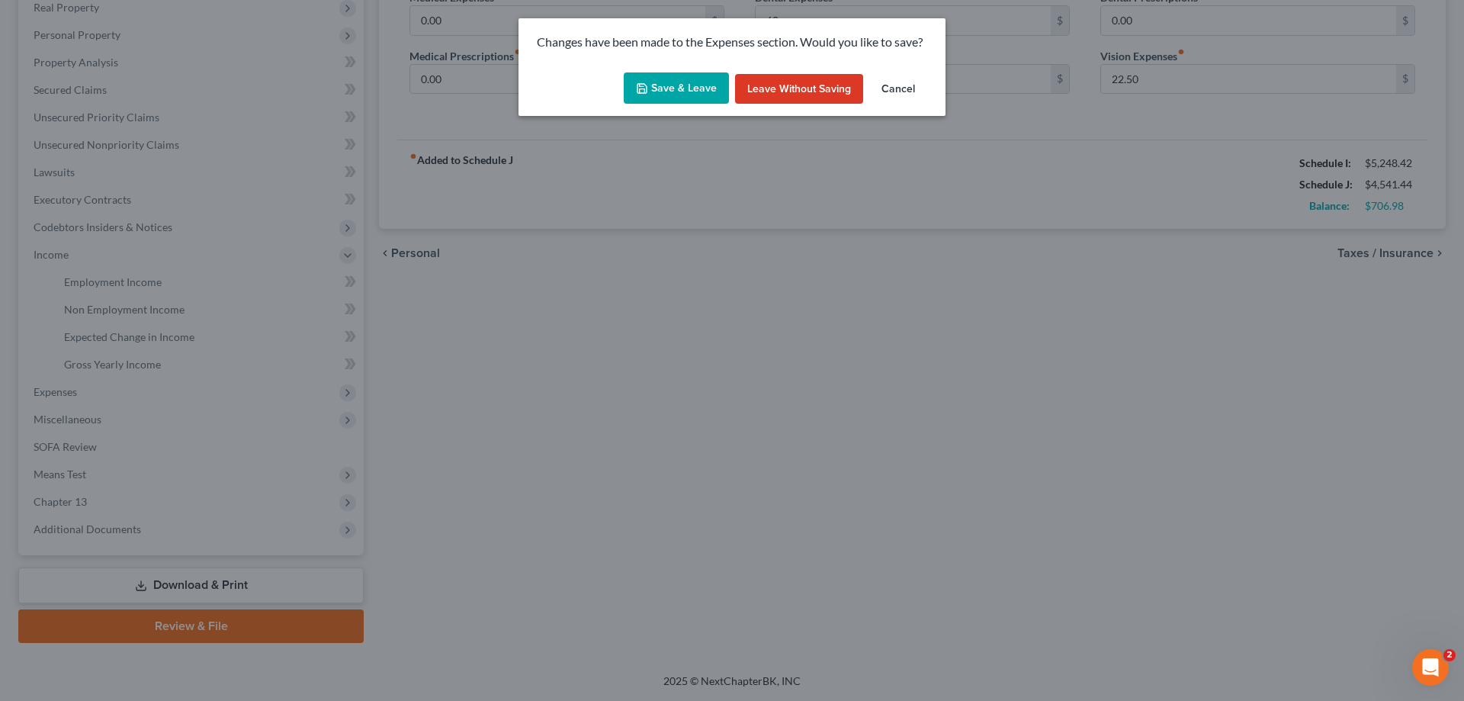
click at [691, 73] on button "Save & Leave" at bounding box center [676, 88] width 105 height 32
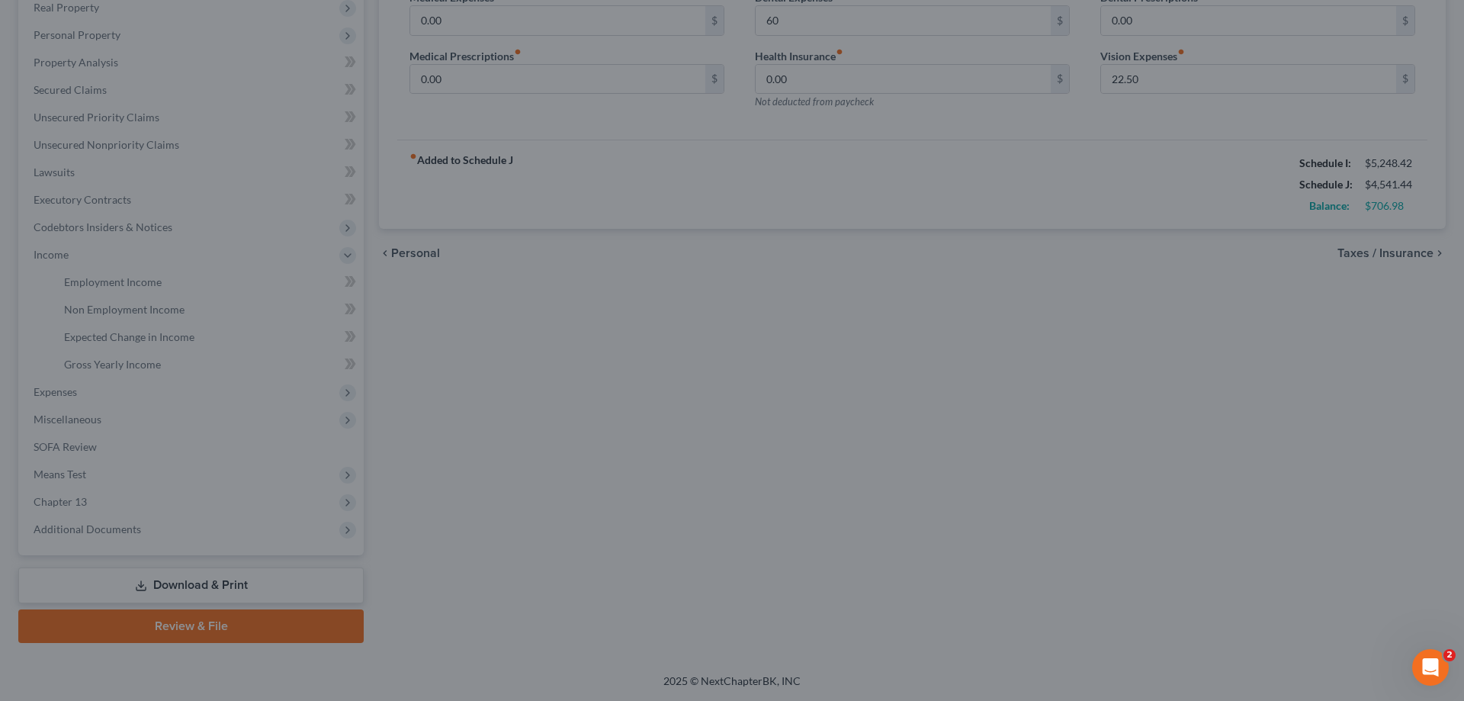
type input "60.00"
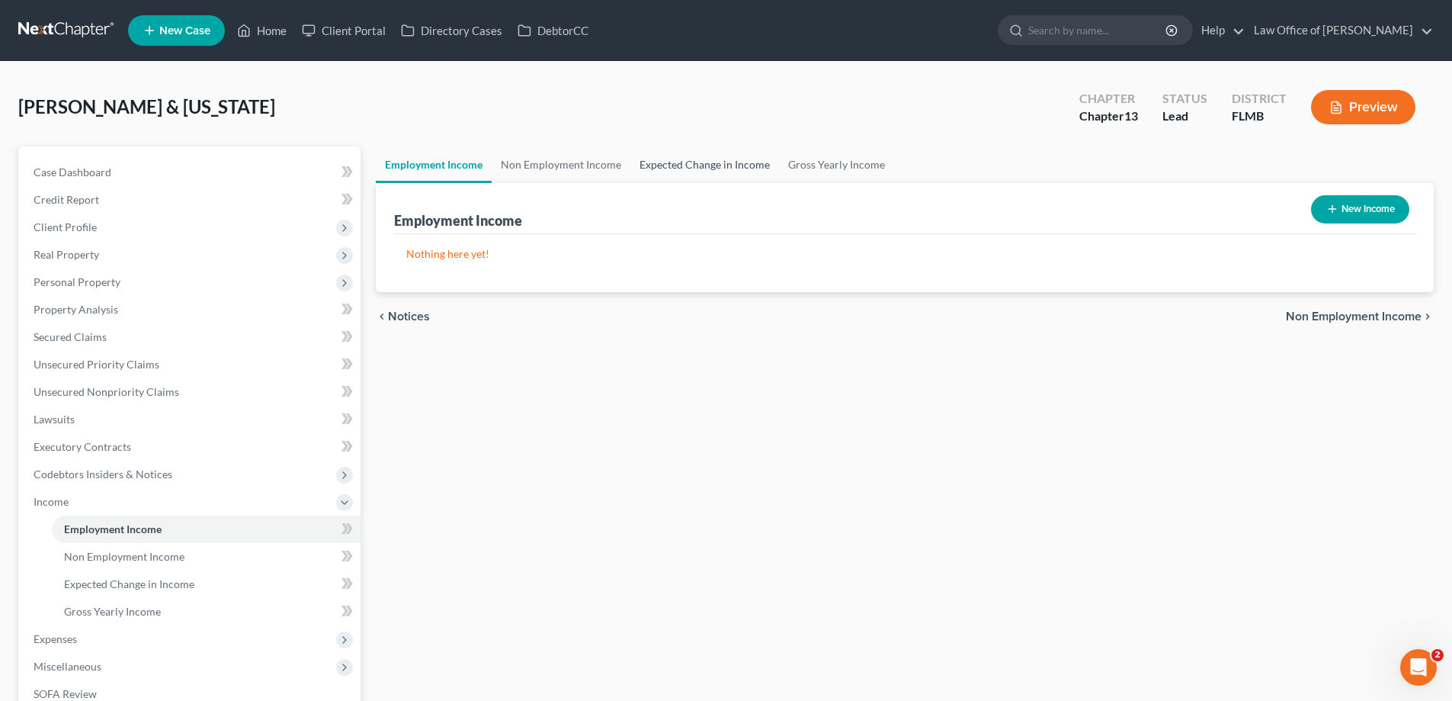
click at [682, 165] on link "Expected Change in Income" at bounding box center [704, 164] width 149 height 37
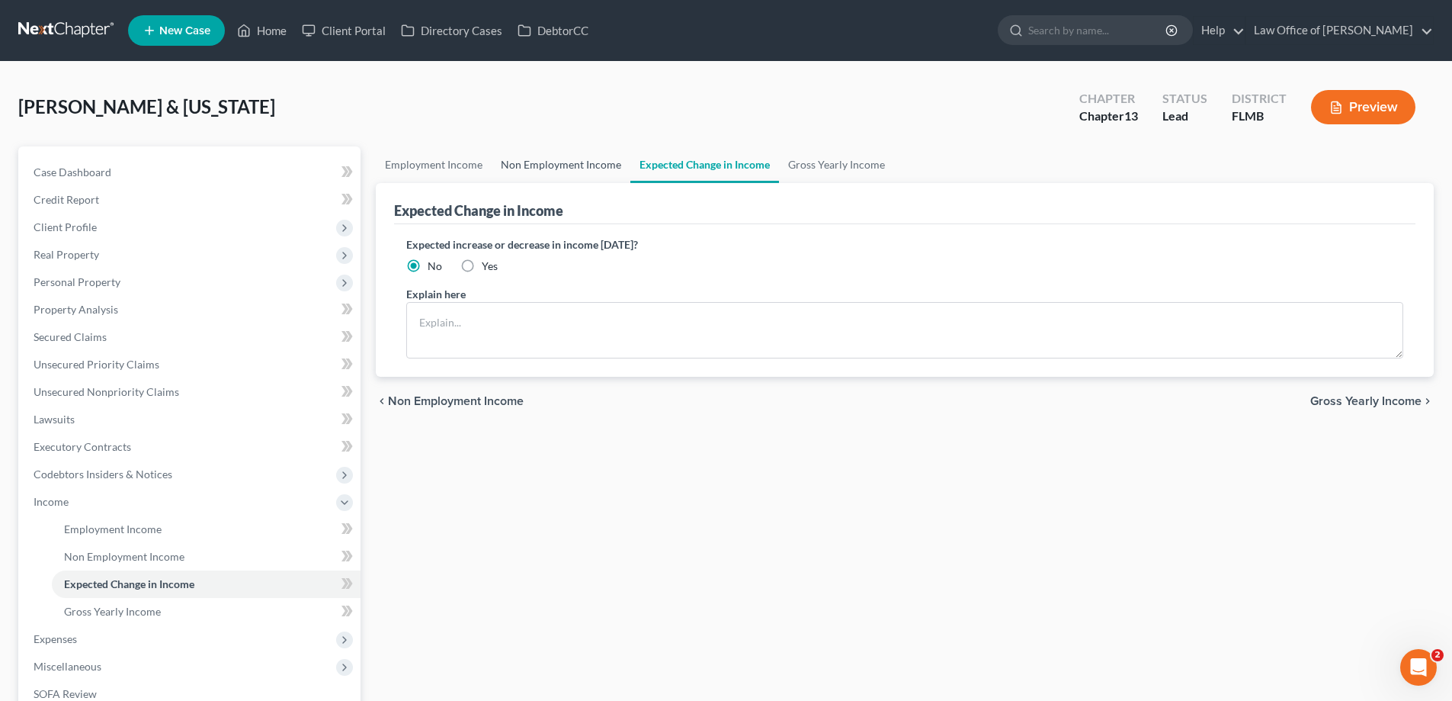
click at [574, 179] on link "Non Employment Income" at bounding box center [561, 164] width 139 height 37
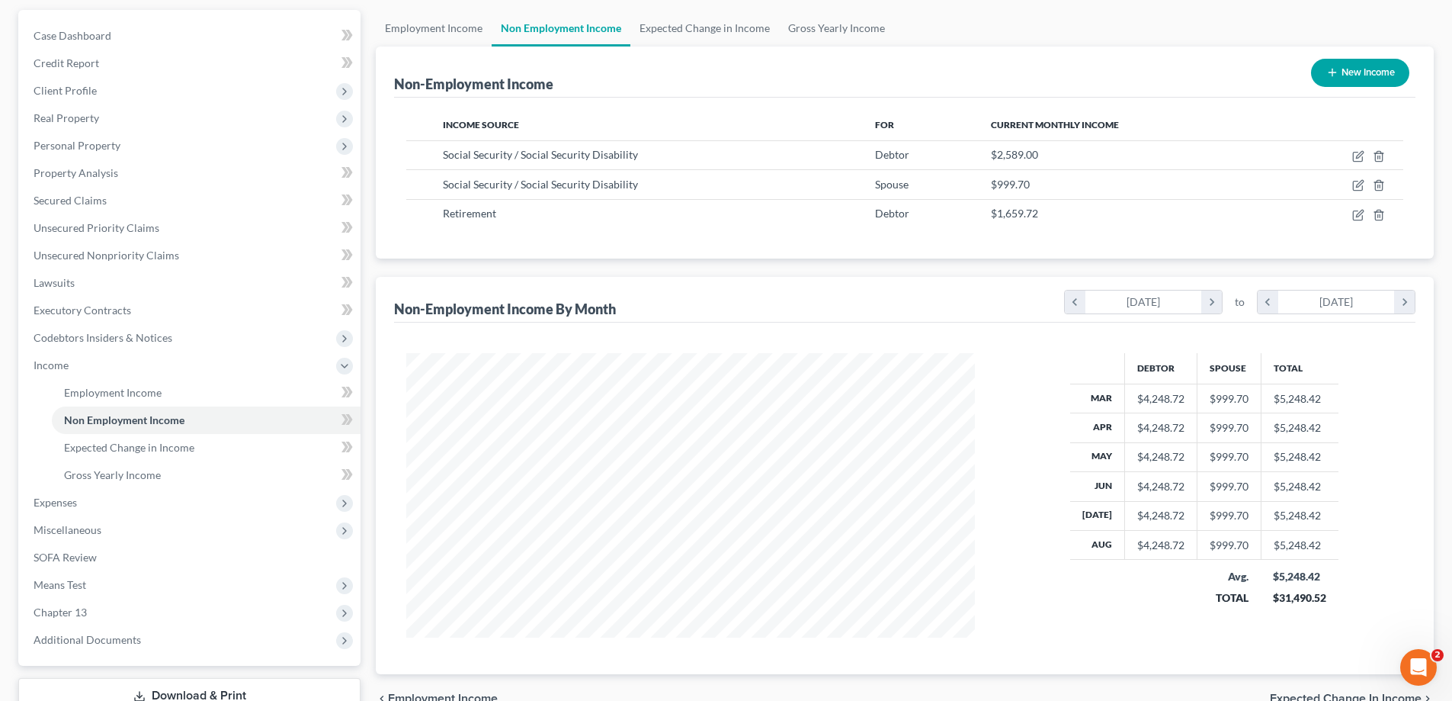
scroll to position [247, 0]
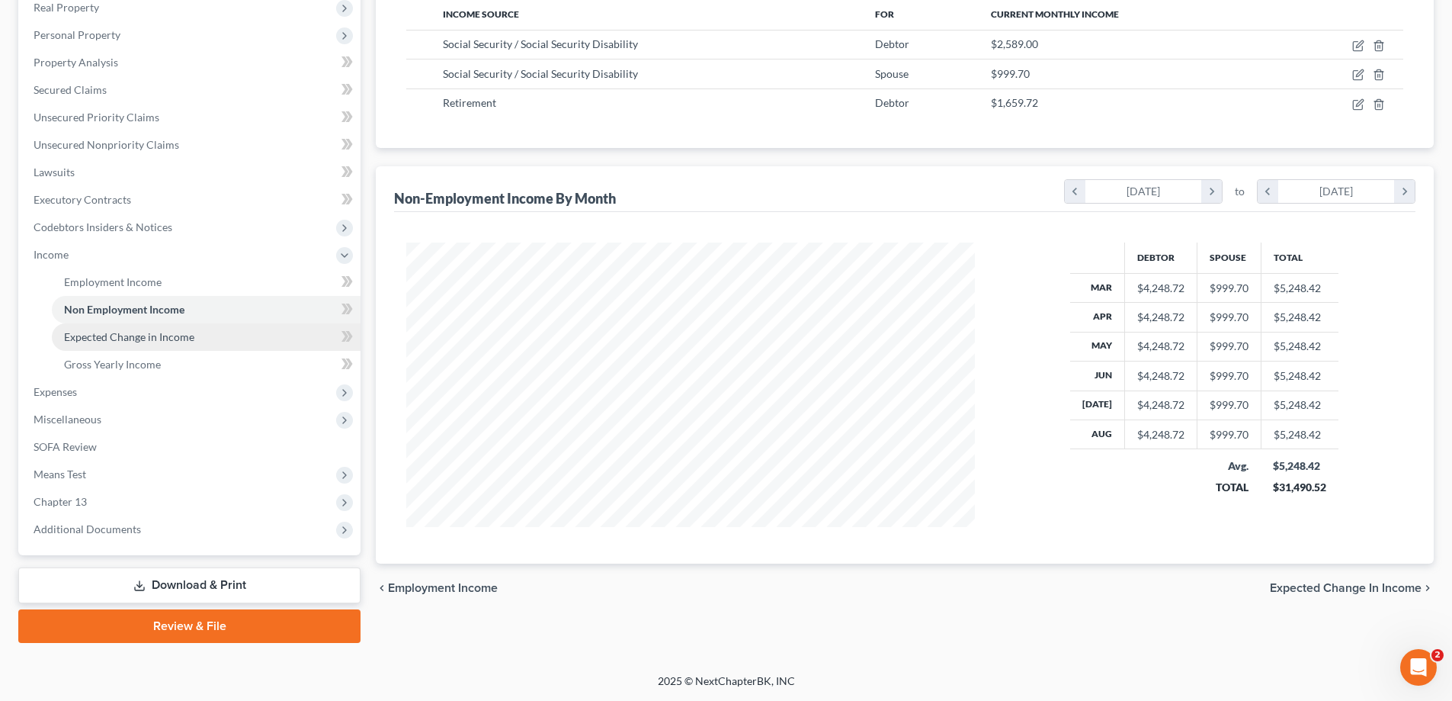
click at [258, 340] on link "Expected Change in Income" at bounding box center [206, 336] width 309 height 27
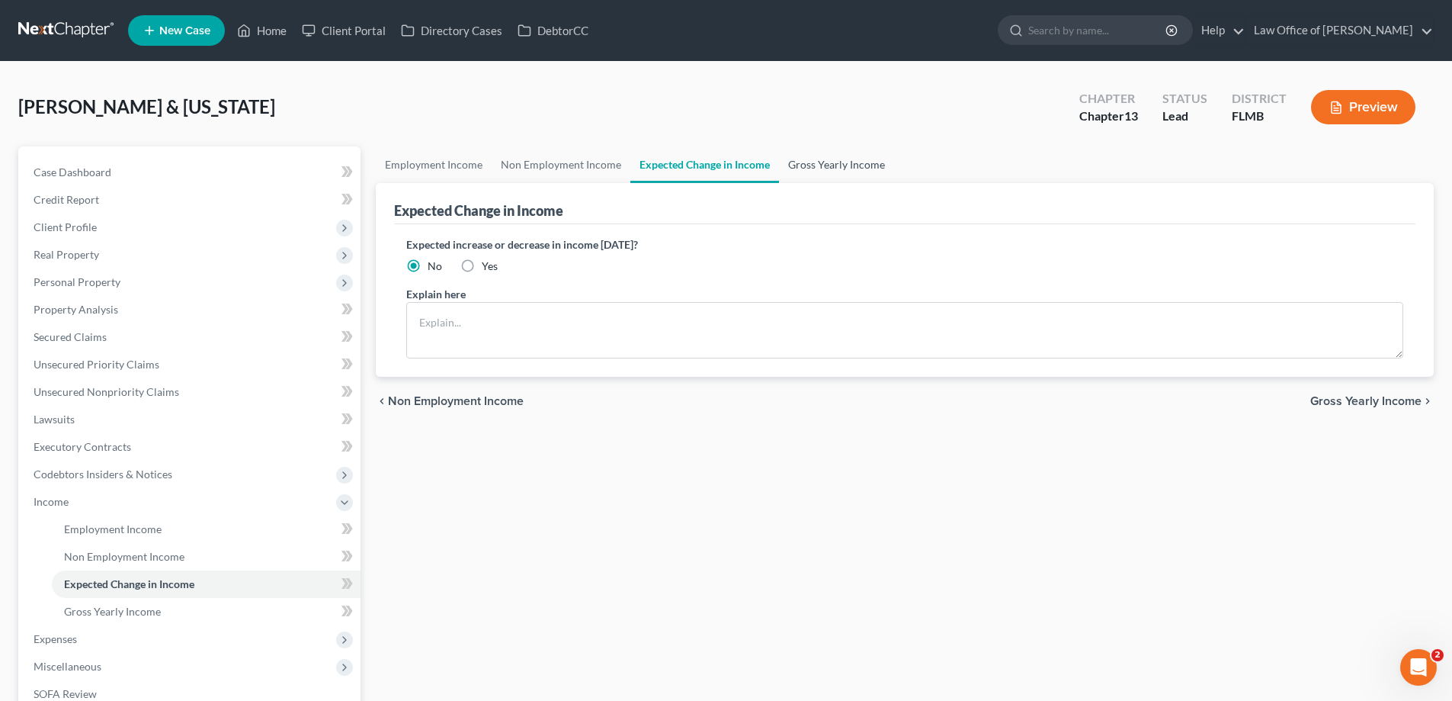
click at [837, 177] on link "Gross Yearly Income" at bounding box center [836, 164] width 115 height 37
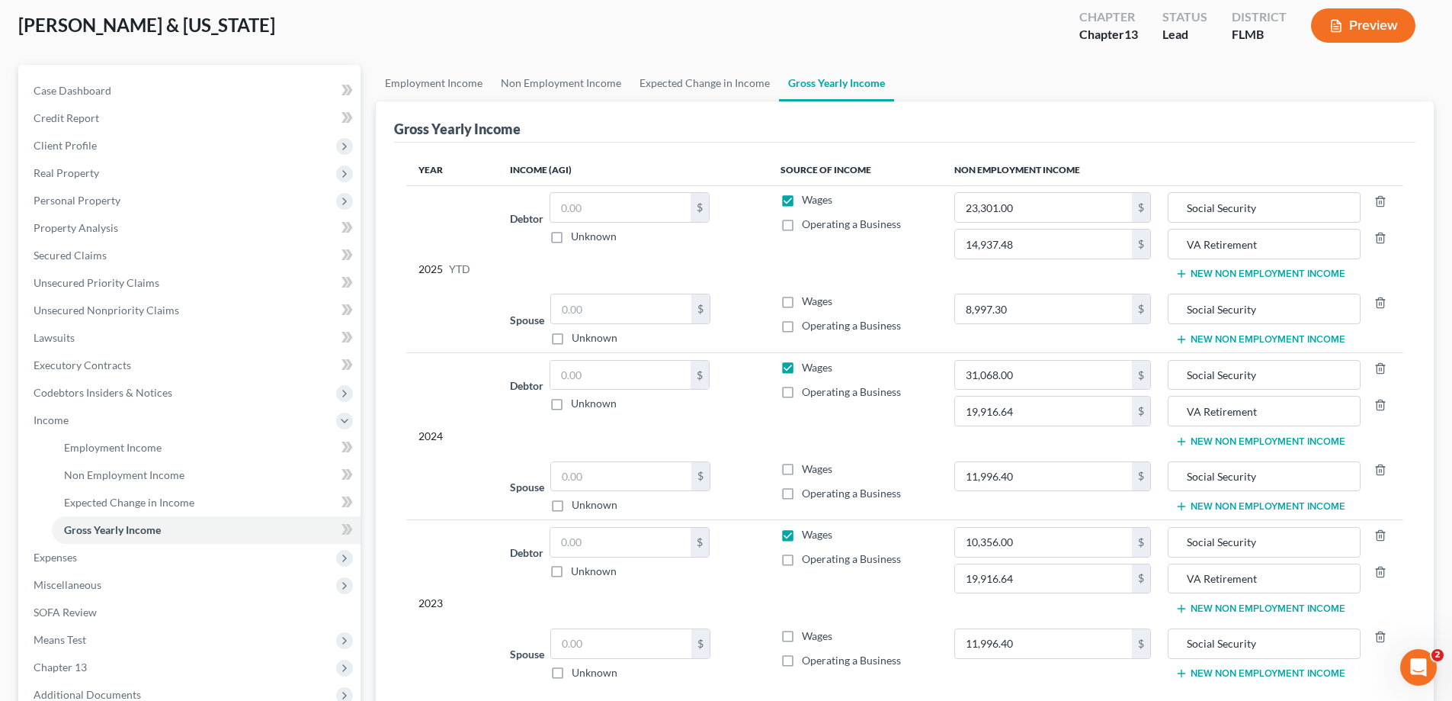
scroll to position [247, 0]
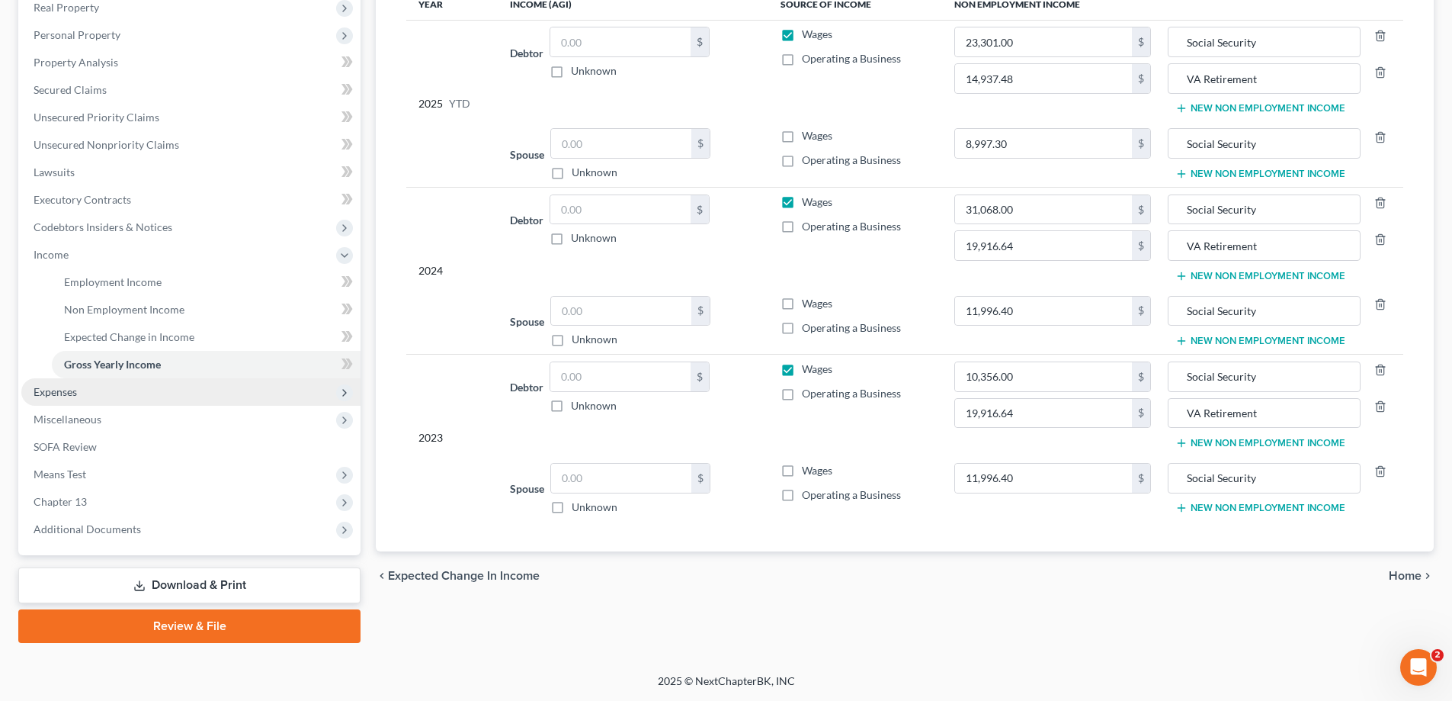
click at [84, 390] on span "Expenses" at bounding box center [190, 391] width 339 height 27
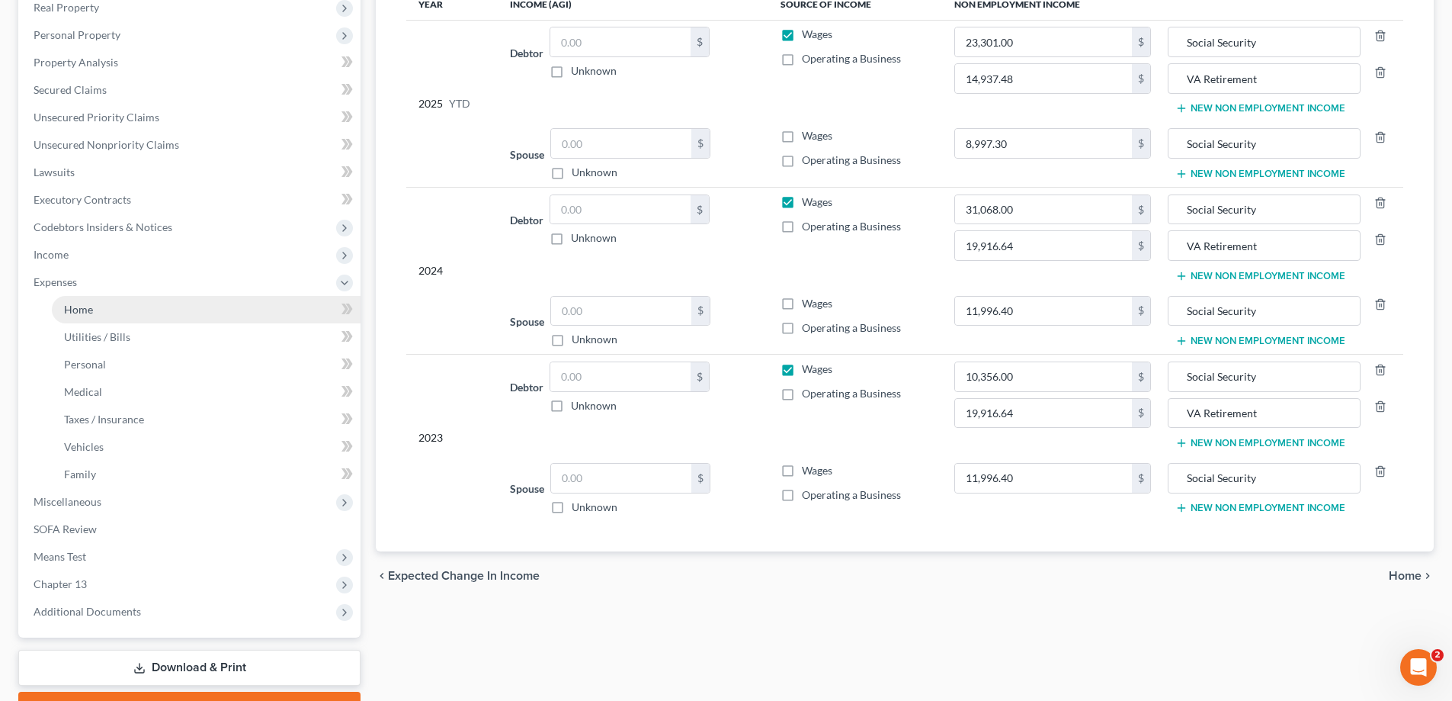
click at [109, 316] on link "Home" at bounding box center [206, 309] width 309 height 27
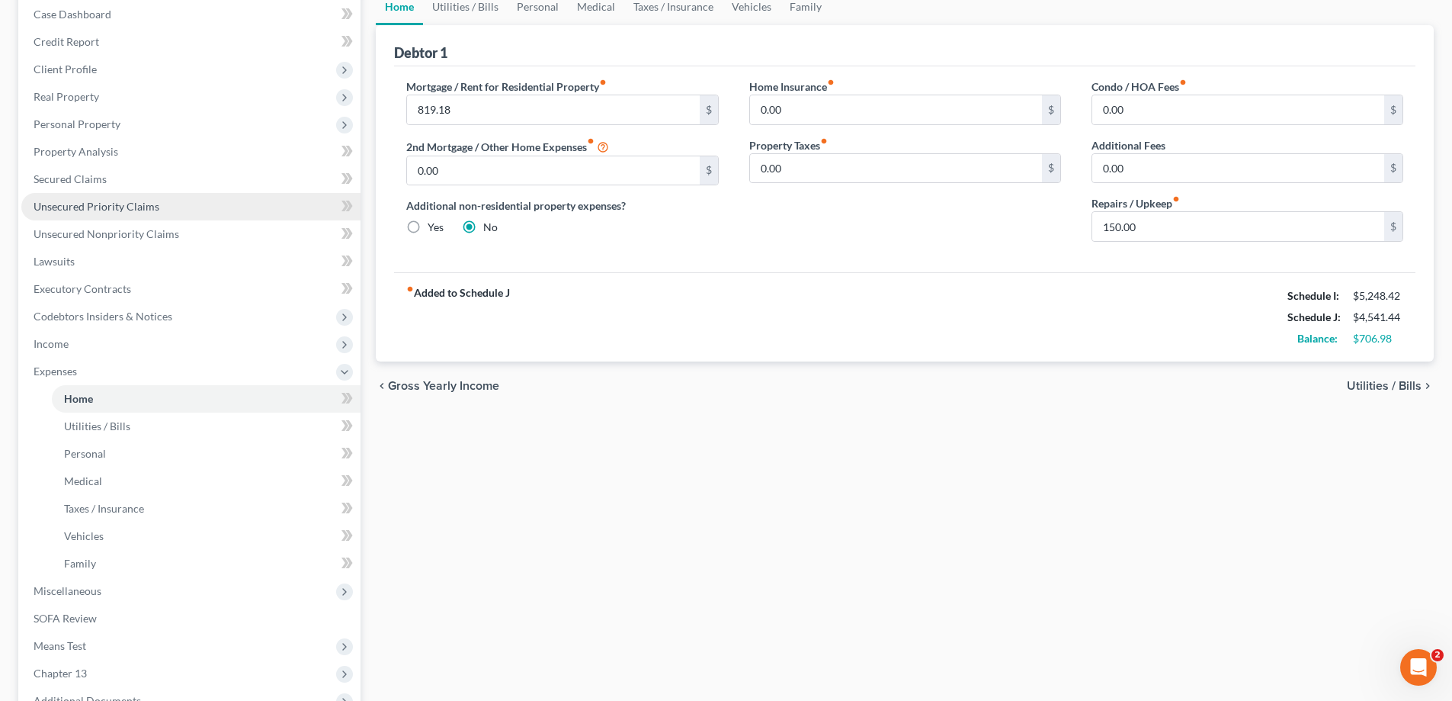
scroll to position [329, 0]
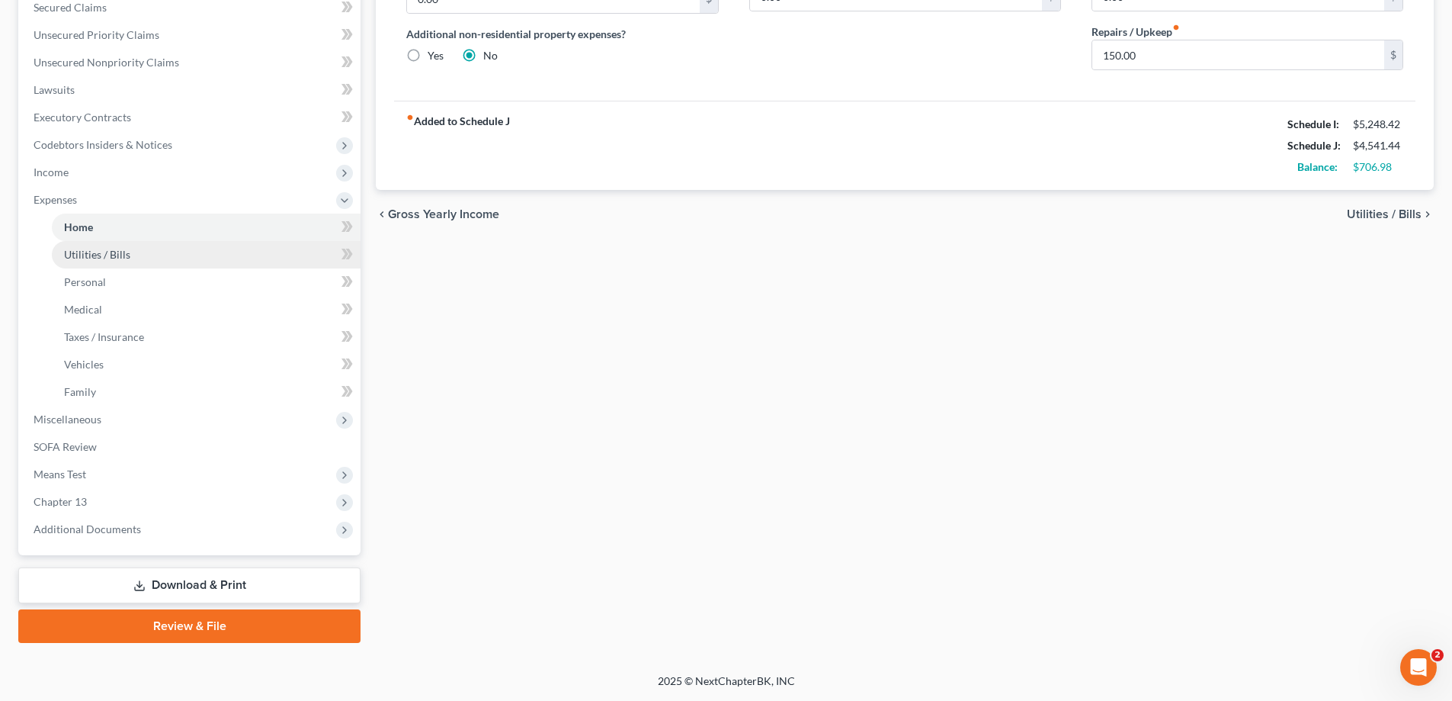
click at [106, 254] on span "Utilities / Bills" at bounding box center [97, 254] width 66 height 13
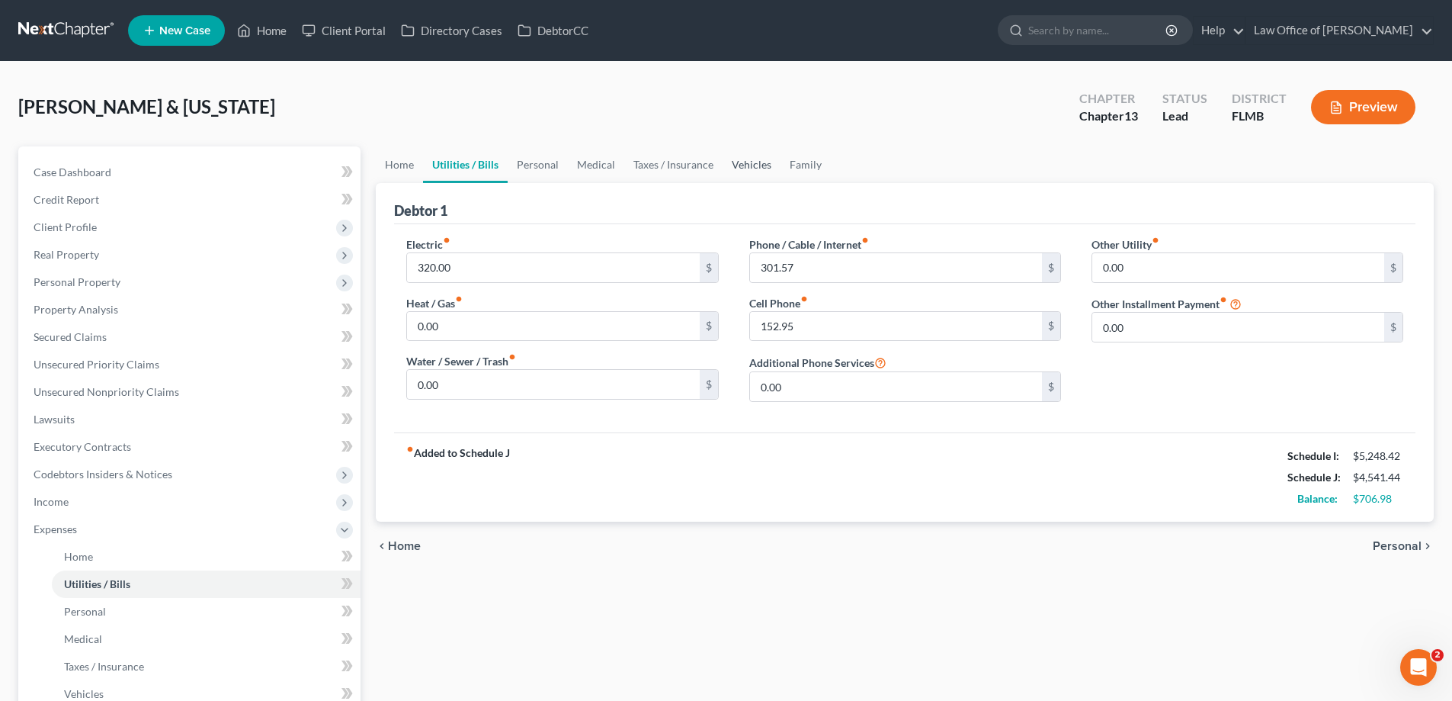
click at [742, 171] on link "Vehicles" at bounding box center [752, 164] width 58 height 37
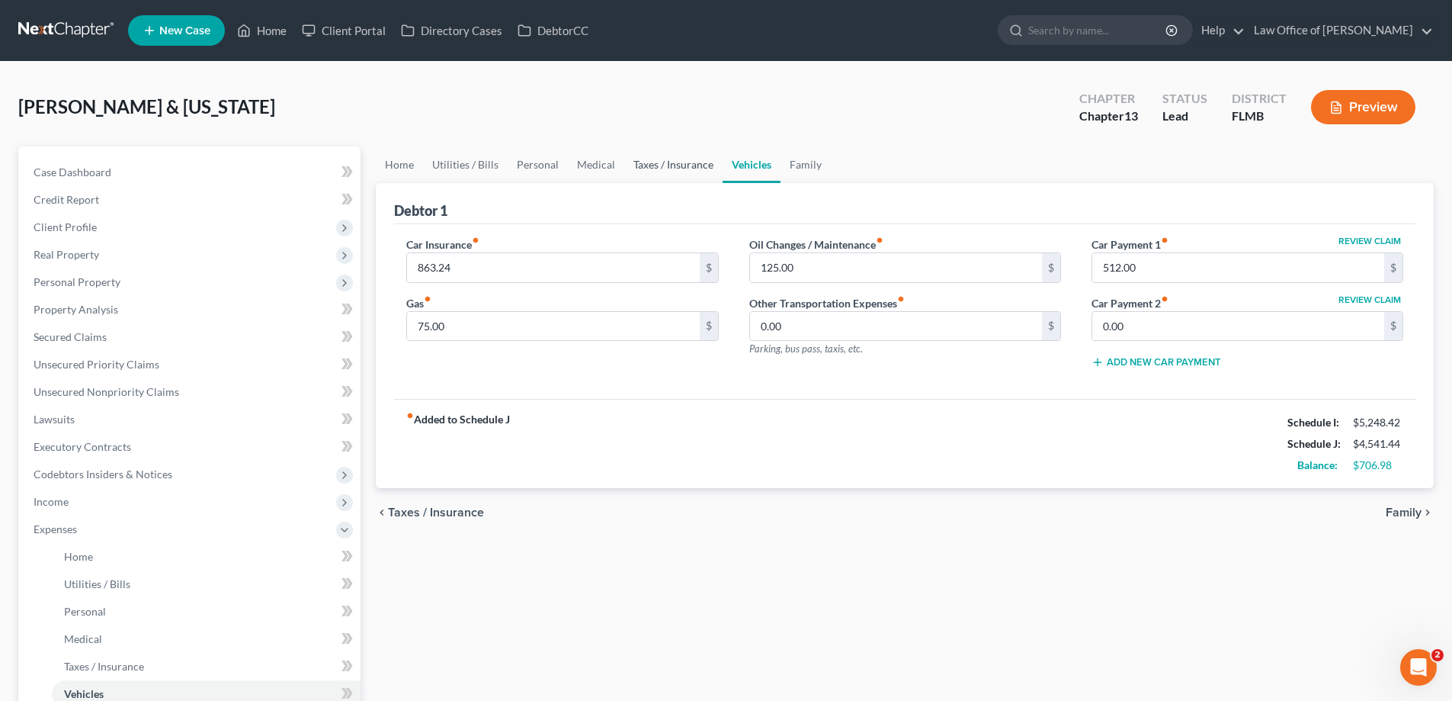
click at [680, 165] on link "Taxes / Insurance" at bounding box center [673, 164] width 98 height 37
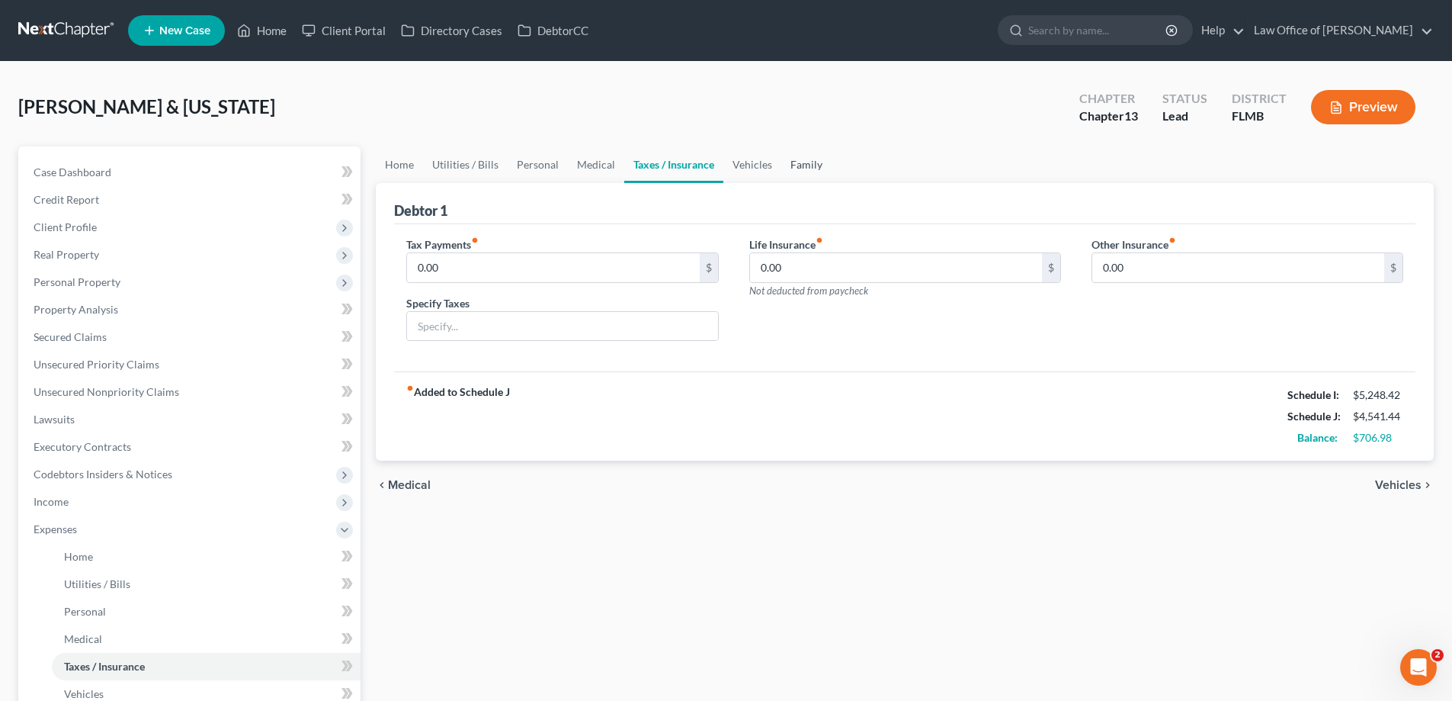
click at [806, 163] on link "Family" at bounding box center [806, 164] width 50 height 37
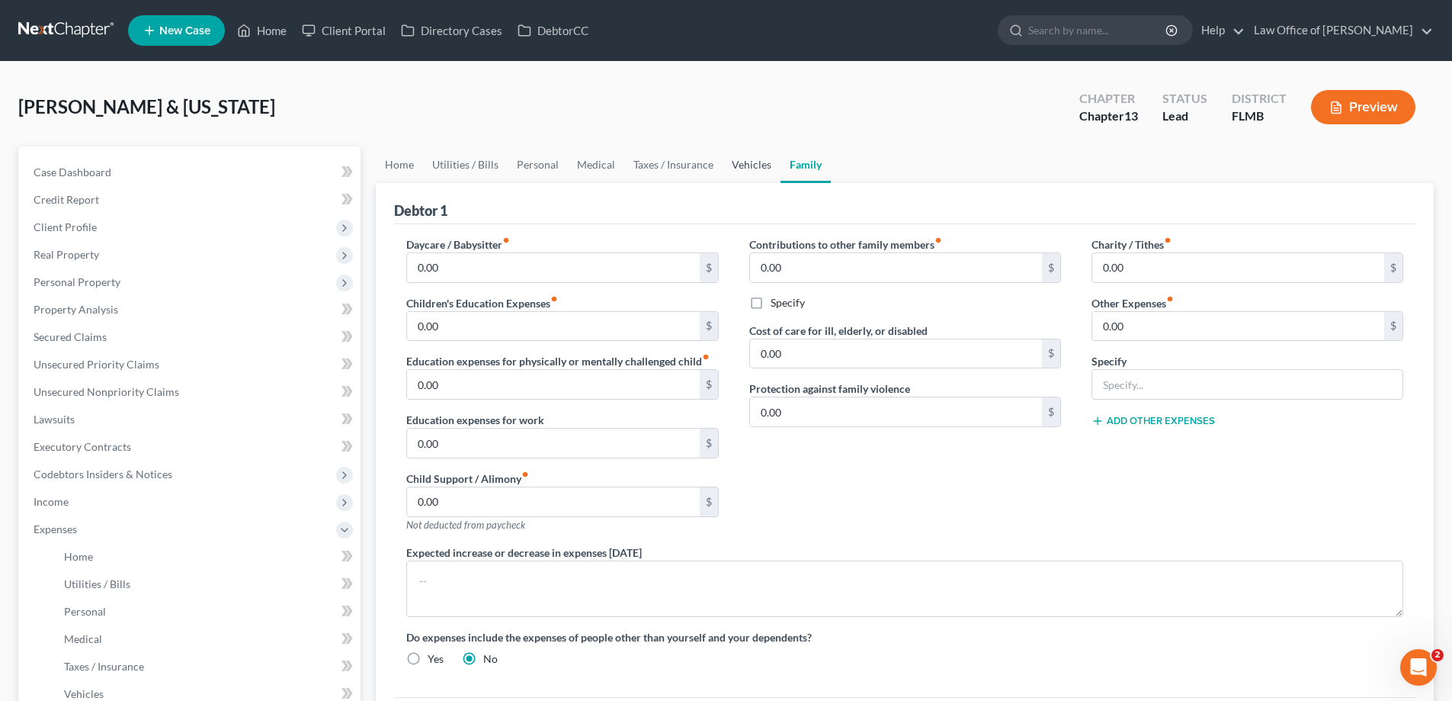
click at [739, 165] on link "Vehicles" at bounding box center [752, 164] width 58 height 37
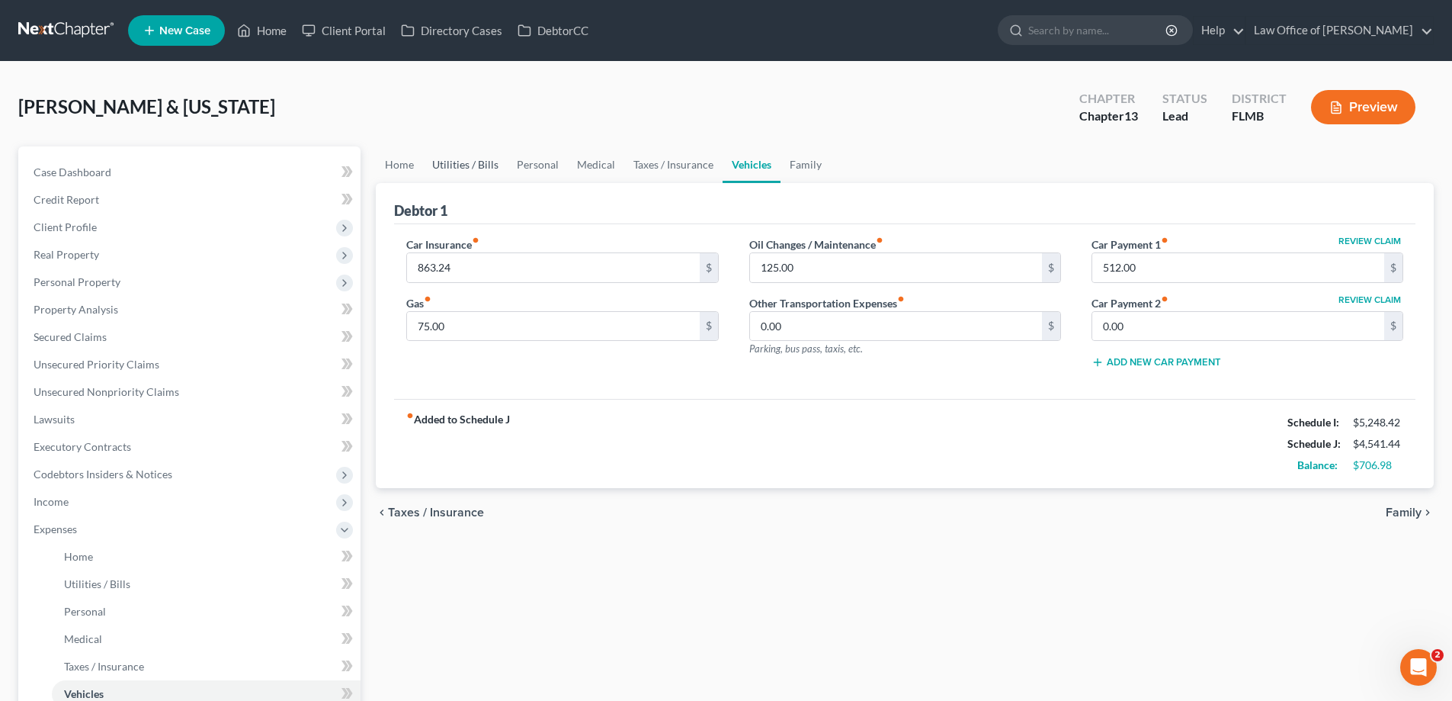
click at [477, 172] on link "Utilities / Bills" at bounding box center [465, 164] width 85 height 37
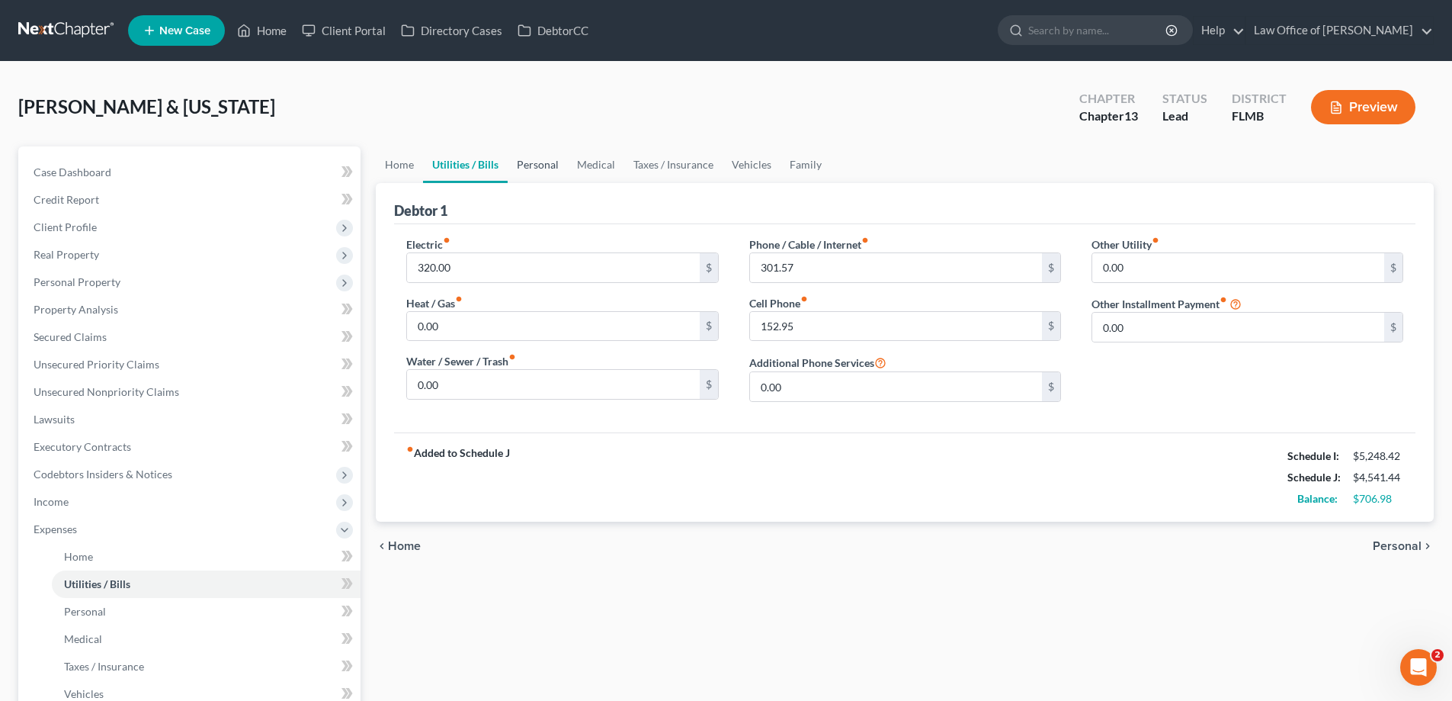
click at [548, 165] on link "Personal" at bounding box center [538, 164] width 60 height 37
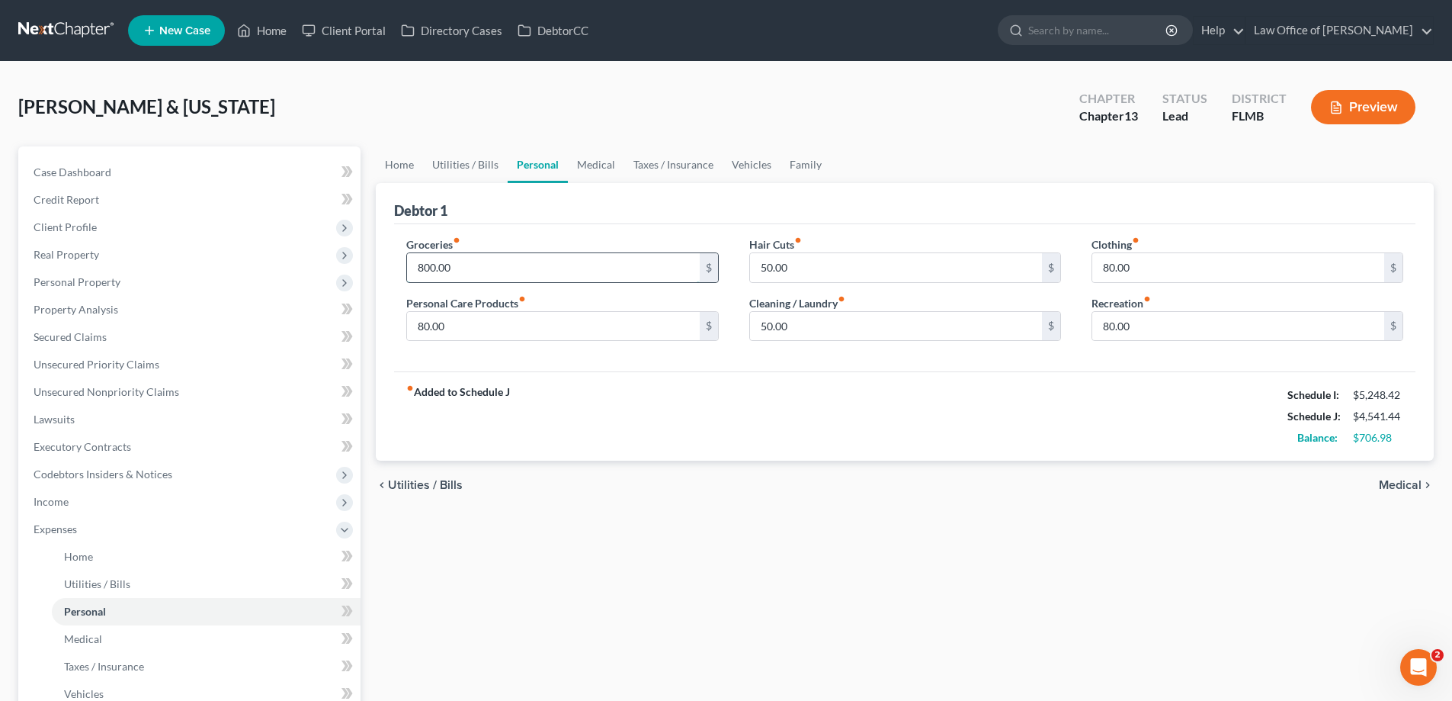
click at [549, 254] on input "800.00" at bounding box center [553, 267] width 292 height 29
click at [602, 444] on div "fiber_manual_record Added to Schedule J Schedule I: $5,248.42 Schedule J: $3,84…" at bounding box center [904, 415] width 1021 height 89
click at [467, 258] on input "100" at bounding box center [553, 267] width 292 height 29
drag, startPoint x: 508, startPoint y: 274, endPoint x: 304, endPoint y: 245, distance: 205.5
click at [304, 245] on div "Petition Navigation Case Dashboard Payments Invoices Payments Payments Credit R…" at bounding box center [726, 559] width 1431 height 826
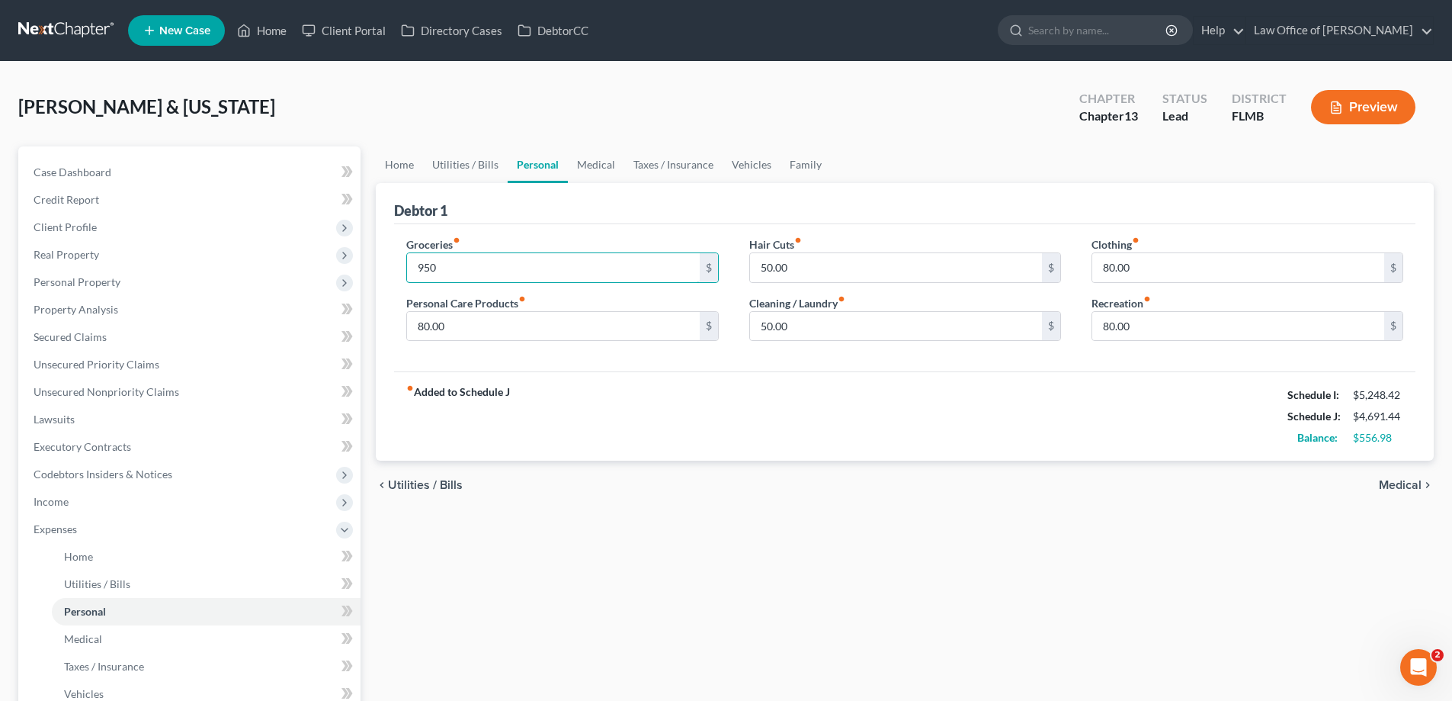
type input "950"
click at [649, 573] on div "Home Utilities / Bills Personal Medical Taxes / Insurance Vehicles Family Debto…" at bounding box center [904, 559] width 1073 height 826
click at [662, 157] on link "Taxes / Insurance" at bounding box center [673, 164] width 98 height 37
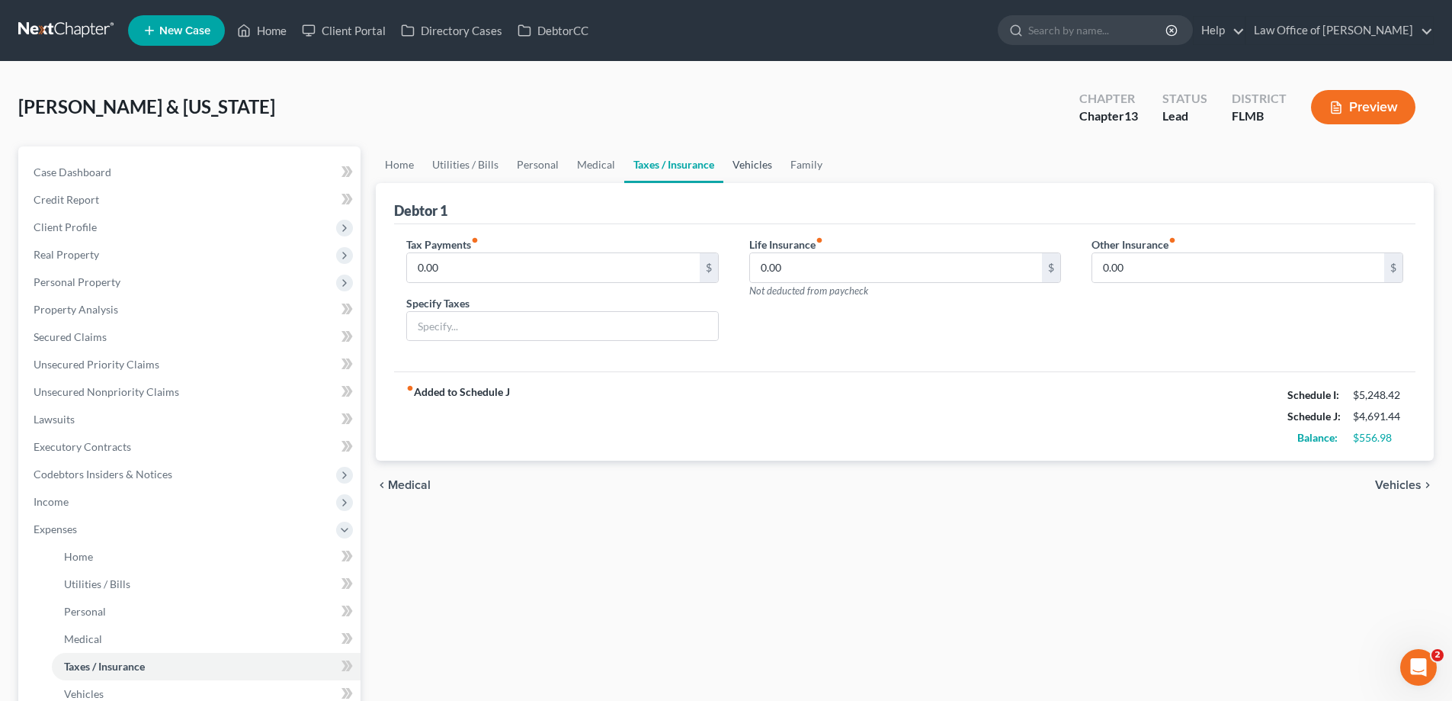
click at [761, 159] on link "Vehicles" at bounding box center [752, 164] width 58 height 37
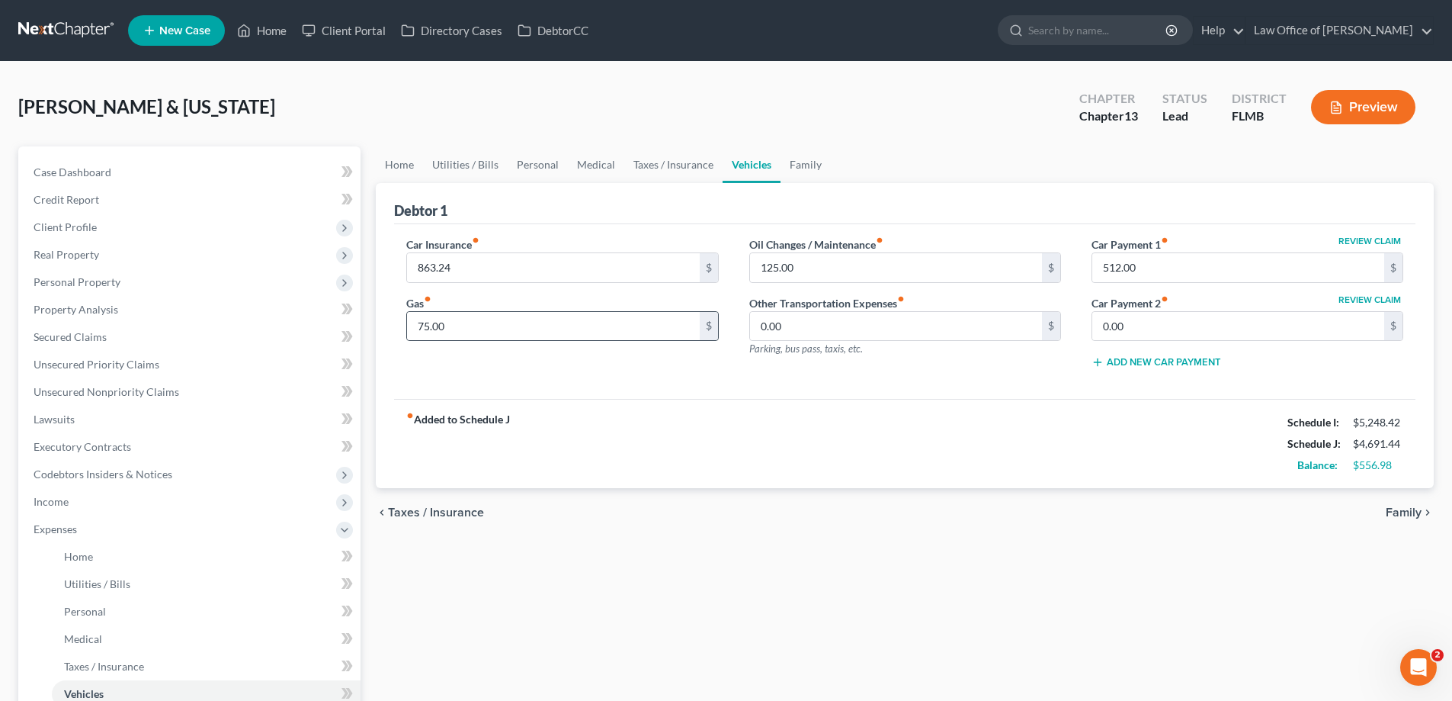
click at [548, 341] on div "75.00 $" at bounding box center [562, 326] width 312 height 30
click at [553, 325] on input "75.00" at bounding box center [553, 326] width 292 height 29
type input "150"
click at [620, 511] on div "chevron_left Taxes / Insurance Family chevron_right" at bounding box center [905, 512] width 1058 height 49
click at [806, 166] on link "Family" at bounding box center [806, 164] width 50 height 37
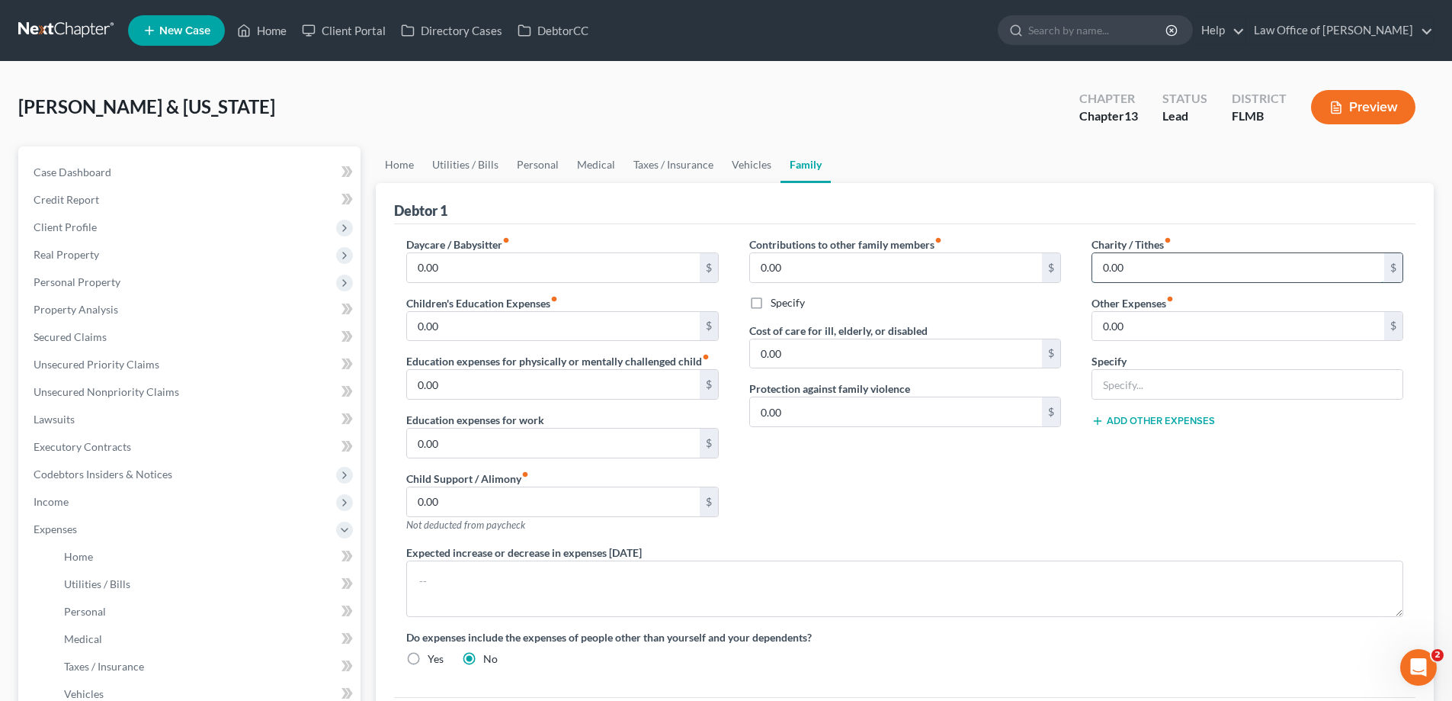
click at [1179, 275] on input "0.00" at bounding box center [1238, 267] width 292 height 29
type input "5"
type input "6"
click at [1397, 549] on div "Expected increase or decrease in expenses [DATE]" at bounding box center [905, 580] width 1028 height 72
drag, startPoint x: 1184, startPoint y: 281, endPoint x: 1170, endPoint y: 282, distance: 13.8
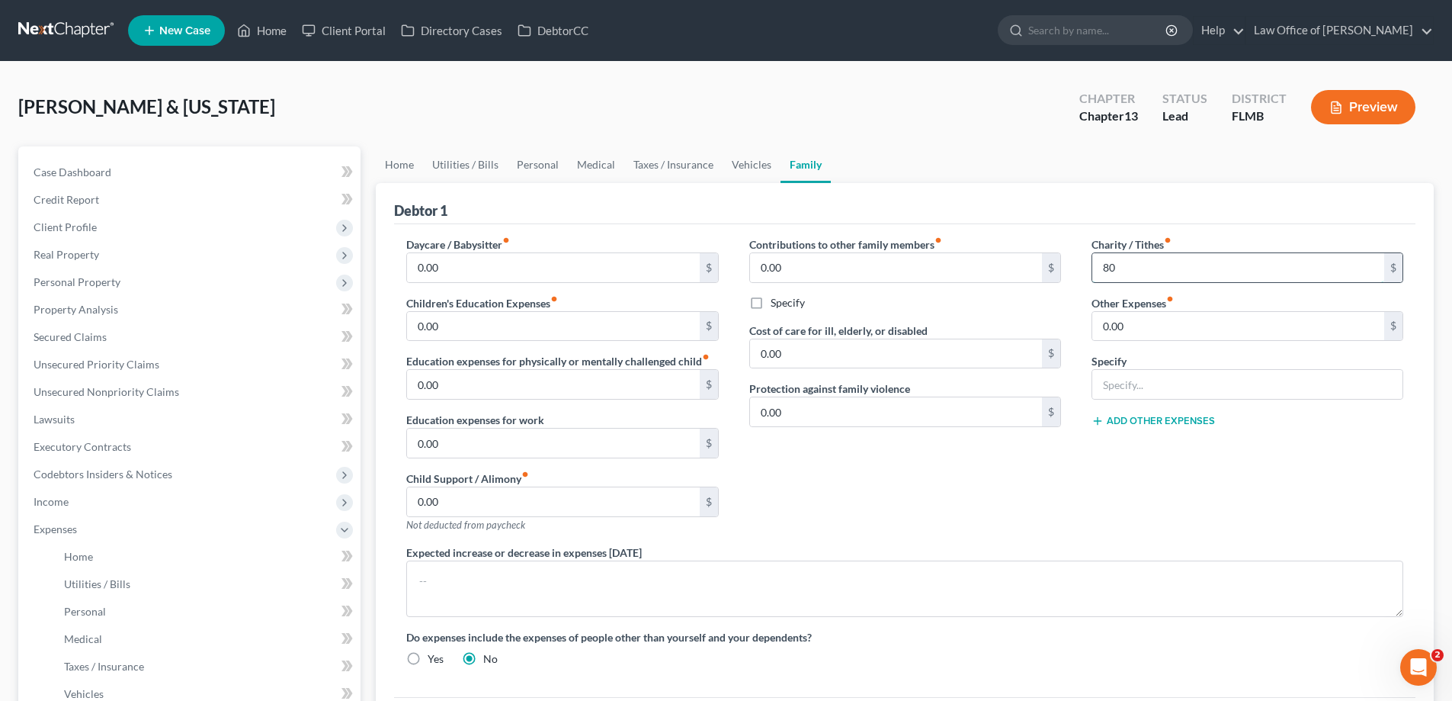
click at [1182, 281] on input "80" at bounding box center [1238, 267] width 292 height 29
type input "30"
click at [1082, 506] on div "Charity / Tithes fiber_manual_record 30 $ Other Expenses fiber_manual_record 0.…" at bounding box center [1247, 390] width 342 height 308
click at [742, 159] on link "Vehicles" at bounding box center [752, 164] width 58 height 37
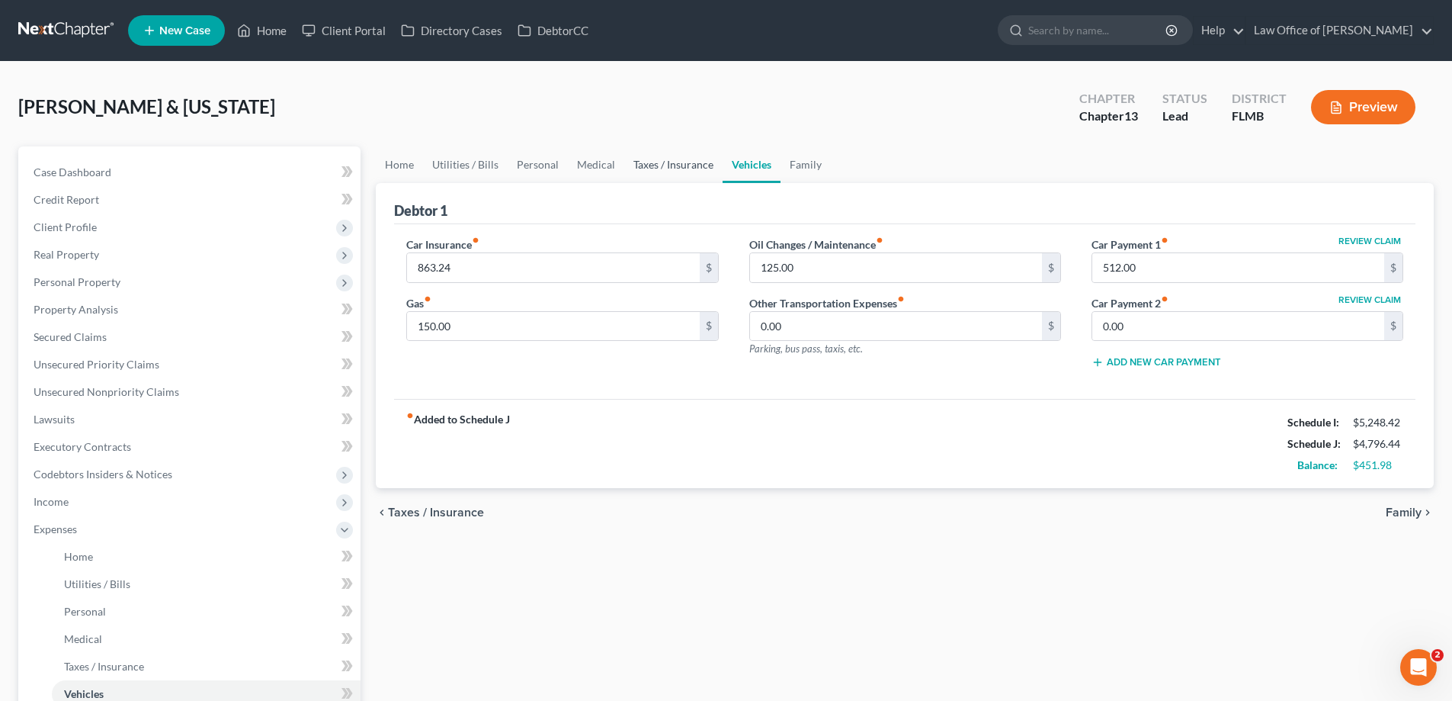
click at [672, 165] on link "Taxes / Insurance" at bounding box center [673, 164] width 98 height 37
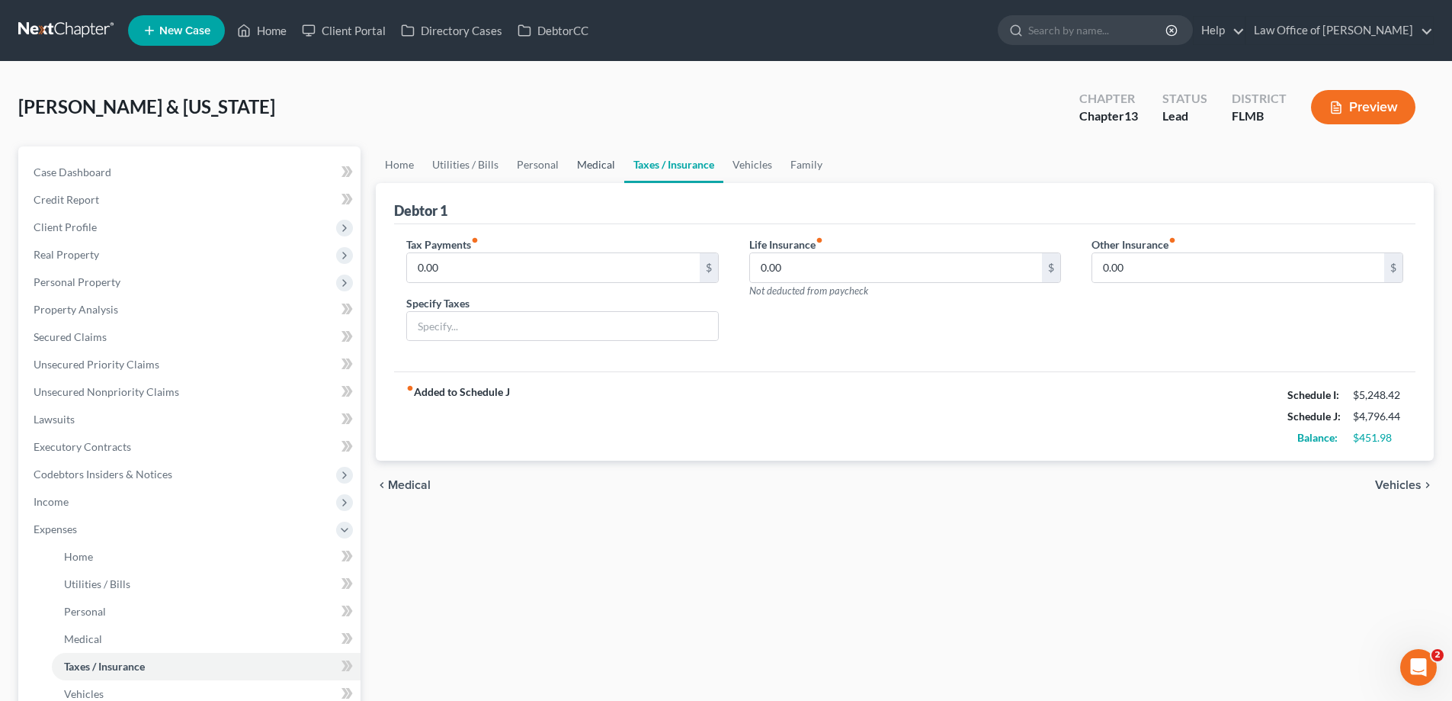
click at [592, 166] on link "Medical" at bounding box center [596, 164] width 56 height 37
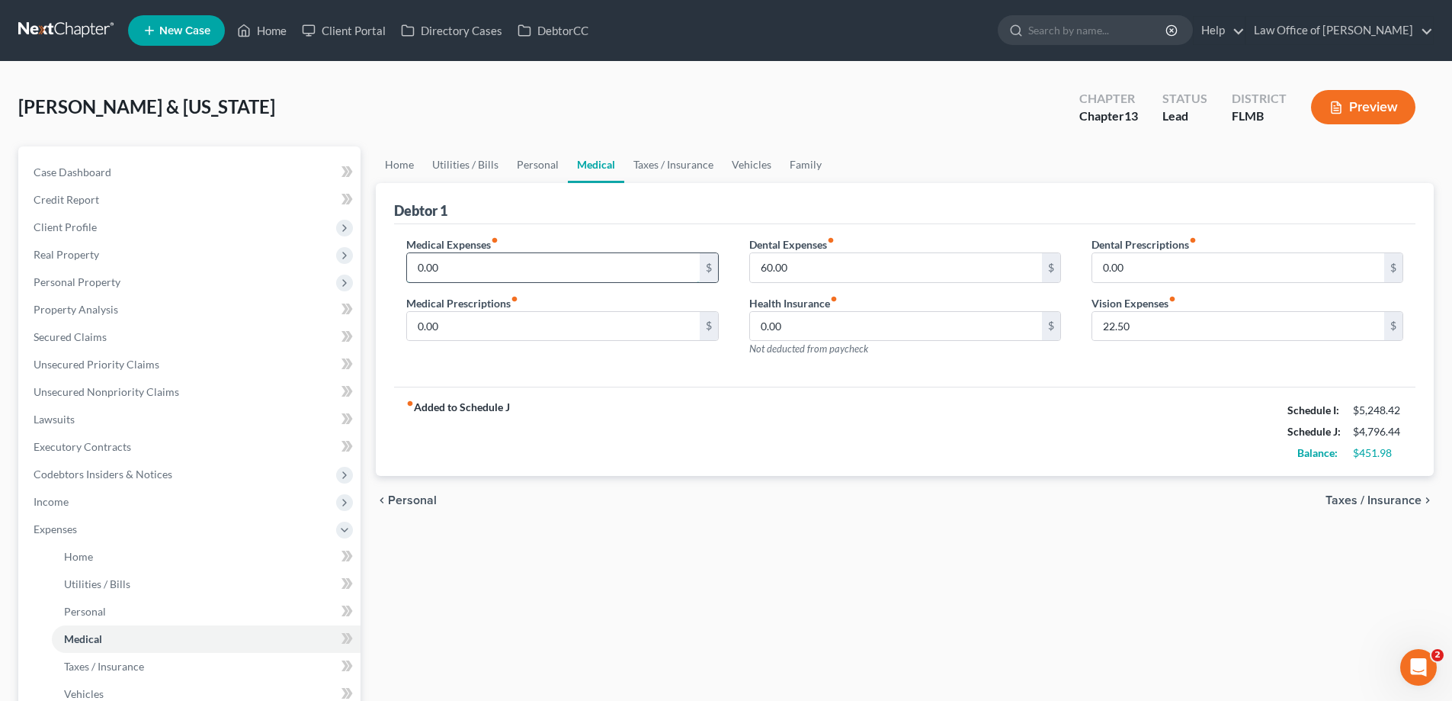
click at [552, 269] on input "0.00" at bounding box center [553, 267] width 292 height 29
type input "5"
click at [539, 169] on link "Personal" at bounding box center [538, 164] width 60 height 37
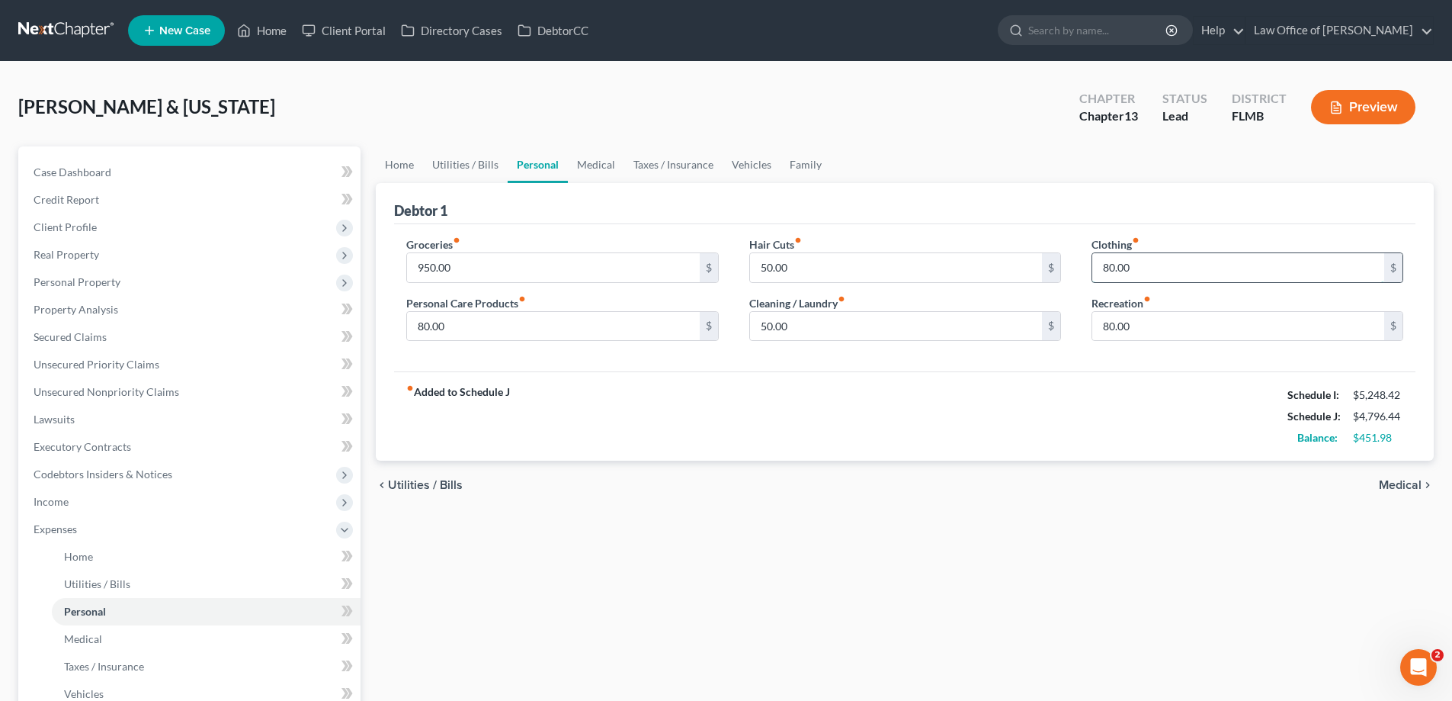
click at [1208, 269] on input "80.00" at bounding box center [1238, 267] width 292 height 29
type input "100"
click at [1074, 435] on div "fiber_manual_record Added to Schedule J Schedule I: $5,248.42 Schedule J: $4,81…" at bounding box center [904, 415] width 1021 height 89
click at [595, 328] on input "80.00" at bounding box center [553, 326] width 292 height 29
click at [946, 428] on div "fiber_manual_record Added to Schedule J Schedule I: $5,248.42 Schedule J: $4,81…" at bounding box center [904, 415] width 1021 height 89
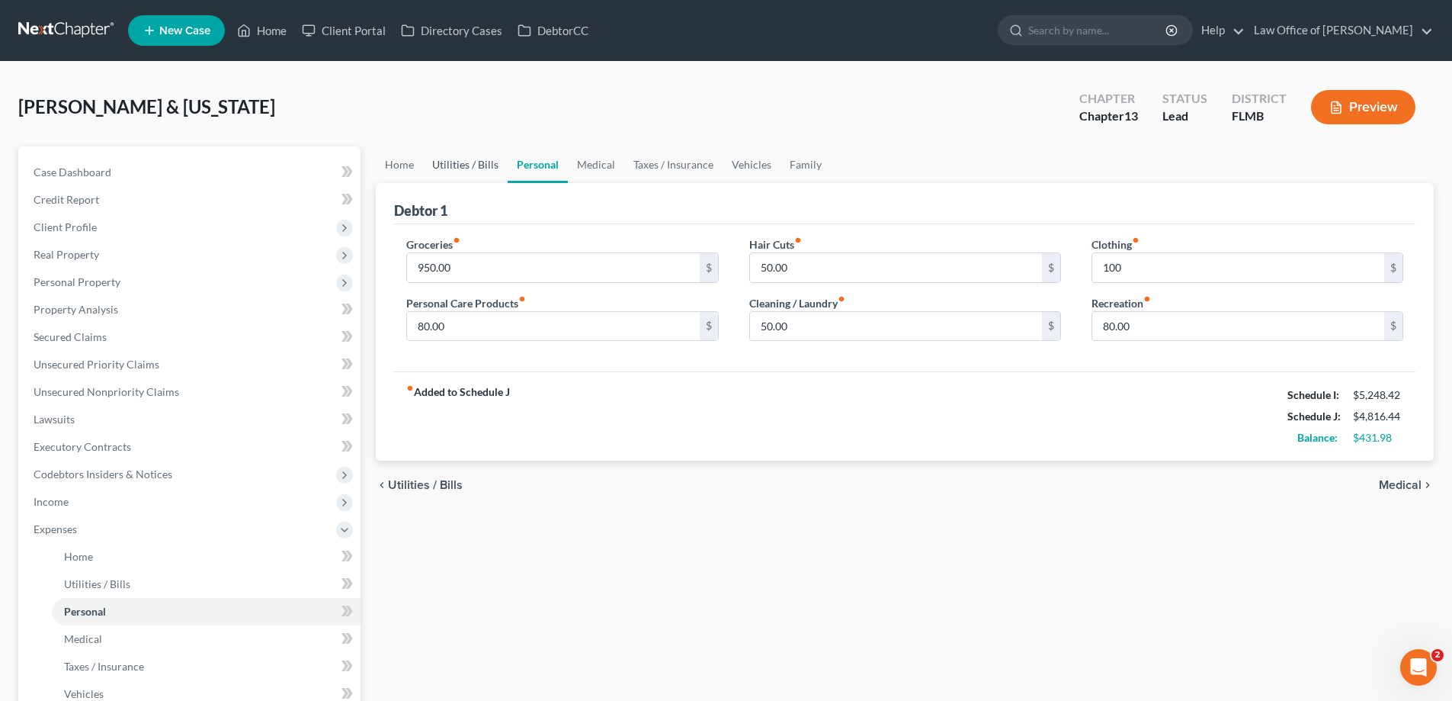
click at [479, 180] on link "Utilities / Bills" at bounding box center [465, 164] width 85 height 37
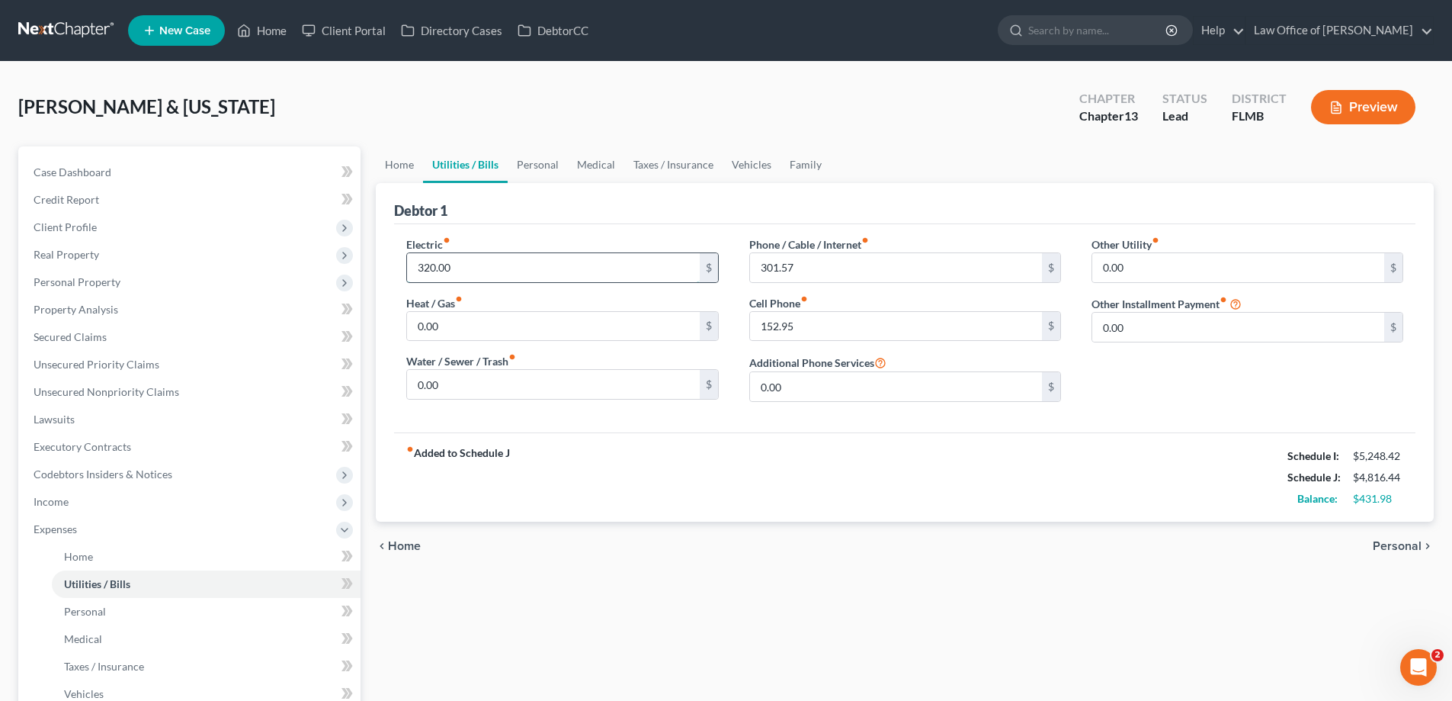
click at [483, 270] on input "320.00" at bounding box center [553, 267] width 292 height 29
type input "335"
click at [575, 477] on div "fiber_manual_record Added to Schedule J Schedule I: $5,248.42 Schedule J: $4,83…" at bounding box center [904, 476] width 1021 height 89
click at [407, 153] on link "Home" at bounding box center [399, 164] width 47 height 37
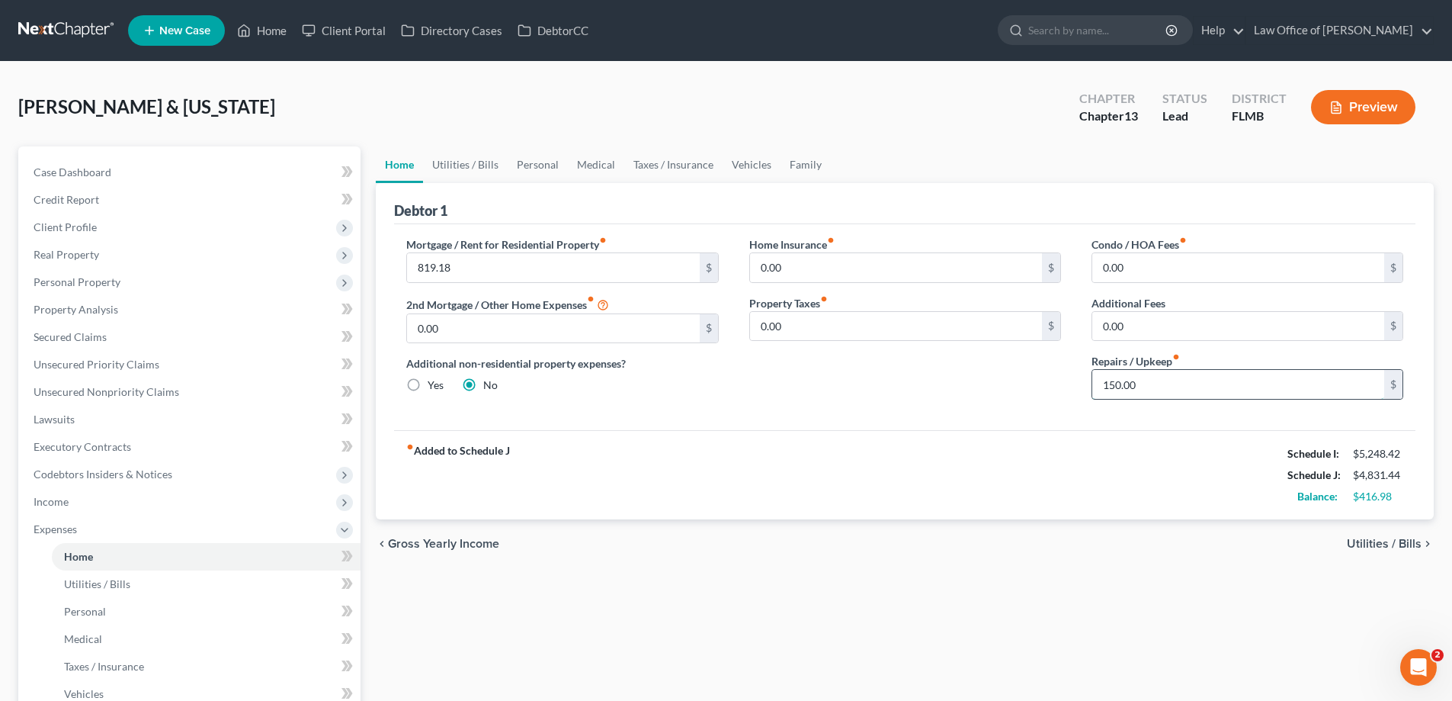
click at [1161, 390] on input "150.00" at bounding box center [1238, 384] width 292 height 29
type input "2"
type input "175"
click at [1038, 625] on div "Home Utilities / Bills Personal Medical Taxes / Insurance Vehicles Family Debto…" at bounding box center [904, 559] width 1073 height 826
click at [531, 166] on link "Personal" at bounding box center [538, 164] width 60 height 37
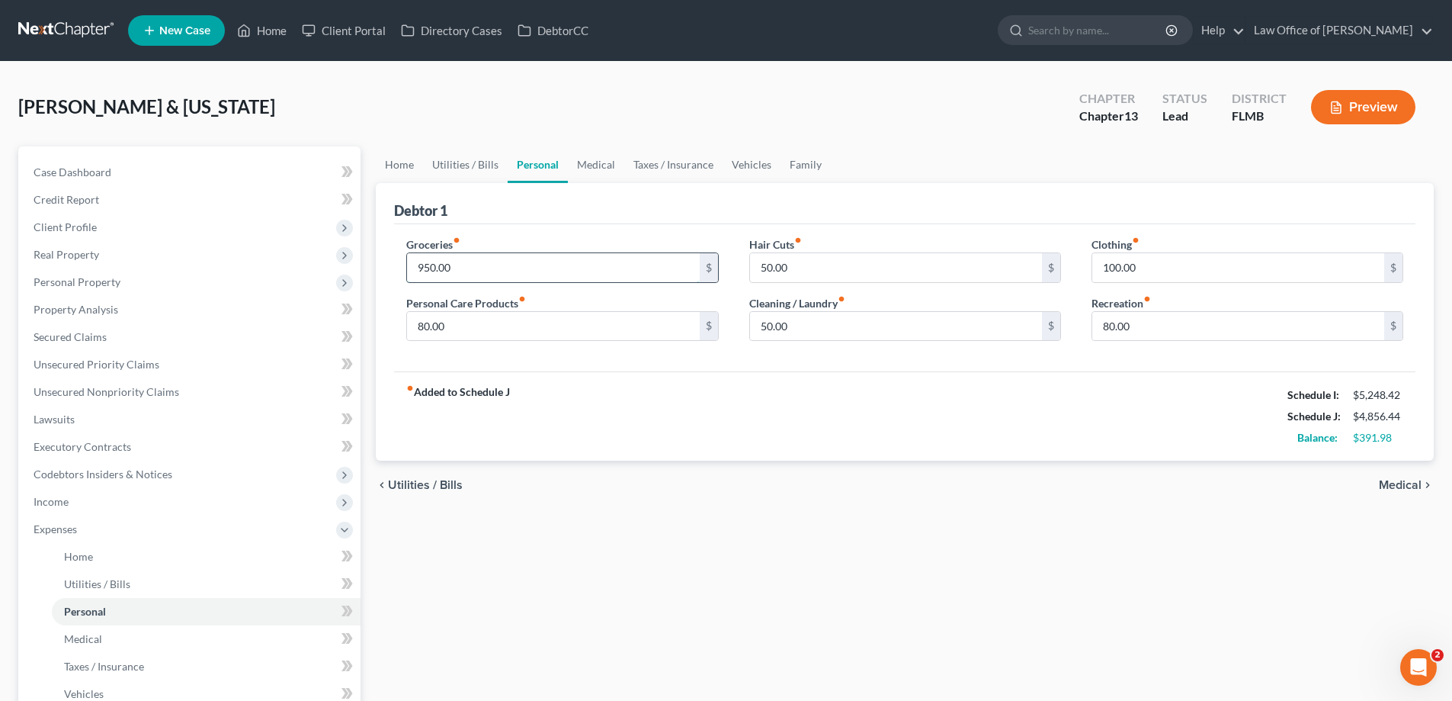
click at [499, 261] on input "950.00" at bounding box center [553, 267] width 292 height 29
click at [783, 678] on div "Home Utilities / Bills Personal Medical Taxes / Insurance Vehicles Family Debto…" at bounding box center [904, 559] width 1073 height 826
click at [463, 263] on input "900" at bounding box center [553, 267] width 292 height 29
click at [1009, 611] on div "Home Utilities / Bills Personal Medical Taxes / Insurance Vehicles Family Debto…" at bounding box center [904, 559] width 1073 height 826
click at [585, 264] on input "850" at bounding box center [553, 267] width 292 height 29
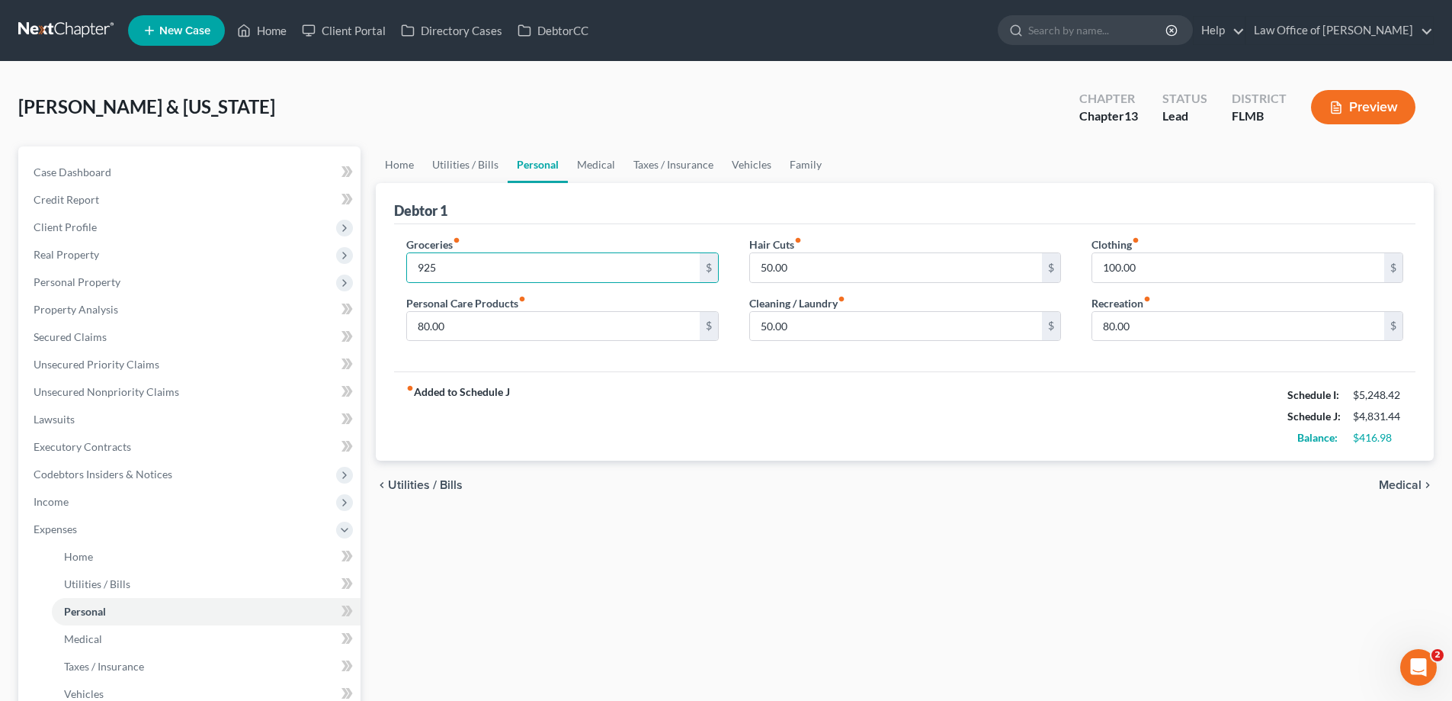
click at [587, 438] on div "fiber_manual_record Added to Schedule J Schedule I: $5,248.42 Schedule J: $4,83…" at bounding box center [904, 415] width 1021 height 89
click at [581, 265] on input "925" at bounding box center [553, 267] width 292 height 29
click at [819, 488] on div "chevron_left Utilities / Bills Medical chevron_right" at bounding box center [905, 484] width 1058 height 49
click at [571, 261] on input "900" at bounding box center [553, 267] width 292 height 29
type input "950"
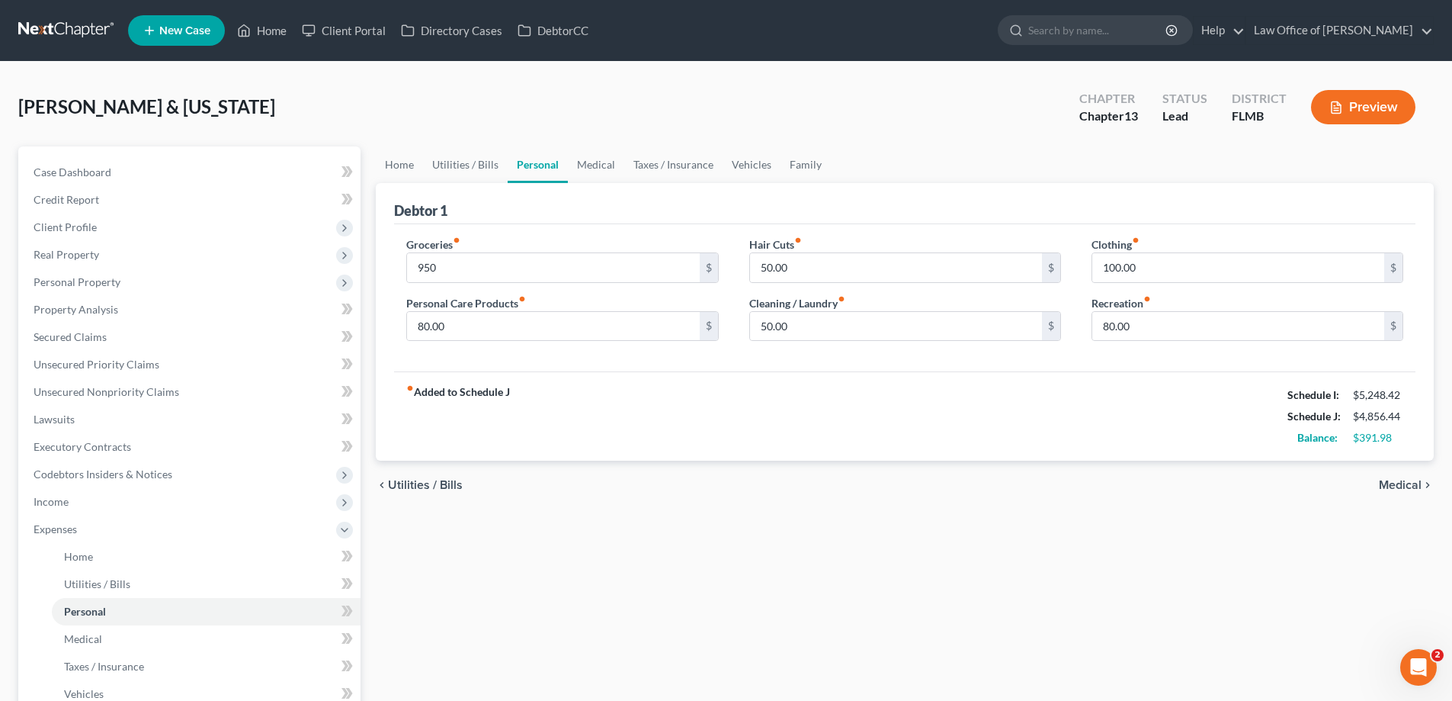
click at [674, 415] on div "fiber_manual_record Added to Schedule J Schedule I: $5,248.42 Schedule J: $4,85…" at bounding box center [904, 415] width 1021 height 89
click at [1009, 329] on input "50.00" at bounding box center [896, 326] width 292 height 29
type input "65"
click at [1152, 540] on div "Home Utilities / Bills Personal Medical Taxes / Insurance Vehicles Family Debto…" at bounding box center [904, 559] width 1073 height 826
click at [606, 162] on link "Medical" at bounding box center [596, 164] width 56 height 37
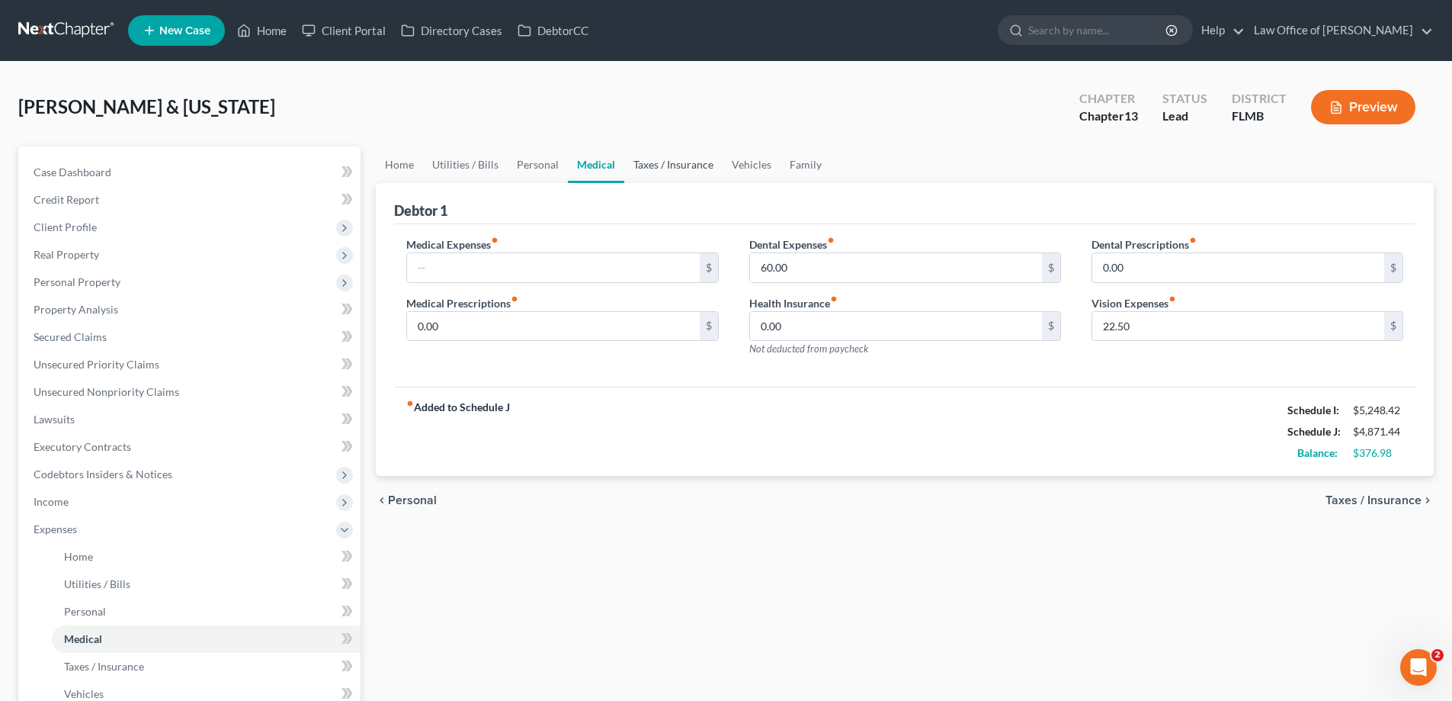
click at [666, 160] on link "Taxes / Insurance" at bounding box center [673, 164] width 98 height 37
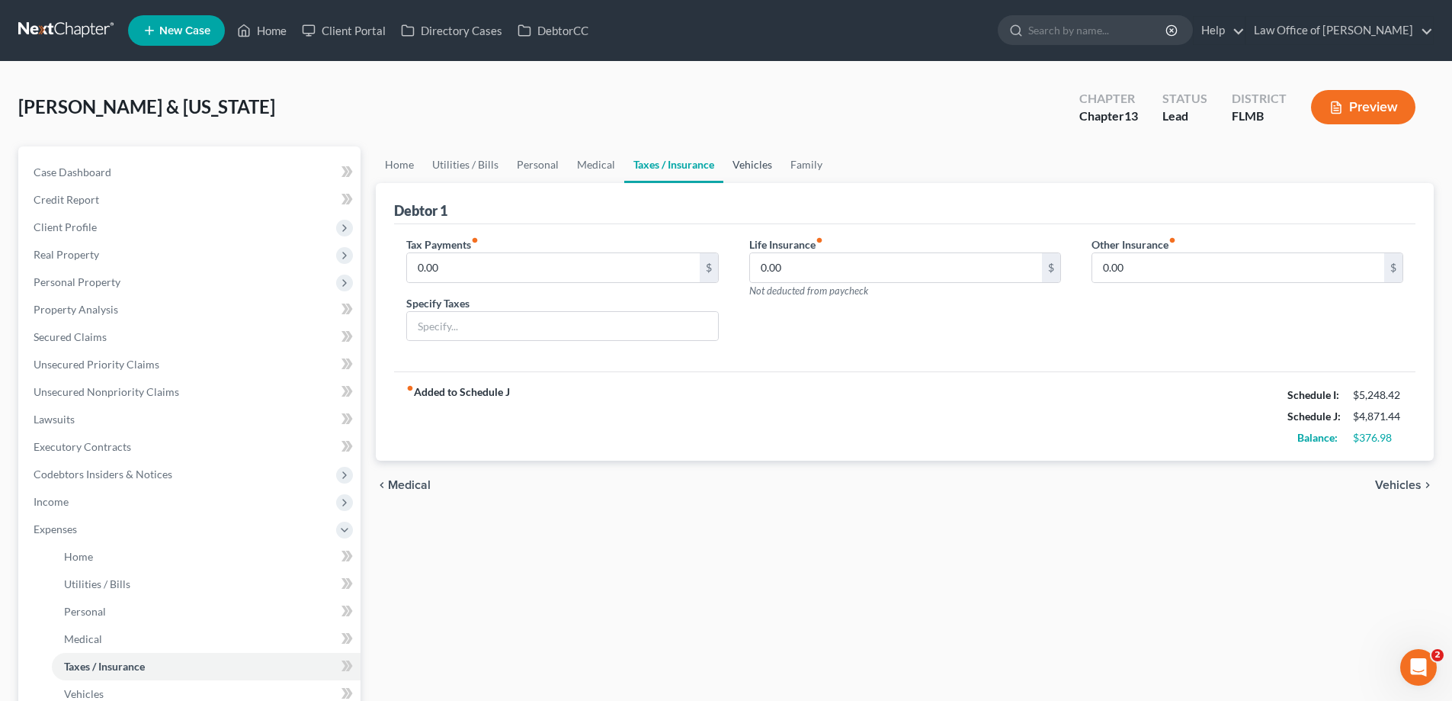
click at [747, 172] on link "Vehicles" at bounding box center [752, 164] width 58 height 37
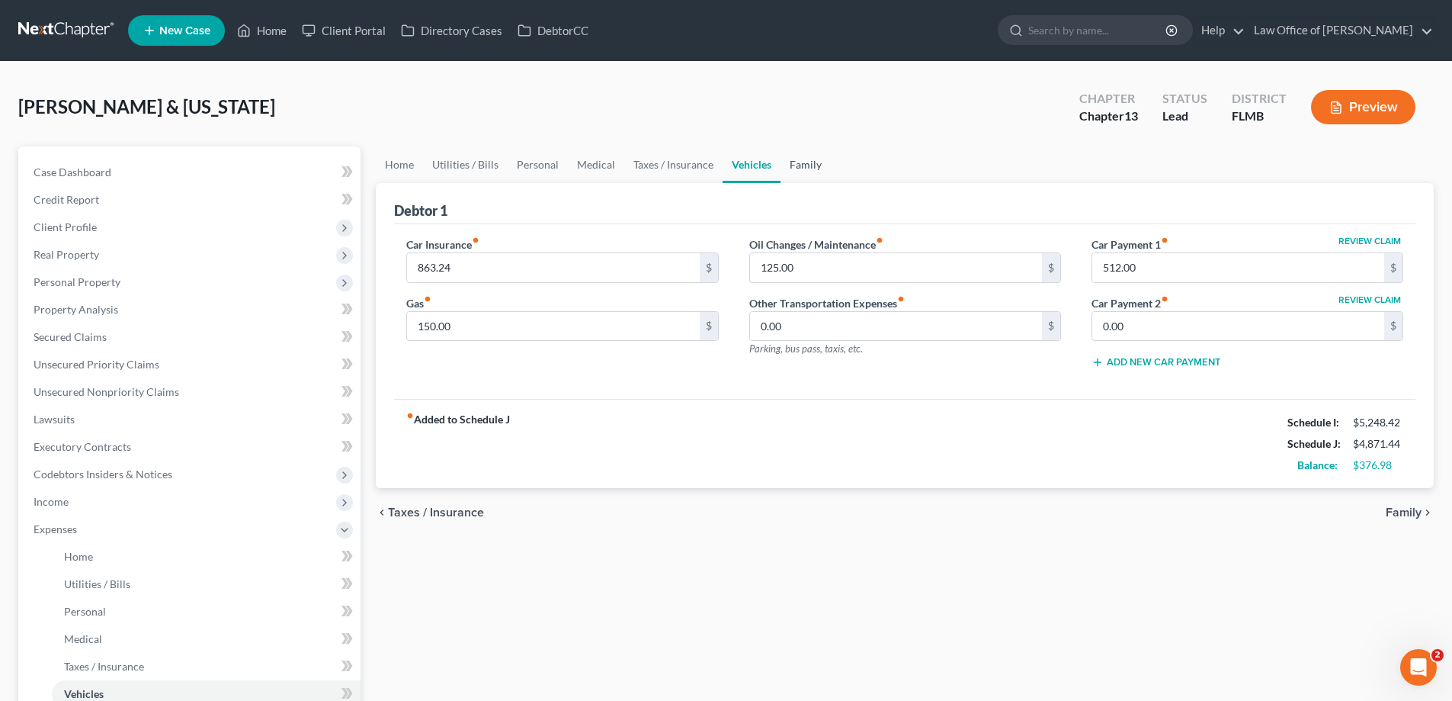
click at [812, 168] on link "Family" at bounding box center [806, 164] width 50 height 37
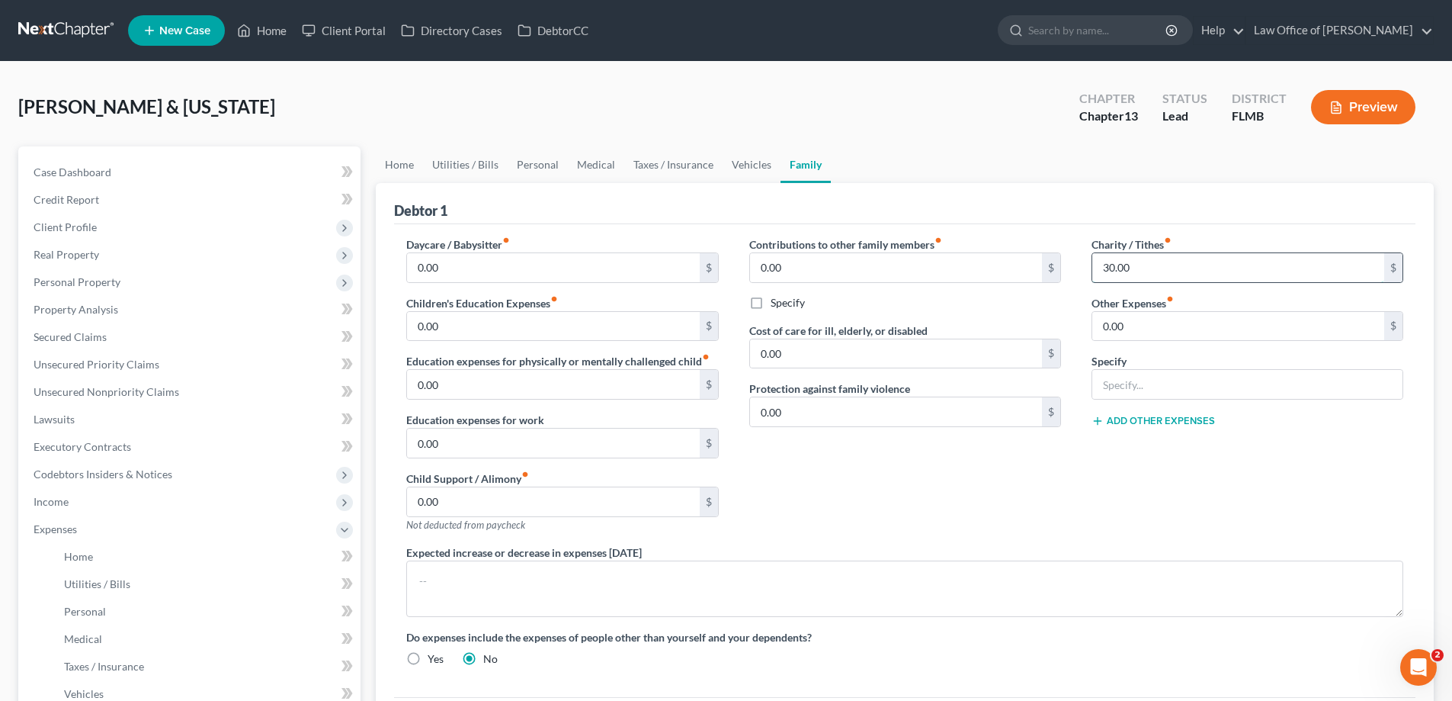
click at [1223, 262] on input "30.00" at bounding box center [1238, 267] width 292 height 29
type input "40"
click at [1131, 517] on div "Charity / Tithes fiber_manual_record 40 $ Other Expenses fiber_manual_record 0.…" at bounding box center [1247, 390] width 342 height 308
click at [490, 159] on link "Utilities / Bills" at bounding box center [465, 164] width 85 height 37
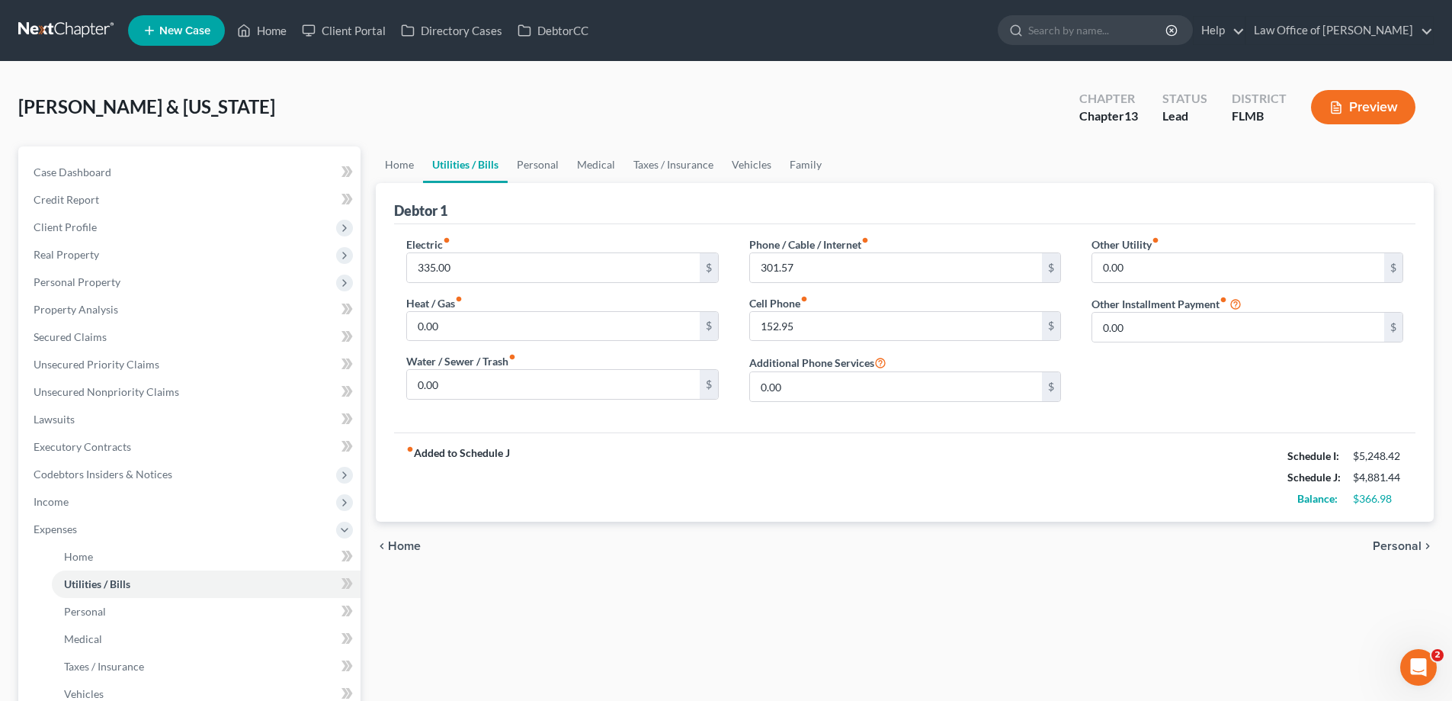
click at [869, 447] on div "fiber_manual_record Added to Schedule J Schedule I: $5,248.42 Schedule J: $4,88…" at bounding box center [904, 476] width 1021 height 89
click at [531, 171] on link "Personal" at bounding box center [538, 164] width 60 height 37
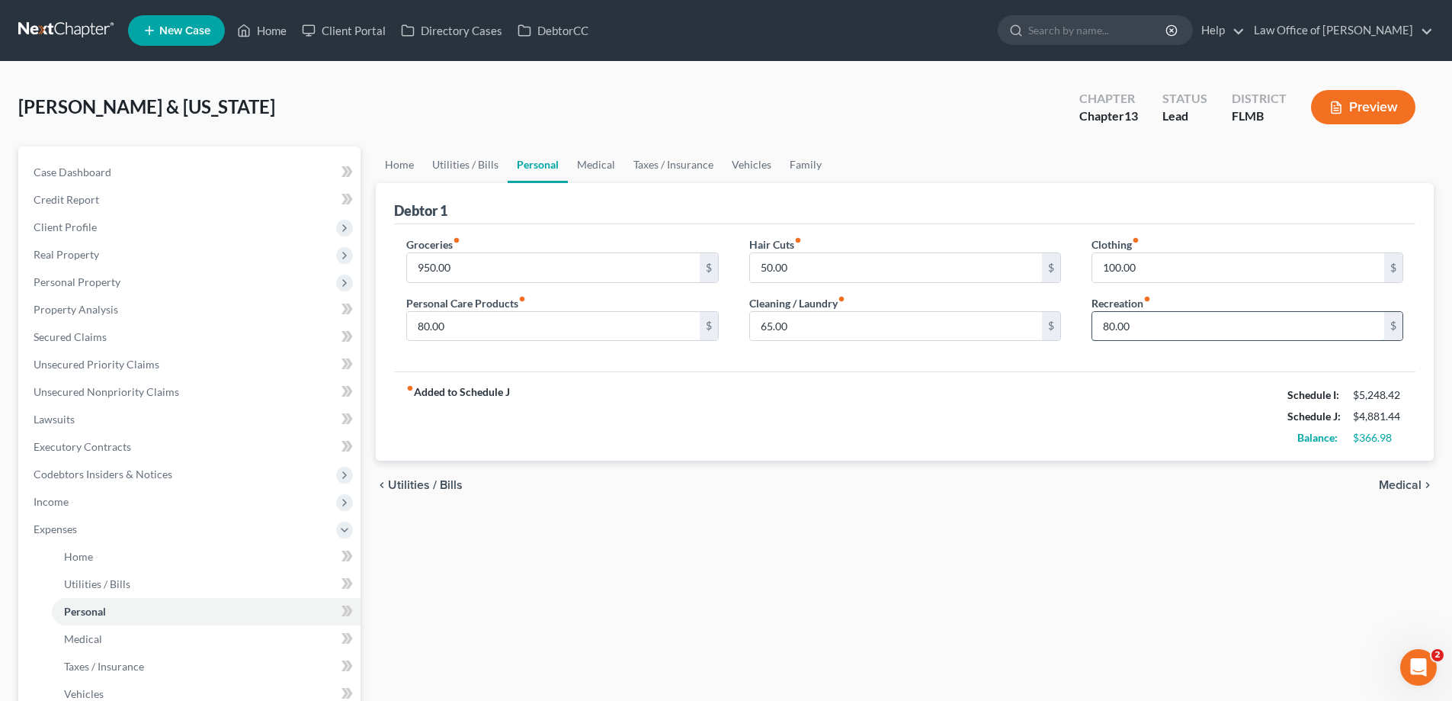
click at [1277, 335] on input "80.00" at bounding box center [1238, 326] width 292 height 29
click at [1364, 473] on div "chevron_left Utilities / Bills Medical chevron_right" at bounding box center [905, 484] width 1058 height 49
click at [59, 225] on span "Client Profile" at bounding box center [65, 226] width 63 height 13
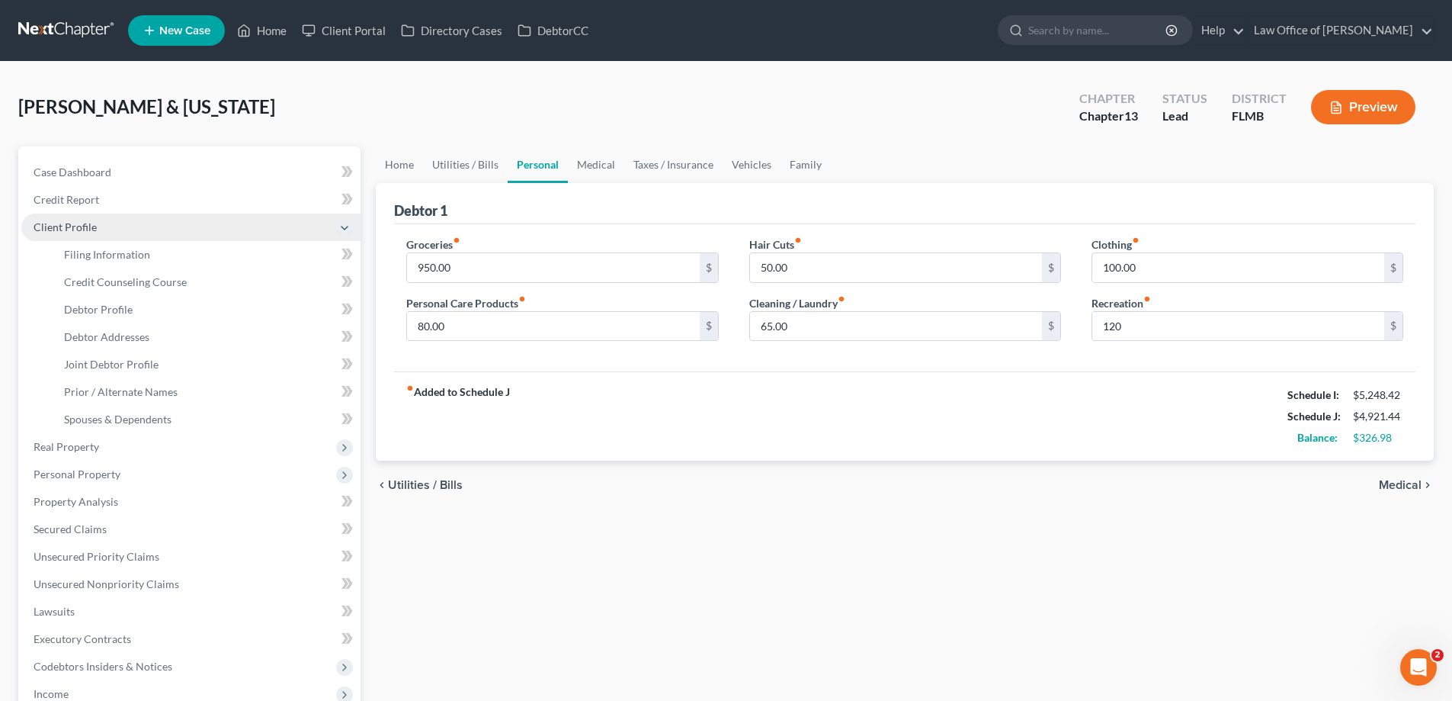
click at [58, 225] on span "Client Profile" at bounding box center [65, 226] width 63 height 13
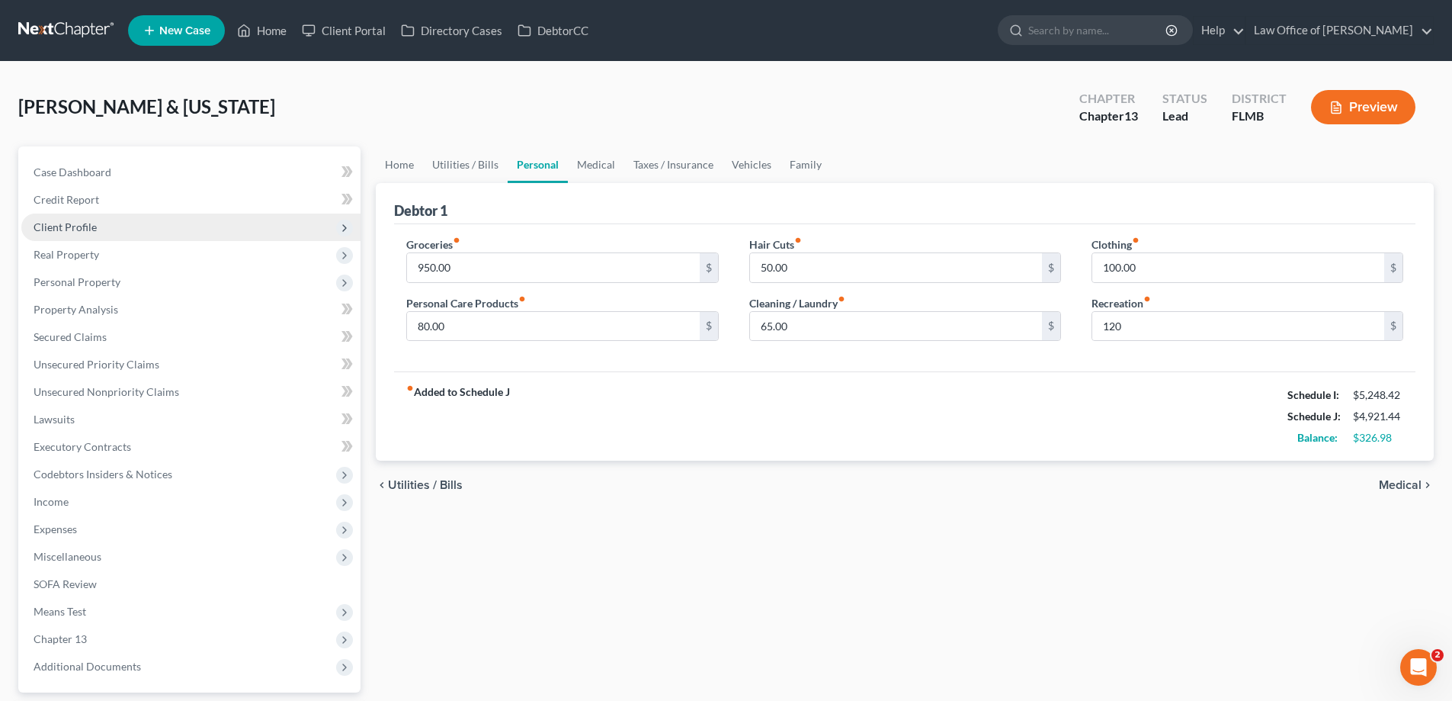
click at [58, 225] on span "Client Profile" at bounding box center [65, 226] width 63 height 13
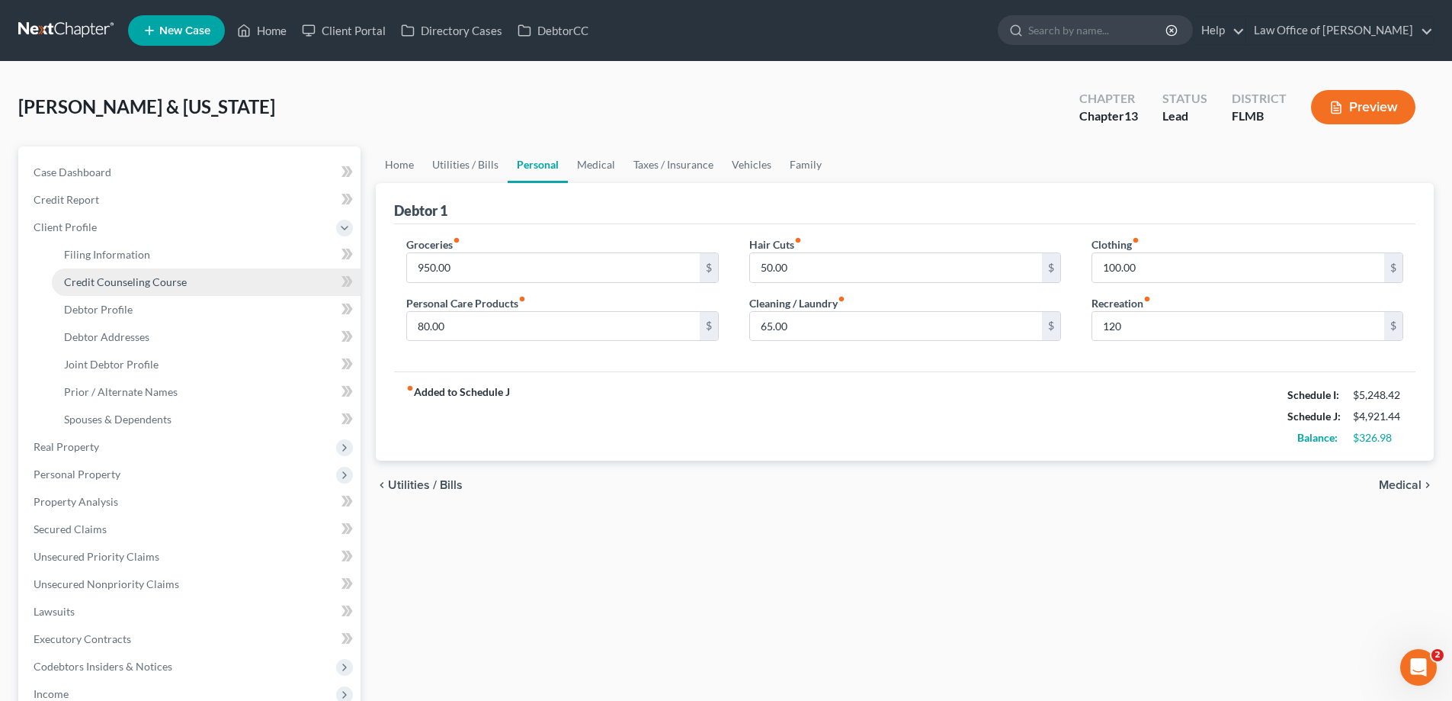
click at [82, 288] on link "Credit Counseling Course" at bounding box center [206, 281] width 309 height 27
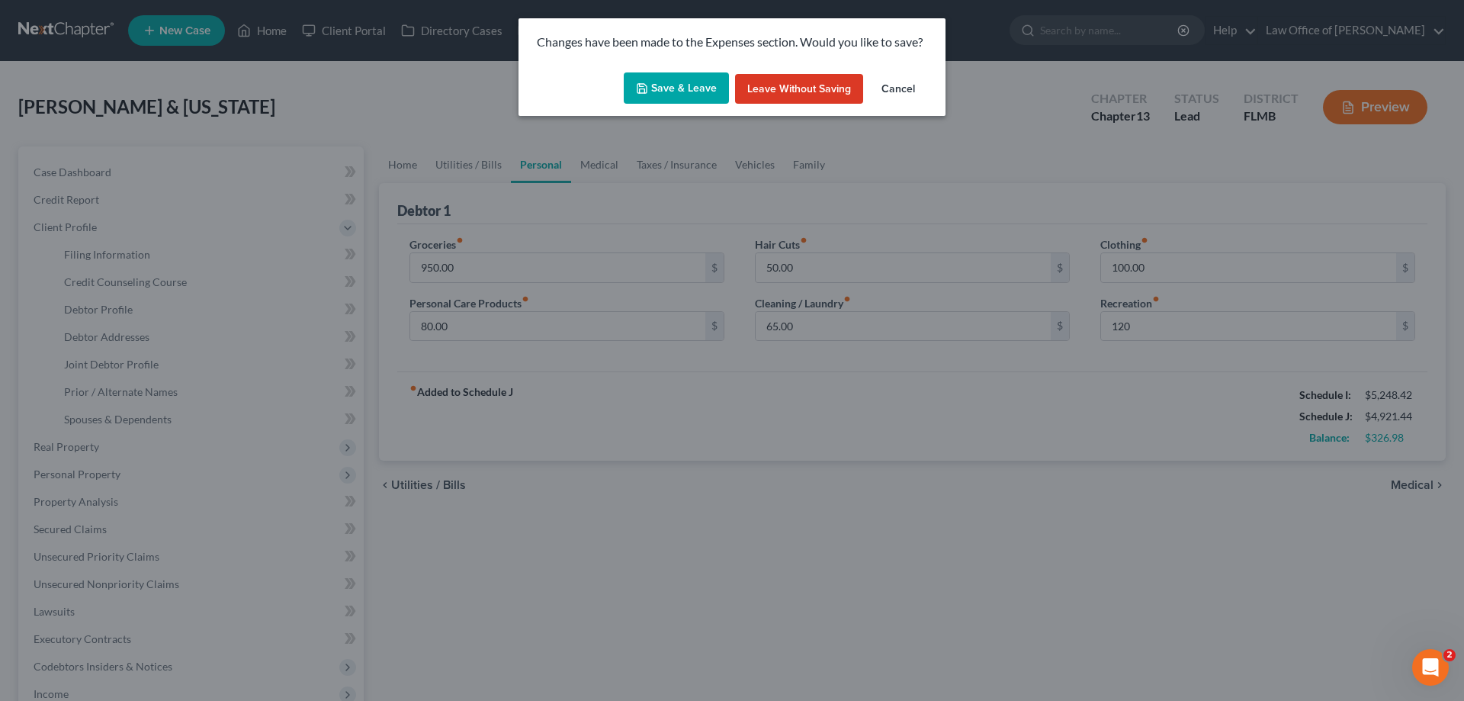
click at [635, 97] on button "Save & Leave" at bounding box center [676, 88] width 105 height 32
type input "120.00"
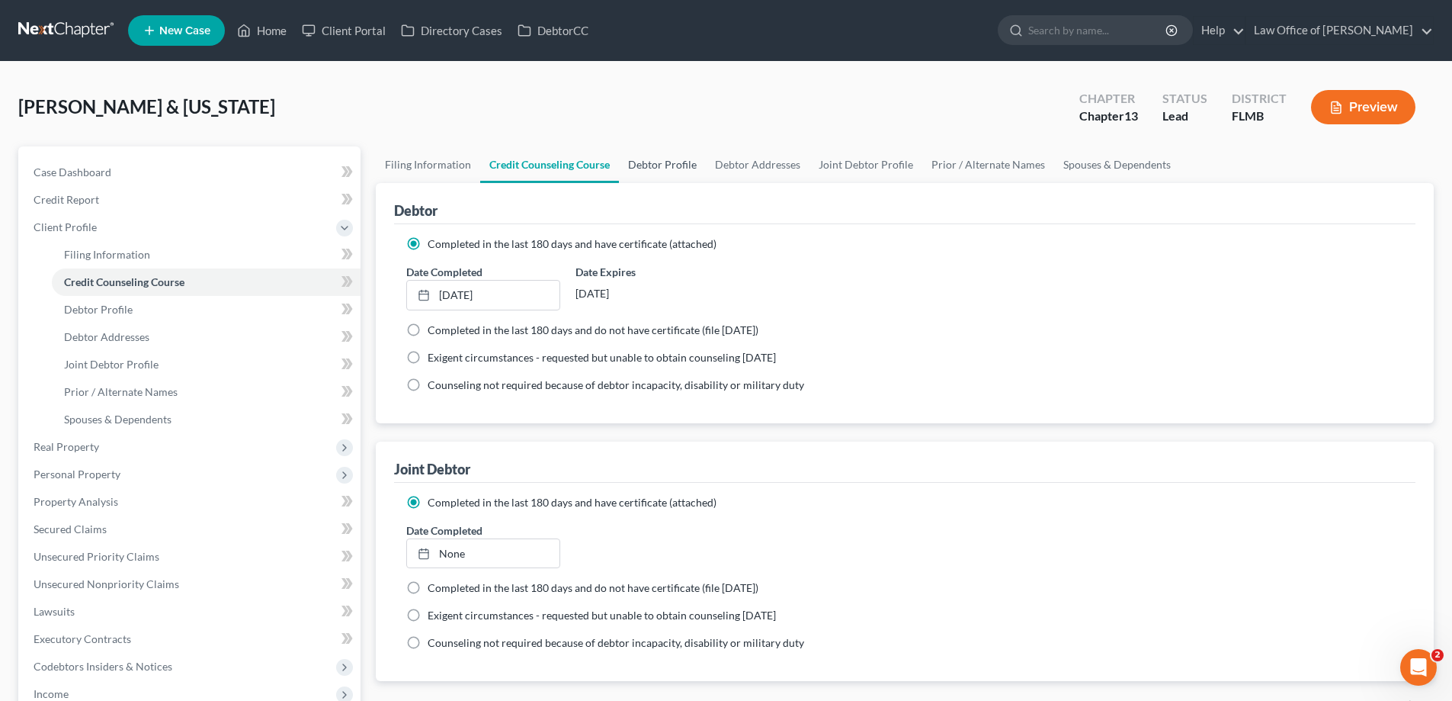
click at [662, 162] on link "Debtor Profile" at bounding box center [662, 164] width 87 height 37
select select "1"
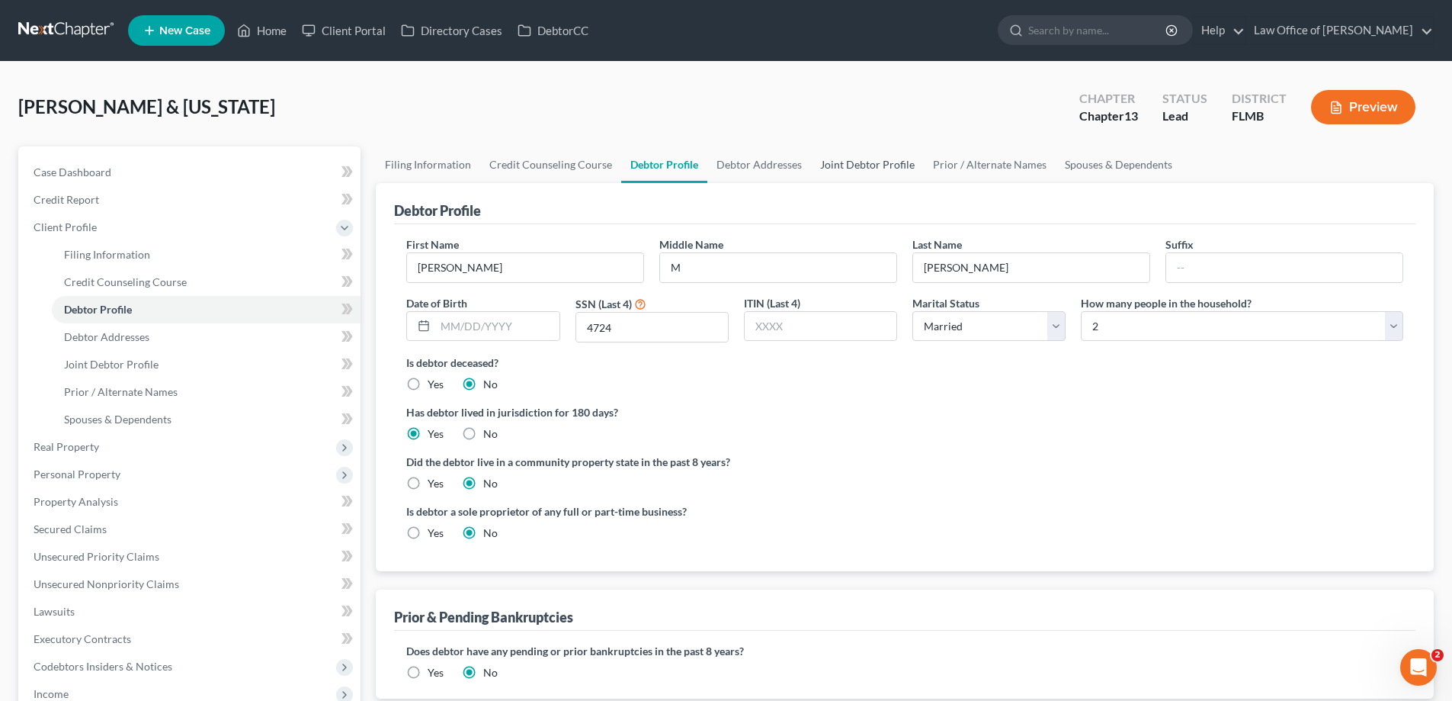
click at [885, 157] on link "Joint Debtor Profile" at bounding box center [867, 164] width 113 height 37
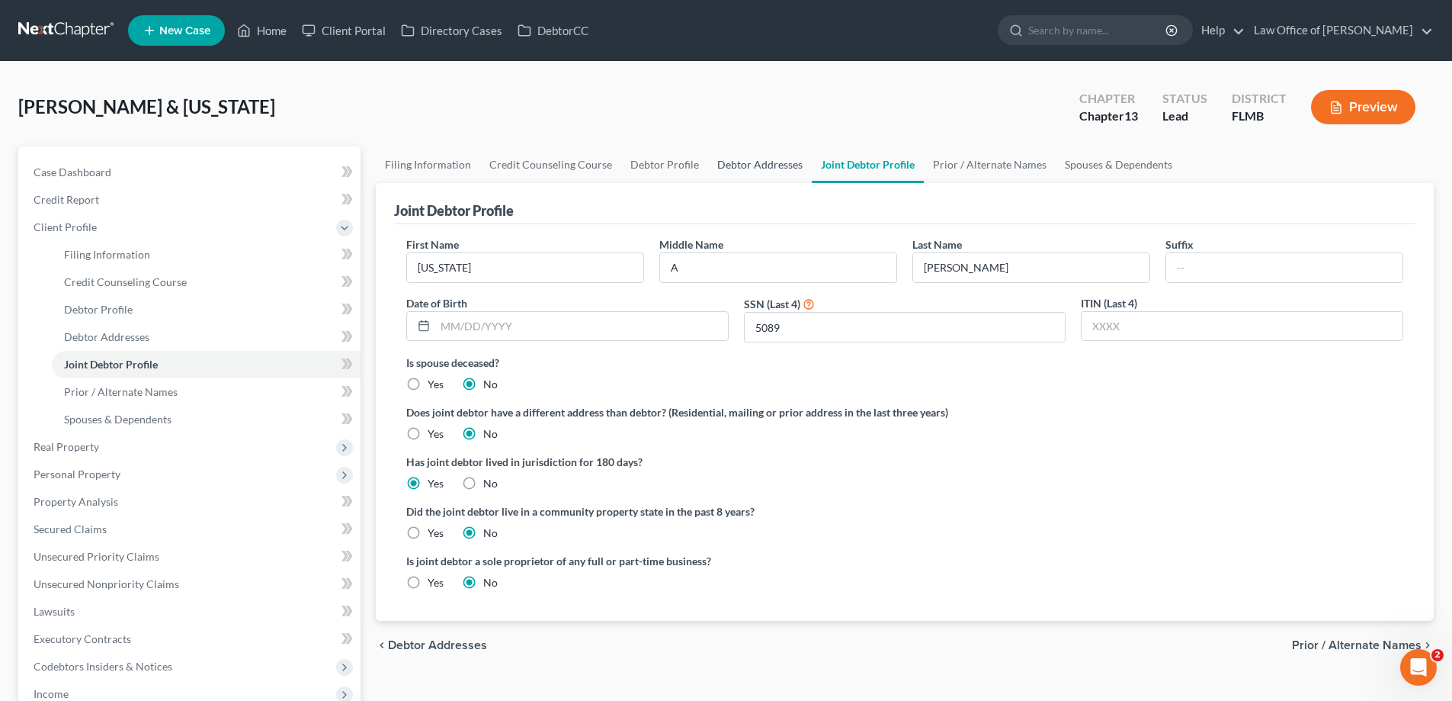
click at [764, 159] on link "Debtor Addresses" at bounding box center [760, 164] width 104 height 37
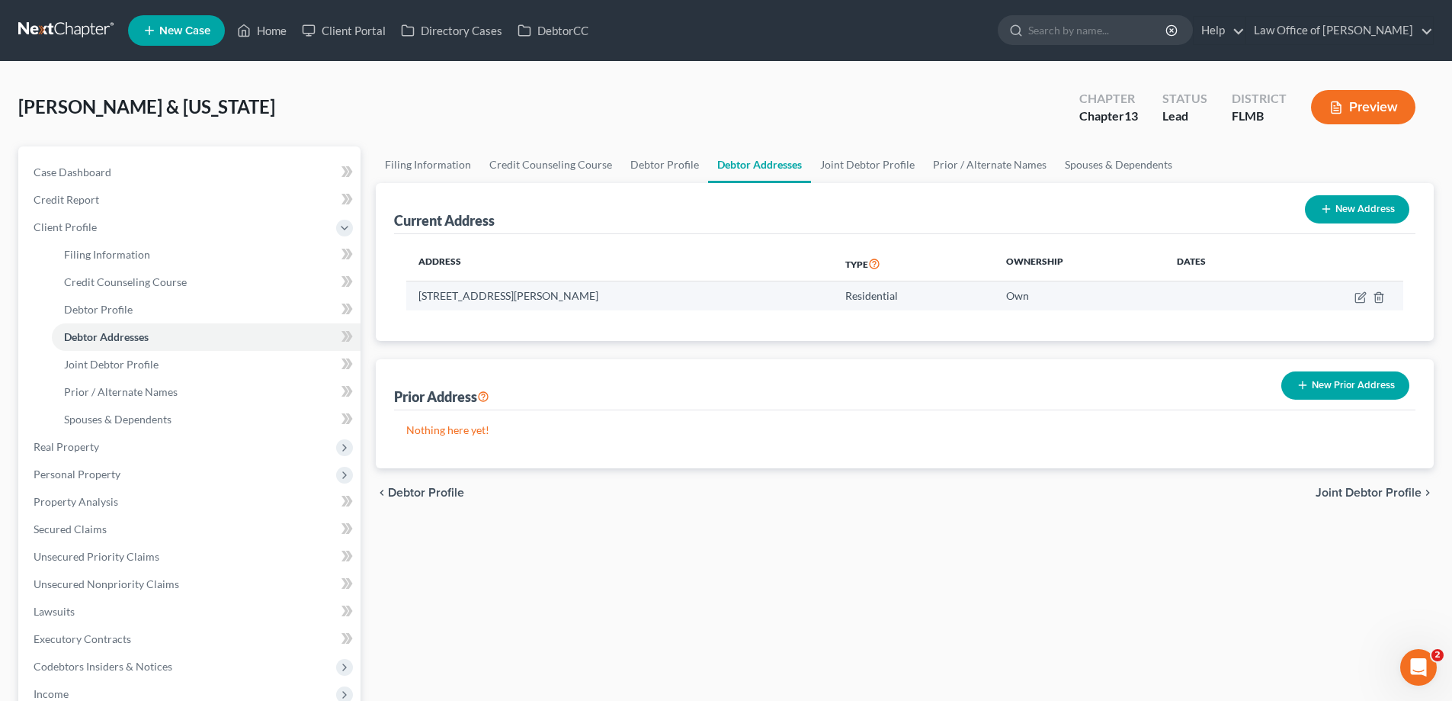
drag, startPoint x: 648, startPoint y: 292, endPoint x: 411, endPoint y: 291, distance: 237.1
click at [411, 291] on td "[STREET_ADDRESS][PERSON_NAME]" at bounding box center [619, 295] width 427 height 29
copy td "[STREET_ADDRESS][PERSON_NAME]"
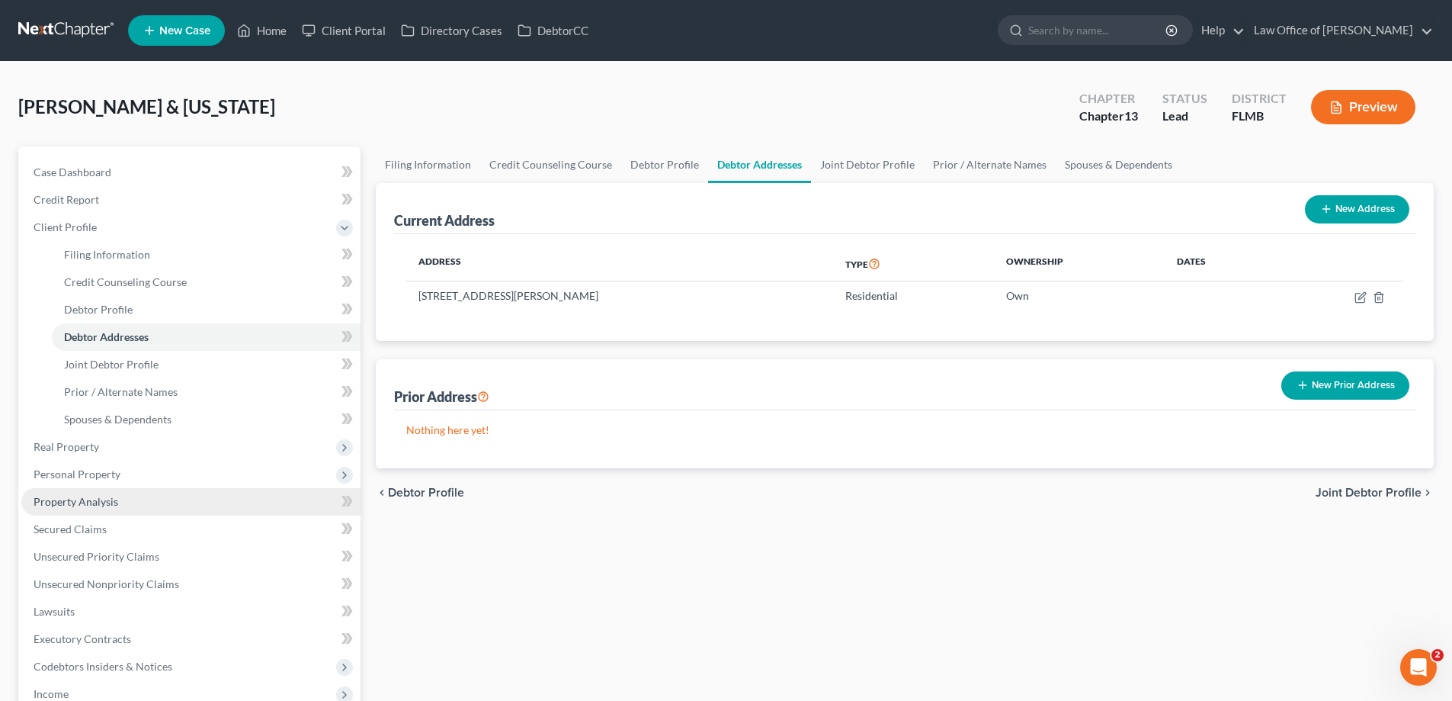
click at [111, 509] on link "Property Analysis" at bounding box center [190, 501] width 339 height 27
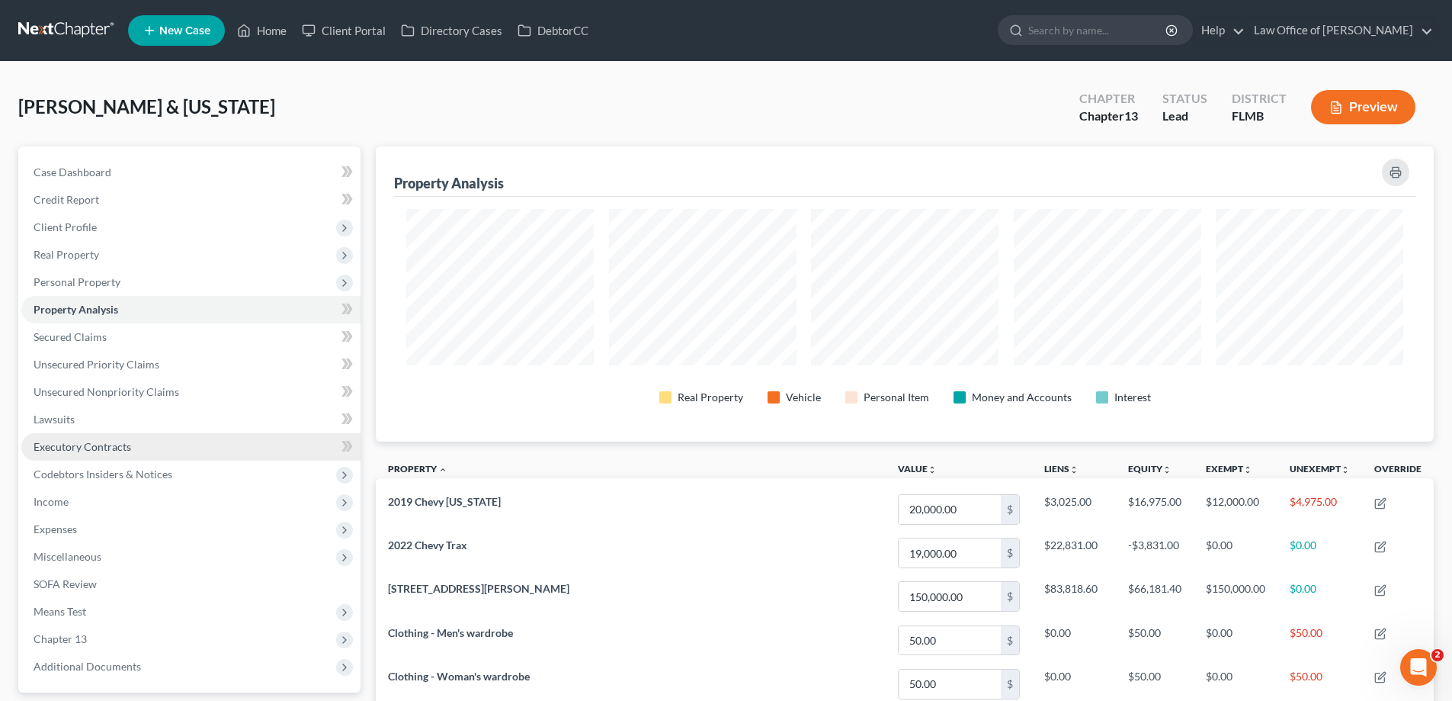
click at [117, 475] on span "Codebtors Insiders & Notices" at bounding box center [103, 473] width 139 height 13
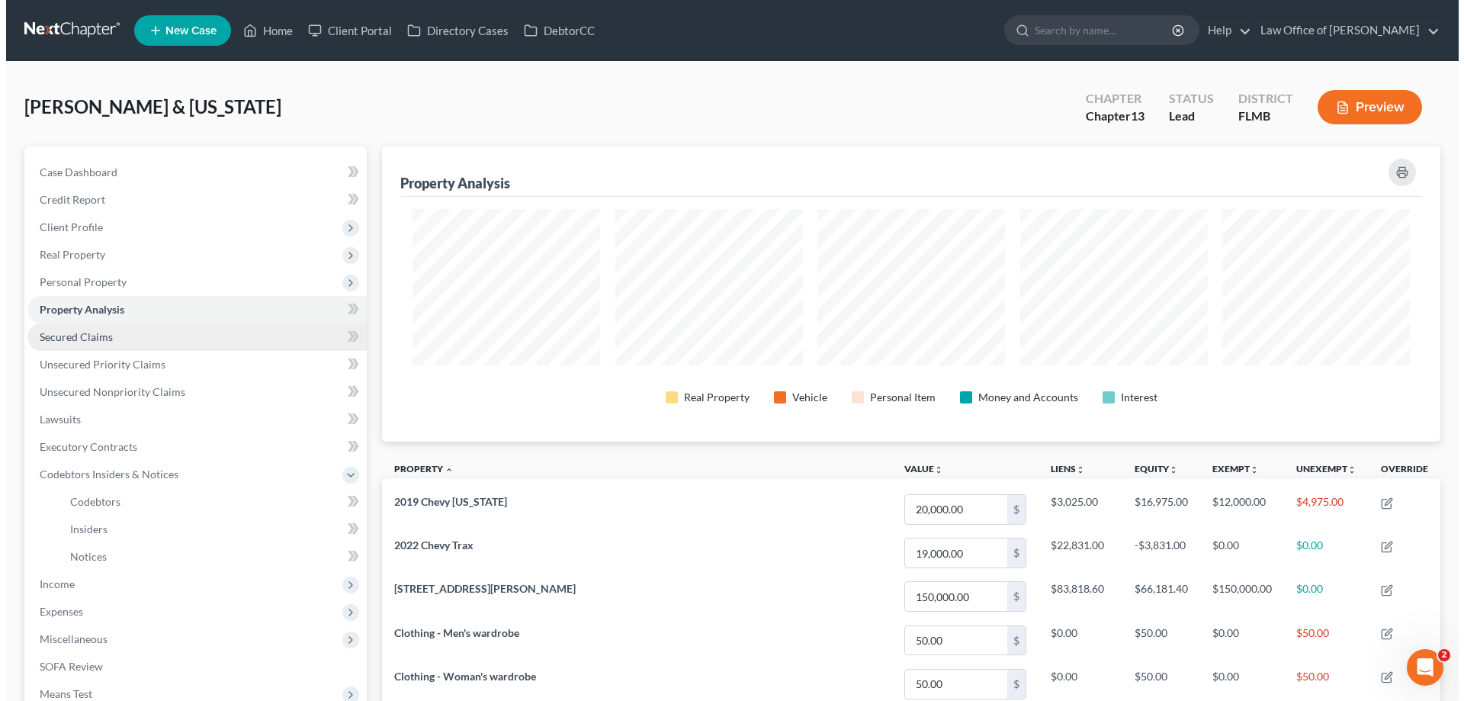
scroll to position [295, 1058]
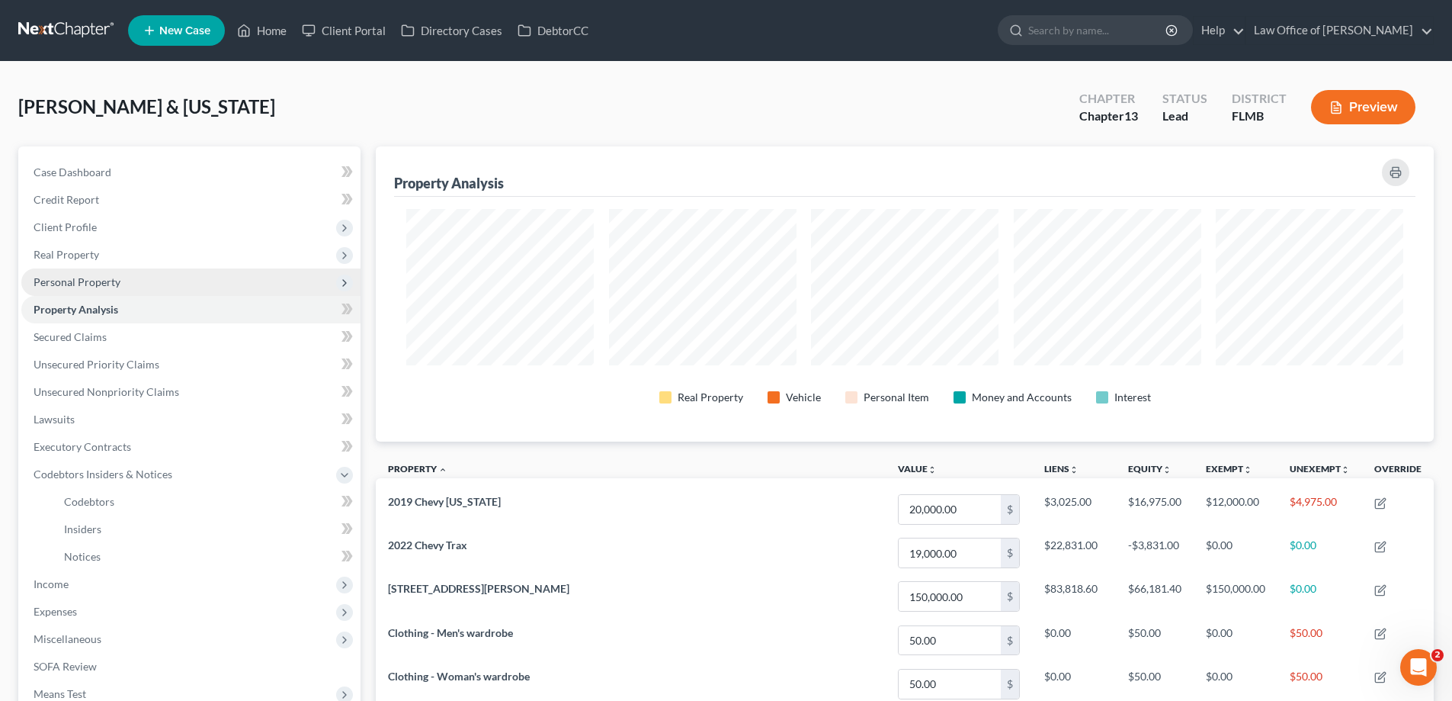
click at [130, 281] on span "Personal Property" at bounding box center [190, 281] width 339 height 27
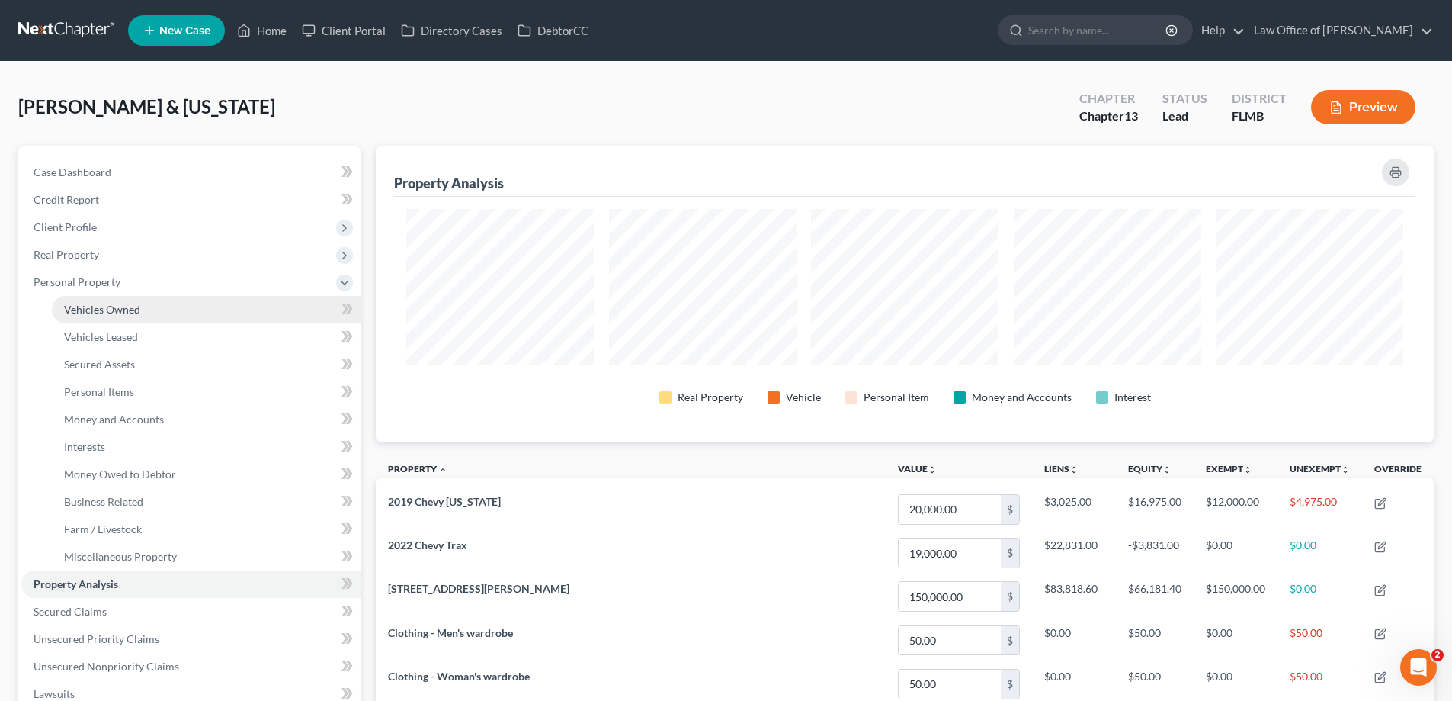
click at [122, 303] on span "Vehicles Owned" at bounding box center [102, 309] width 76 height 13
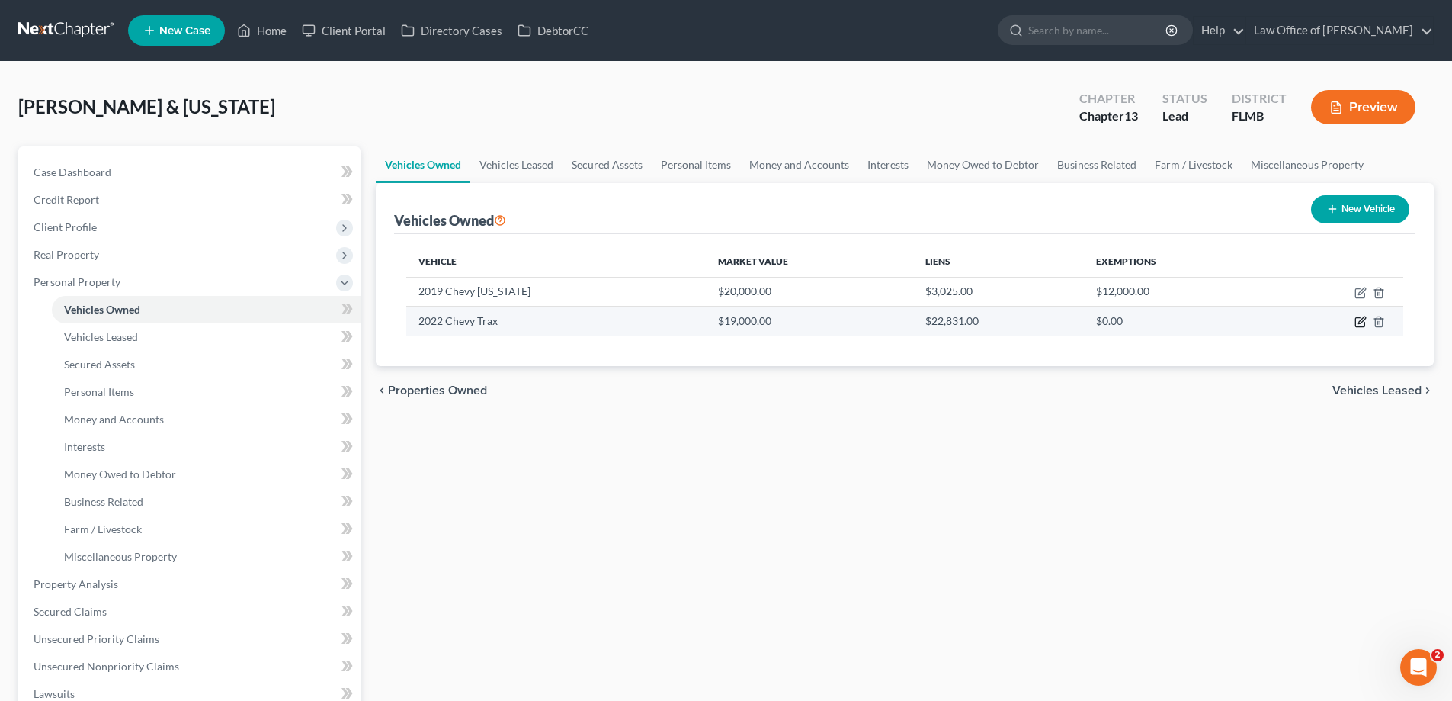
click at [1363, 321] on icon "button" at bounding box center [1361, 320] width 7 height 7
select select "0"
select select "4"
select select "2"
select select "0"
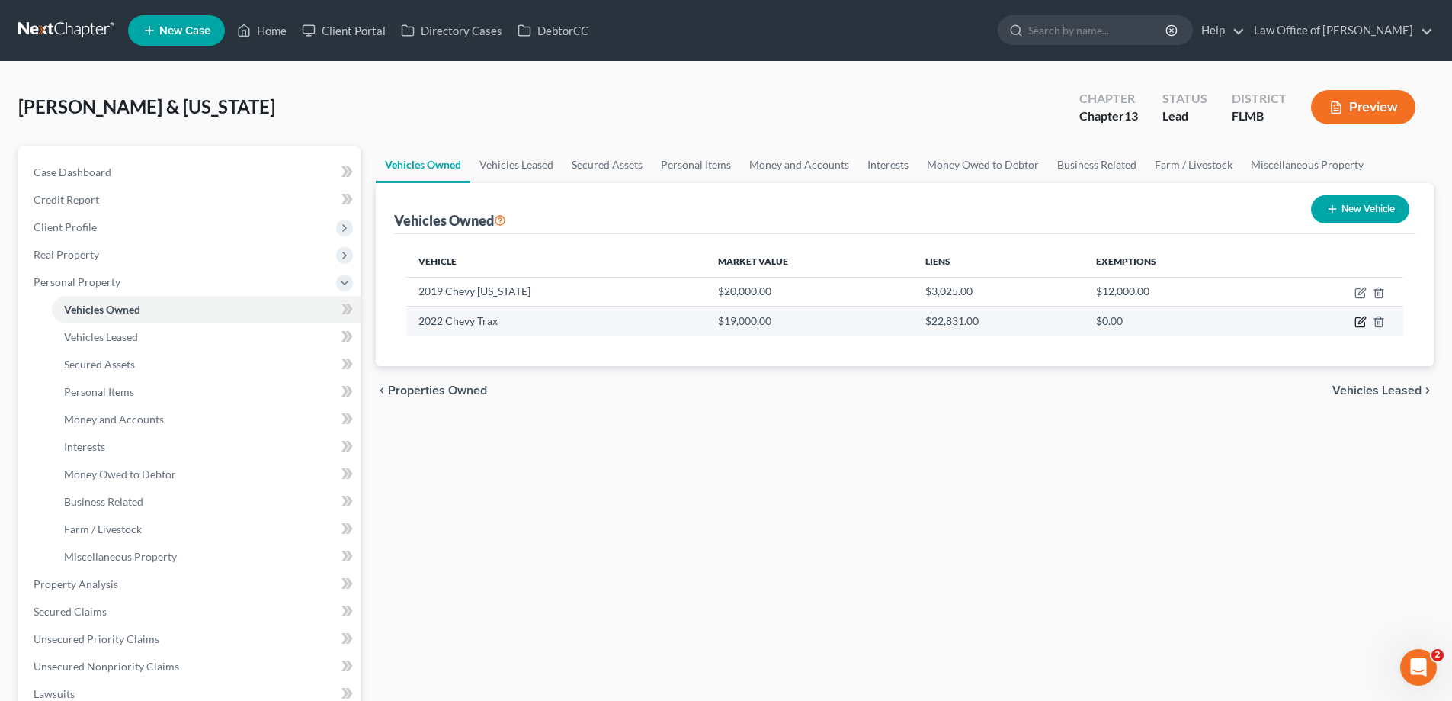
select select "9"
select select "0"
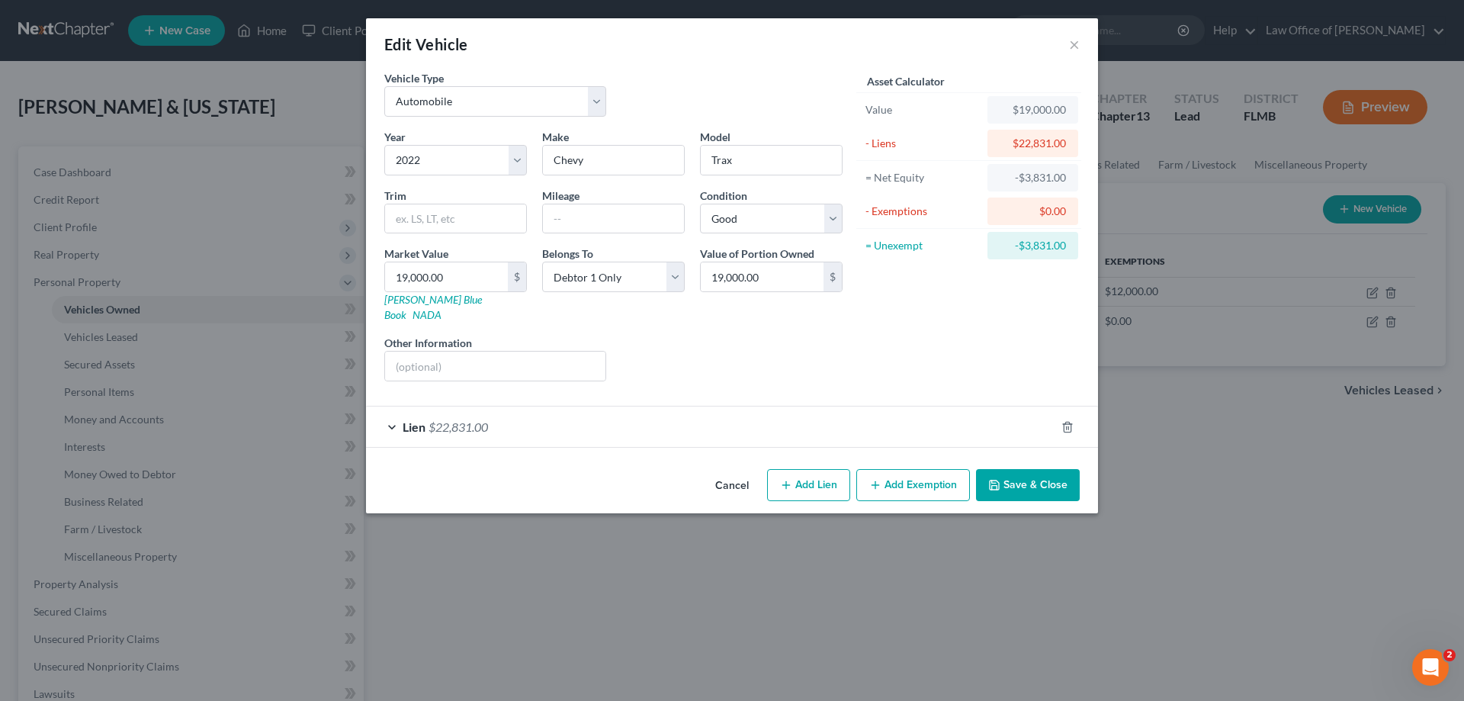
click at [537, 411] on div "Lien $22,831.00" at bounding box center [710, 426] width 689 height 40
